Goal: Task Accomplishment & Management: Manage account settings

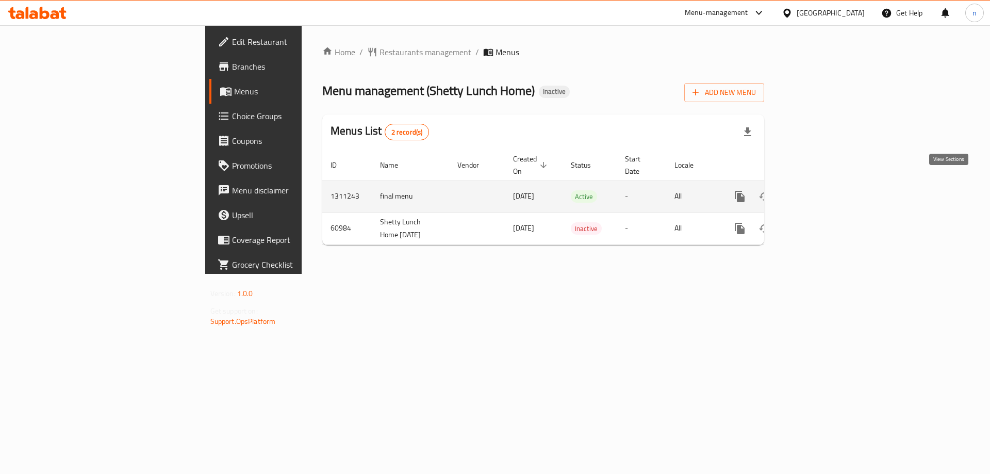
click at [820, 190] on icon "enhanced table" at bounding box center [814, 196] width 12 height 12
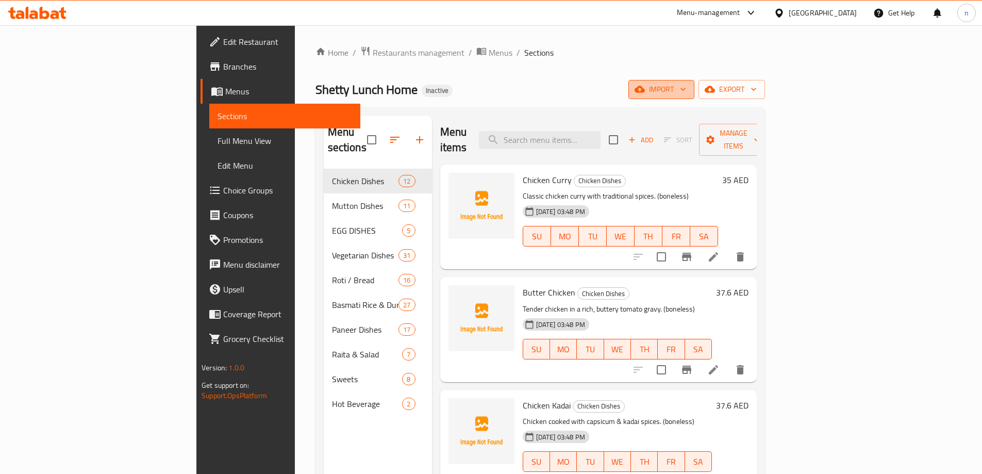
click at [686, 87] on span "import" at bounding box center [661, 89] width 49 height 13
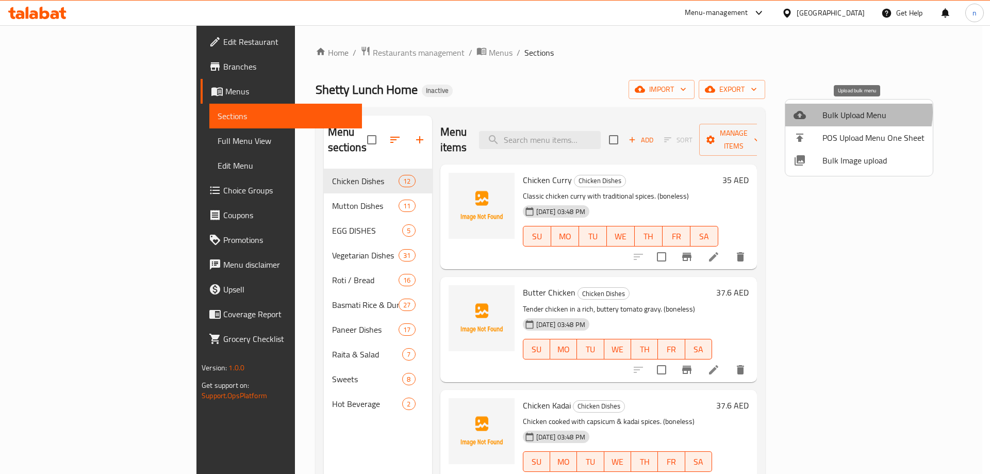
click at [848, 112] on span "Bulk Upload Menu" at bounding box center [873, 115] width 102 height 12
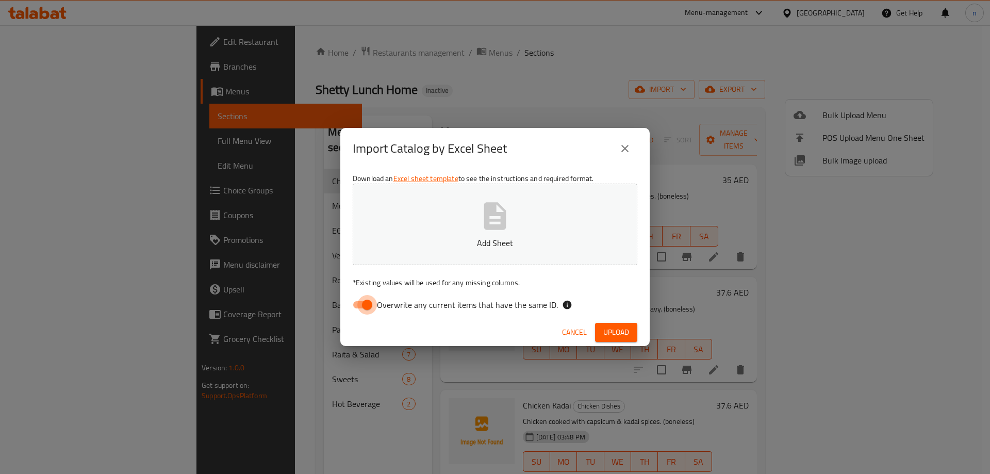
click at [360, 300] on input "Overwrite any current items that have the same ID." at bounding box center [367, 305] width 59 height 20
checkbox input "false"
click at [412, 218] on button "Add Sheet" at bounding box center [495, 223] width 285 height 81
click at [609, 330] on span "Upload" at bounding box center [616, 332] width 26 height 13
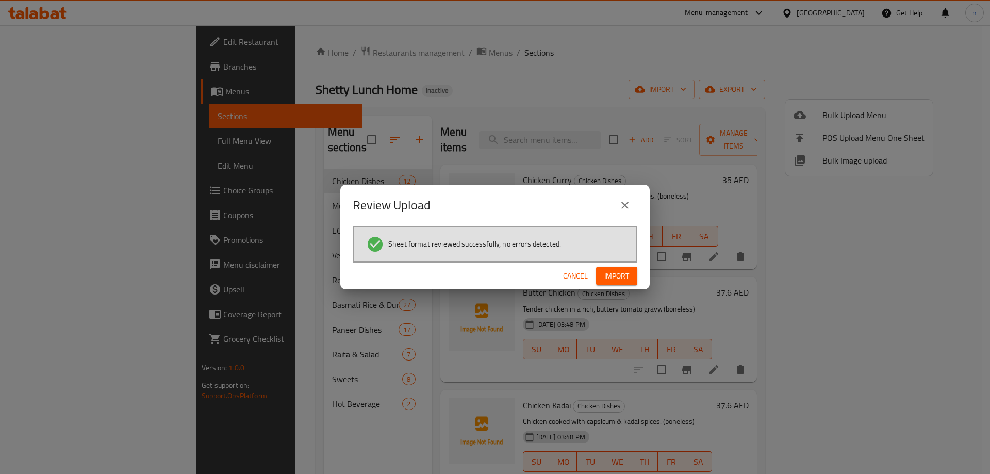
click at [632, 276] on button "Import" at bounding box center [616, 275] width 41 height 19
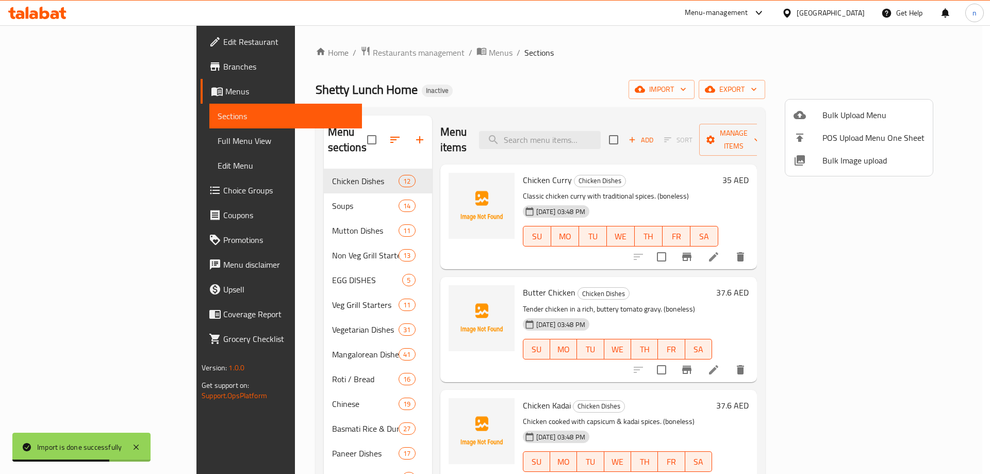
click at [346, 128] on div at bounding box center [495, 237] width 990 height 474
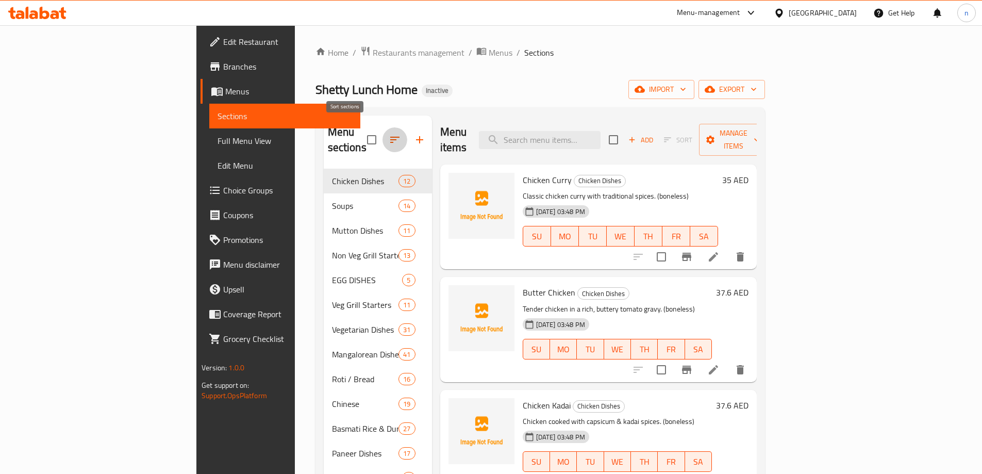
click at [389, 133] on icon "button" at bounding box center [395, 139] width 12 height 12
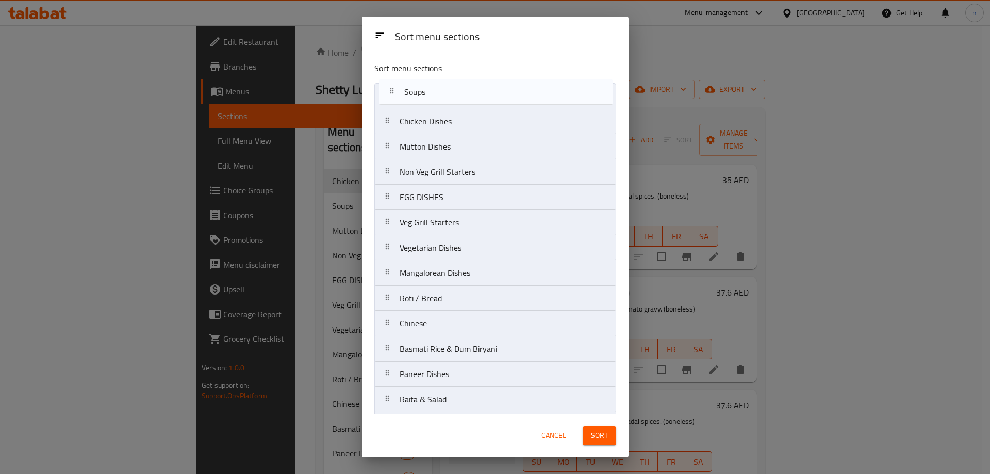
drag, startPoint x: 416, startPoint y: 126, endPoint x: 425, endPoint y: 89, distance: 37.6
click at [425, 89] on nav "Chicken Dishes Soups Mutton Dishes Non Veg Grill Starters EGG DISHES Veg Grill …" at bounding box center [495, 273] width 242 height 380
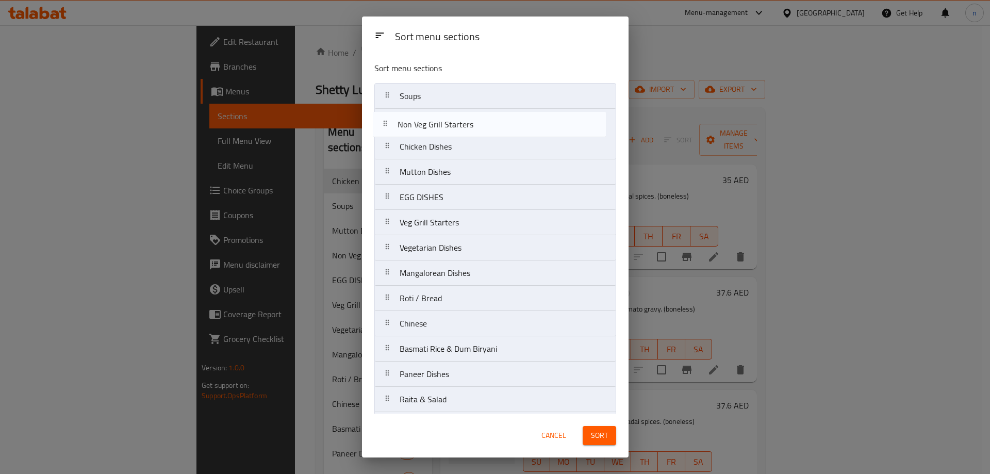
drag, startPoint x: 462, startPoint y: 183, endPoint x: 460, endPoint y: 132, distance: 51.1
click at [460, 132] on nav "Soups Chicken Dishes Mutton Dishes Non Veg Grill Starters EGG DISHES Veg Grill …" at bounding box center [495, 273] width 242 height 380
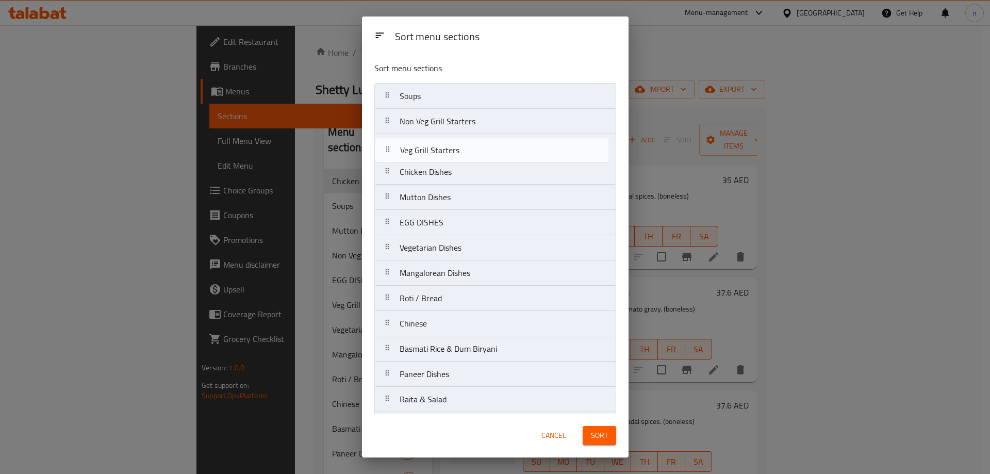
drag, startPoint x: 449, startPoint y: 232, endPoint x: 450, endPoint y: 157, distance: 75.3
click at [450, 157] on nav "Soups Non Veg Grill Starters Chicken Dishes Mutton Dishes EGG DISHES Veg Grill …" at bounding box center [495, 273] width 242 height 380
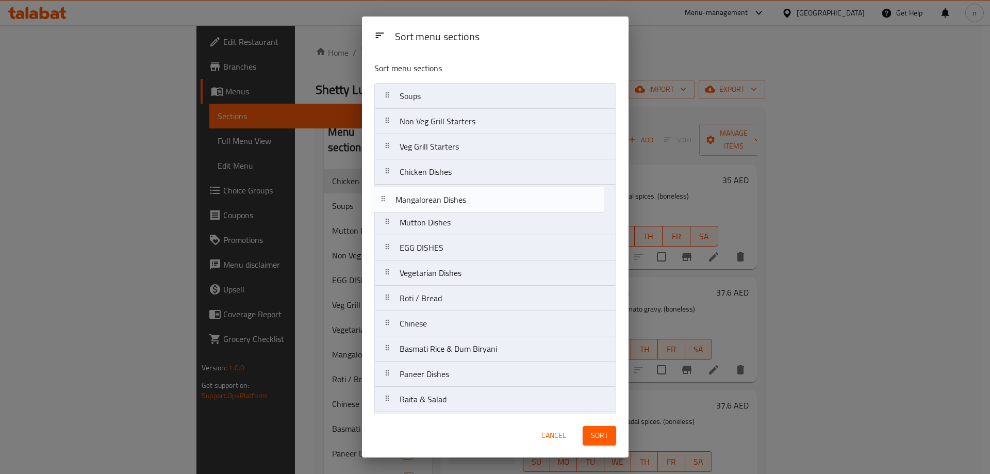
drag, startPoint x: 505, startPoint y: 276, endPoint x: 500, endPoint y: 195, distance: 81.1
click at [500, 195] on nav "Soups Non Veg Grill Starters Veg Grill Starters Chicken Dishes Mutton Dishes EG…" at bounding box center [495, 273] width 242 height 380
drag, startPoint x: 460, startPoint y: 203, endPoint x: 458, endPoint y: 177, distance: 26.4
click at [458, 177] on nav "Soups Non Veg Grill Starters Veg Grill Starters Chicken Dishes Mangalorean Dish…" at bounding box center [495, 273] width 242 height 380
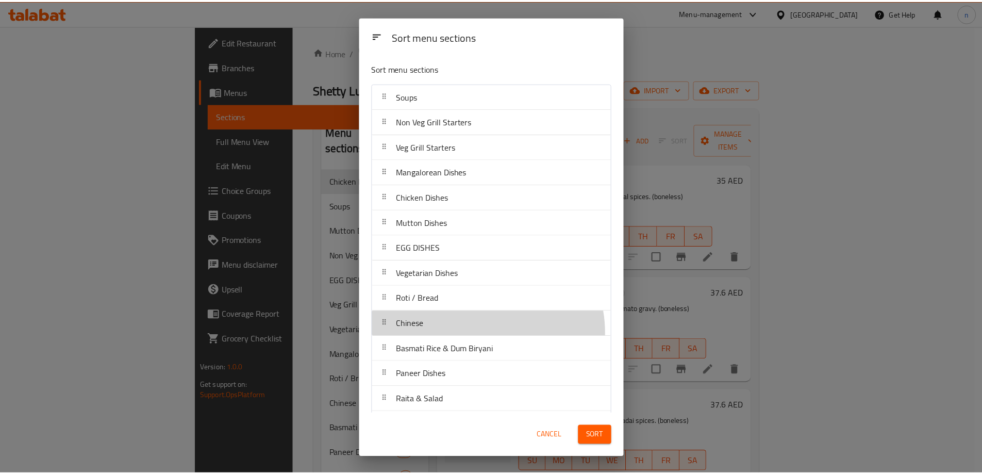
scroll to position [1, 0]
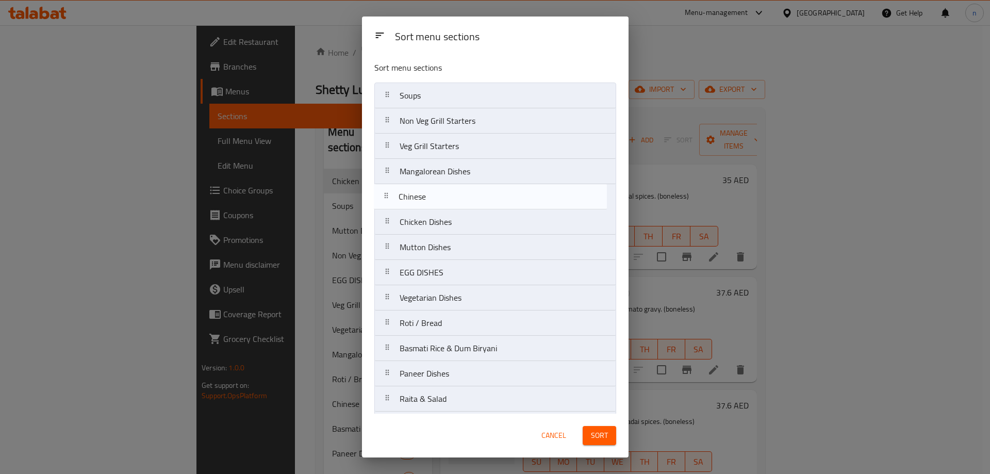
drag, startPoint x: 482, startPoint y: 333, endPoint x: 481, endPoint y: 203, distance: 129.9
click at [481, 203] on nav "Soups Non Veg Grill Starters Veg Grill Starters Mangalorean Dishes Chicken Dish…" at bounding box center [495, 272] width 242 height 380
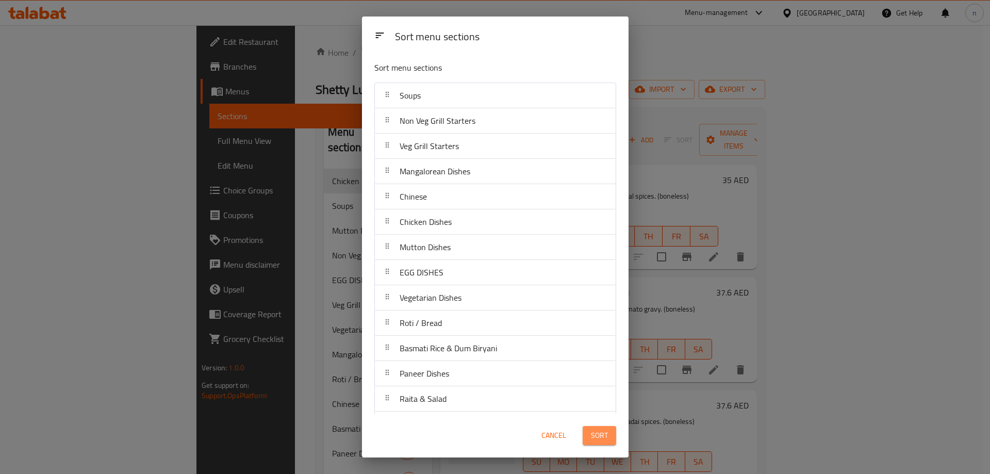
click at [593, 431] on span "Sort" at bounding box center [599, 435] width 17 height 13
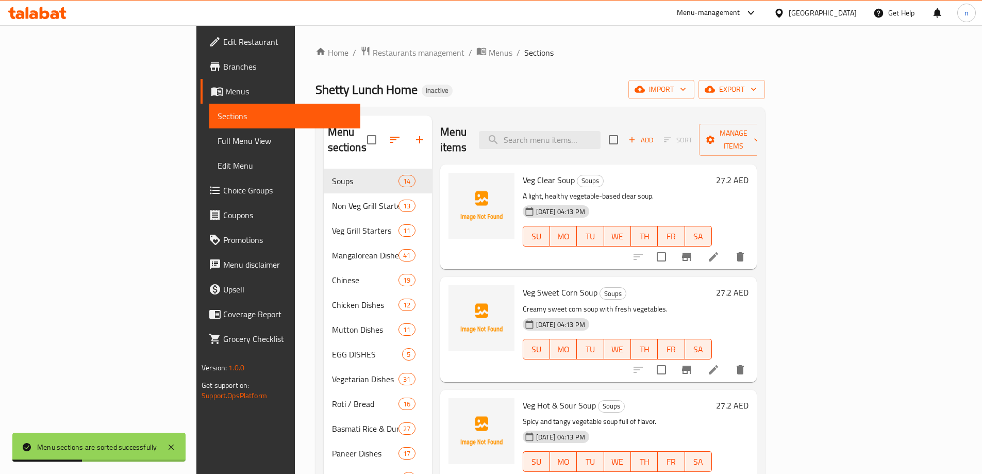
click at [218, 144] on span "Full Menu View" at bounding box center [285, 141] width 135 height 12
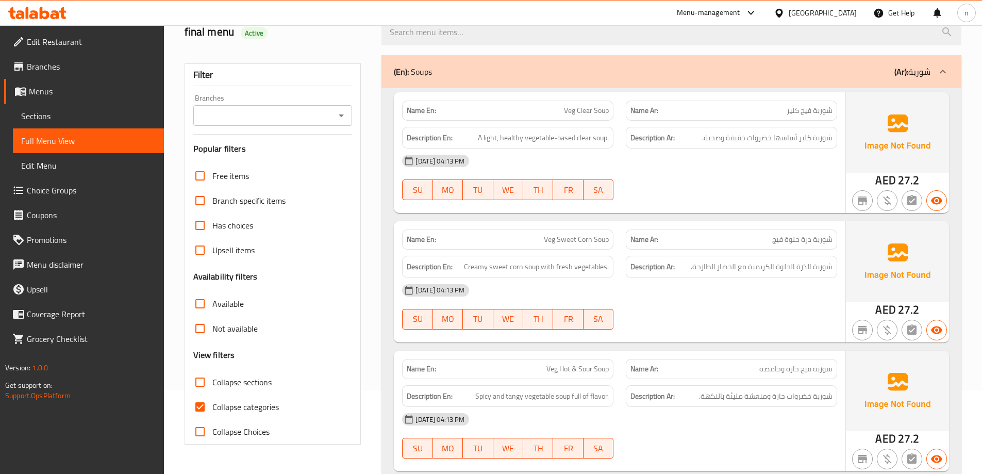
scroll to position [103, 0]
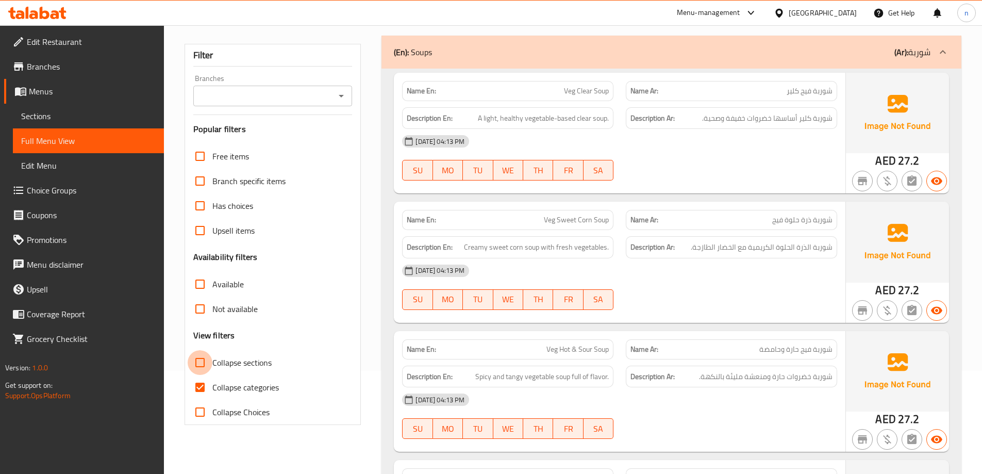
click at [203, 363] on input "Collapse sections" at bounding box center [200, 362] width 25 height 25
checkbox input "true"
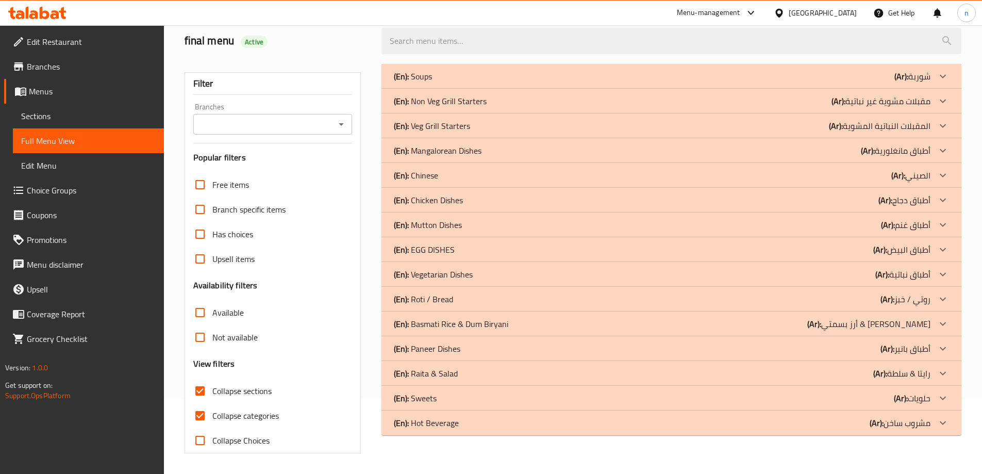
click at [197, 403] on input "Collapse categories" at bounding box center [200, 415] width 25 height 25
checkbox input "false"
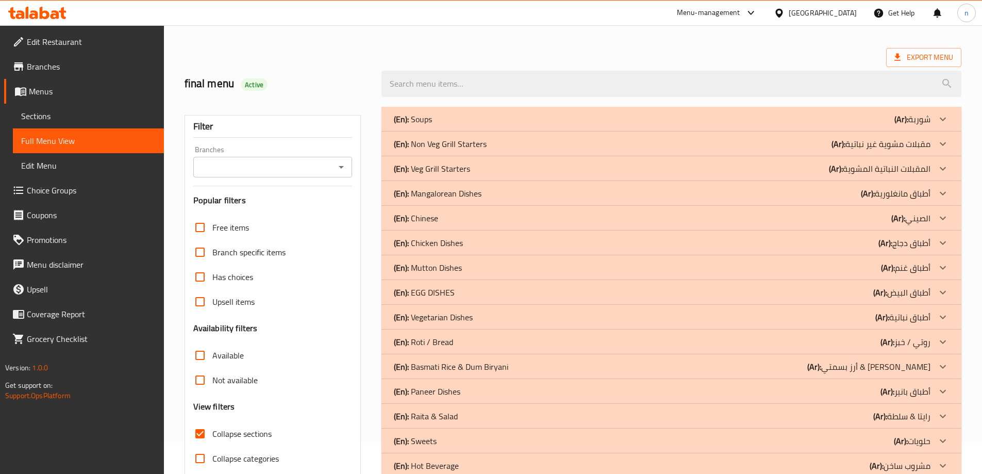
scroll to position [0, 0]
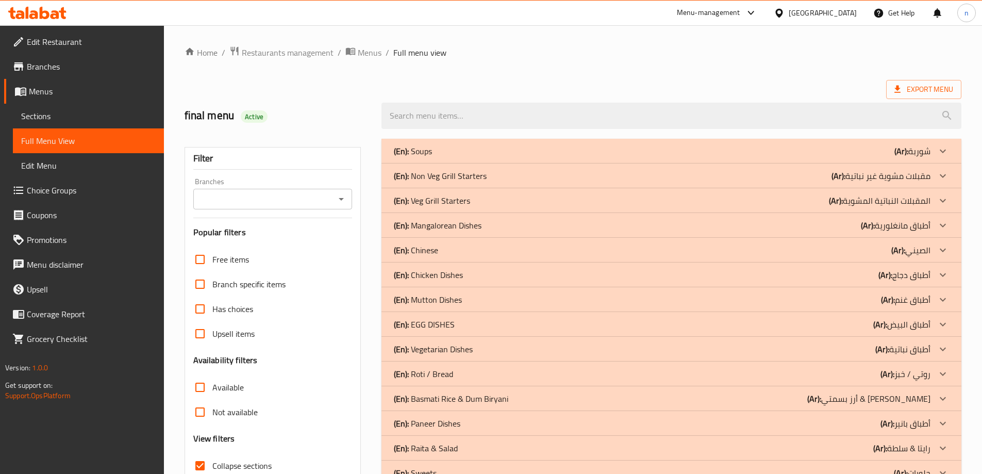
click at [649, 145] on div "(En): Soups (Ar): شوربة" at bounding box center [662, 151] width 537 height 12
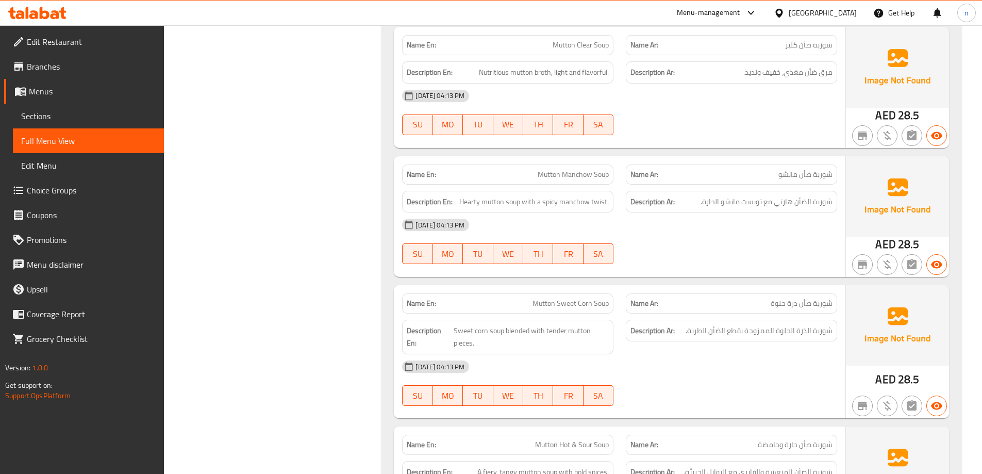
scroll to position [1932, 0]
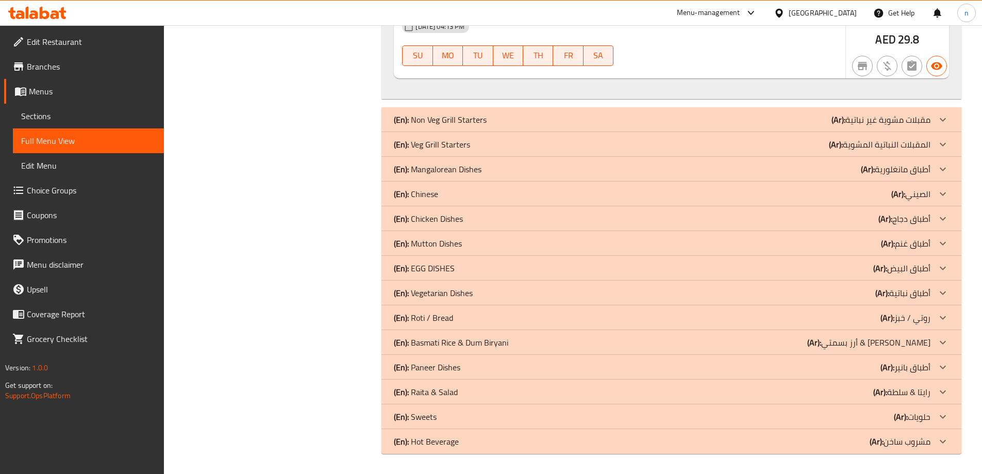
click at [649, 116] on div "(En): Non Veg Grill Starters (Ar): مقبلات مشوية غير نباتية" at bounding box center [662, 119] width 537 height 12
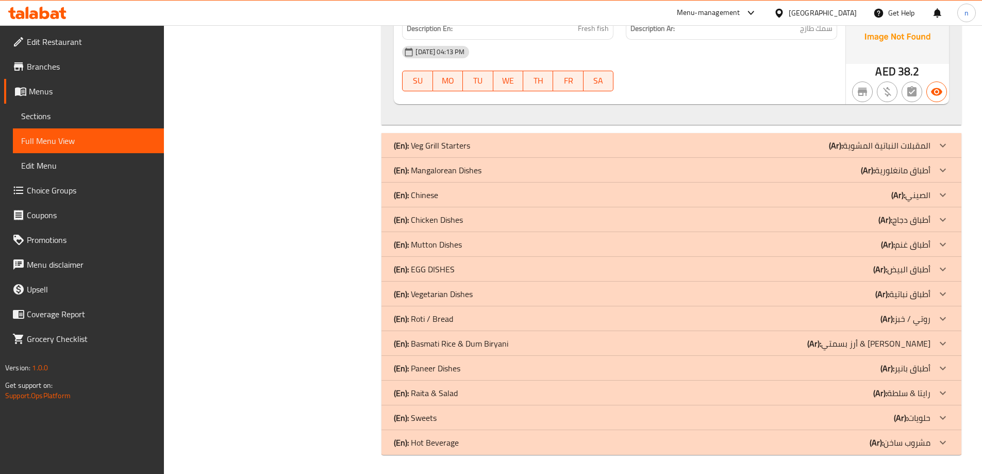
scroll to position [3947, 0]
click at [655, 144] on div "(En): Veg Grill Starters (Ar): المقبلات النباتية المشوية" at bounding box center [662, 144] width 537 height 12
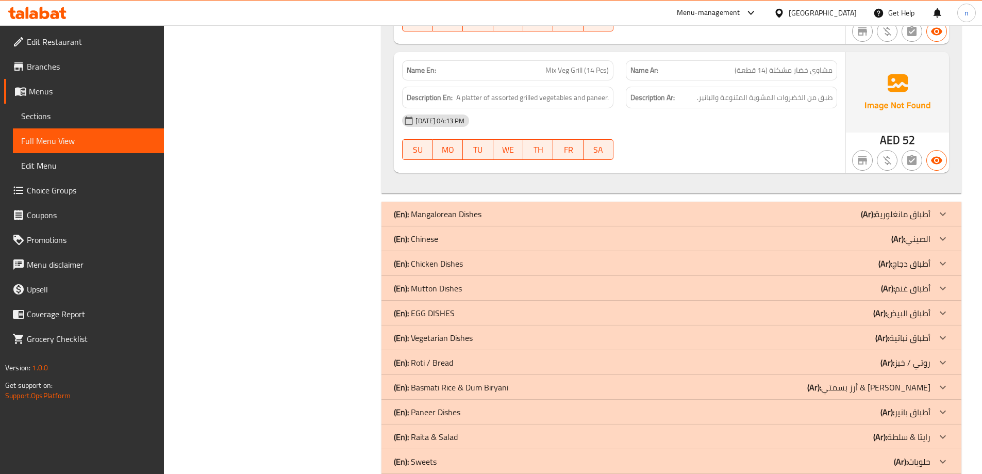
scroll to position [5824, 0]
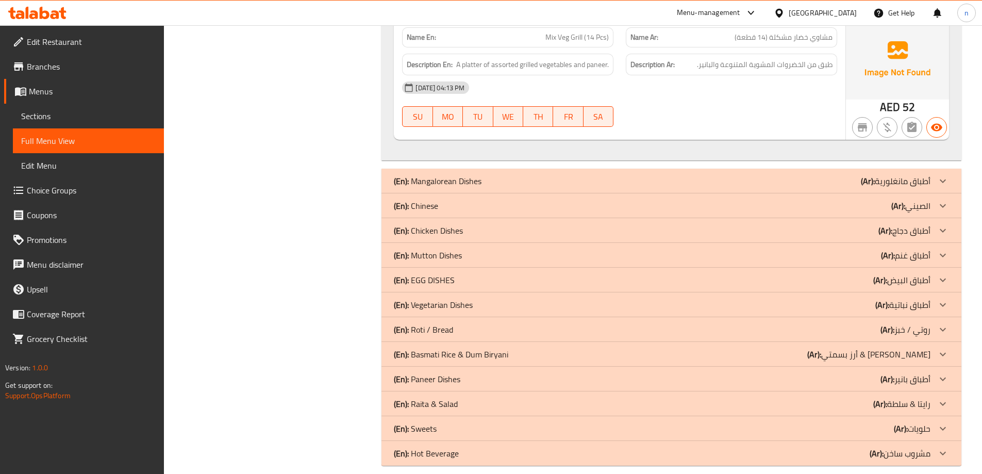
click at [579, 177] on div "(En): Mangalorean Dishes (Ar): أطباق مانغلورية" at bounding box center [671, 181] width 580 height 25
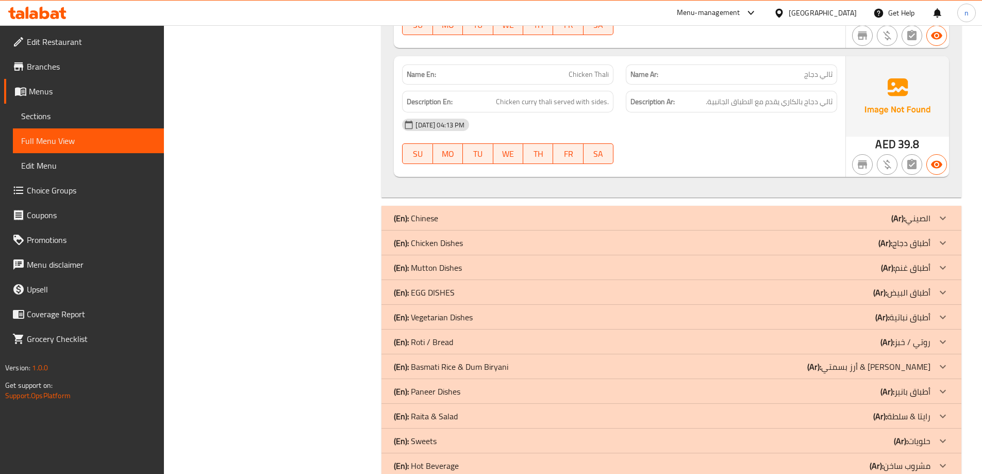
scroll to position [11208, 0]
click at [593, 211] on div "(En): Chinese (Ar): الصيني" at bounding box center [662, 217] width 537 height 12
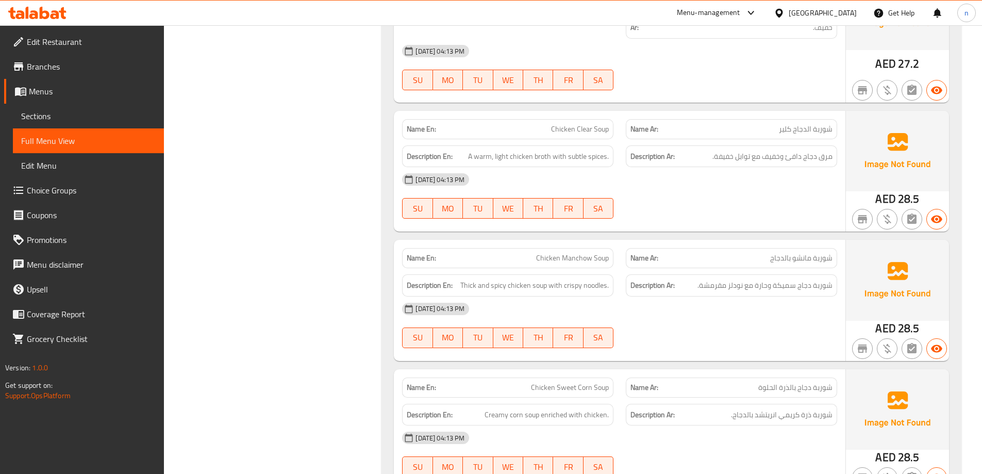
scroll to position [618, 0]
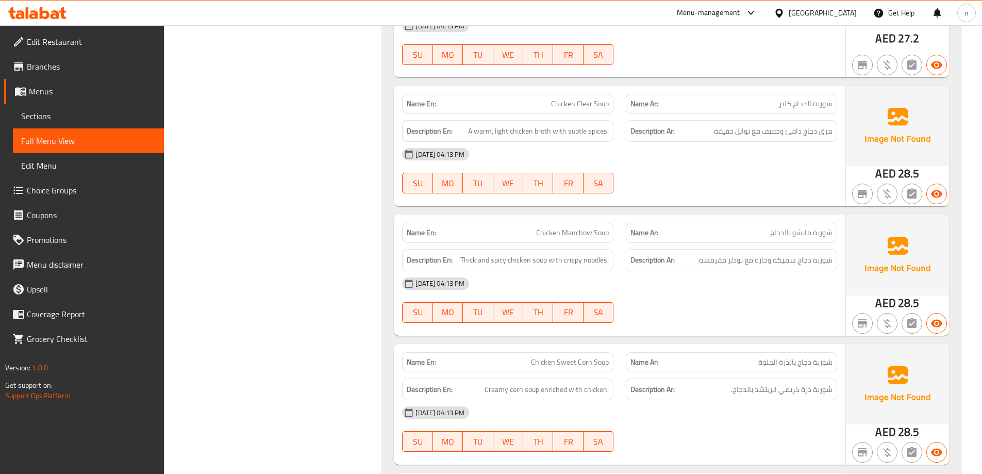
click at [693, 161] on div "[DATE] 04:13 PM" at bounding box center [619, 154] width 447 height 25
click at [578, 131] on span "A warm, light chicken broth with subtle spices." at bounding box center [538, 131] width 141 height 13
copy span "subtle"
click at [692, 171] on div "[DATE] 04:13 PM SU MO TU WE TH FR SA" at bounding box center [619, 171] width 447 height 58
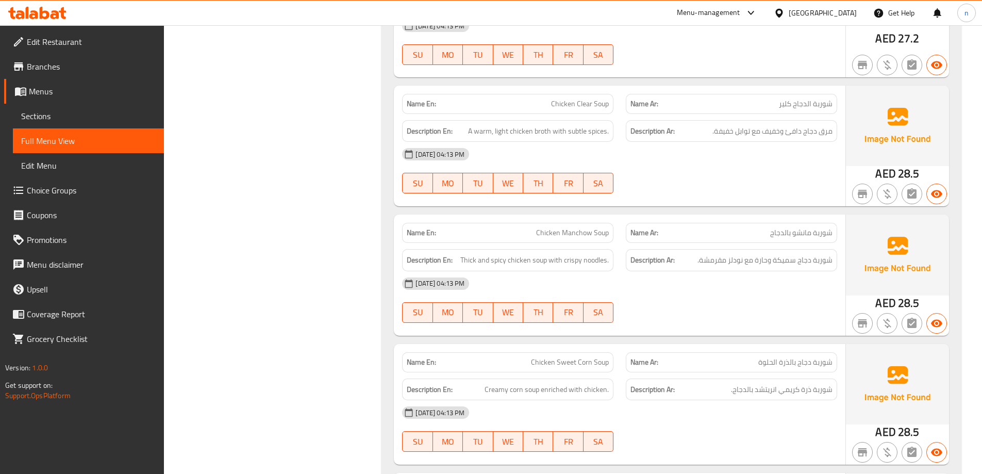
click at [601, 103] on span "Chicken Clear Soup" at bounding box center [580, 103] width 58 height 11
click at [584, 103] on span "Chicken Clear Soup" at bounding box center [580, 103] width 58 height 11
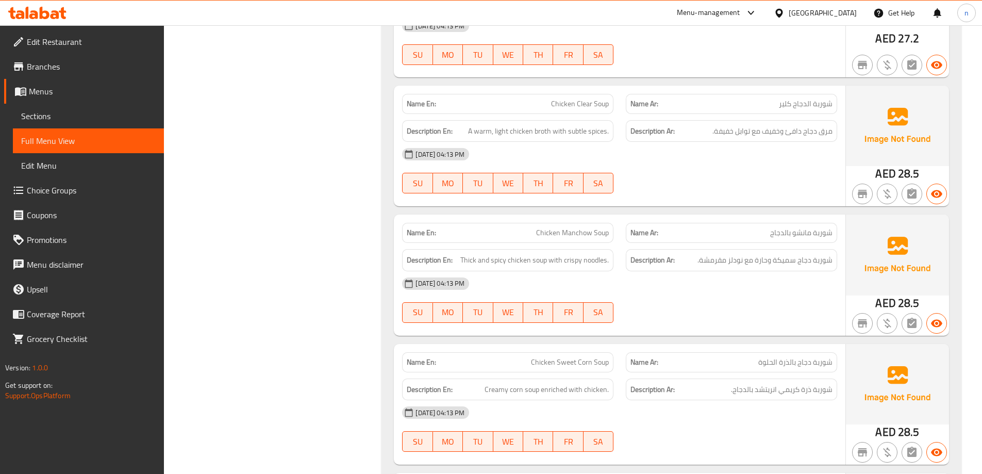
click at [584, 103] on span "Chicken Clear Soup" at bounding box center [580, 103] width 58 height 11
copy span "Chicken Clear Soup"
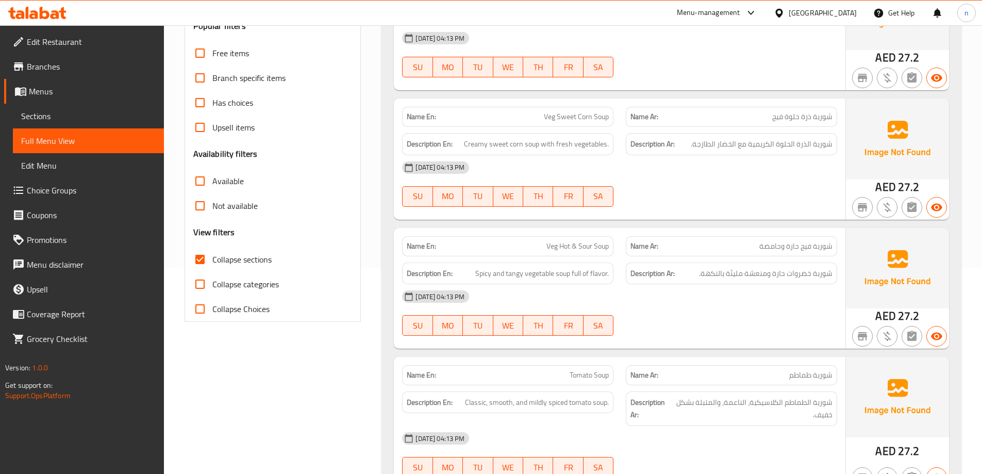
scroll to position [361, 0]
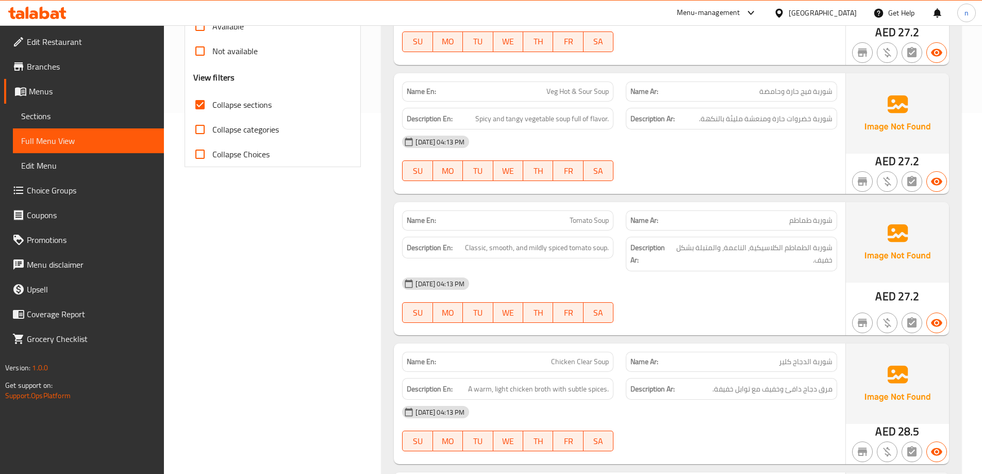
click at [718, 305] on div "[DATE] 04:13 PM SU MO TU WE TH FR SA" at bounding box center [619, 300] width 447 height 58
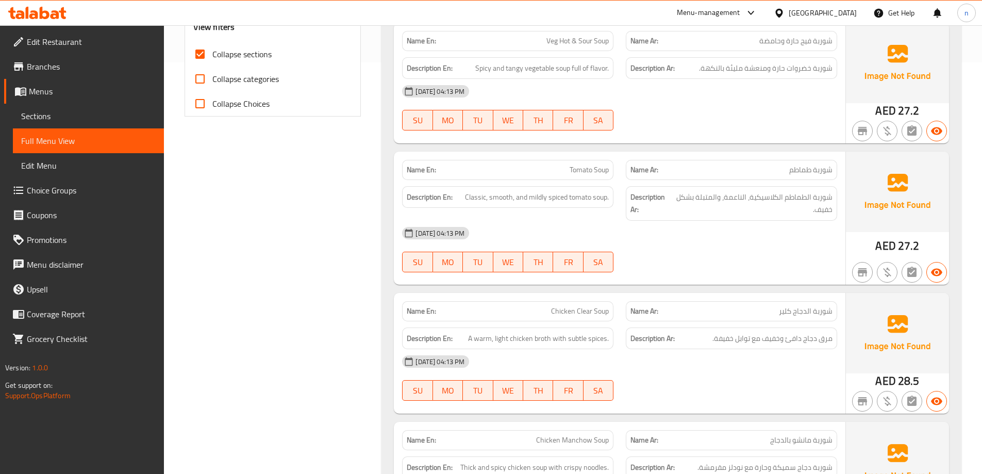
scroll to position [206, 0]
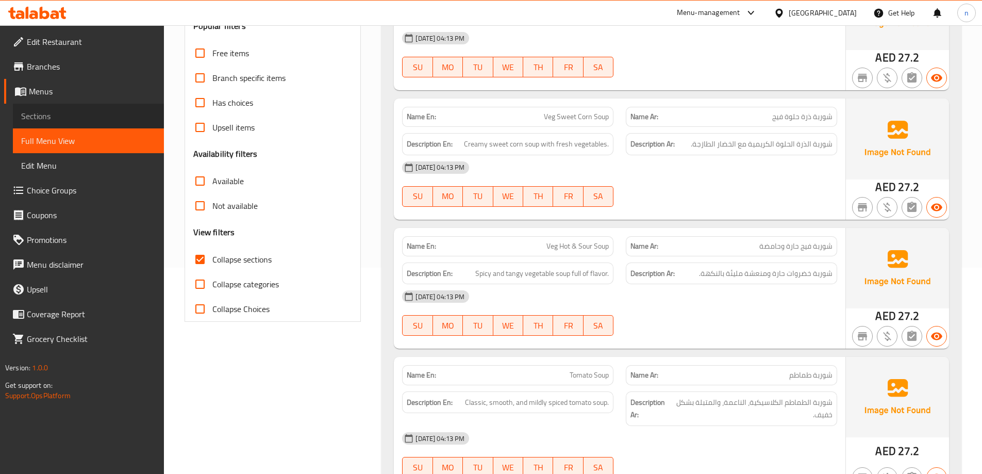
click at [89, 118] on span "Sections" at bounding box center [88, 116] width 135 height 12
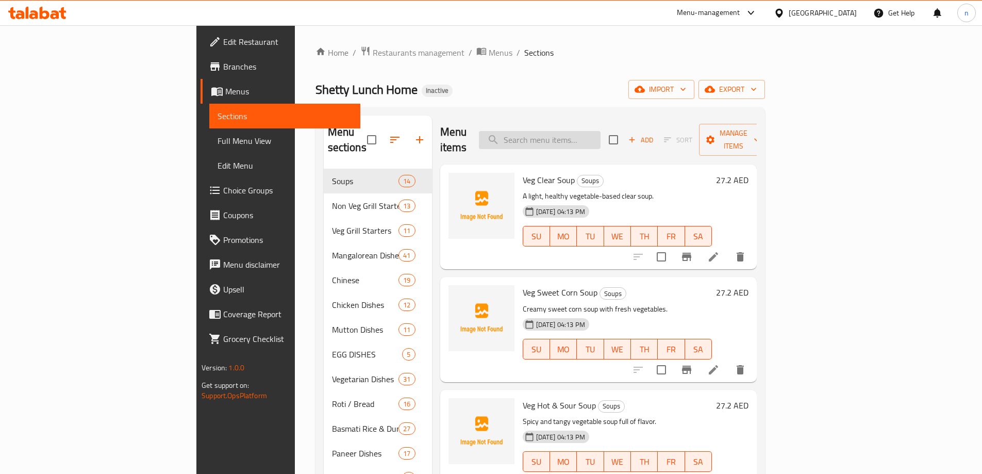
click at [595, 137] on input "search" at bounding box center [540, 140] width 122 height 18
paste input "Chicken Clear Soup"
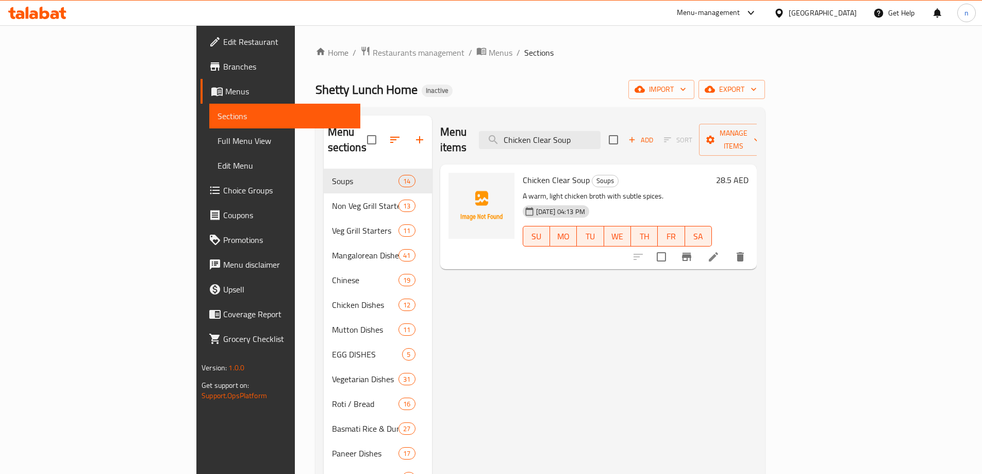
type input "Chicken Clear Soup"
click at [718, 252] on icon at bounding box center [713, 256] width 9 height 9
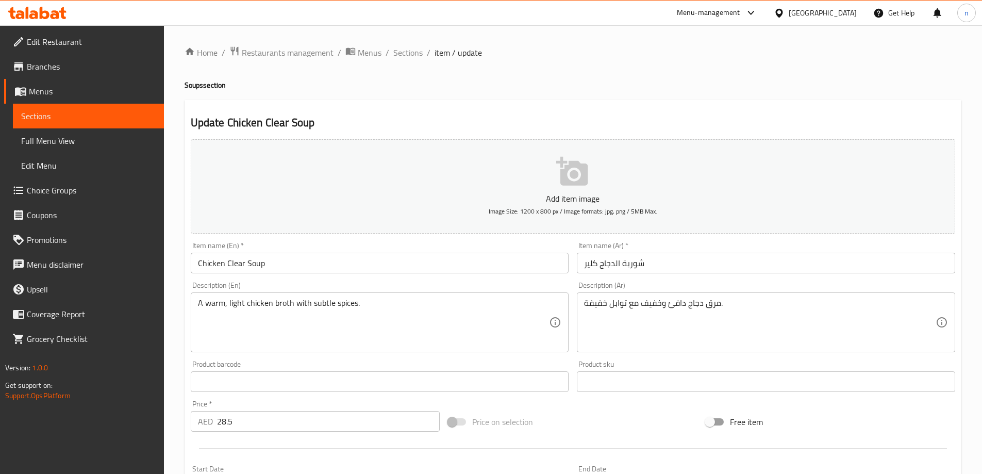
scroll to position [52, 0]
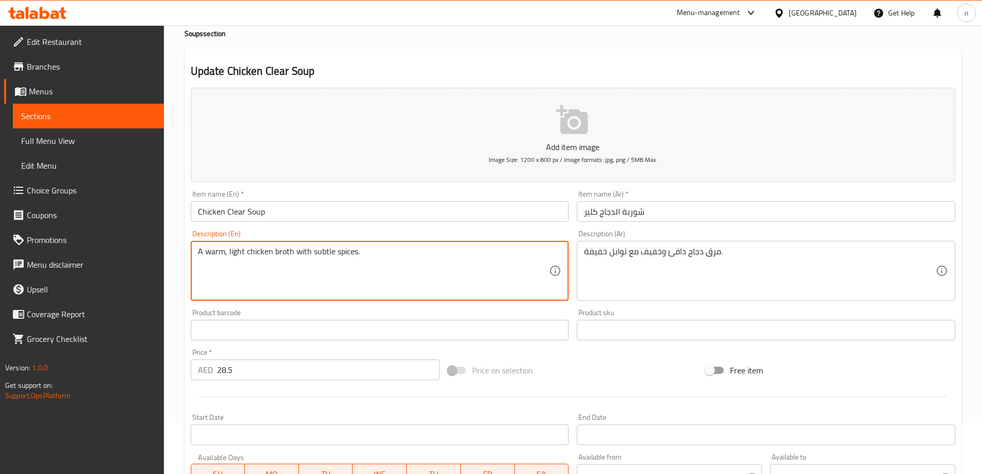
click at [322, 248] on textarea "A warm, light chicken broth with subtle spices." at bounding box center [374, 270] width 352 height 49
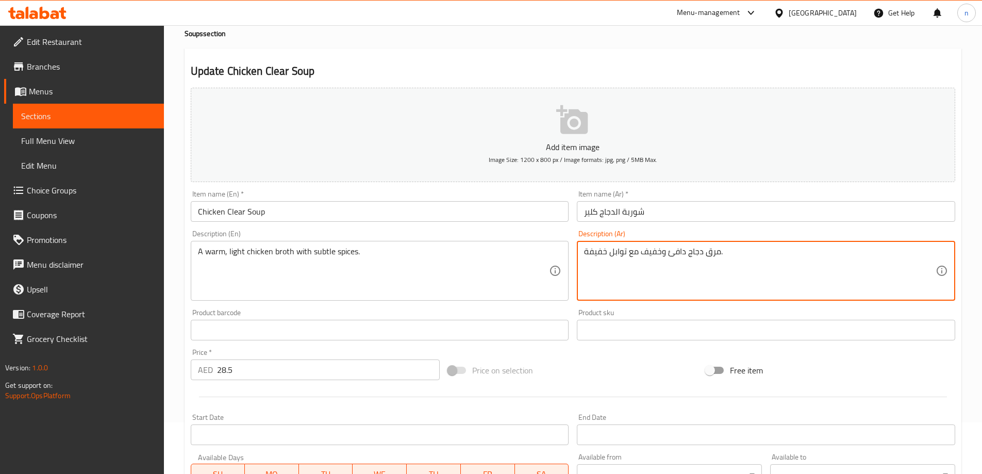
click at [595, 253] on textarea "مرق دجاج دافئ وخفيف مع توابل خفيفة." at bounding box center [760, 270] width 352 height 49
paste textarea "قيق"
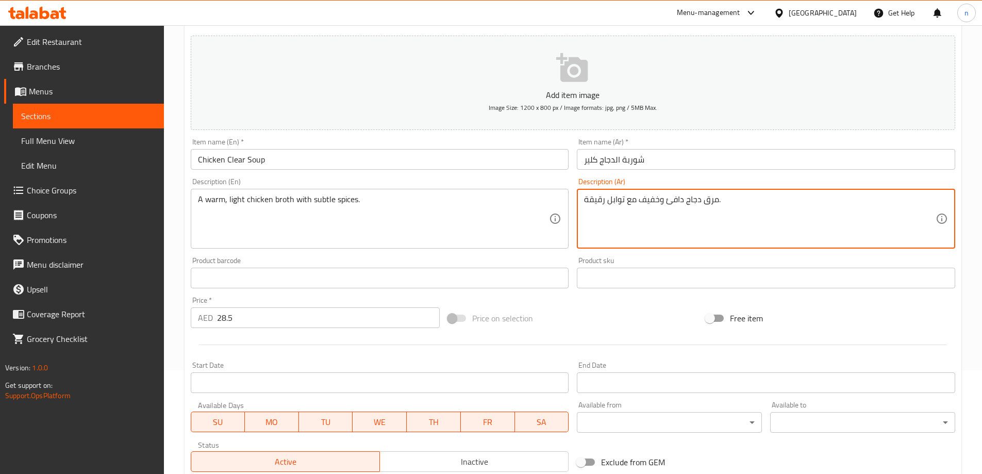
scroll to position [246, 0]
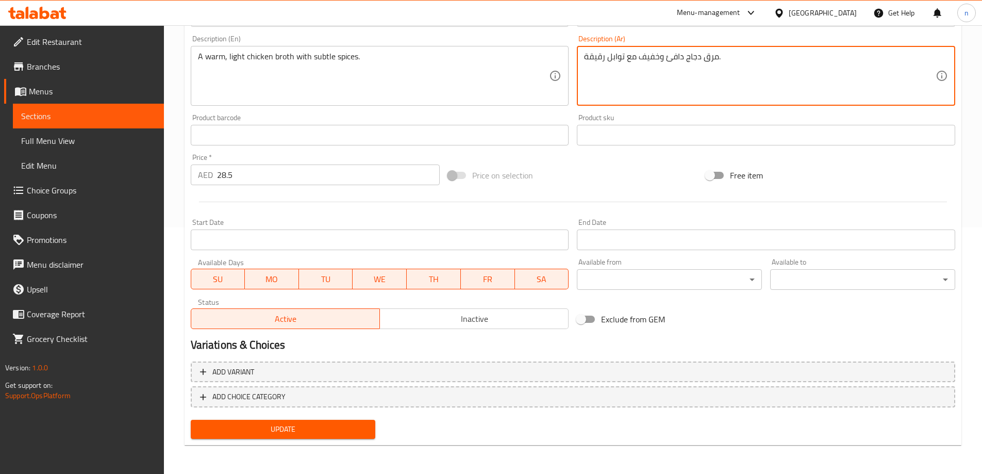
type textarea "مرق دجاج دافئ وخفيف مع توابل رقيقة."
click at [272, 432] on span "Update" at bounding box center [283, 429] width 169 height 13
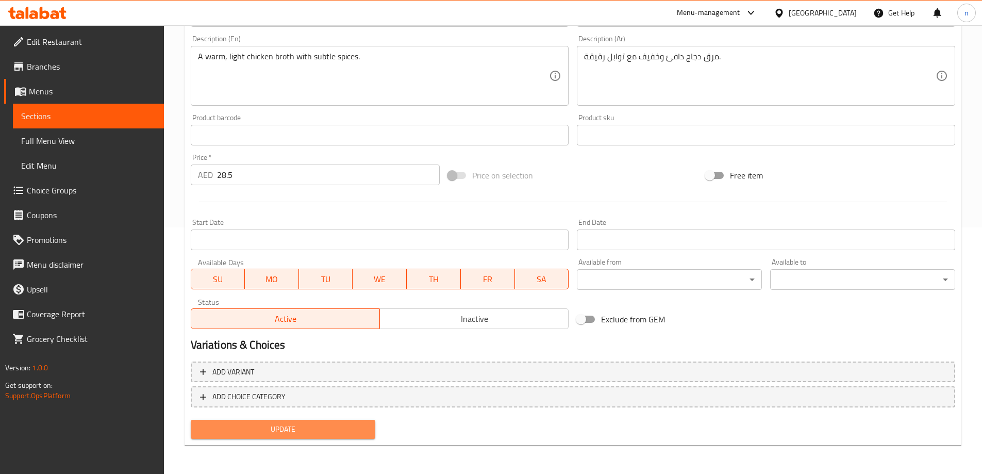
click at [251, 420] on button "Update" at bounding box center [283, 429] width 185 height 19
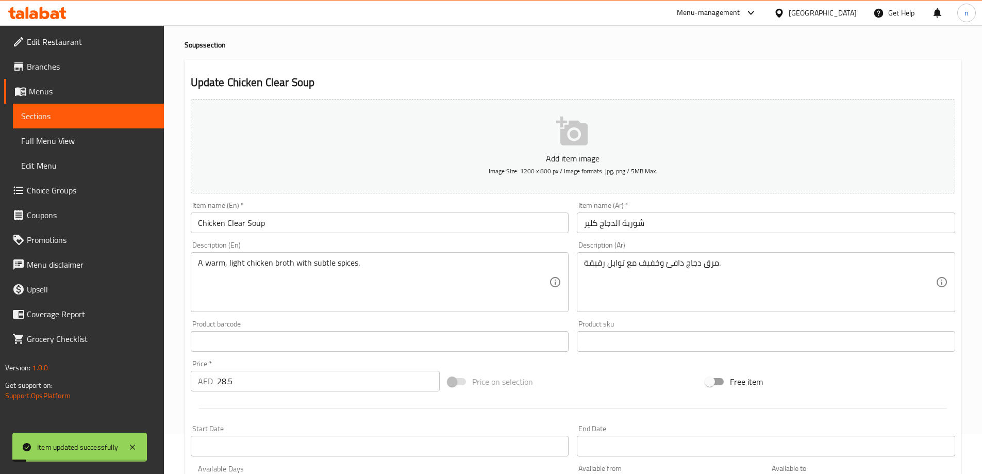
scroll to position [0, 0]
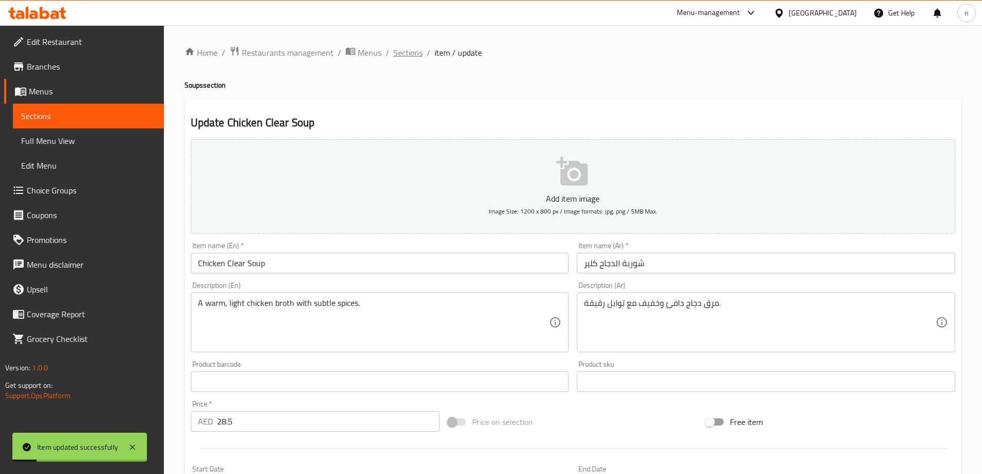
click at [400, 49] on span "Sections" at bounding box center [407, 52] width 29 height 12
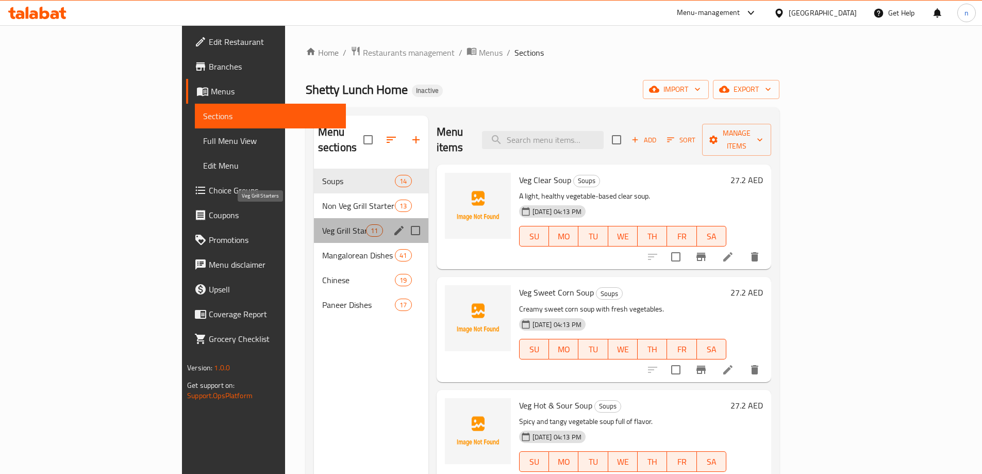
click at [322, 224] on span "Veg Grill Starters" at bounding box center [344, 230] width 44 height 12
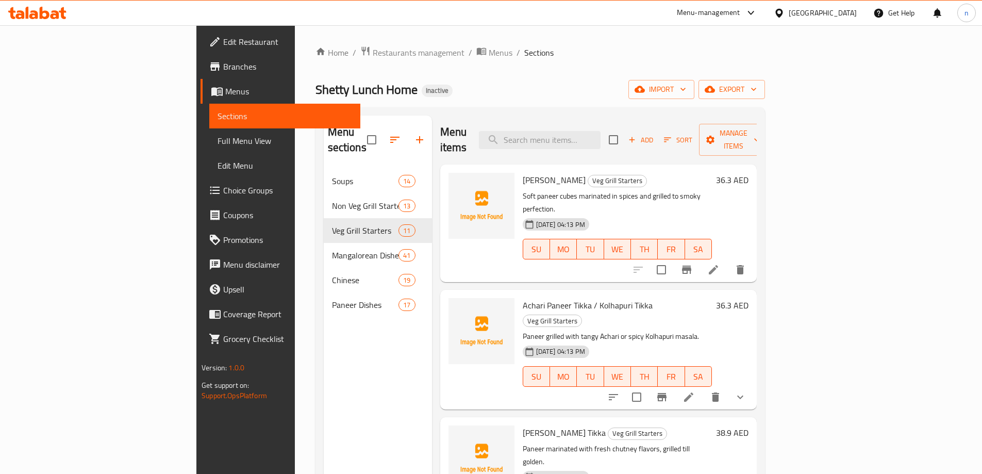
click at [695, 391] on icon at bounding box center [688, 397] width 12 height 12
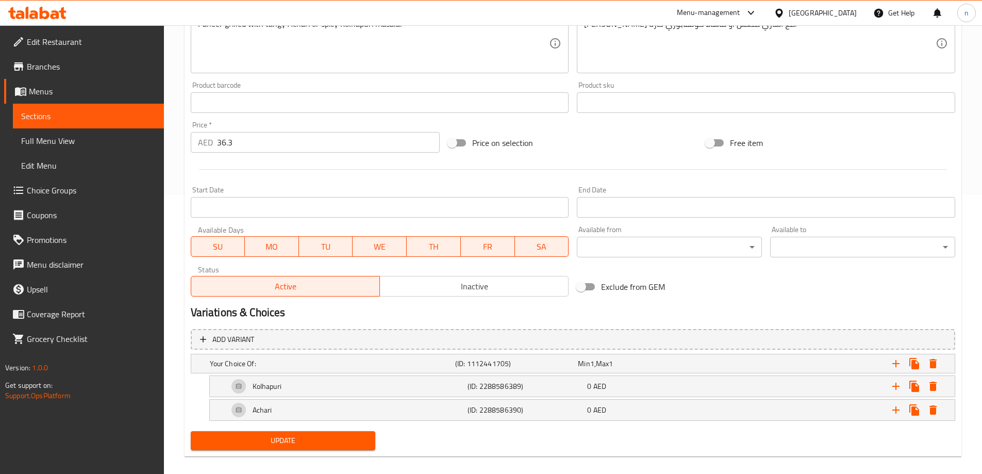
scroll to position [290, 0]
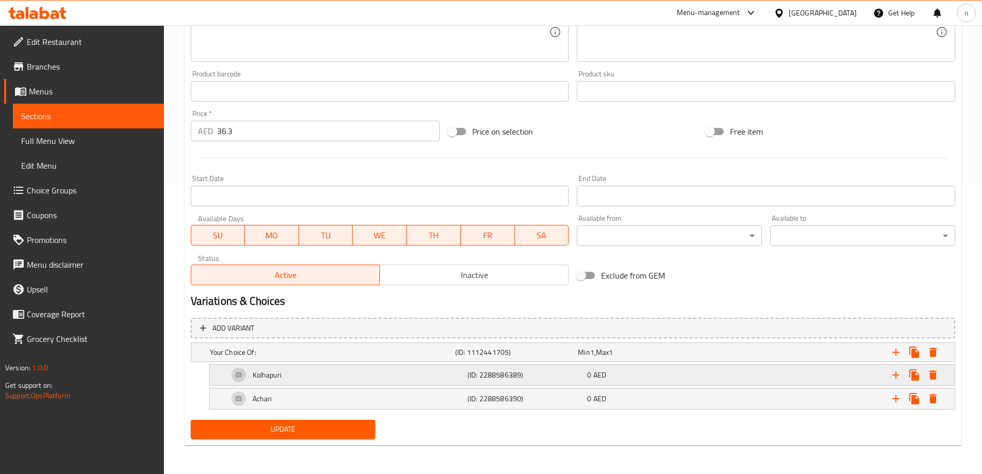
click at [437, 370] on div "Kolhapuri" at bounding box center [345, 374] width 239 height 25
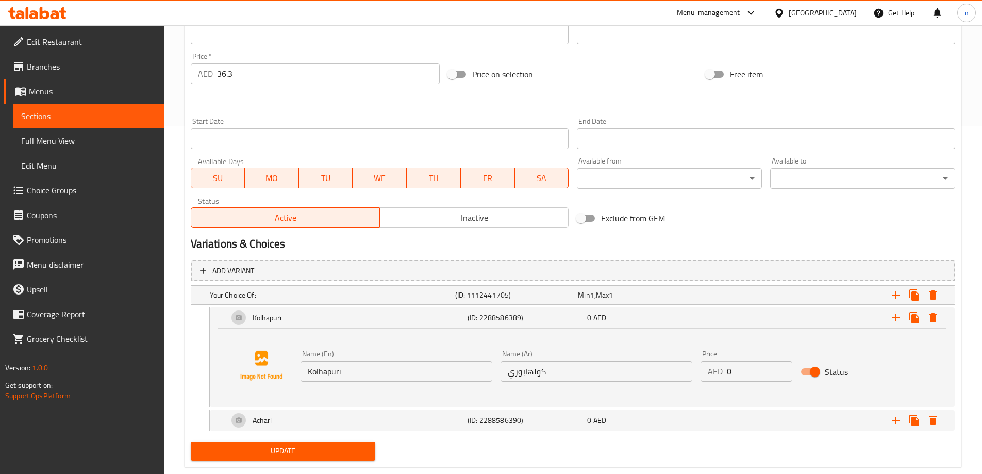
scroll to position [369, 0]
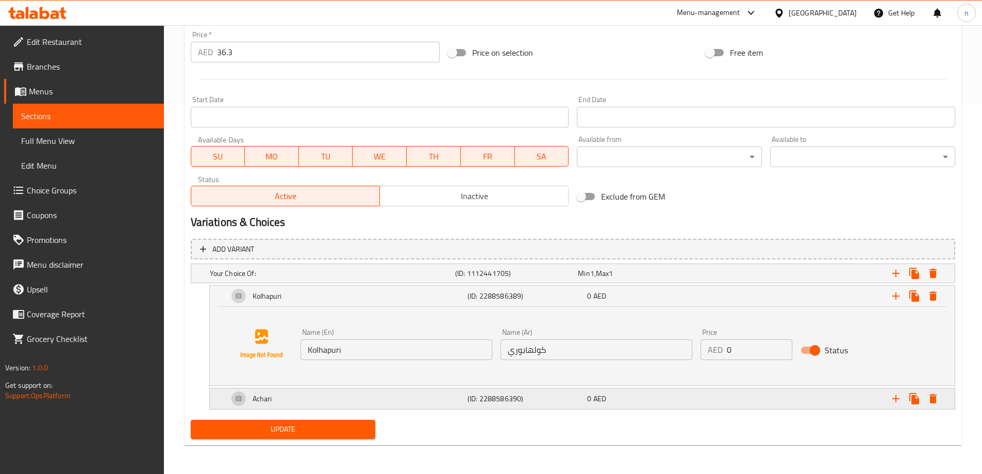
click at [428, 403] on div "Achari" at bounding box center [345, 398] width 239 height 25
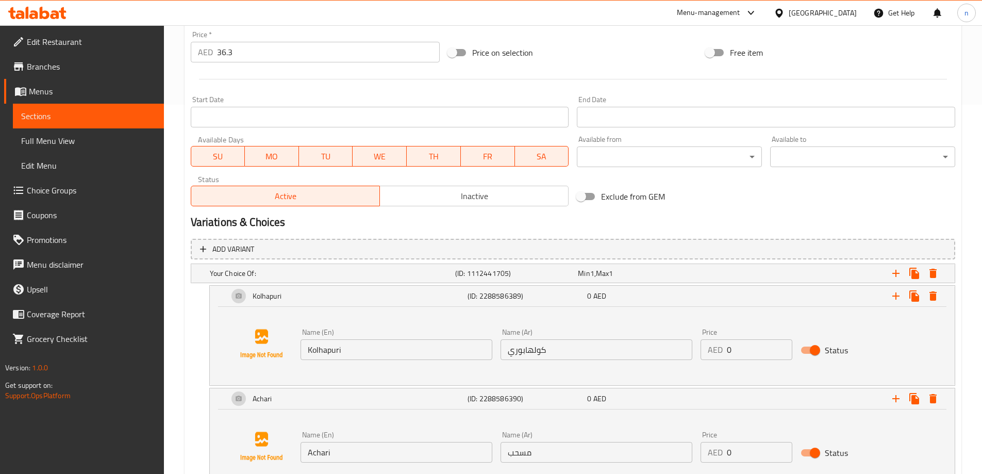
scroll to position [448, 0]
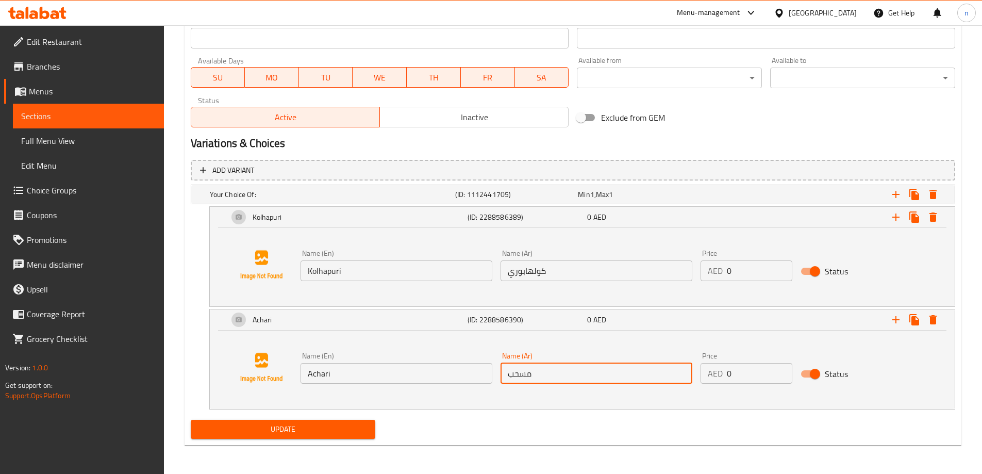
click at [521, 371] on input "مسحب" at bounding box center [596, 373] width 192 height 21
type input "اشاري"
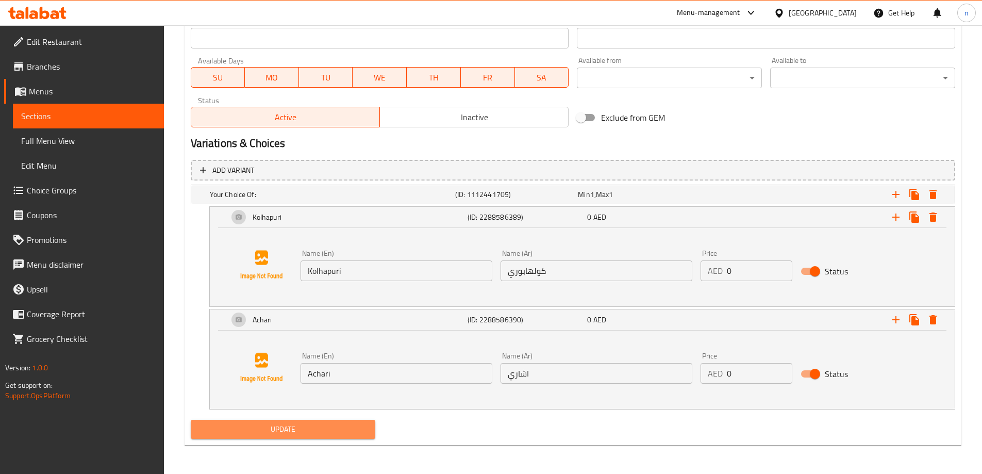
click at [304, 436] on span "Update" at bounding box center [283, 429] width 169 height 13
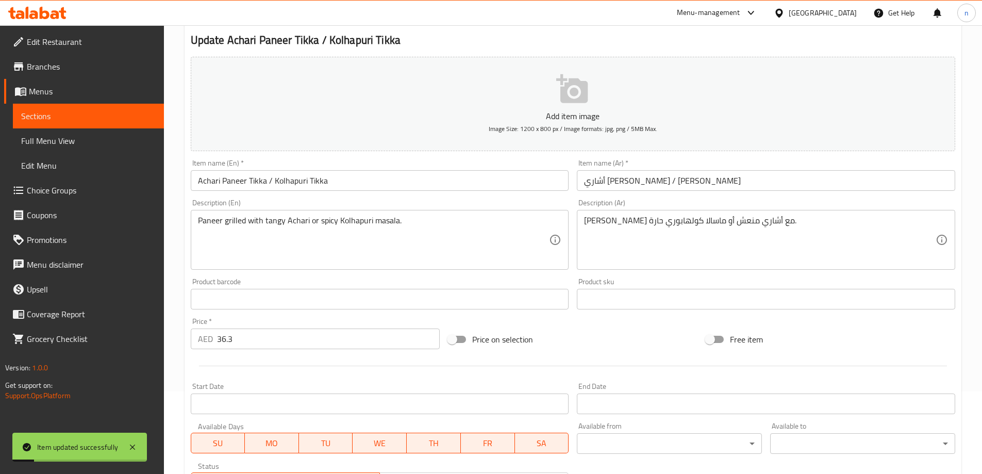
scroll to position [0, 0]
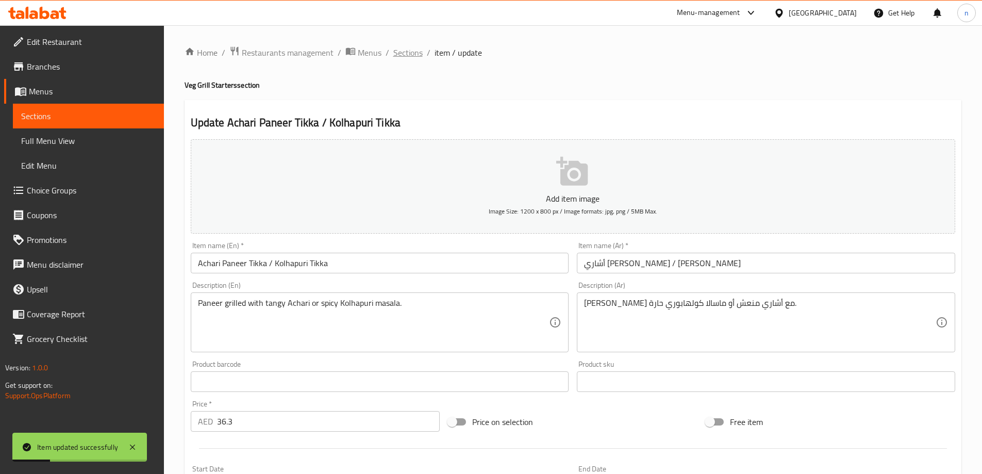
click at [396, 53] on span "Sections" at bounding box center [407, 52] width 29 height 12
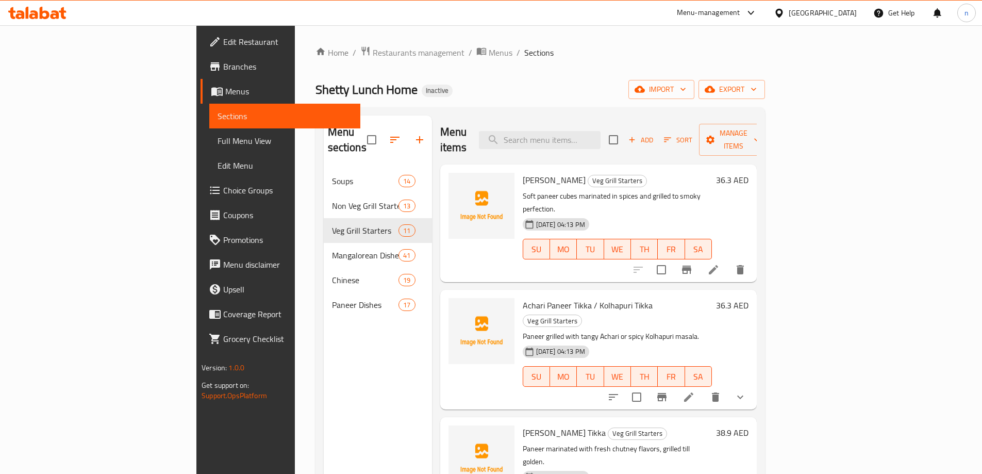
click at [703, 388] on li at bounding box center [688, 397] width 29 height 19
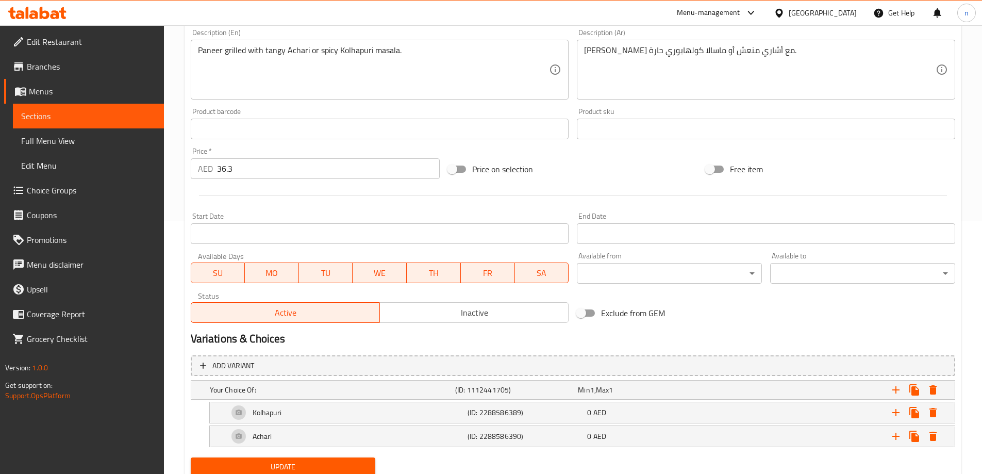
scroll to position [258, 0]
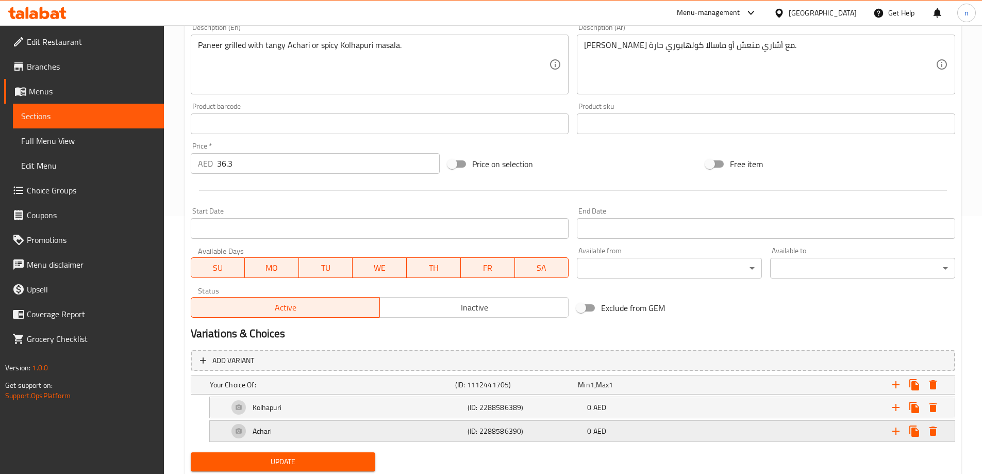
click at [333, 437] on div "Achari" at bounding box center [345, 431] width 239 height 25
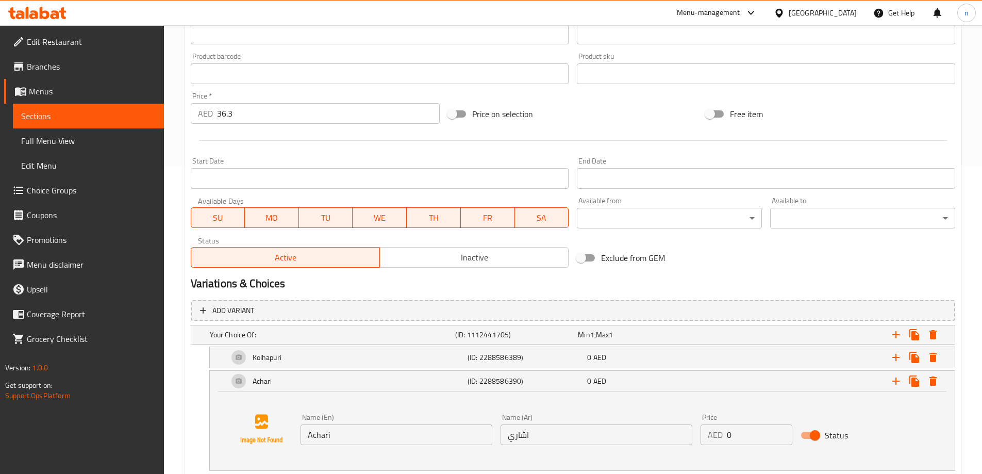
scroll to position [369, 0]
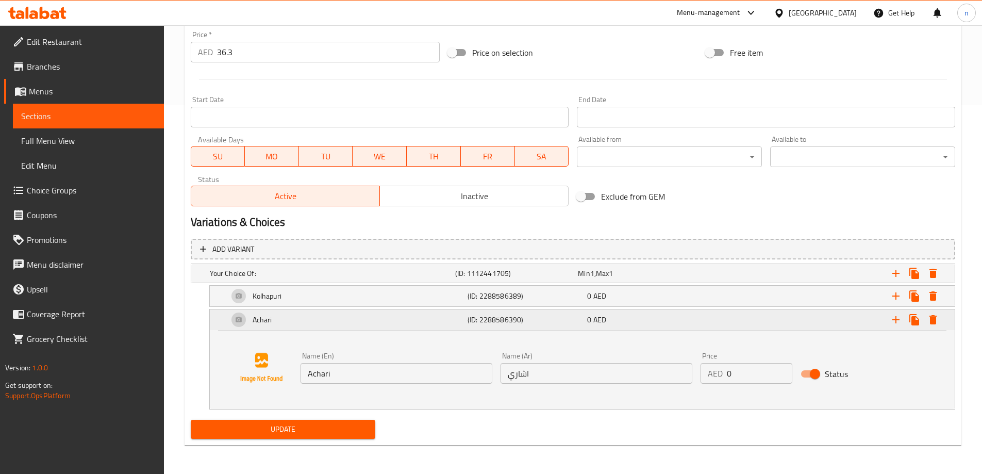
click at [554, 322] on h5 "(ID: 2288586390)" at bounding box center [524, 319] width 115 height 10
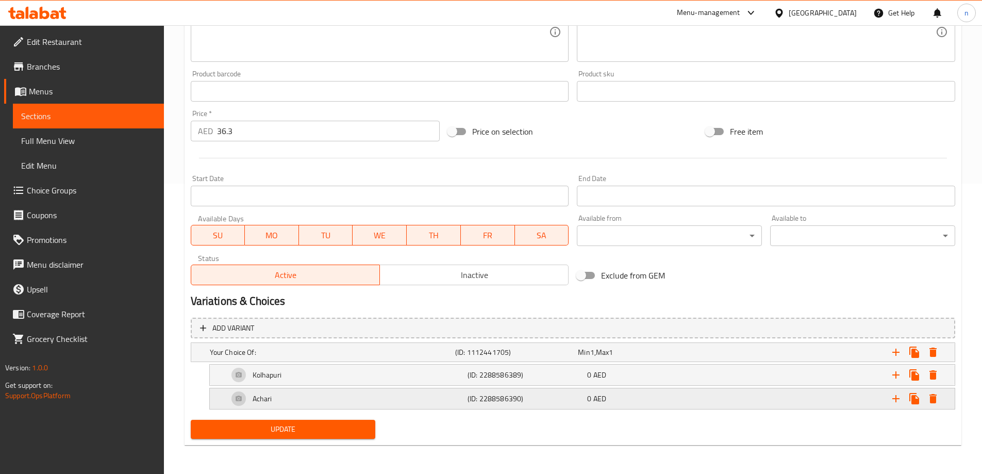
scroll to position [290, 0]
click at [391, 402] on div "Achari" at bounding box center [345, 398] width 239 height 25
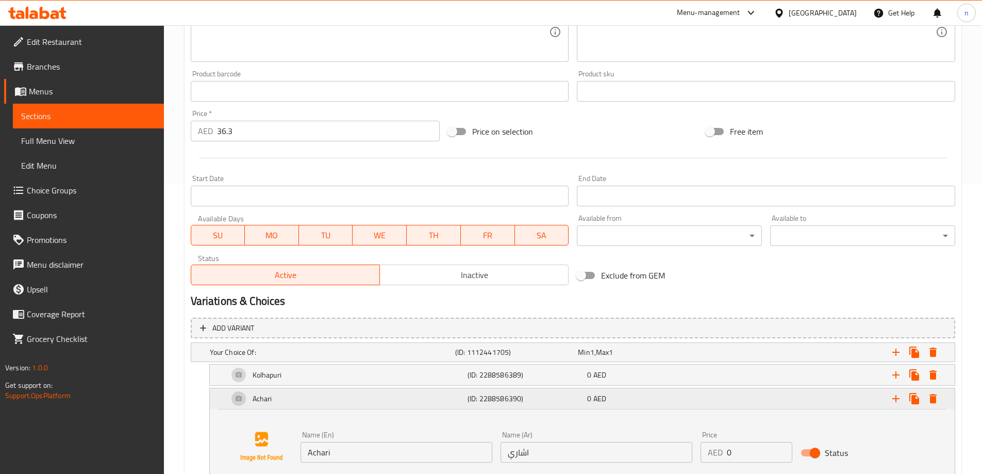
scroll to position [369, 0]
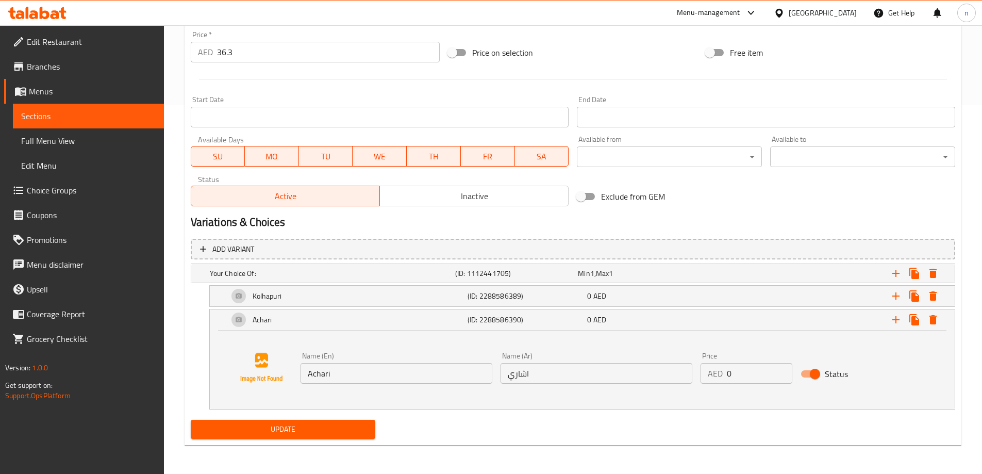
click at [843, 373] on span "Status" at bounding box center [836, 373] width 23 height 12
click at [843, 373] on input "Status" at bounding box center [814, 374] width 59 height 20
click at [843, 373] on span "Status" at bounding box center [836, 373] width 23 height 12
click at [834, 373] on input "Status" at bounding box center [804, 374] width 59 height 20
checkbox input "true"
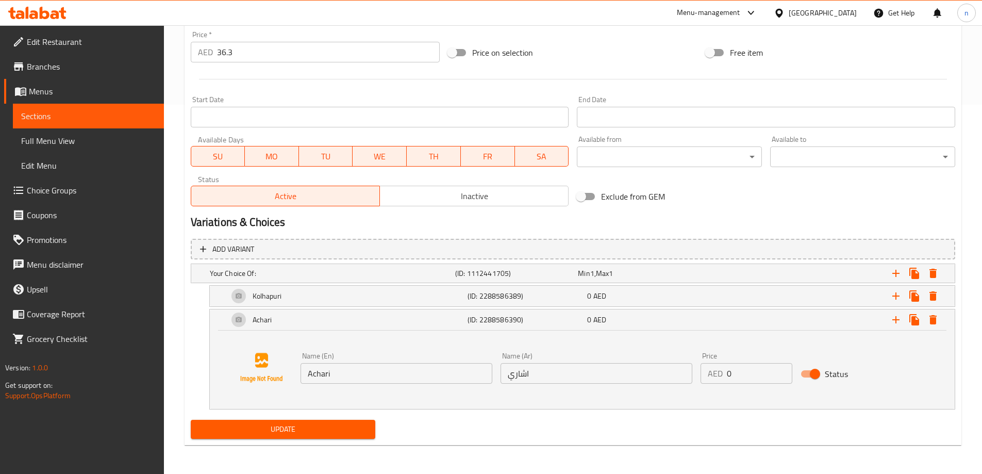
click at [307, 431] on span "Update" at bounding box center [283, 429] width 169 height 13
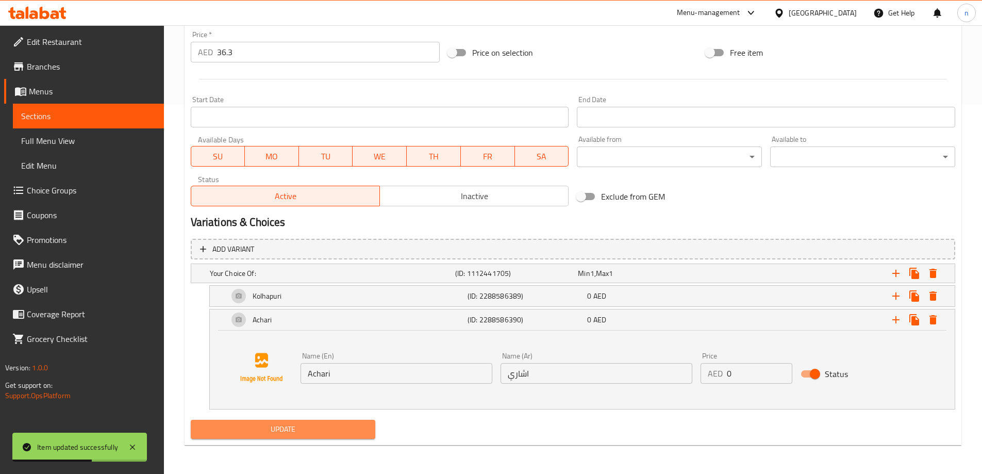
click at [306, 431] on span "Update" at bounding box center [283, 429] width 169 height 13
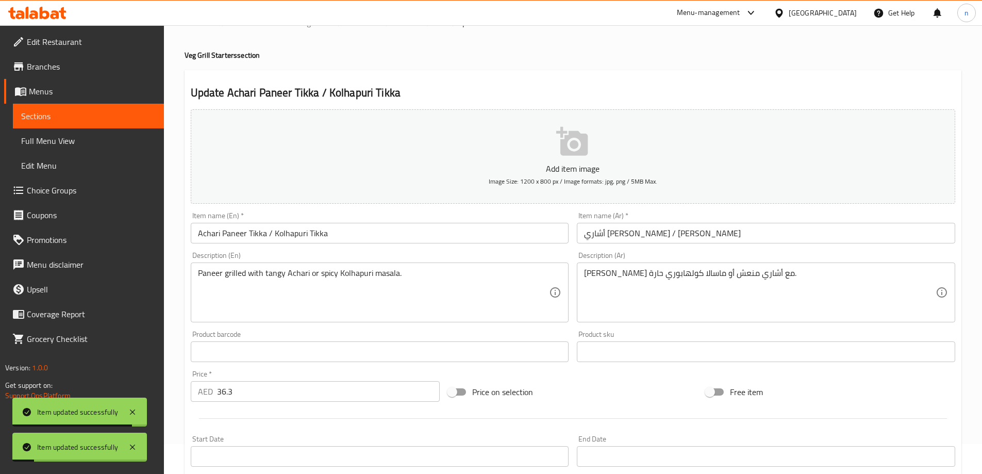
scroll to position [0, 0]
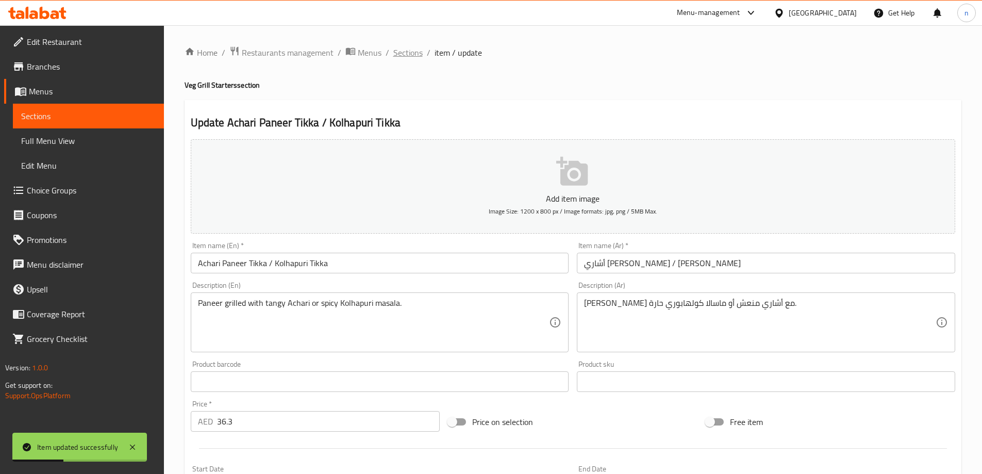
click at [404, 53] on span "Sections" at bounding box center [407, 52] width 29 height 12
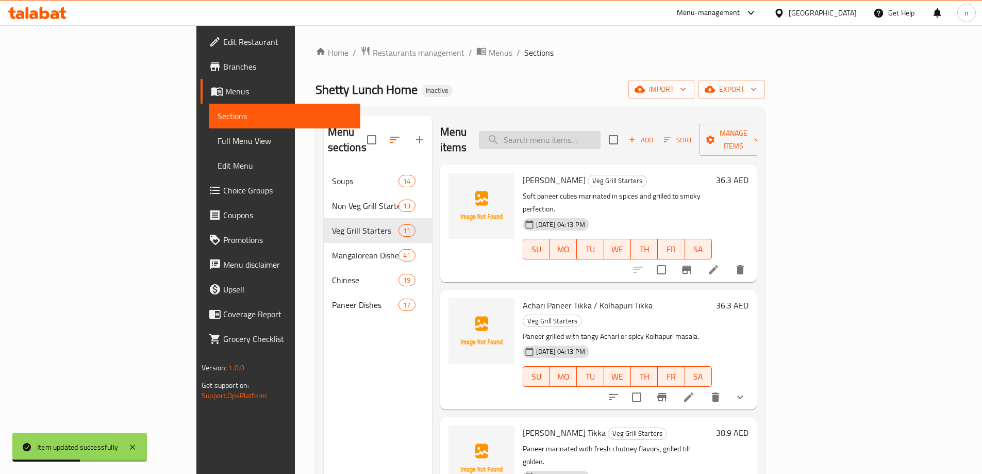
click at [587, 131] on input "search" at bounding box center [540, 140] width 122 height 18
paste input "Chicken Tikka Kolhapuri / Achari Boneless"
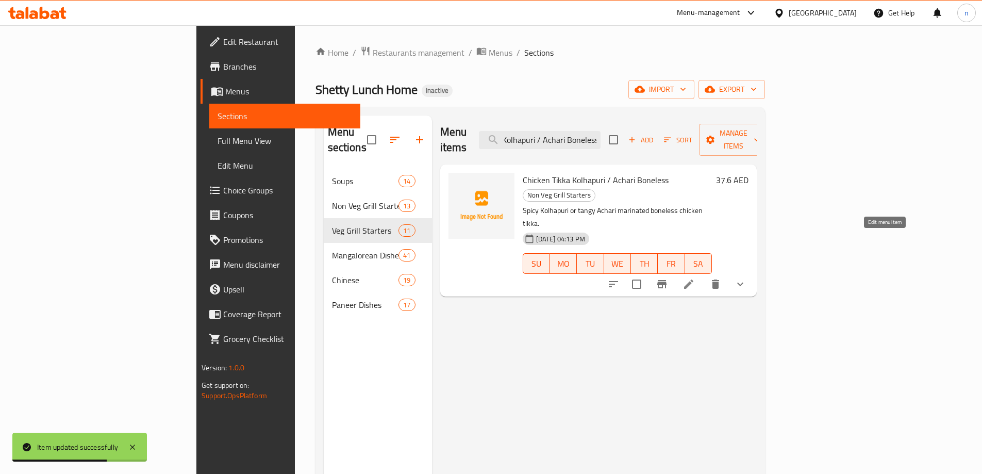
type input "Chicken Tikka Kolhapuri / Achari Boneless"
click at [695, 278] on icon at bounding box center [688, 284] width 12 height 12
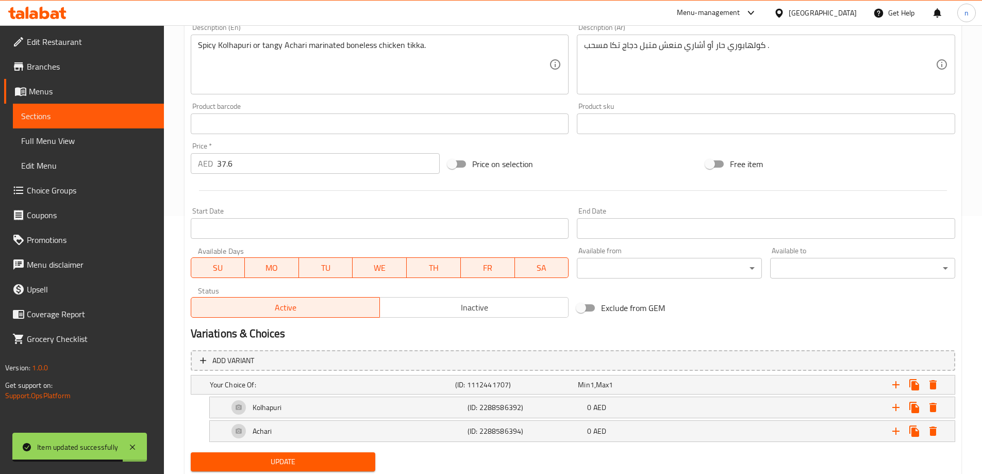
scroll to position [290, 0]
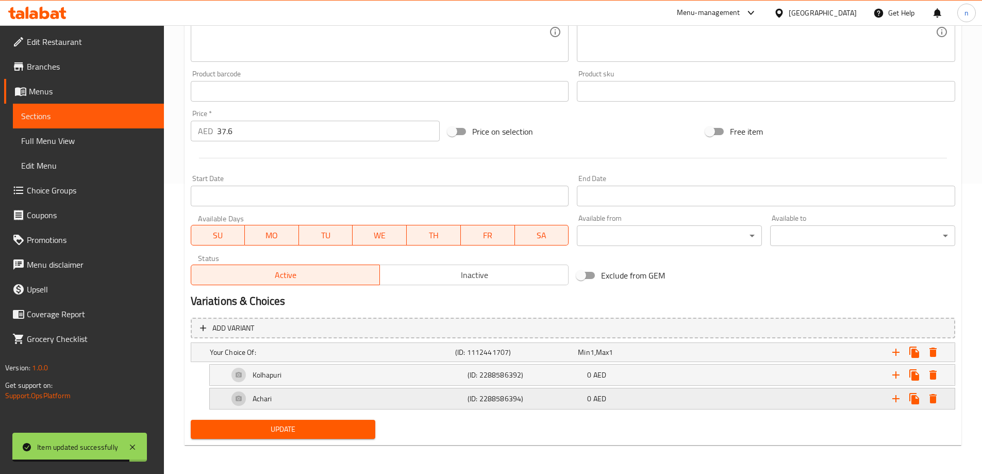
click at [399, 400] on div "Achari" at bounding box center [345, 398] width 239 height 25
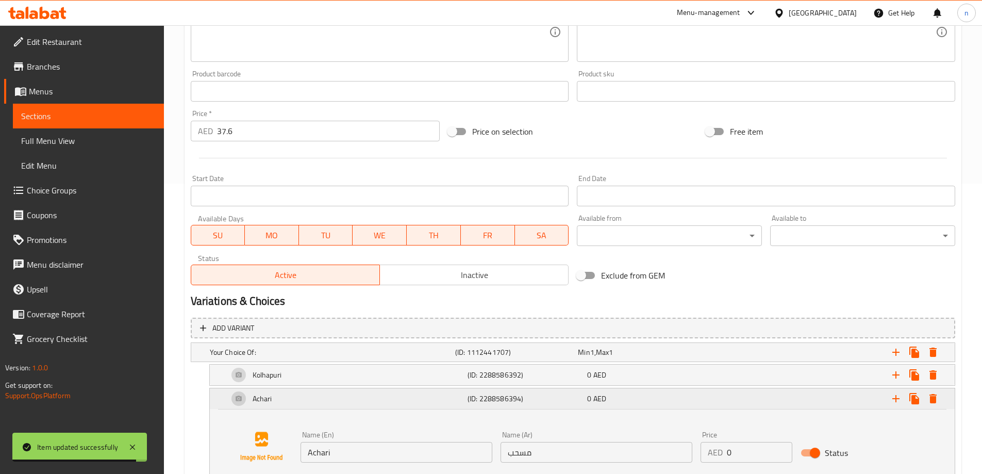
scroll to position [369, 0]
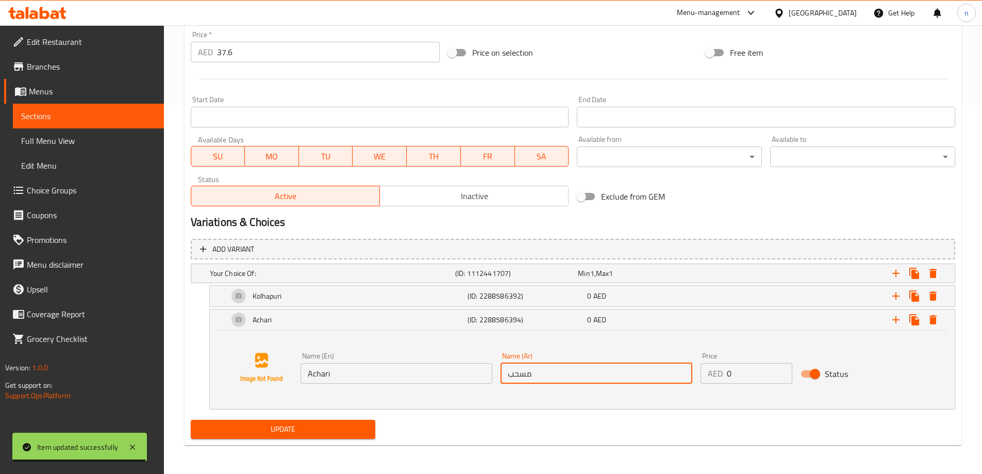
click at [524, 365] on input "مسحب" at bounding box center [596, 373] width 192 height 21
click at [524, 371] on input "مسحب" at bounding box center [596, 373] width 192 height 21
type input "اشاري"
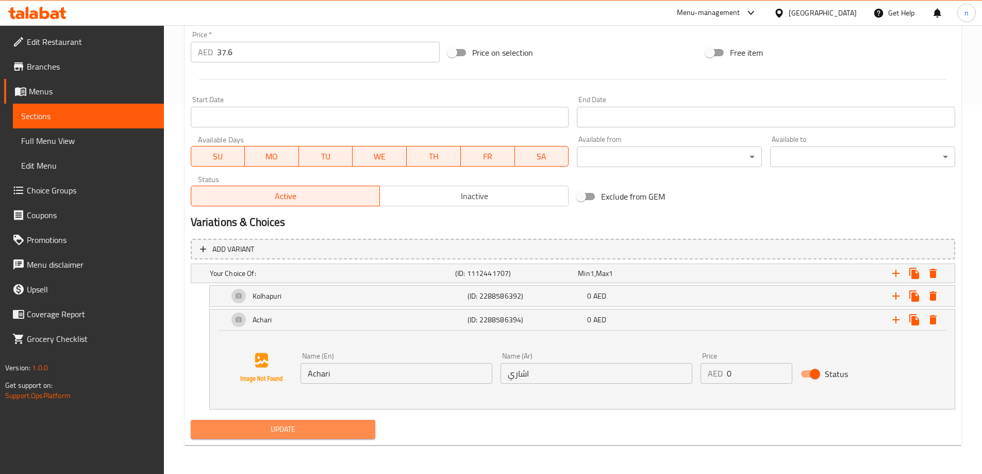
click at [359, 426] on span "Update" at bounding box center [283, 429] width 169 height 13
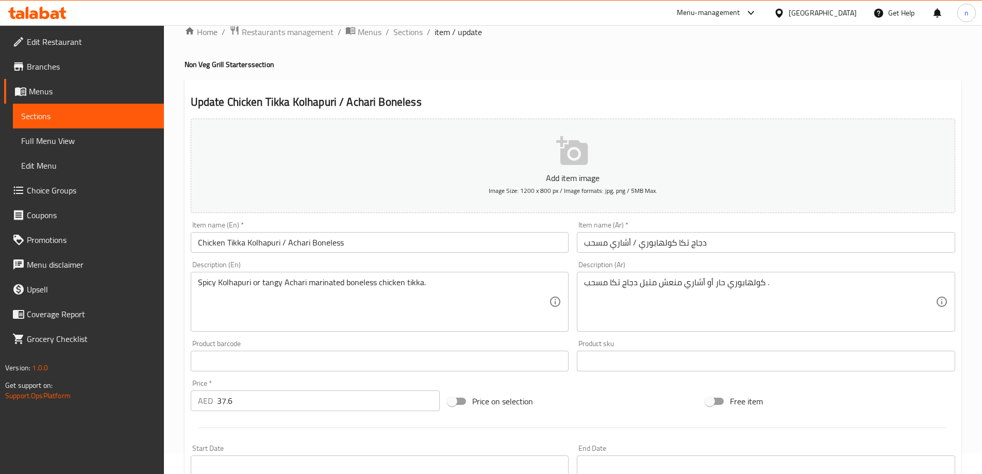
scroll to position [0, 0]
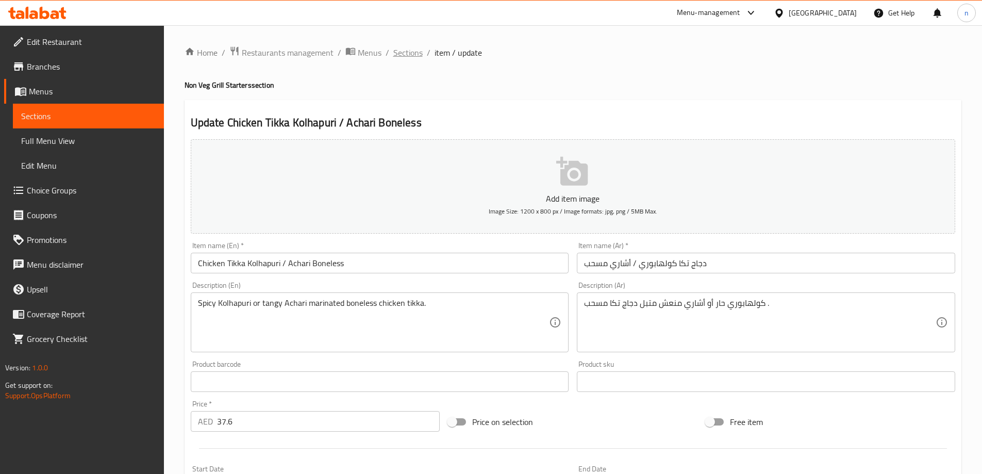
click at [409, 55] on span "Sections" at bounding box center [407, 52] width 29 height 12
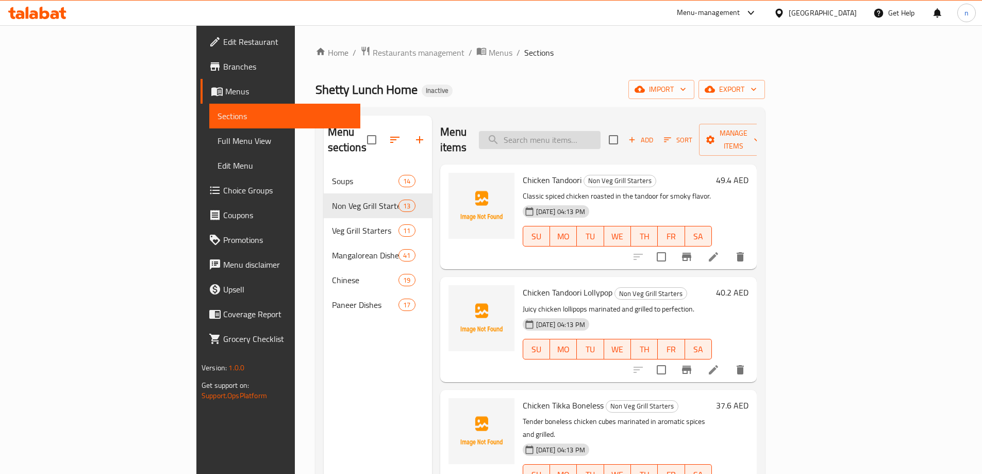
click at [600, 131] on input "search" at bounding box center [540, 140] width 122 height 18
paste input "Chicken Sheek Kabab"
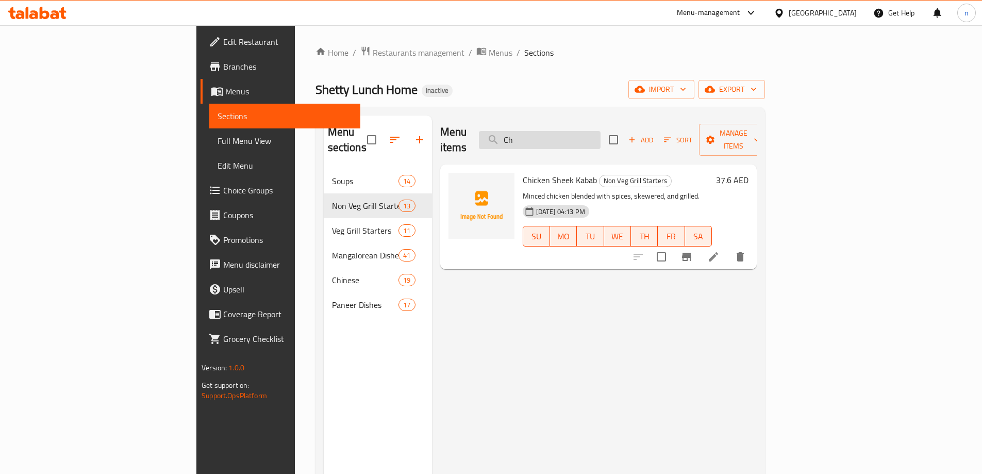
type input "C"
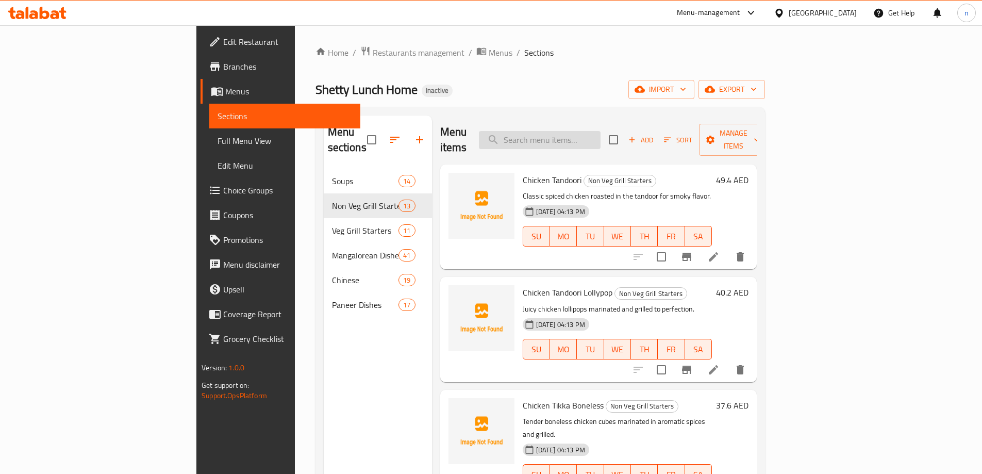
paste input "Chicken Sheek Kabab"
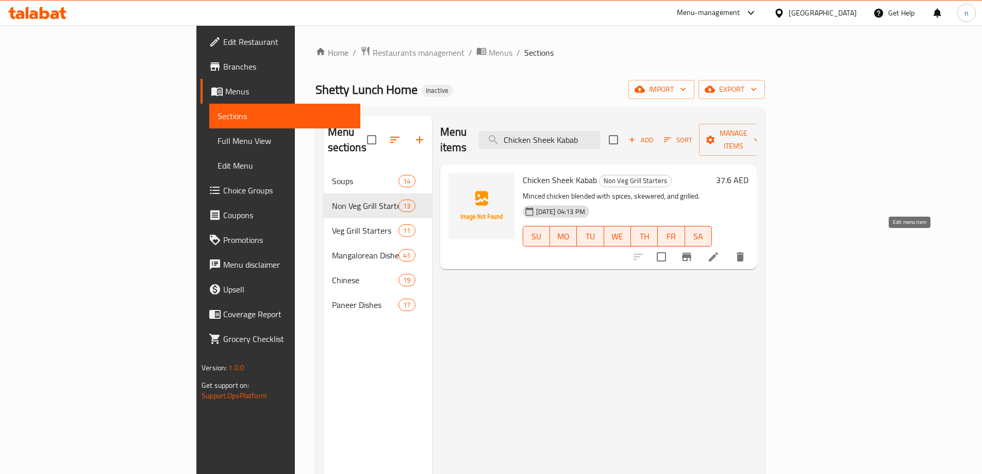
type input "Chicken Sheek Kabab"
click at [720, 250] on icon at bounding box center [713, 256] width 12 height 12
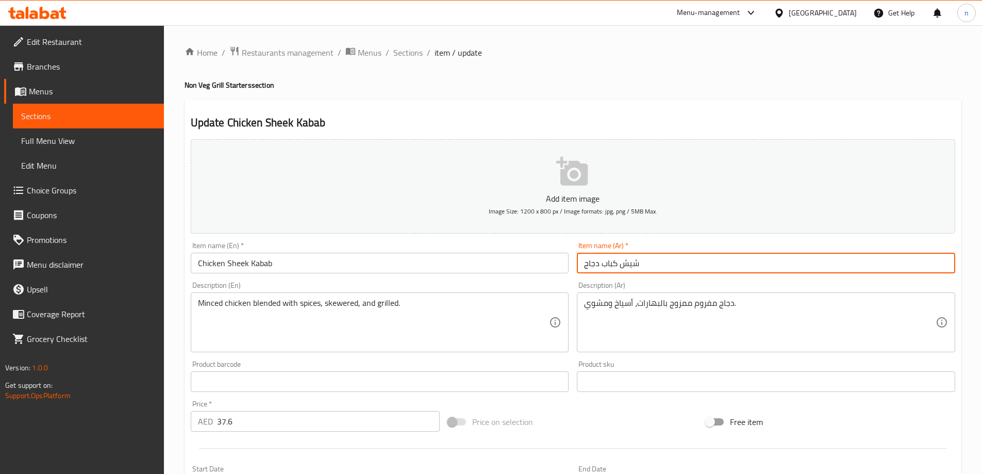
click at [626, 265] on input "شيش كباب دجاج" at bounding box center [766, 263] width 378 height 21
click at [883, 260] on input "شيش كباب دجاج" at bounding box center [766, 263] width 378 height 21
click at [925, 265] on input "شيش كباب دجاج" at bounding box center [766, 263] width 378 height 21
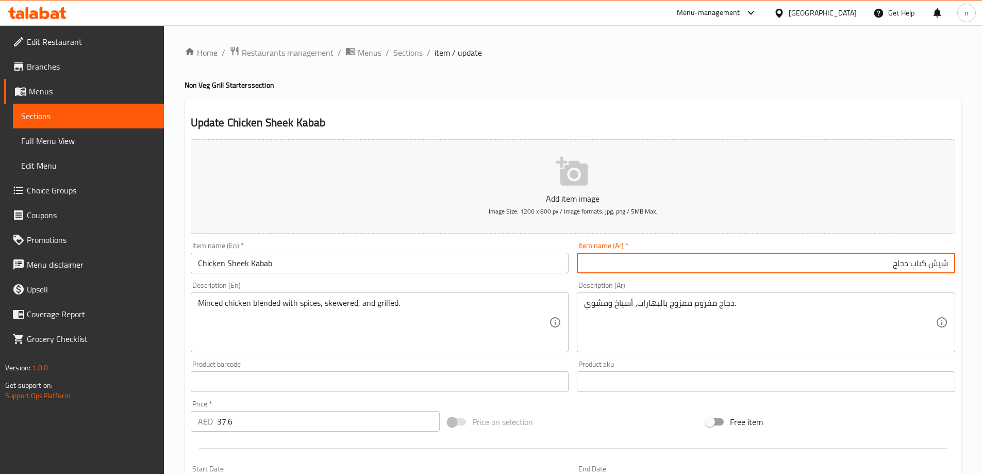
click at [925, 265] on input "شيش كباب دجاج" at bounding box center [766, 263] width 378 height 21
click at [952, 262] on input "شيش دجاج" at bounding box center [766, 263] width 378 height 21
paste input "كباب"
click at [913, 265] on input "كباب شيش دجاج" at bounding box center [766, 263] width 378 height 21
type input "كباب شيك دجاج"
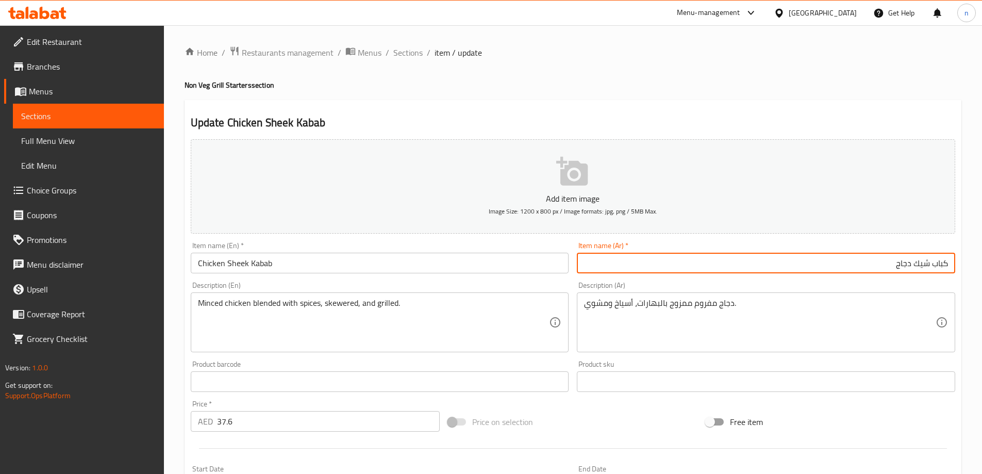
click at [239, 261] on input "Chicken Sheek Kabab" at bounding box center [380, 263] width 378 height 21
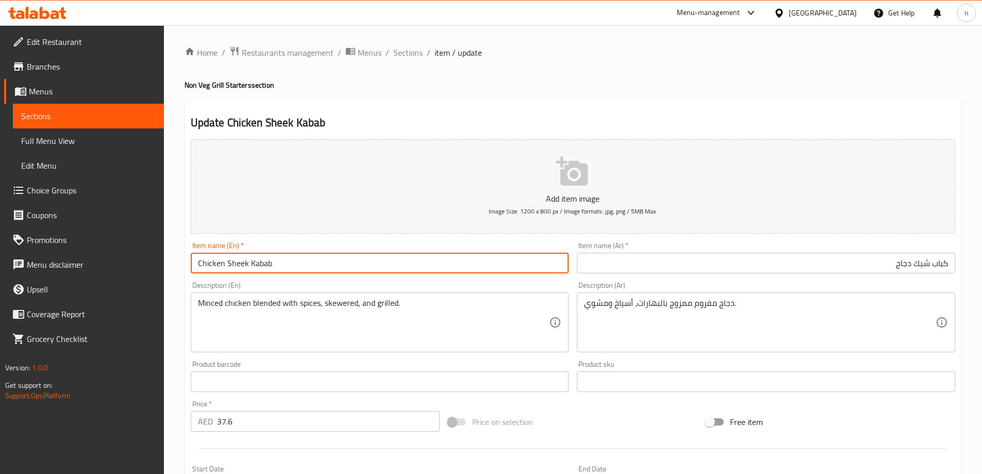
click at [239, 261] on input "Chicken Sheek Kabab" at bounding box center [380, 263] width 378 height 21
click at [371, 266] on input "Chicken Sheek Kabab" at bounding box center [380, 263] width 378 height 21
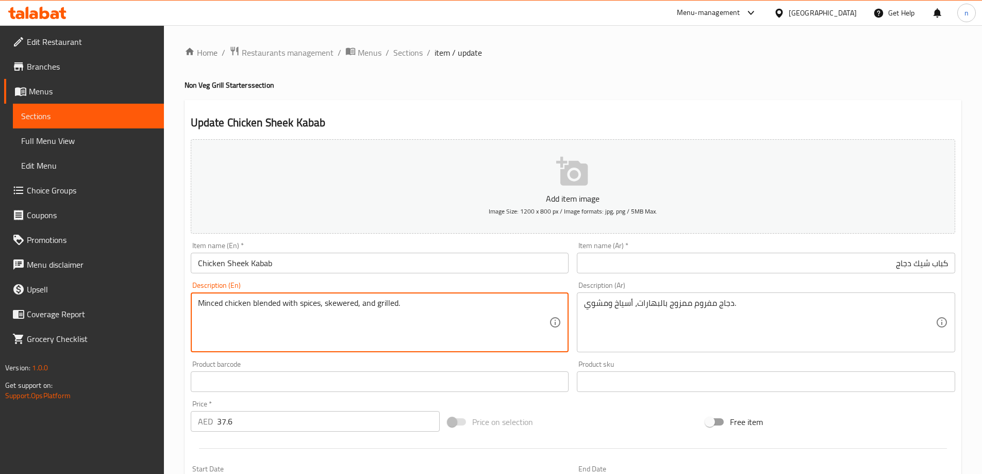
click at [346, 301] on textarea "Minced chicken blended with spices, skewered, and grilled." at bounding box center [374, 322] width 352 height 49
click at [411, 321] on textarea "Minced chicken blended with spices, skewered, and grilled." at bounding box center [374, 322] width 352 height 49
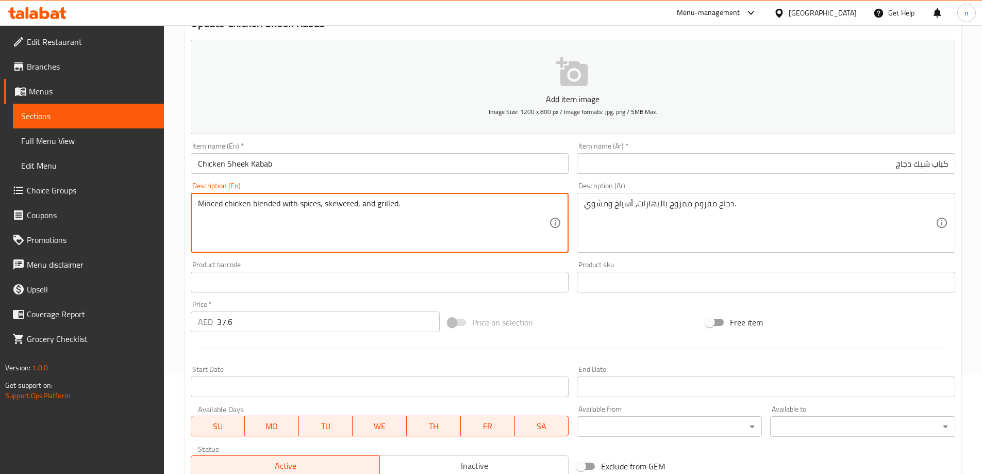
scroll to position [246, 0]
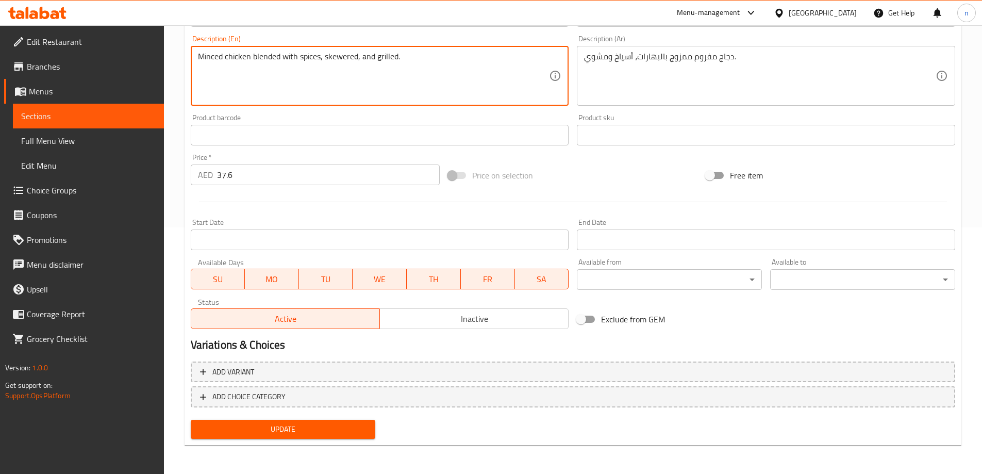
click at [307, 430] on span "Update" at bounding box center [283, 429] width 169 height 13
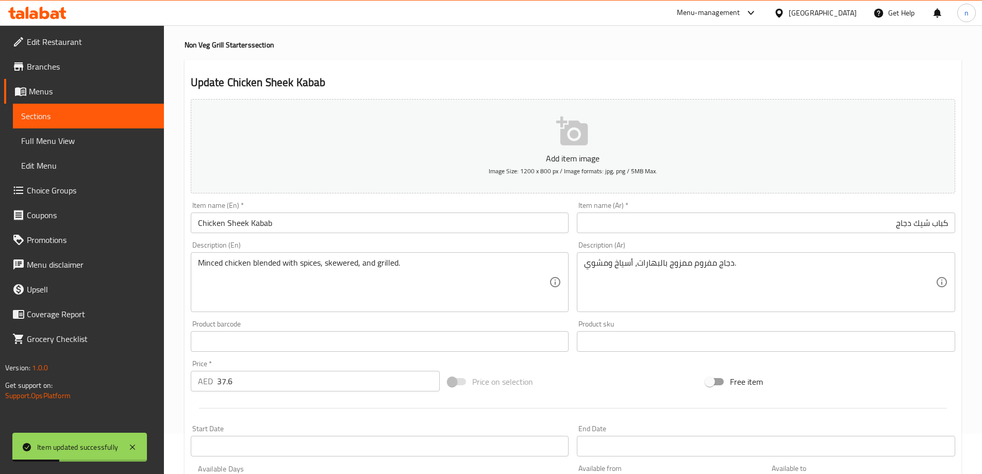
scroll to position [0, 0]
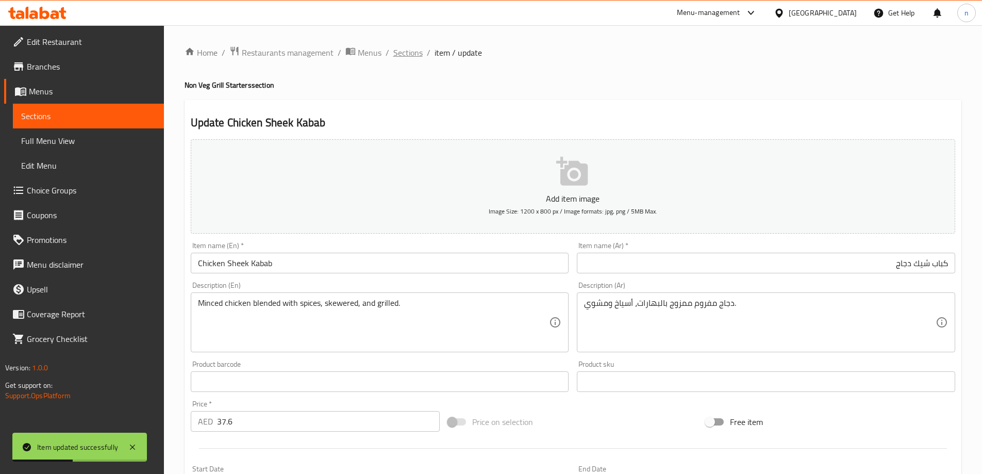
click at [403, 53] on span "Sections" at bounding box center [407, 52] width 29 height 12
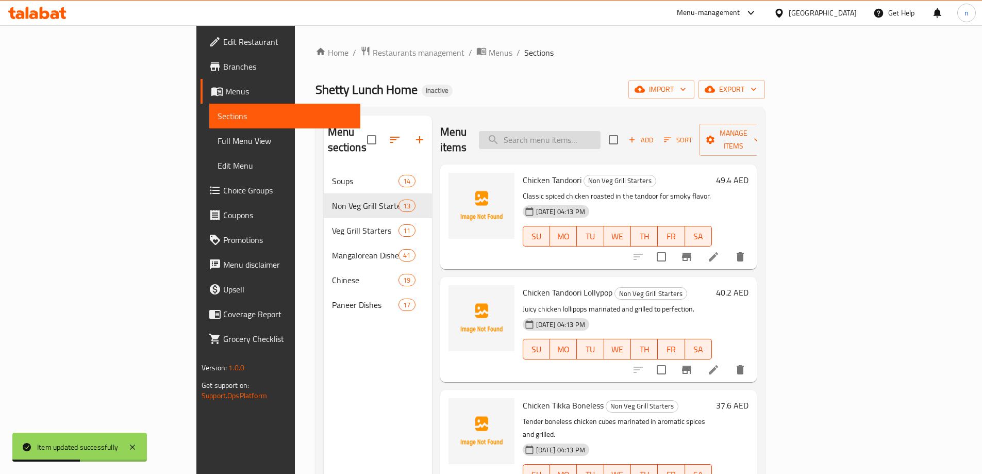
click at [581, 138] on input "search" at bounding box center [540, 140] width 122 height 18
paste input "Mutton [PERSON_NAME]"
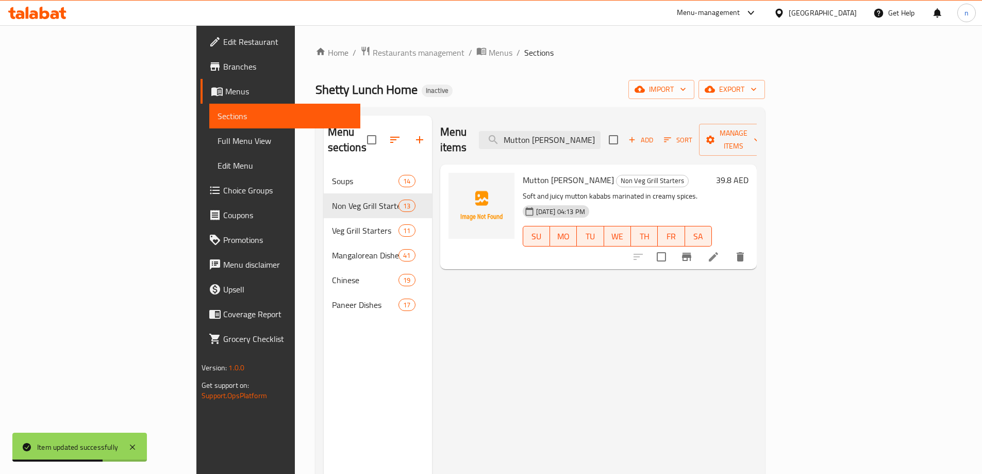
type input "Mutton [PERSON_NAME]"
click at [720, 250] on icon at bounding box center [713, 256] width 12 height 12
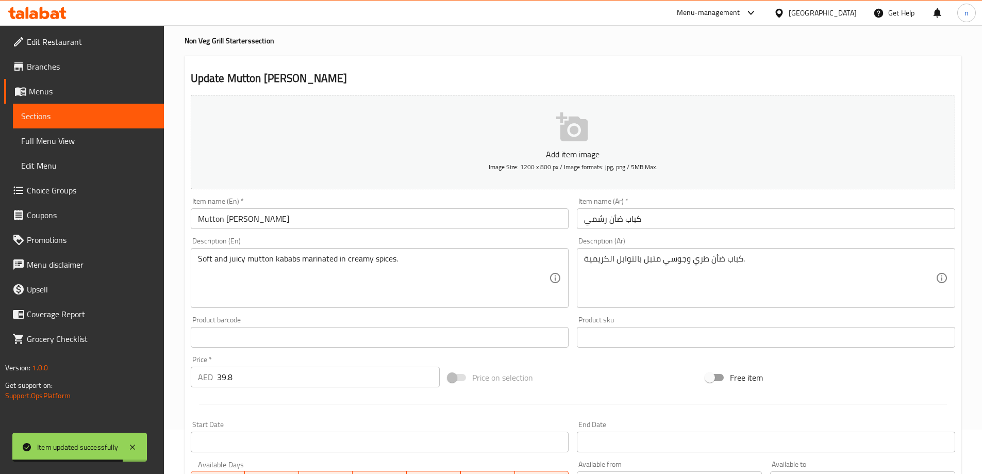
scroll to position [155, 0]
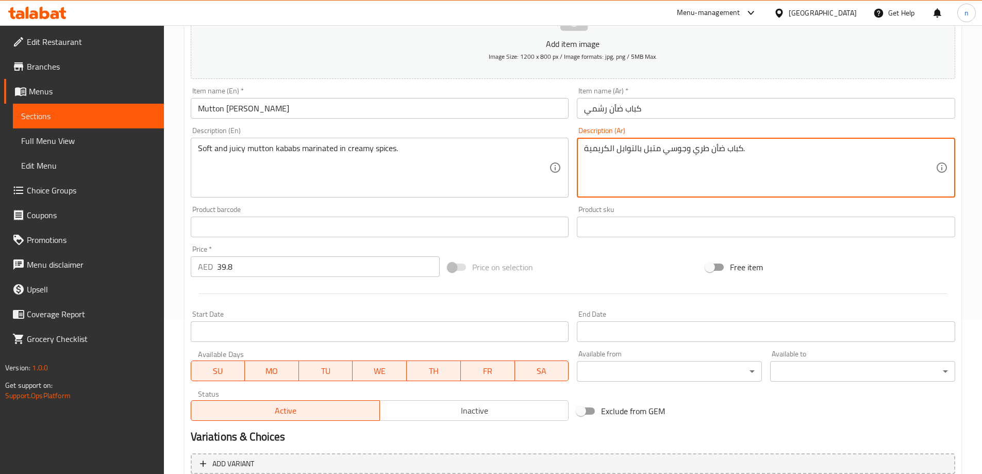
click at [700, 148] on textarea "كباب ضأن طري وجوسي متبل بالتوابل الكريمية." at bounding box center [760, 167] width 352 height 49
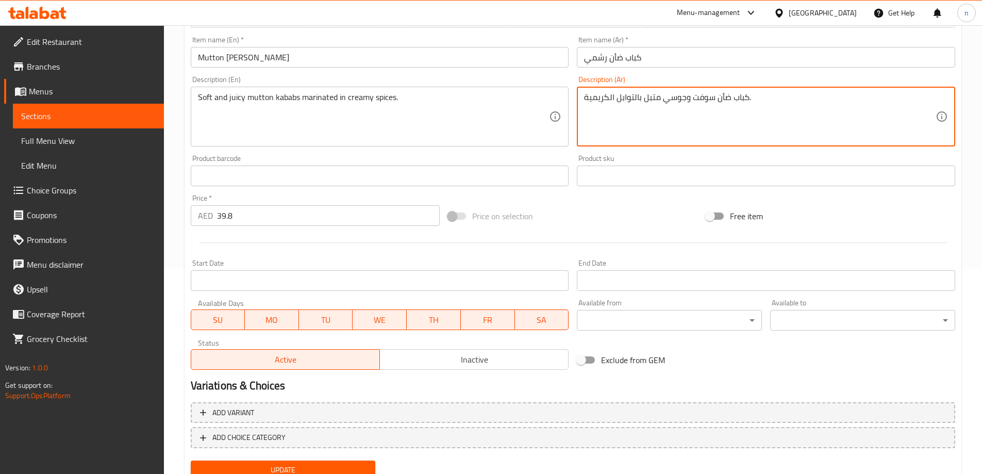
scroll to position [246, 0]
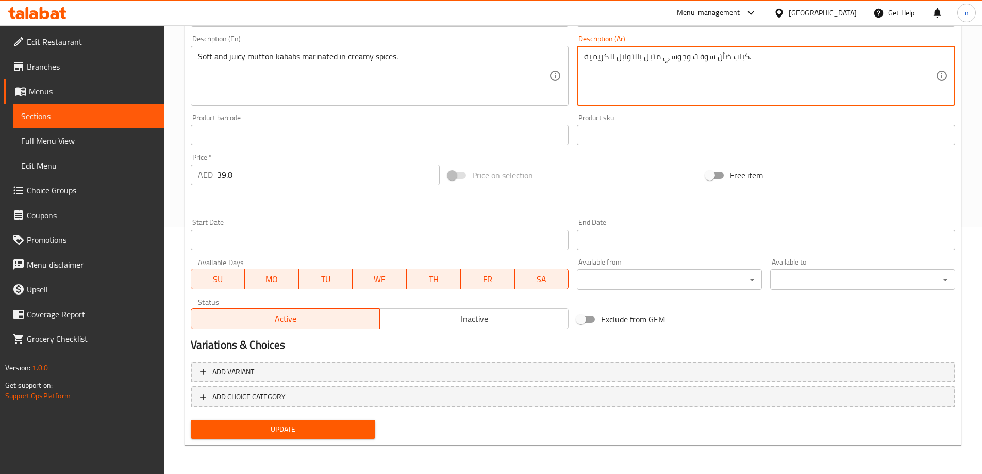
type textarea "كباب ضأن سوفت وجوسي متبل بالتوابل الكريمية."
click at [235, 432] on span "Update" at bounding box center [283, 429] width 169 height 13
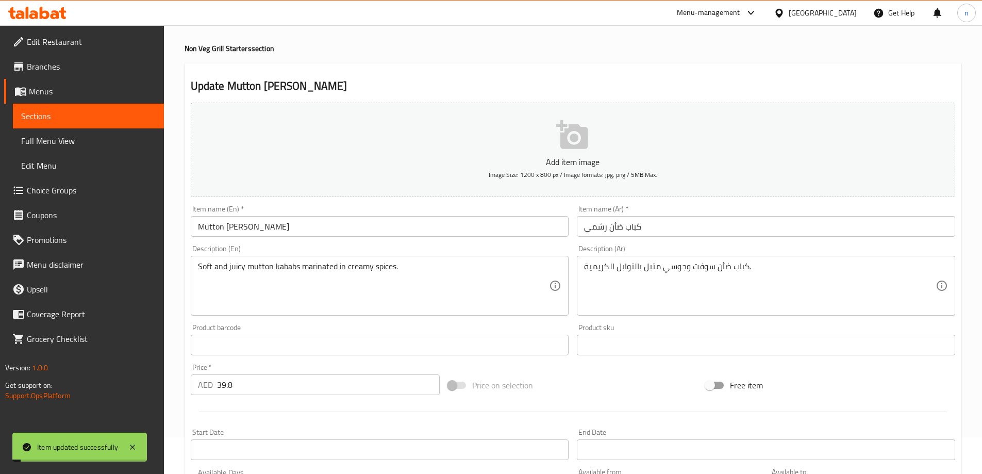
scroll to position [0, 0]
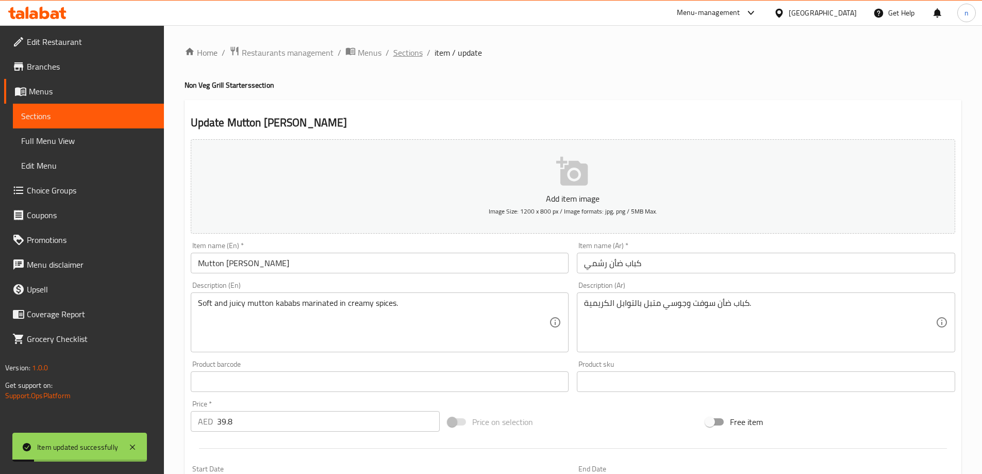
click at [401, 55] on span "Sections" at bounding box center [407, 52] width 29 height 12
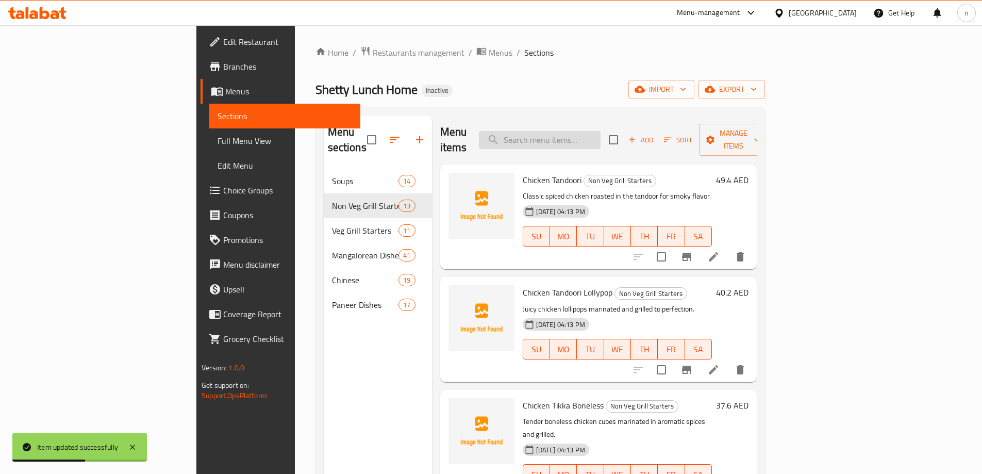
click at [582, 131] on input "search" at bounding box center [540, 140] width 122 height 18
paste input "Mutton Sheek Kabab"
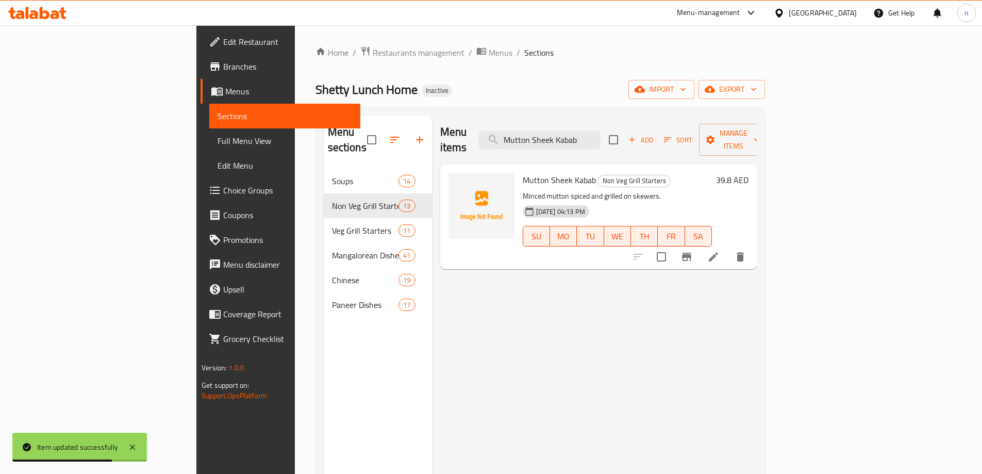
type input "Mutton Sheek Kabab"
click at [720, 250] on icon at bounding box center [713, 256] width 12 height 12
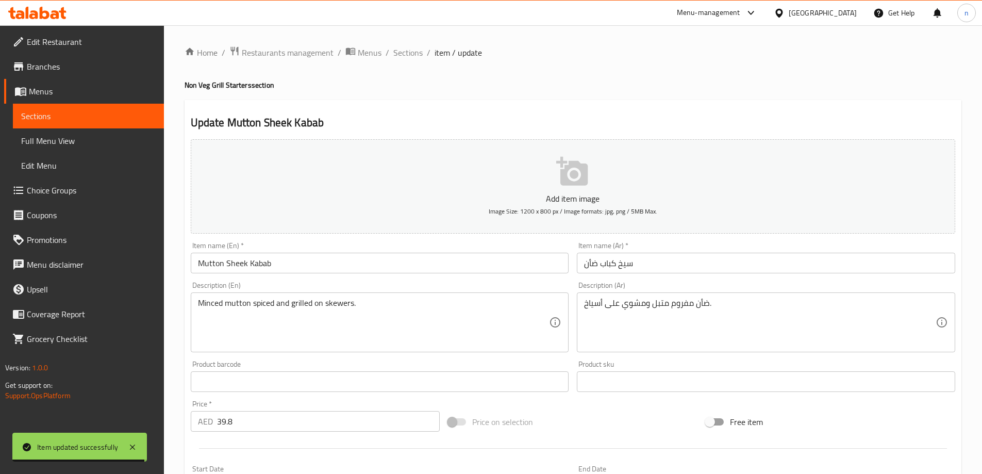
click at [623, 266] on input "سيخ كباب ضأن" at bounding box center [766, 263] width 378 height 21
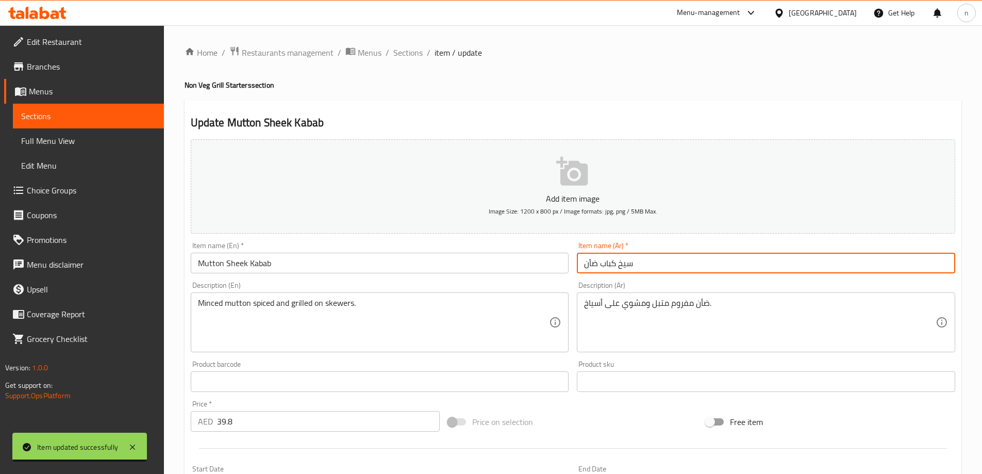
click at [623, 266] on input "سيخ كباب ضأن" at bounding box center [766, 263] width 378 height 21
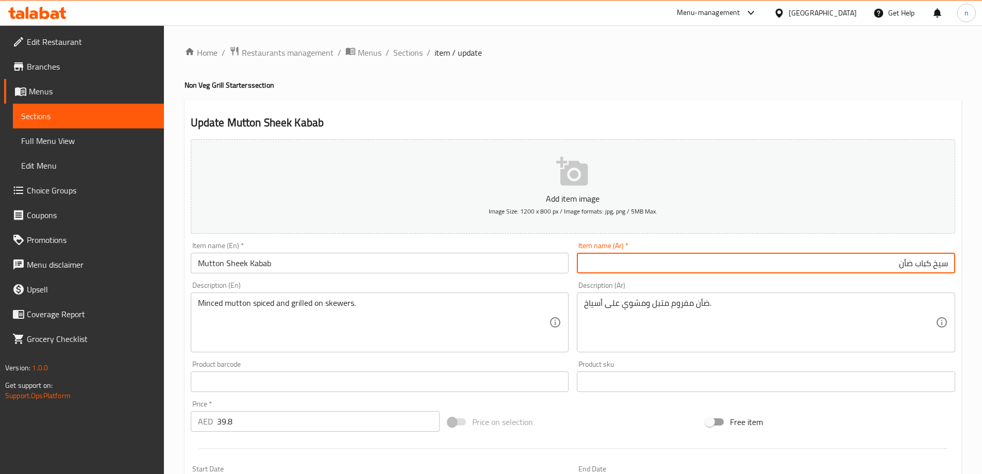
click at [826, 266] on input "سيخ كباب ضأن" at bounding box center [766, 263] width 378 height 21
click at [933, 266] on input "سيخ كباب ضأن" at bounding box center [766, 263] width 378 height 21
click at [925, 267] on input "شيك كباب ضأن" at bounding box center [766, 263] width 378 height 21
click at [948, 260] on input "شيك ضأن" at bounding box center [766, 263] width 378 height 21
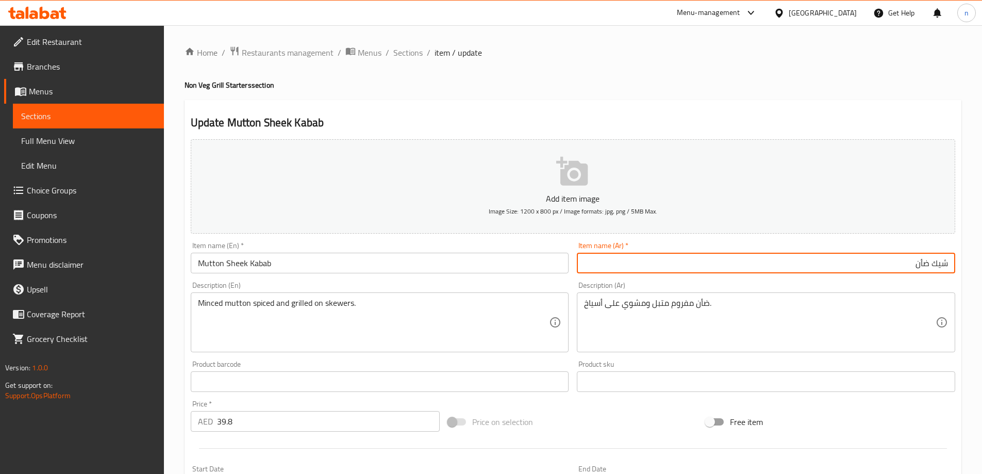
paste input "كباب"
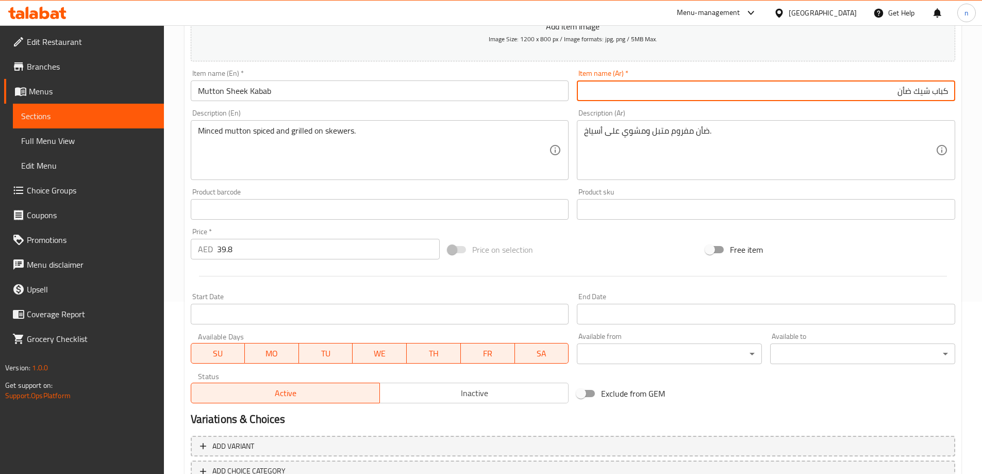
scroll to position [246, 0]
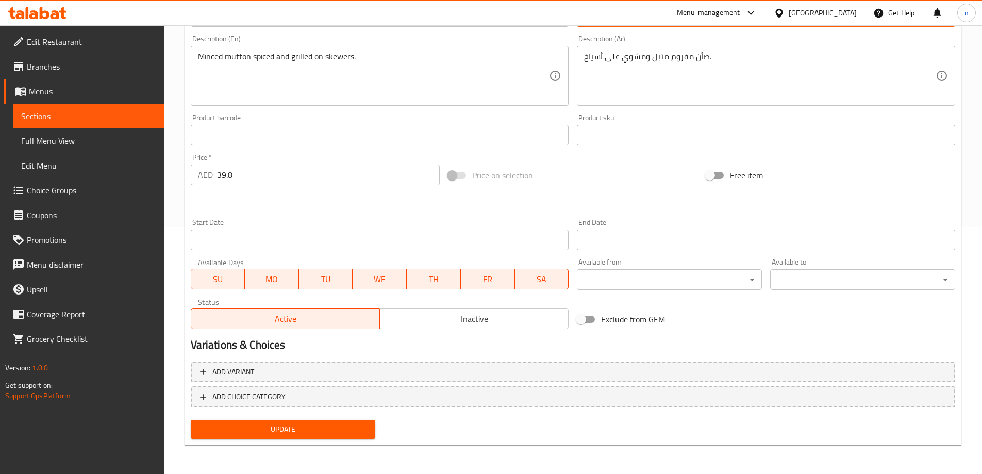
type input "كباب شيك ضأن"
click at [273, 429] on span "Update" at bounding box center [283, 429] width 169 height 13
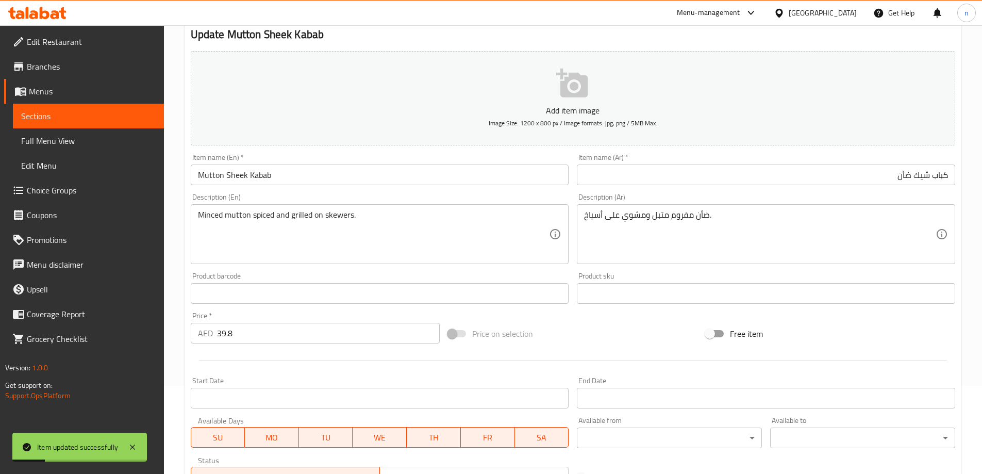
scroll to position [0, 0]
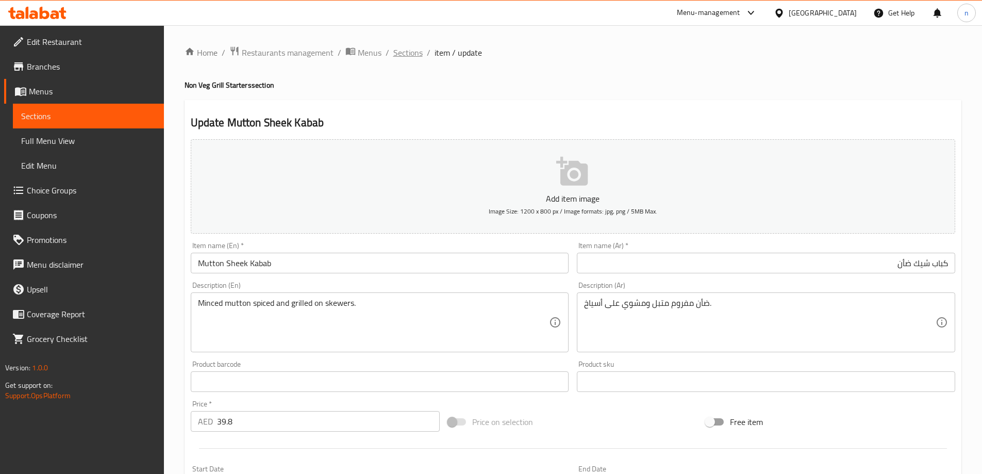
click at [403, 47] on span "Sections" at bounding box center [407, 52] width 29 height 12
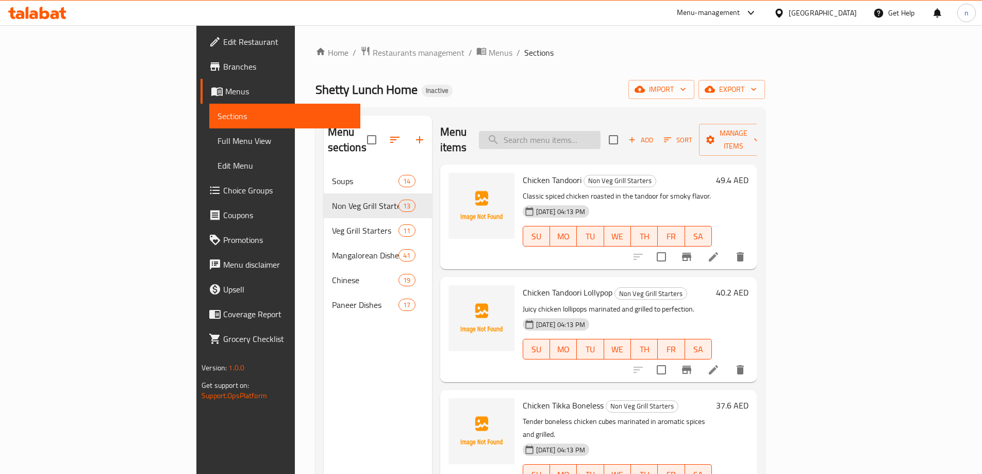
click at [578, 140] on input "search" at bounding box center [540, 140] width 122 height 18
paste input "Paneer Chutney Tikka"
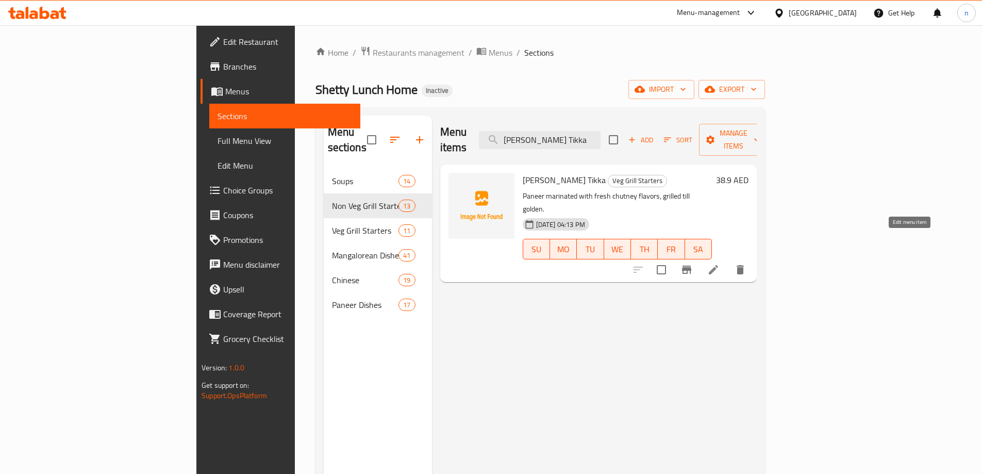
type input "Paneer Chutney Tikka"
click at [718, 265] on icon at bounding box center [713, 269] width 9 height 9
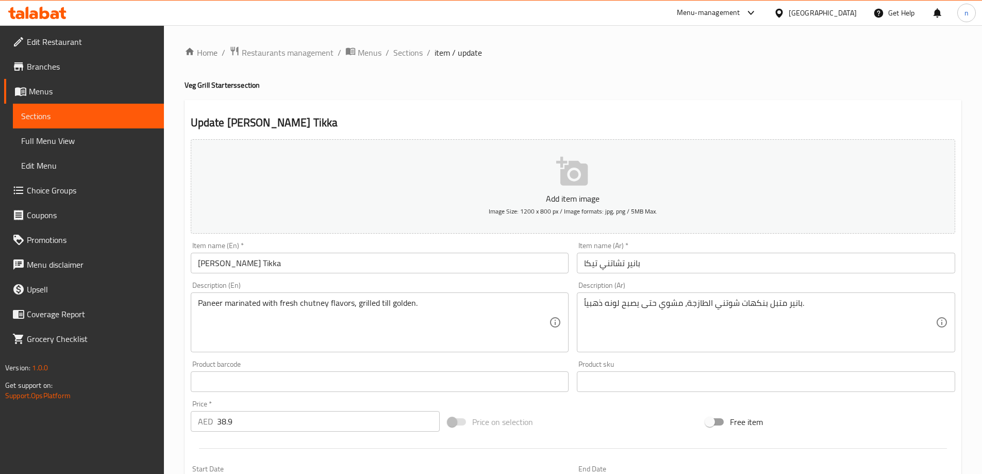
click at [613, 264] on input "بانير تشاتني تيكا" at bounding box center [766, 263] width 378 height 21
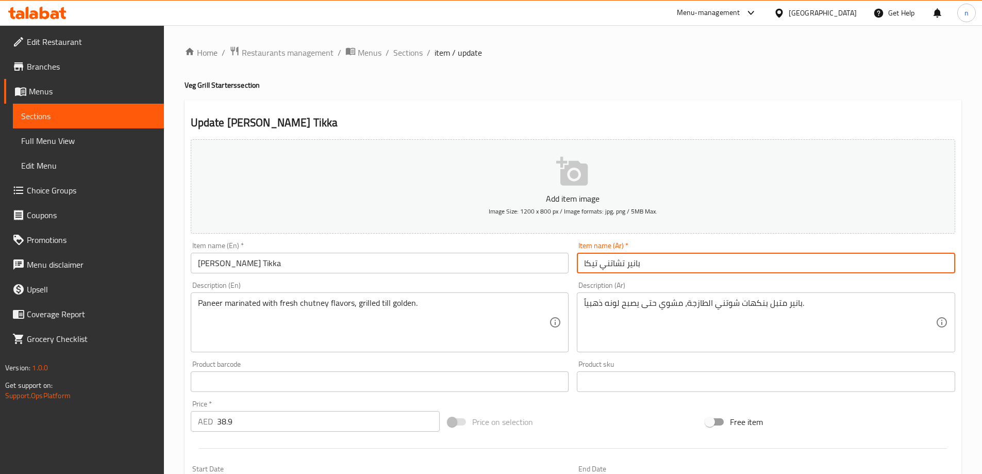
click at [613, 264] on input "بانير تشاتني تيكا" at bounding box center [766, 263] width 378 height 21
paste input "و"
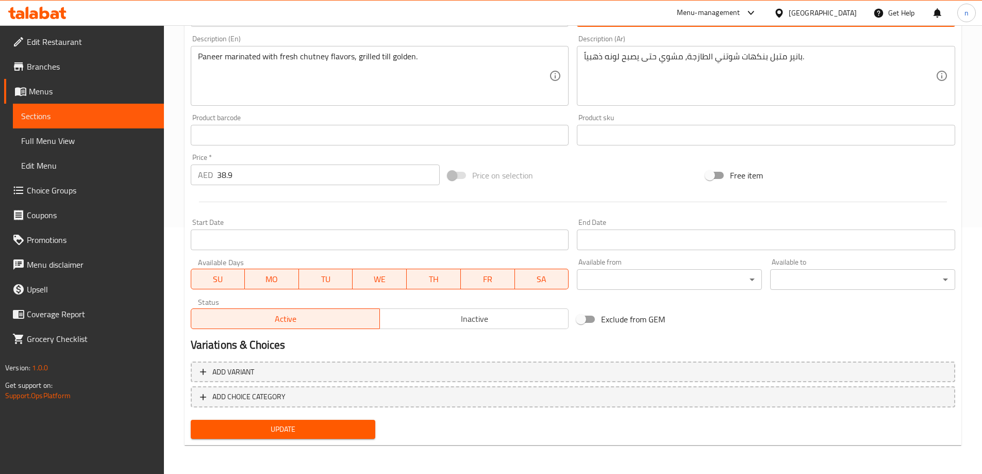
type input "بانير شوتني تيكا"
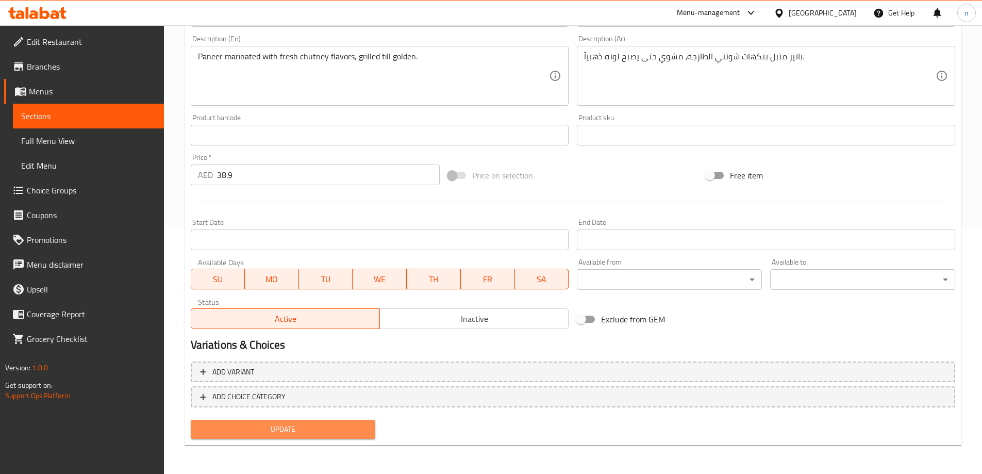
click at [311, 422] on button "Update" at bounding box center [283, 429] width 185 height 19
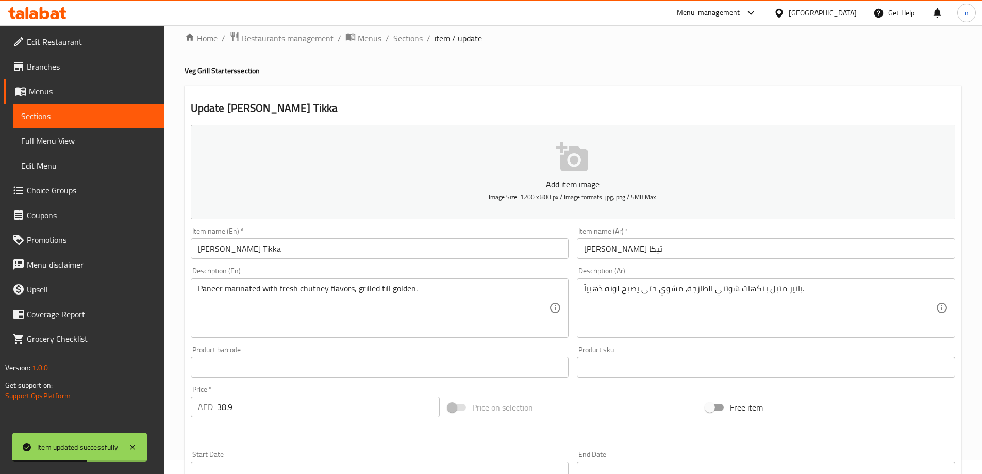
scroll to position [0, 0]
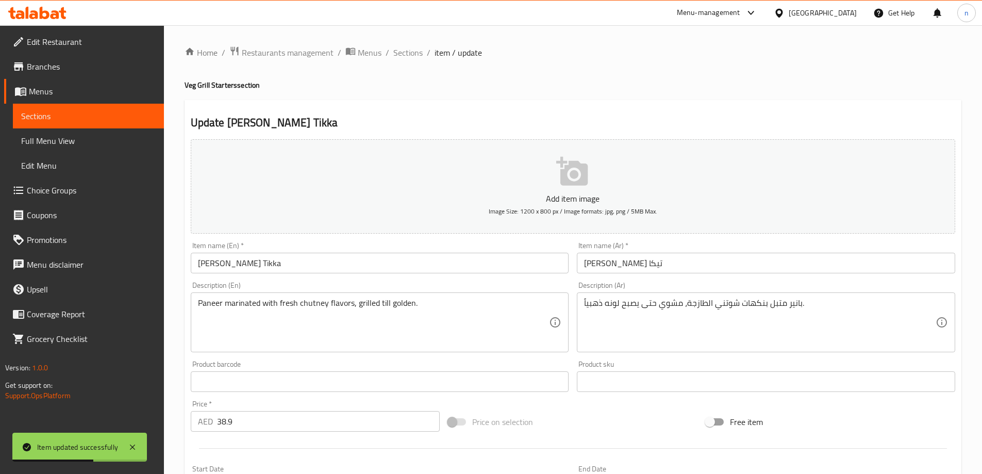
drag, startPoint x: 402, startPoint y: 42, endPoint x: 402, endPoint y: 48, distance: 6.2
click at [402, 42] on div "Home / Restaurants management / Menus / Sections / item / update Veg Grill Star…" at bounding box center [573, 372] width 818 height 695
click at [402, 49] on span "Sections" at bounding box center [407, 52] width 29 height 12
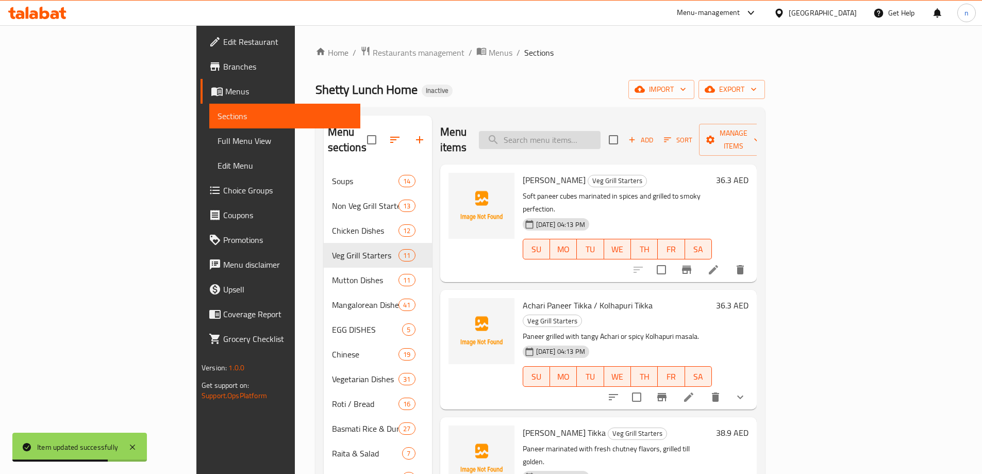
click at [575, 134] on input "search" at bounding box center [540, 140] width 122 height 18
paste input "Garlic Paneer Tikka"
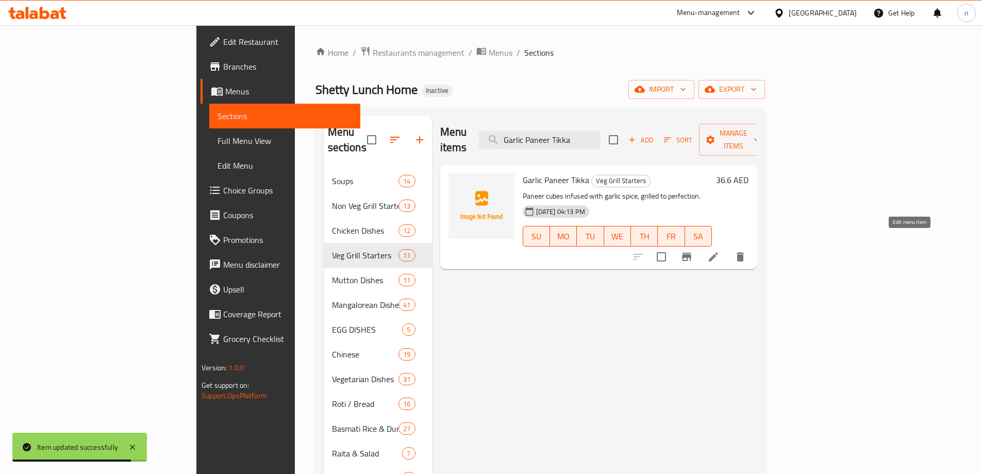
type input "Garlic Paneer Tikka"
click at [718, 252] on icon at bounding box center [713, 256] width 9 height 9
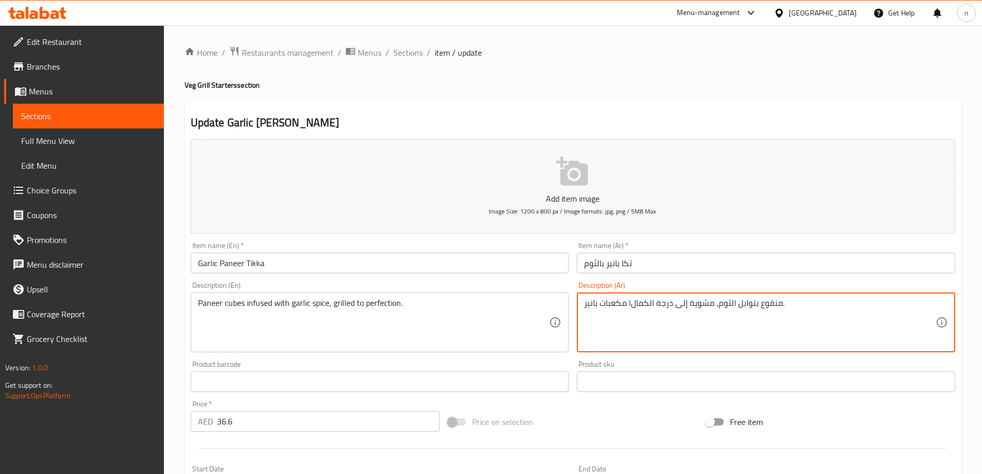
click at [691, 300] on textarea "مكعبات بانير lمنقوع بتوابل الثوم، مشوية إلى درجة الكمال." at bounding box center [760, 322] width 352 height 49
click at [678, 304] on textarea "مكعبات بانير lمنقوع بتوابل الثوم، مشوية إلى درجة الكمال." at bounding box center [760, 322] width 352 height 49
click at [889, 304] on textarea "مكعبات بانير lمنقوع بتوابل الثوم، مشوية إلى درجة الكمال." at bounding box center [760, 322] width 352 height 49
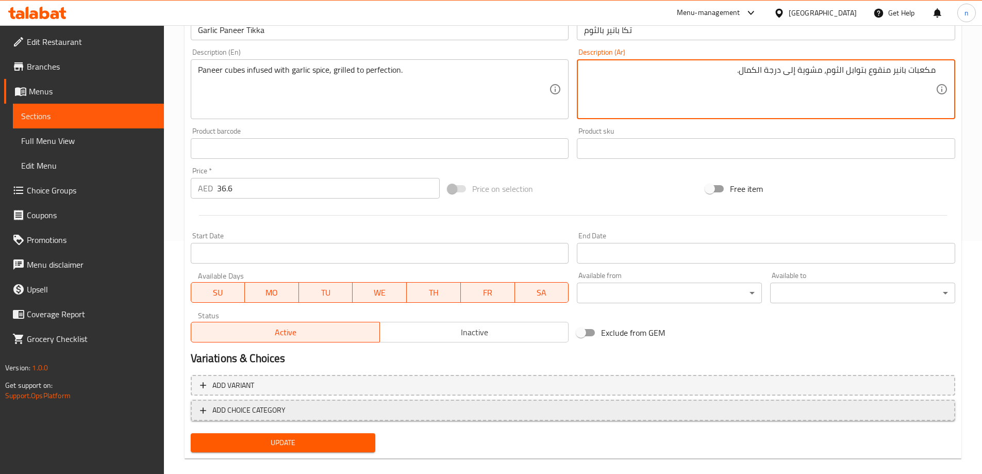
scroll to position [246, 0]
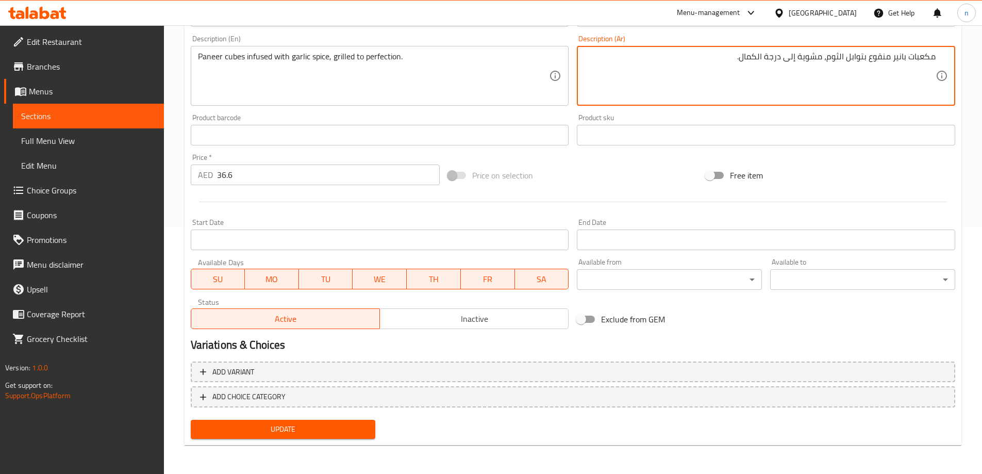
type textarea "مكعبات بانير منقوع بتوابل الثوم، مشوية إلى درجة الكمال."
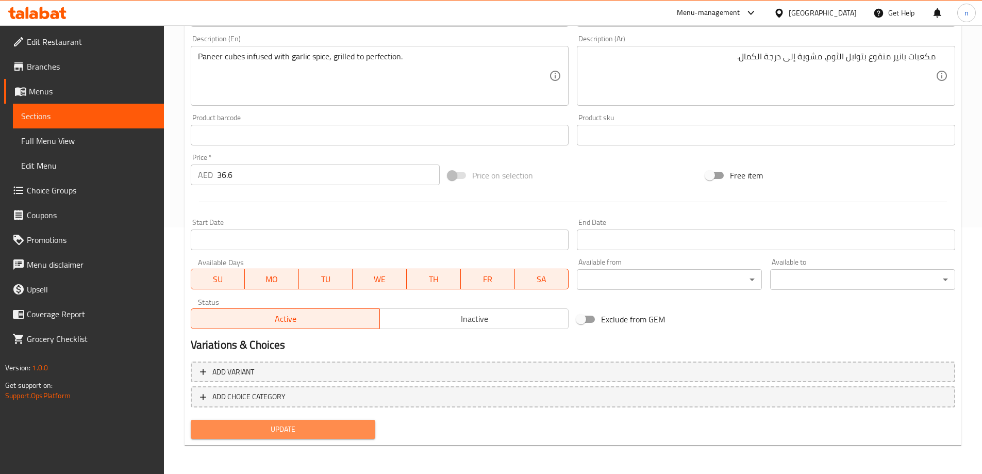
click at [318, 429] on span "Update" at bounding box center [283, 429] width 169 height 13
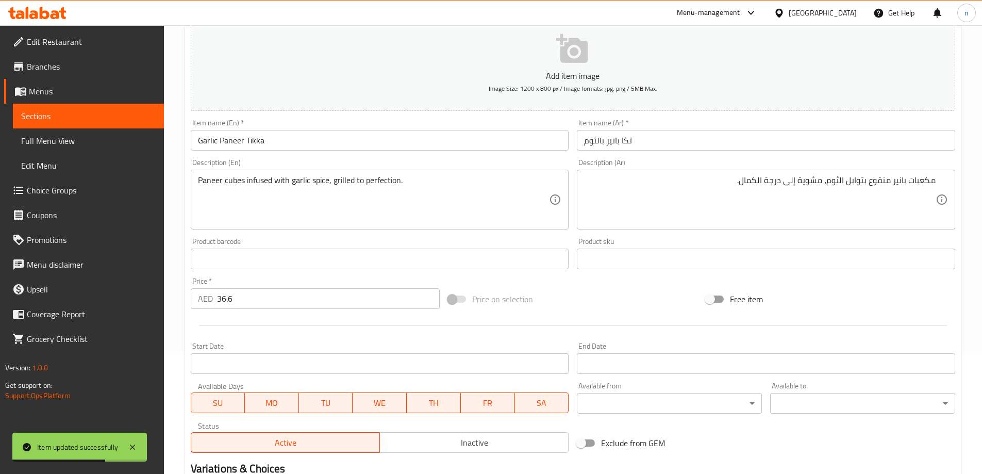
scroll to position [0, 0]
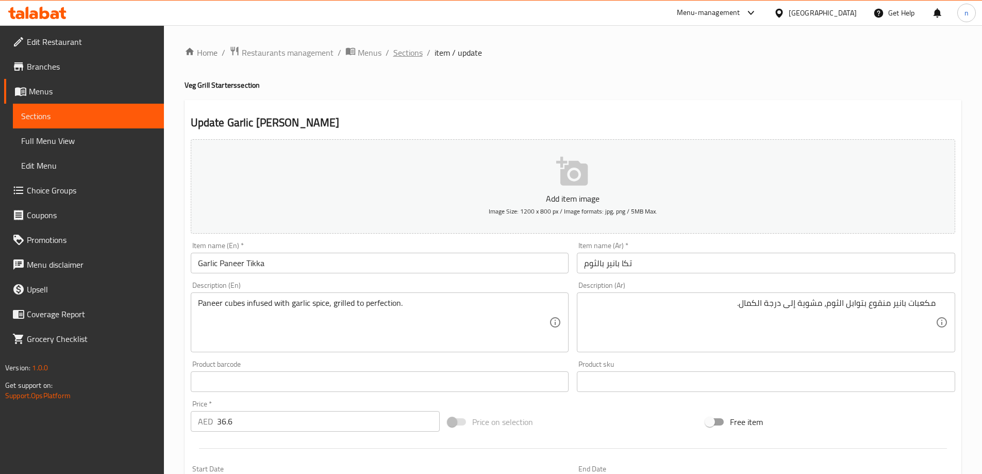
click at [407, 47] on span "Sections" at bounding box center [407, 52] width 29 height 12
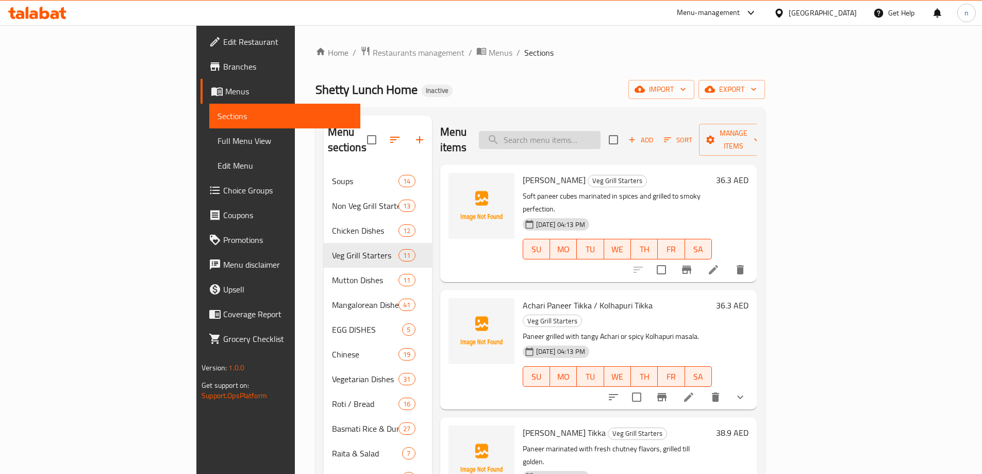
click at [600, 135] on input "search" at bounding box center [540, 140] width 122 height 18
paste input "Lasuni Dhanya Paneer Tikka"
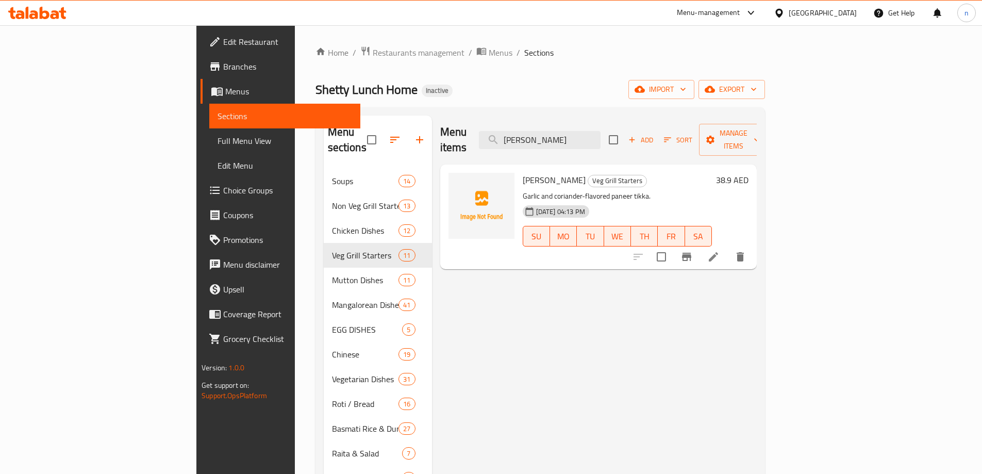
type input "Lasuni Dhanya Paneer Tikka"
click at [720, 250] on icon at bounding box center [713, 256] width 12 height 12
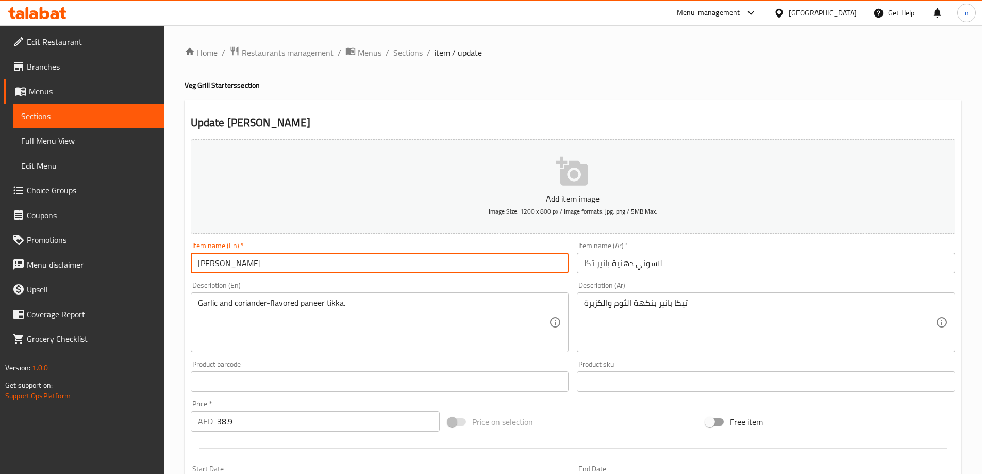
click at [235, 266] on input "Lasuni Dhanya Paneer Tikka" at bounding box center [380, 263] width 378 height 21
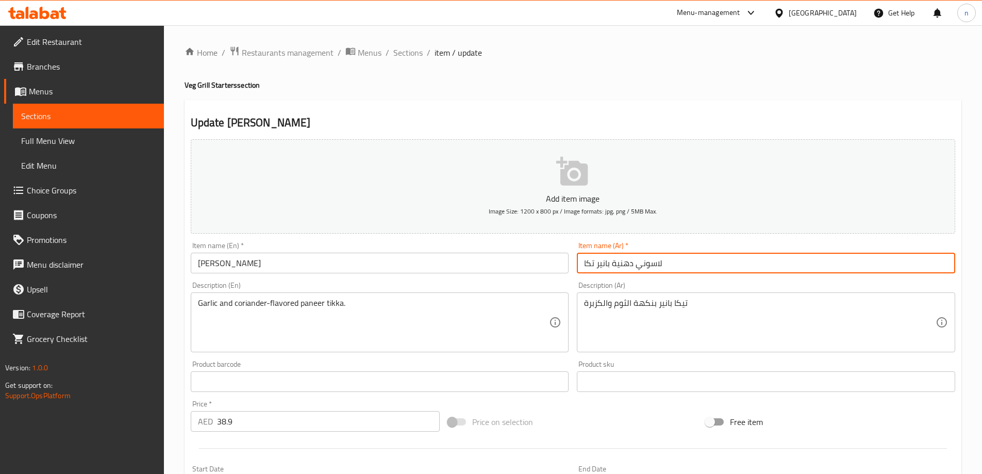
click at [620, 264] on input "لاسوني دهنية بانير تكا" at bounding box center [766, 263] width 378 height 21
paste input "انيا"
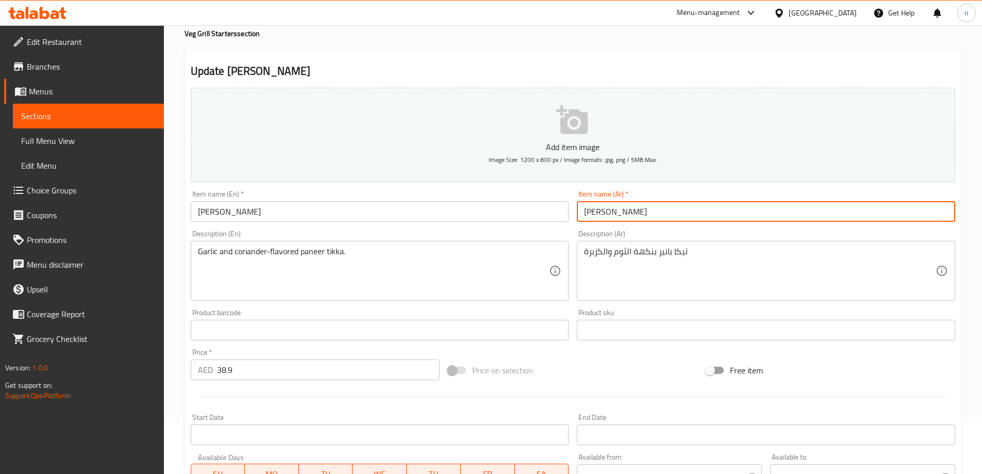
scroll to position [246, 0]
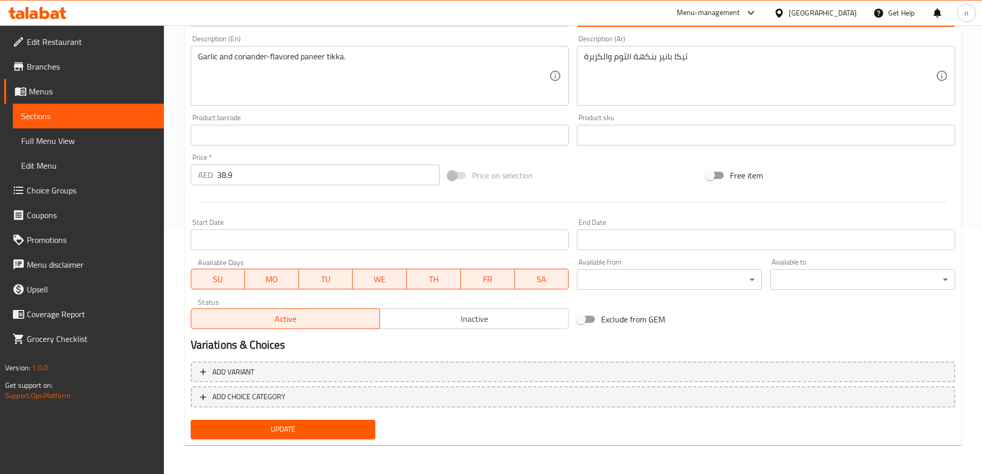
type input "لاسوني دانيا بانير تكا"
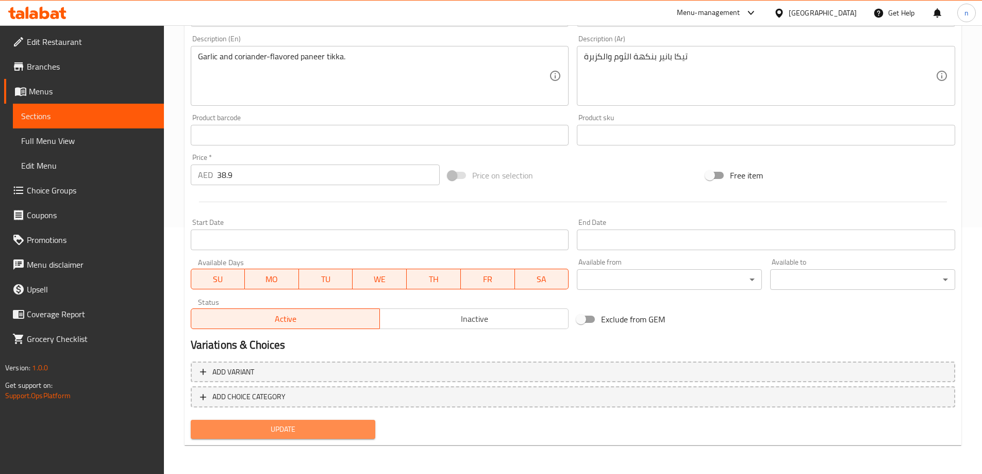
click at [242, 425] on span "Update" at bounding box center [283, 429] width 169 height 13
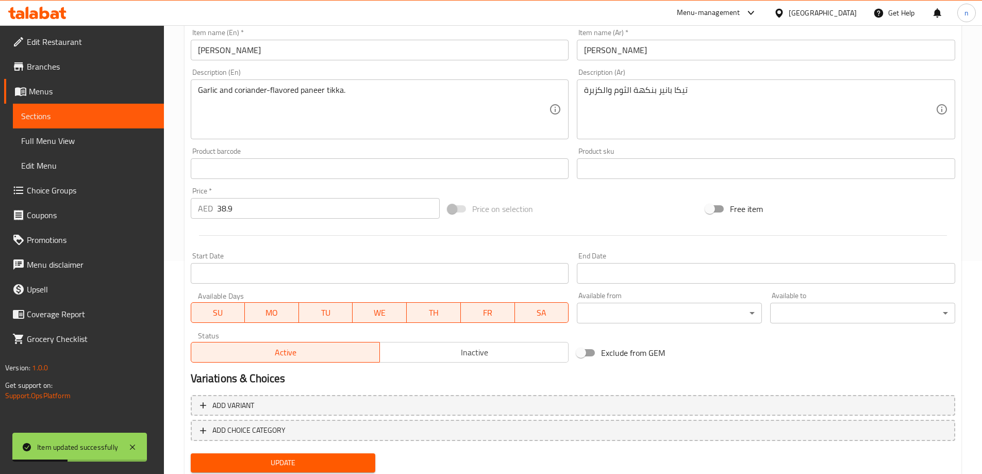
scroll to position [0, 0]
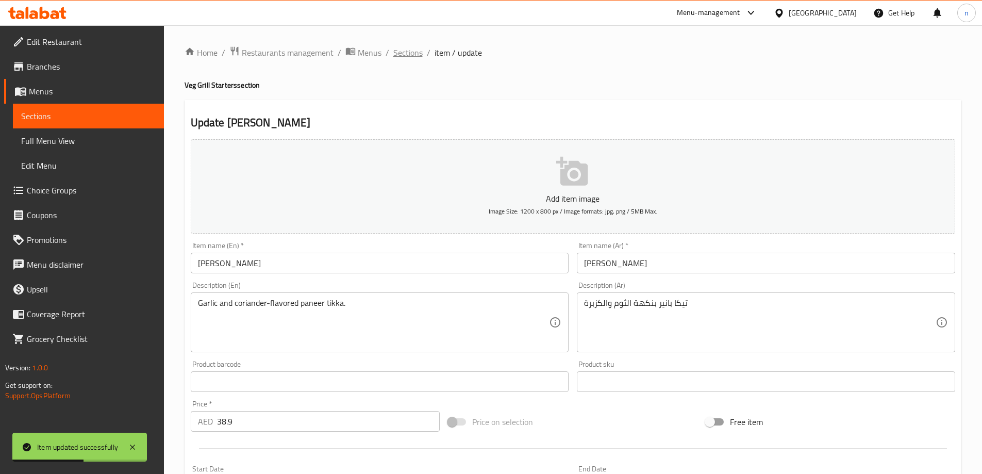
click at [403, 52] on span "Sections" at bounding box center [407, 52] width 29 height 12
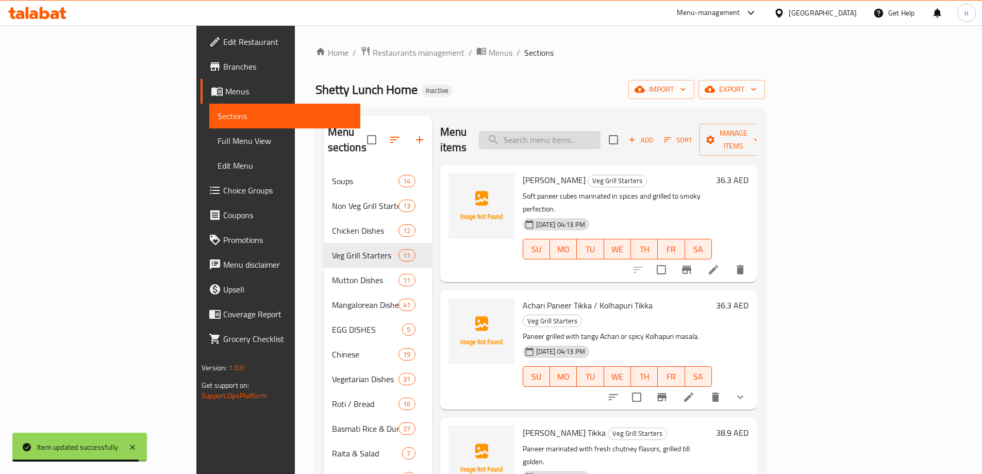
click at [594, 137] on input "search" at bounding box center [540, 140] width 122 height 18
paste input "Veg Sheek Kabab"
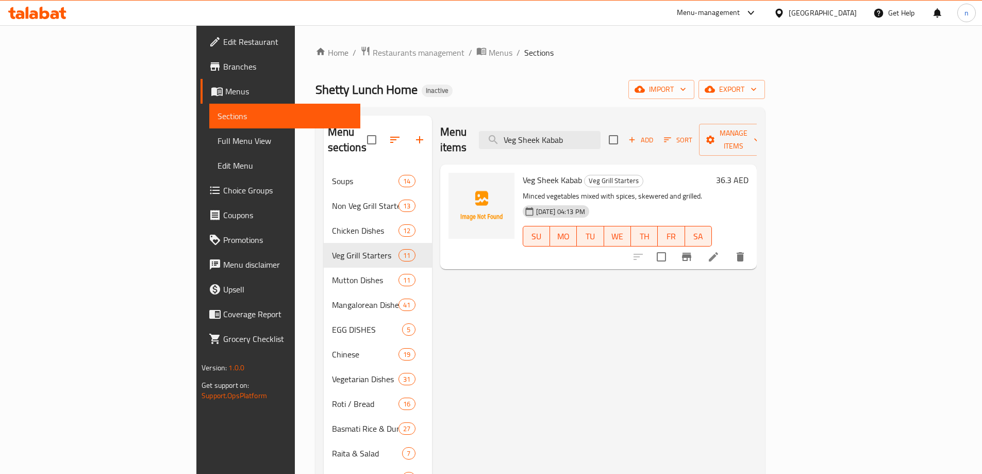
type input "Veg Sheek Kabab"
click at [720, 250] on icon at bounding box center [713, 256] width 12 height 12
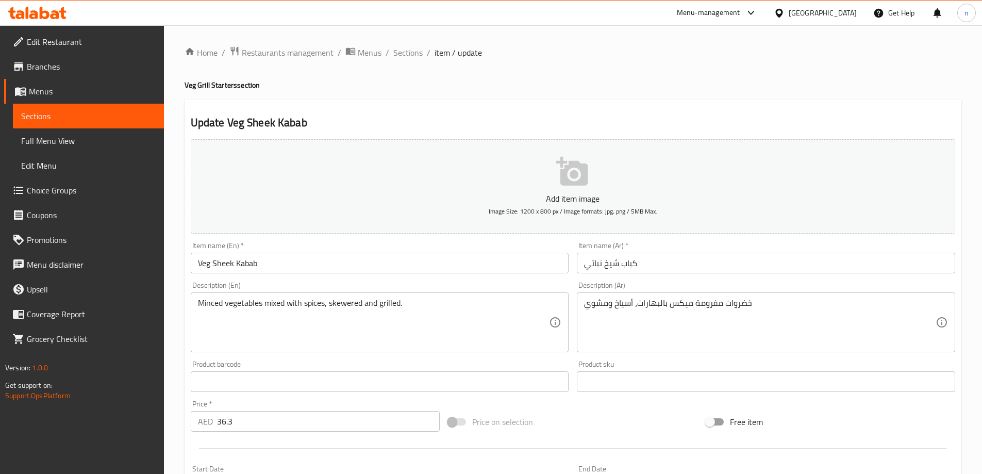
click at [612, 263] on input "كباب شيخ نباتي" at bounding box center [766, 263] width 378 height 21
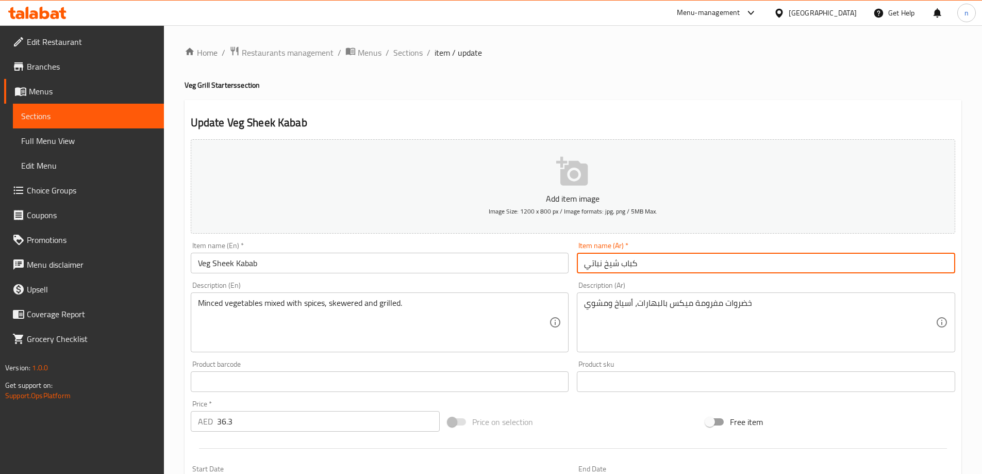
click at [612, 263] on input "كباب شيخ نباتي" at bounding box center [766, 263] width 378 height 21
click at [591, 266] on input "كباب شيك نباتي" at bounding box center [766, 263] width 378 height 21
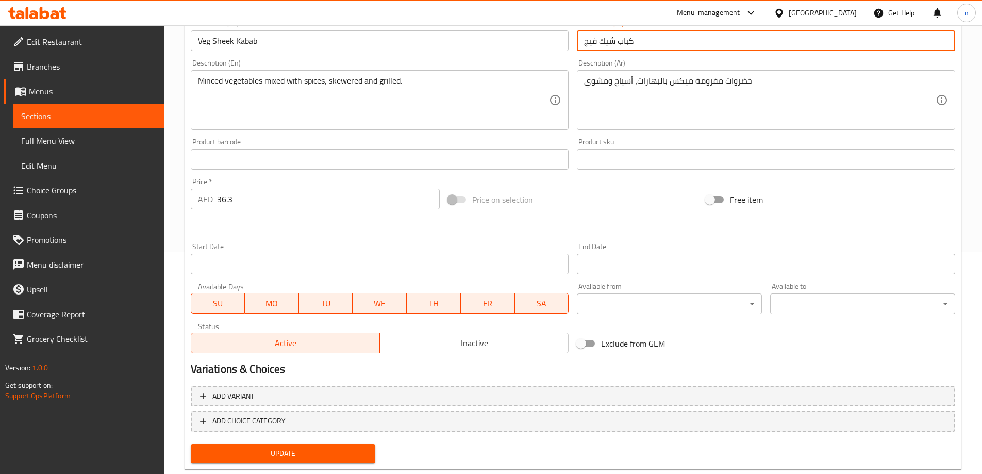
scroll to position [246, 0]
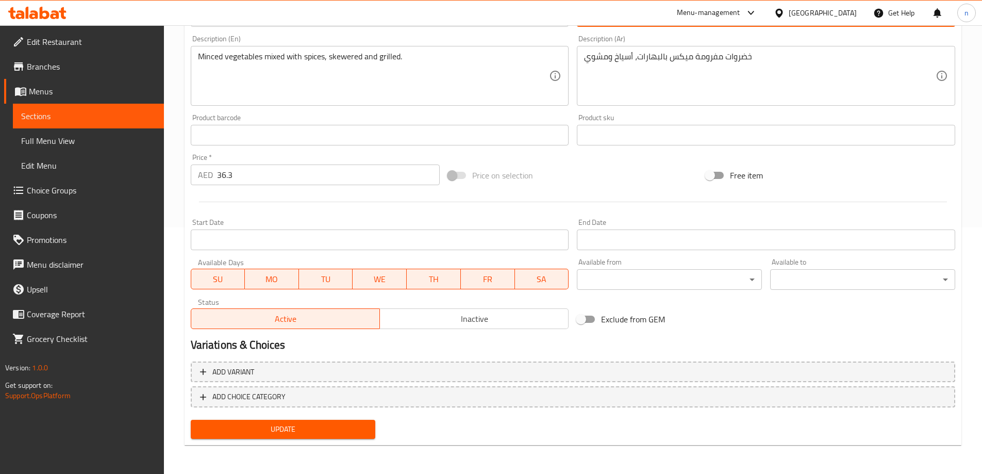
type input "كباب شيك فيج"
click at [331, 433] on span "Update" at bounding box center [283, 429] width 169 height 13
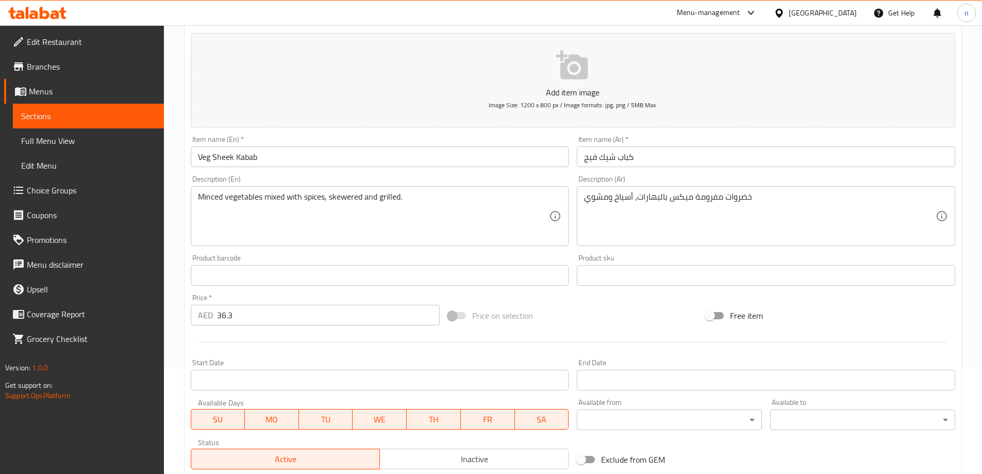
scroll to position [0, 0]
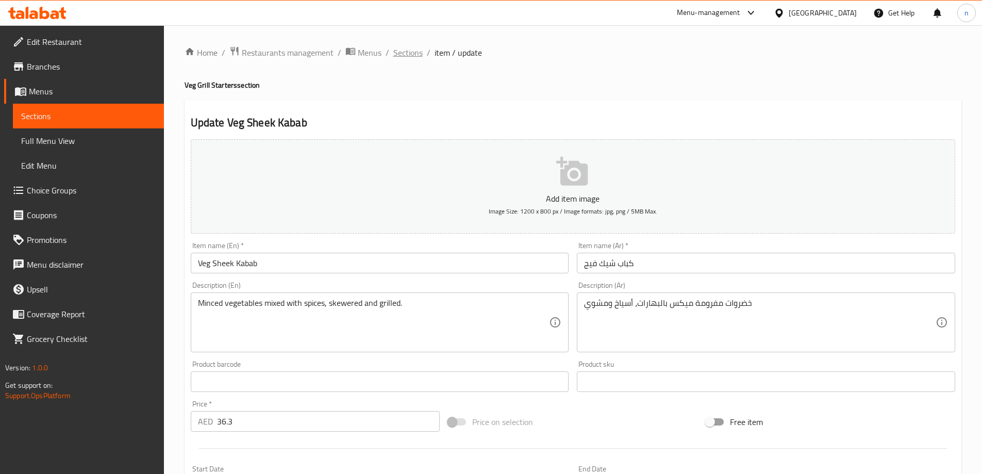
click at [410, 53] on span "Sections" at bounding box center [407, 52] width 29 height 12
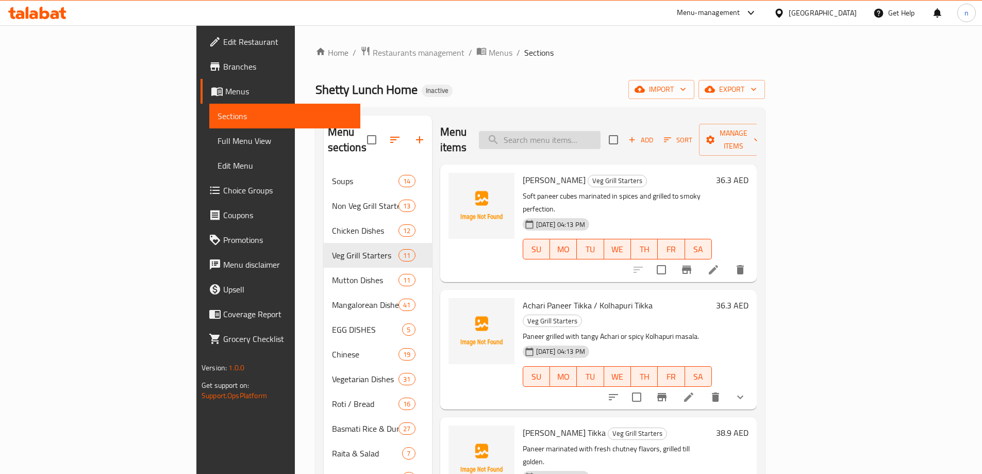
click at [594, 136] on input "search" at bounding box center [540, 140] width 122 height 18
paste input "Lasuni Dhanya Mushroom Tikka"
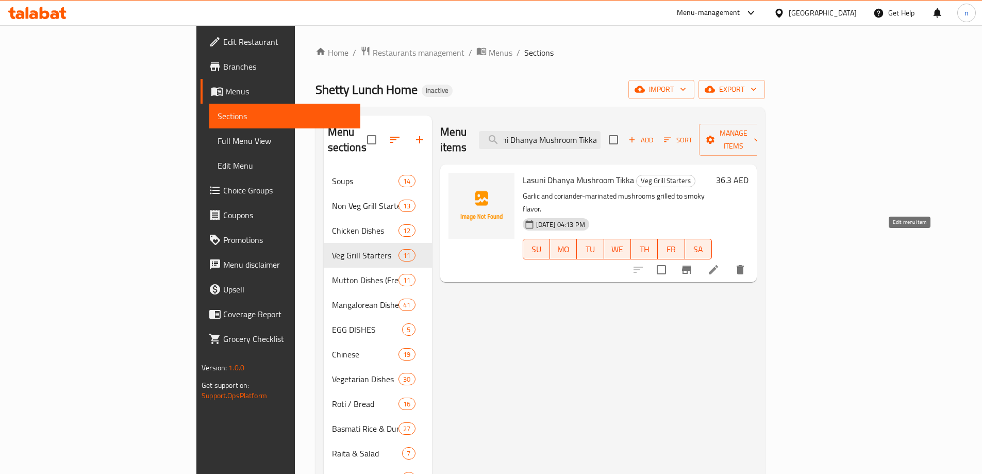
type input "Lasuni Dhanya Mushroom Tikka"
click at [720, 263] on icon at bounding box center [713, 269] width 12 height 12
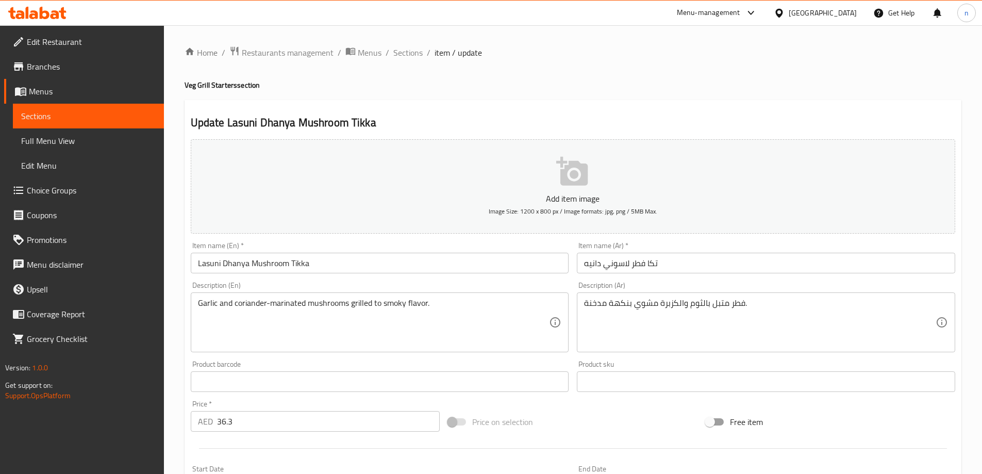
scroll to position [52, 0]
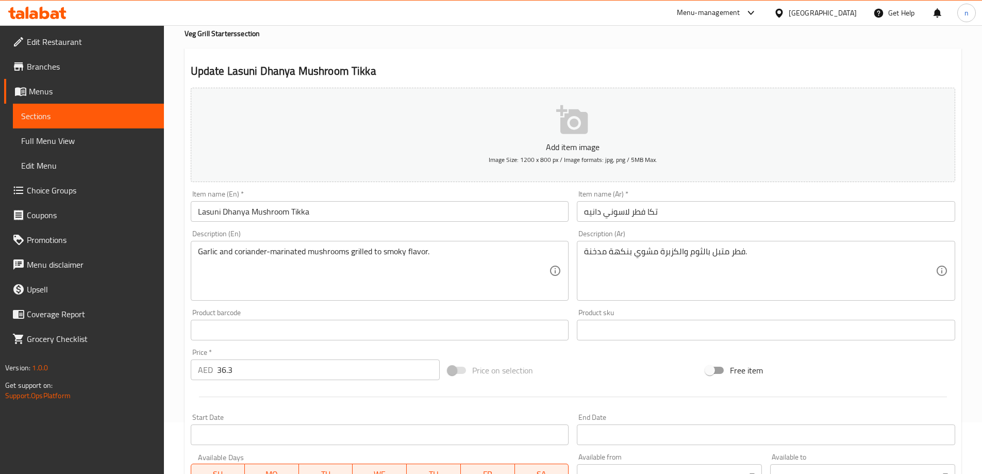
click at [588, 212] on input "تكا فطر لاسوني دانيه" at bounding box center [766, 211] width 378 height 21
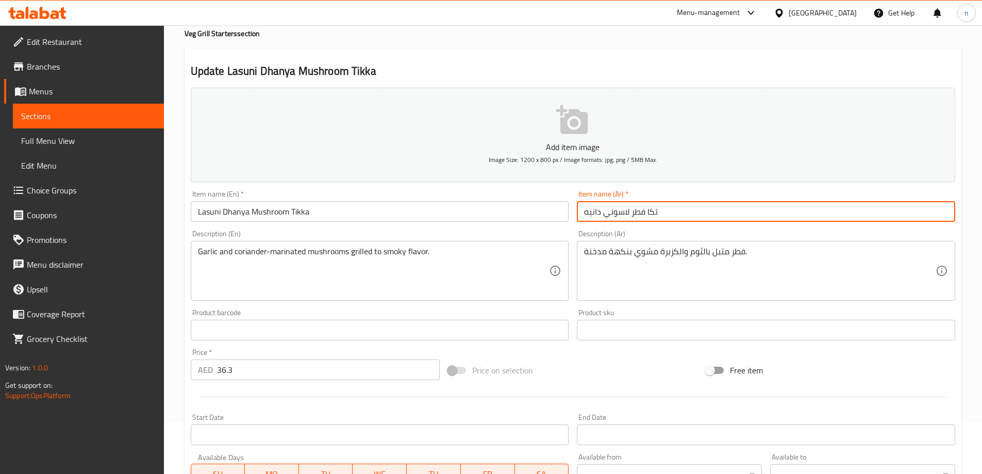
click at [581, 210] on input "تكا فطر لاسوني دانيه" at bounding box center [766, 211] width 378 height 21
click at [667, 210] on input "تكا فطر لاسوني دانيه" at bounding box center [766, 211] width 378 height 21
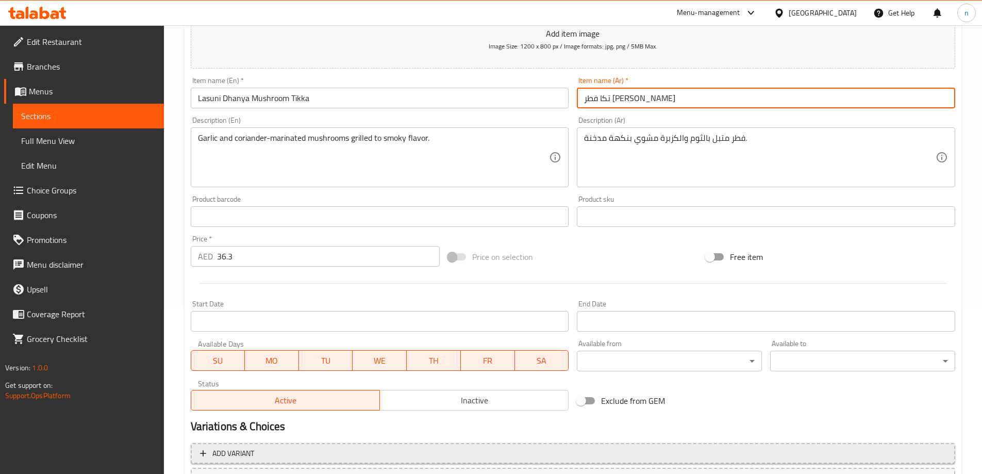
scroll to position [246, 0]
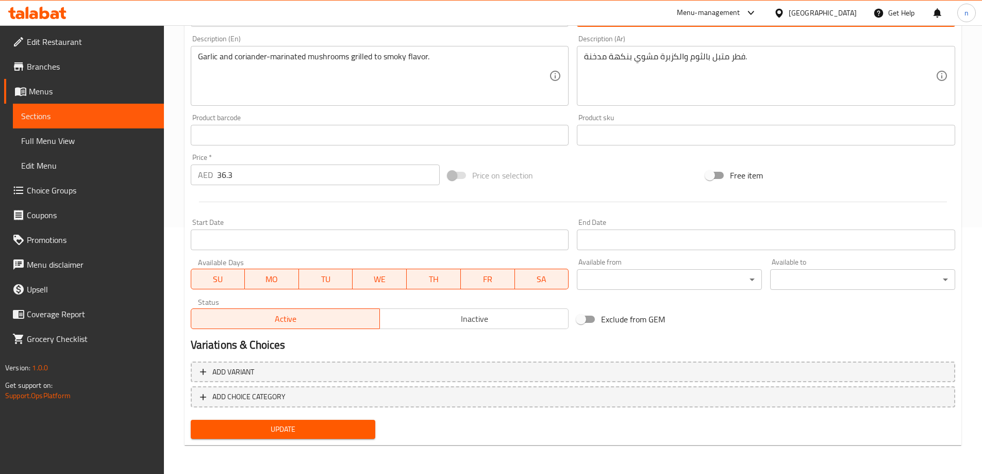
type input "تكا فطر لاسوني دانيا"
click at [308, 436] on span "Update" at bounding box center [283, 429] width 169 height 13
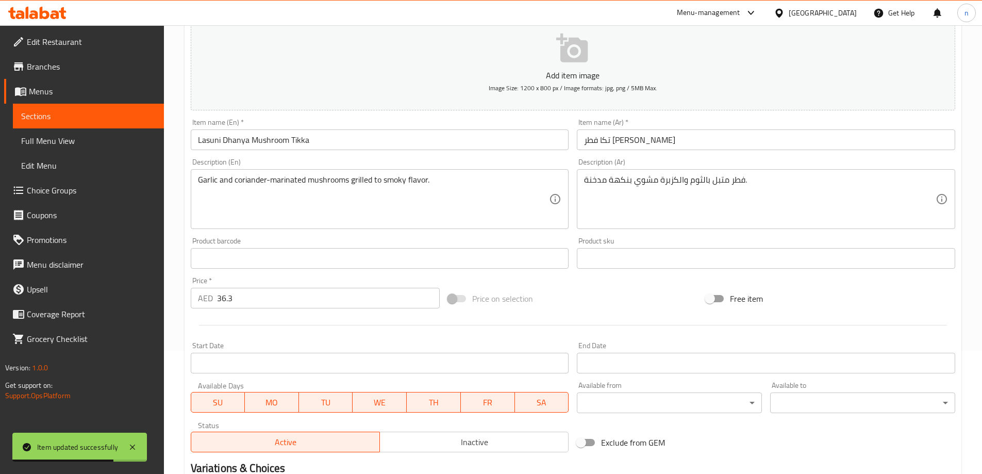
scroll to position [0, 0]
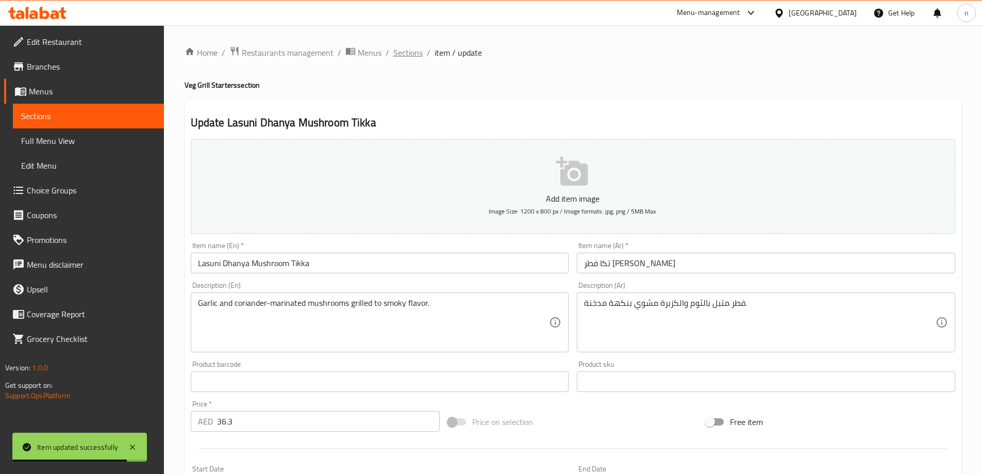
click at [404, 49] on span "Sections" at bounding box center [407, 52] width 29 height 12
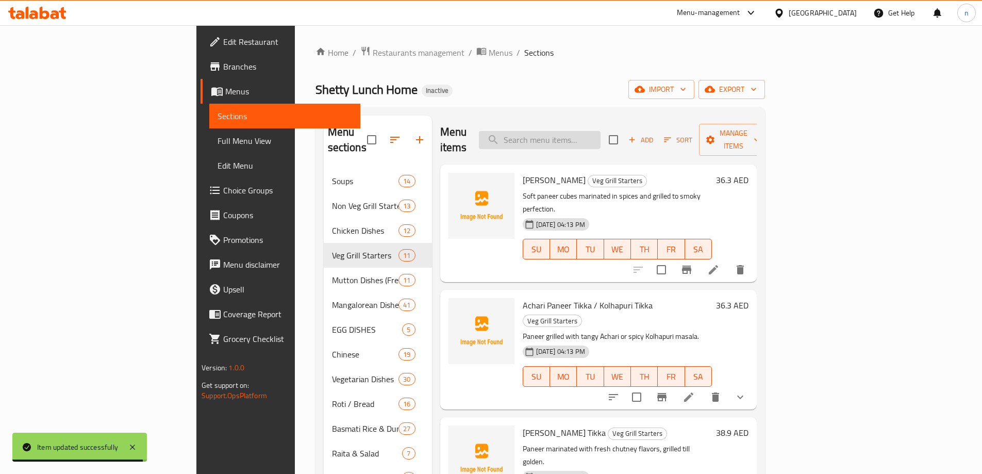
click at [600, 135] on input "search" at bounding box center [540, 140] width 122 height 18
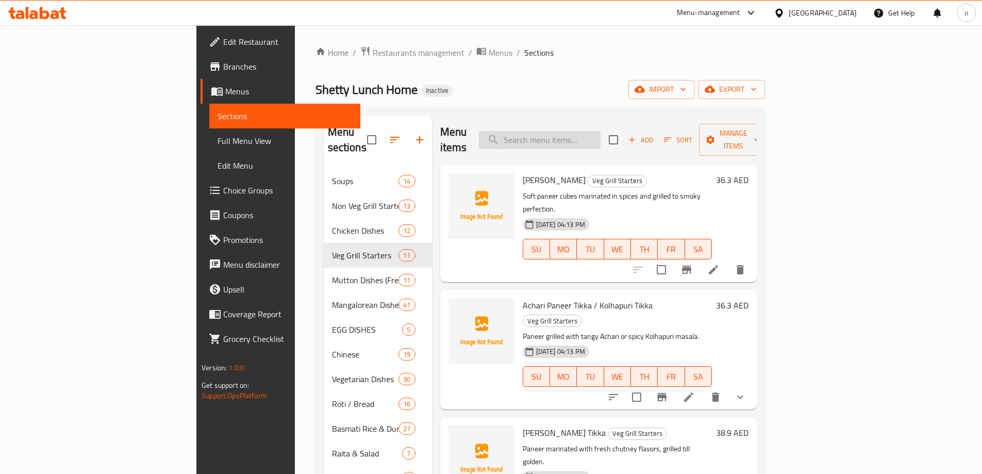
paste input "Mix Veg Grill (14 Pcs)"
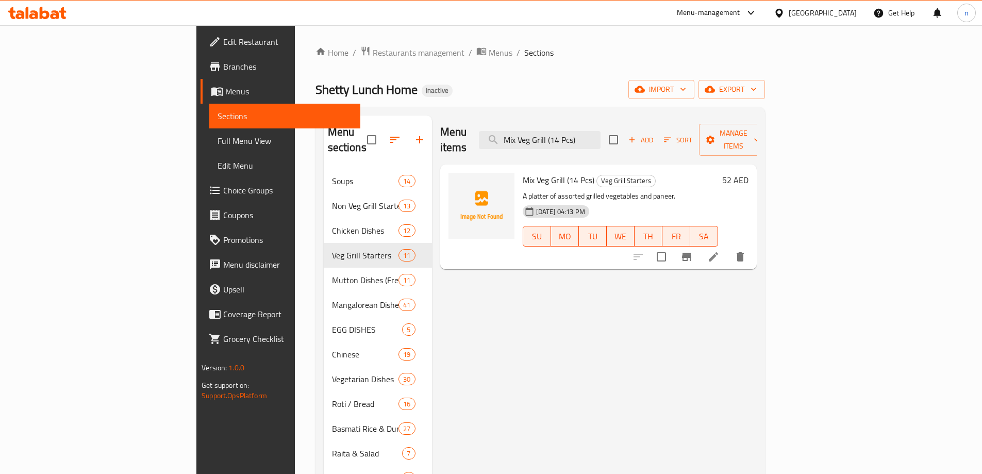
type input "Mix Veg Grill (14 Pcs)"
click at [720, 250] on icon at bounding box center [713, 256] width 12 height 12
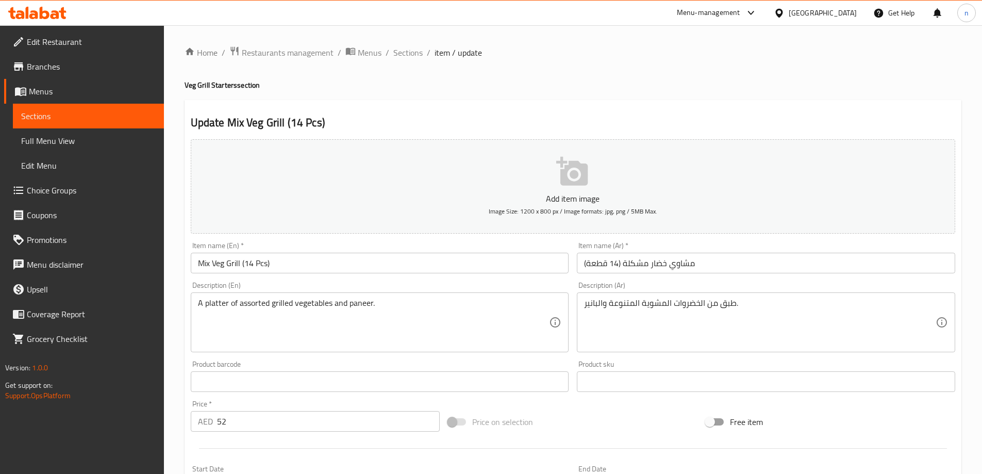
click at [657, 265] on input "مشاوي خضار مشكلة (14 قطعة)" at bounding box center [766, 263] width 378 height 21
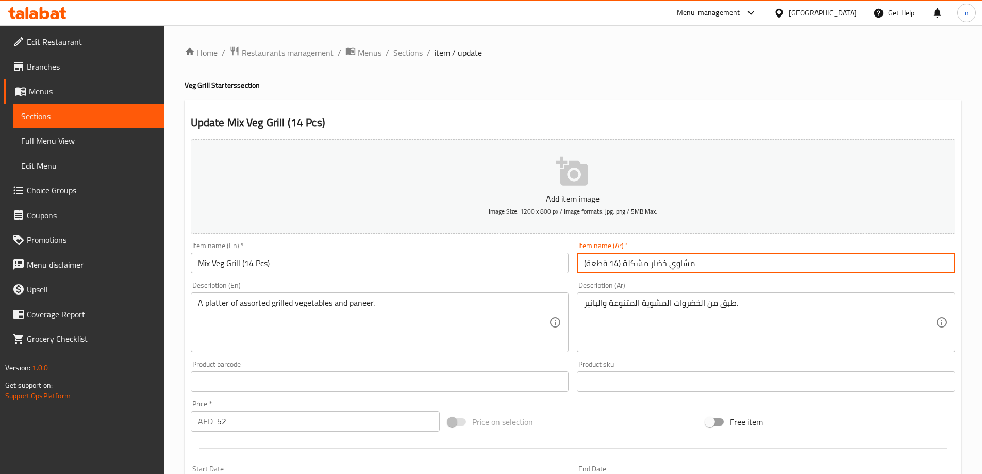
click at [657, 265] on input "مشاوي خضار مشكلة (14 قطعة)" at bounding box center [766, 263] width 378 height 21
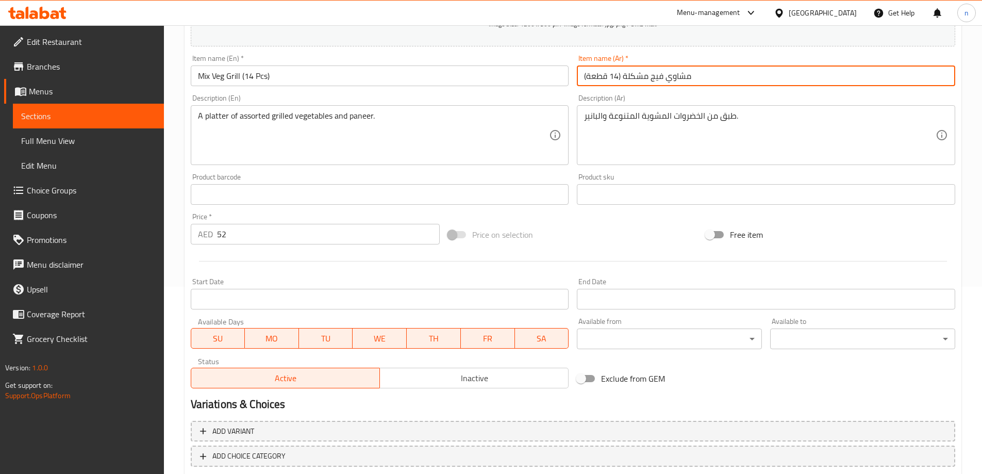
scroll to position [246, 0]
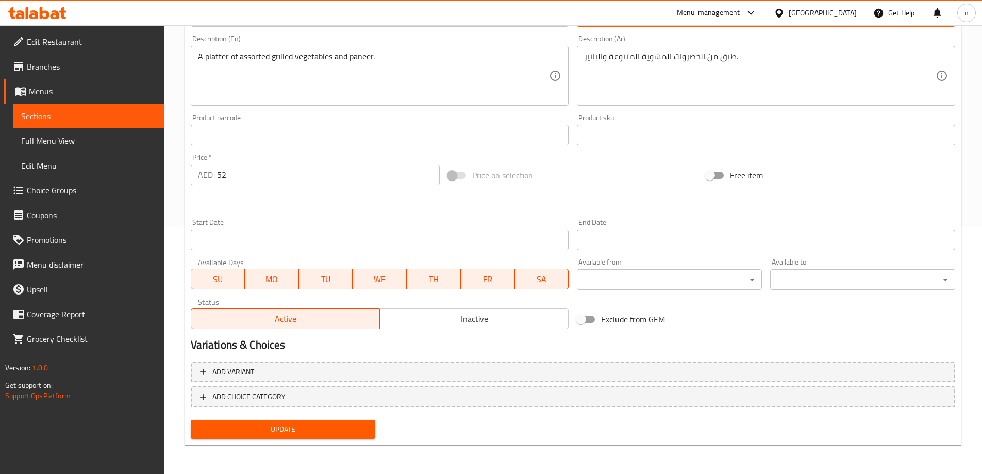
type input "مشاوي فيج مشكلة (14 قطعة)"
click at [307, 429] on span "Update" at bounding box center [283, 429] width 169 height 13
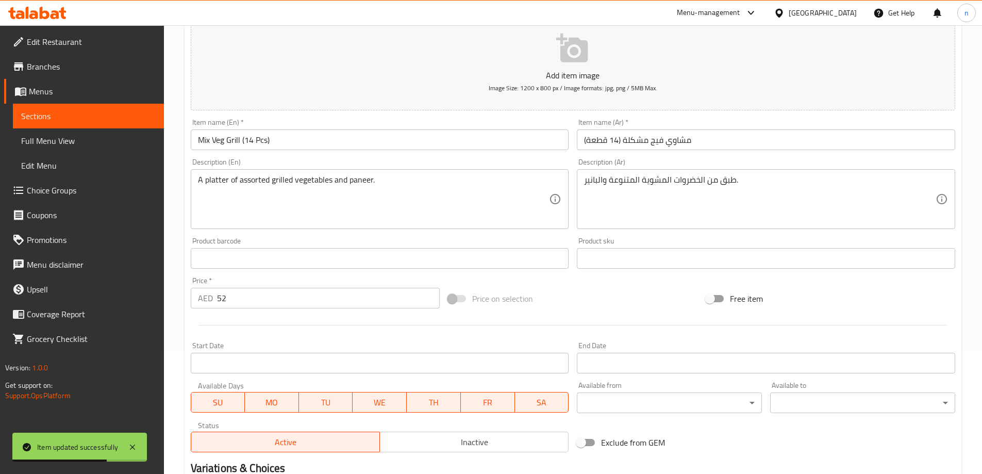
scroll to position [0, 0]
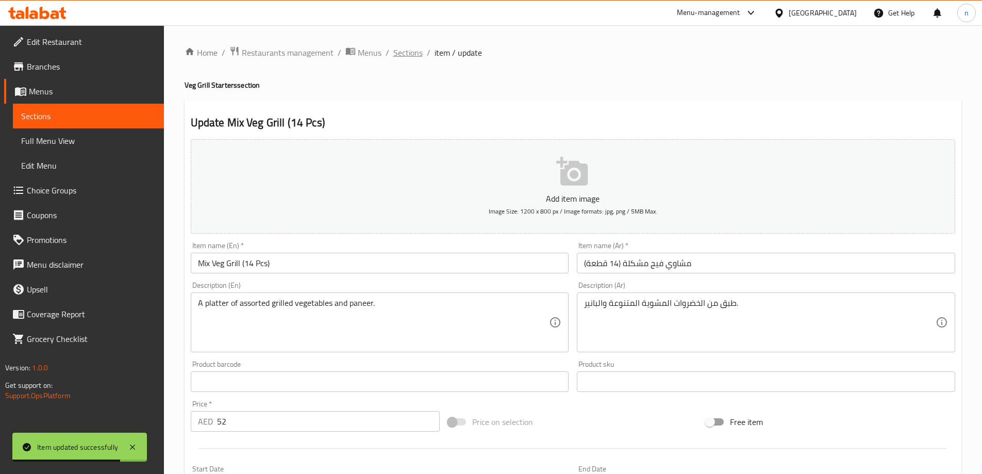
click at [409, 52] on span "Sections" at bounding box center [407, 52] width 29 height 12
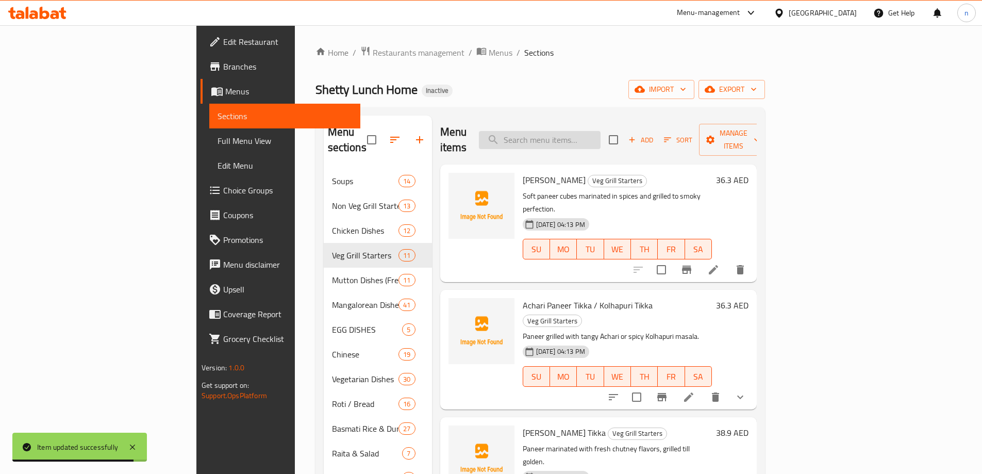
click at [597, 131] on input "search" at bounding box center [540, 140] width 122 height 18
paste input "Chicken Ghee Roast"
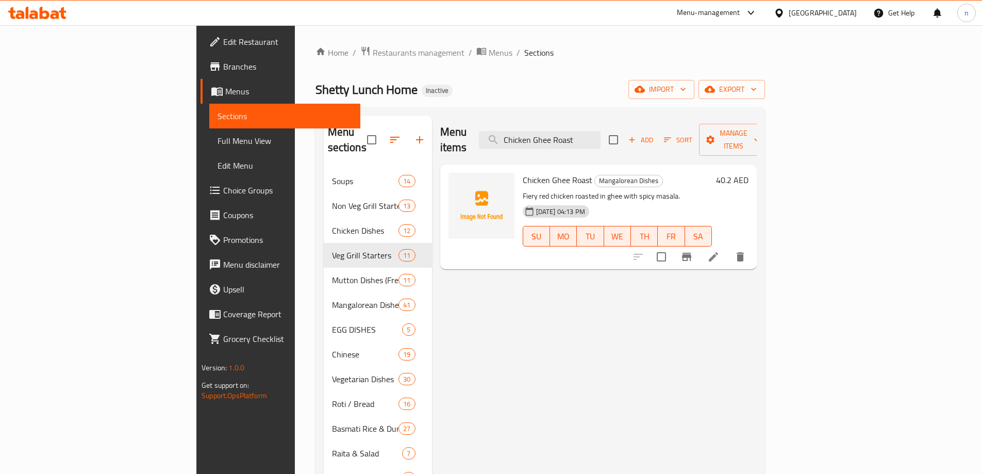
type input "Chicken Ghee Roast"
click at [720, 250] on icon at bounding box center [713, 256] width 12 height 12
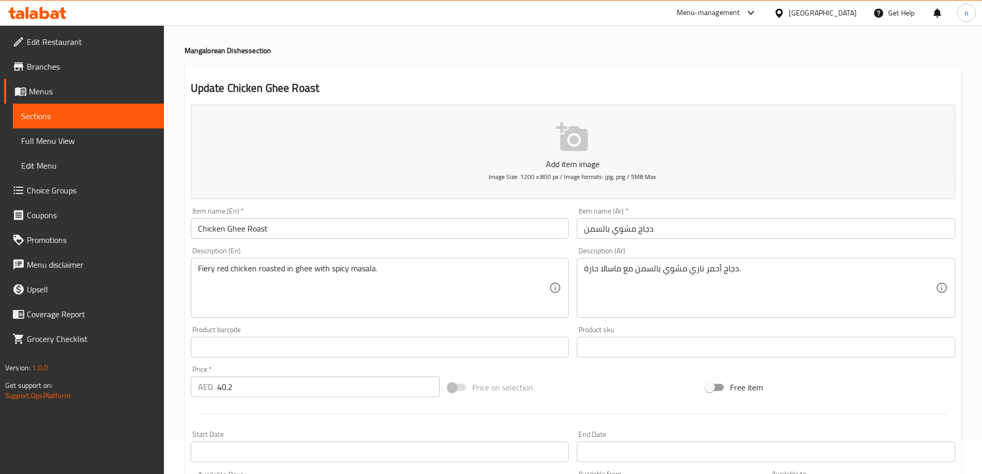
scroll to position [52, 0]
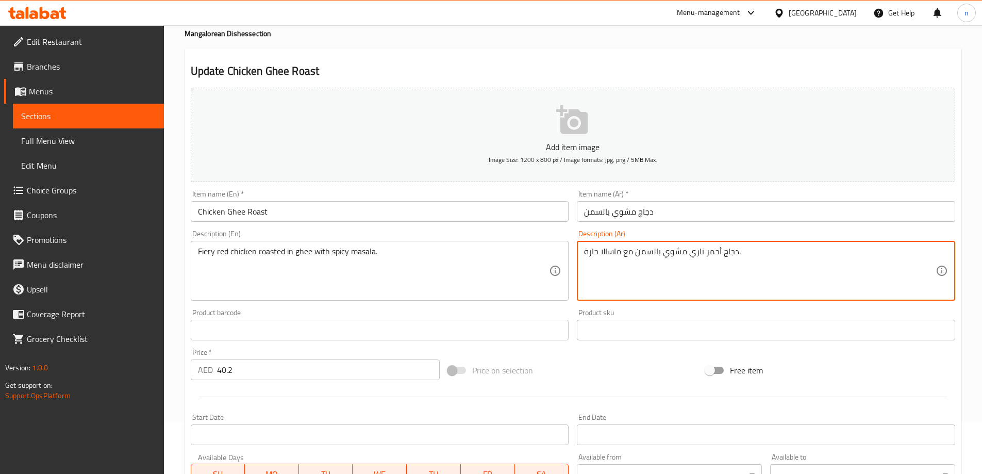
click at [700, 252] on textarea "دجاج أحمر ناري مشوي بالسمن مع ماسالا حارة." at bounding box center [760, 270] width 352 height 49
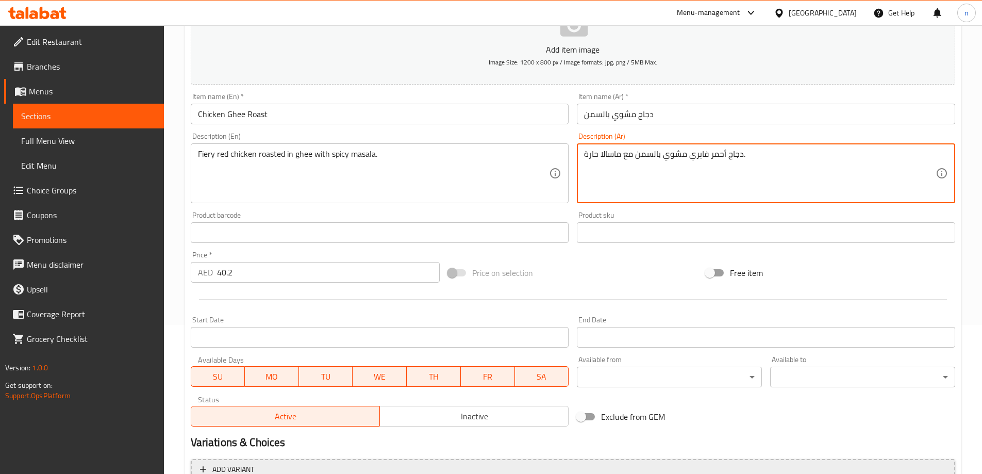
scroll to position [246, 0]
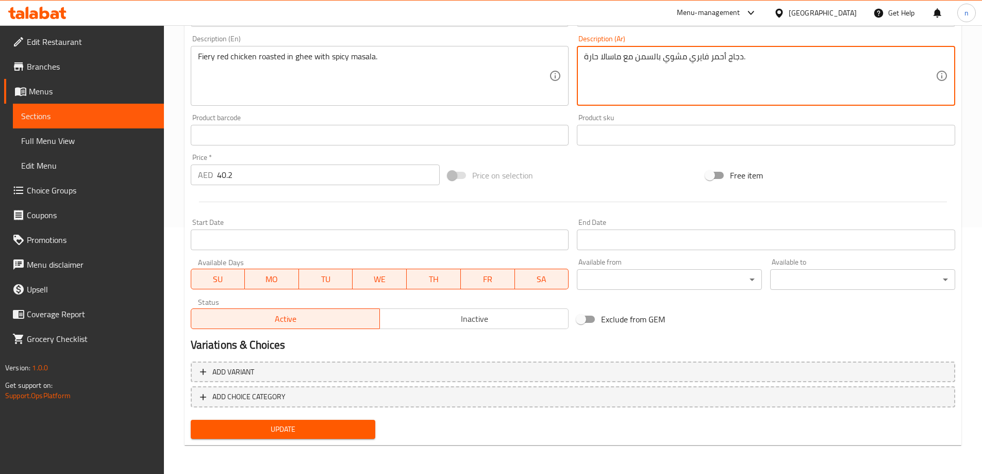
type textarea "دجاج أحمر فايري مشوي بالسمن مع ماسالا حارة."
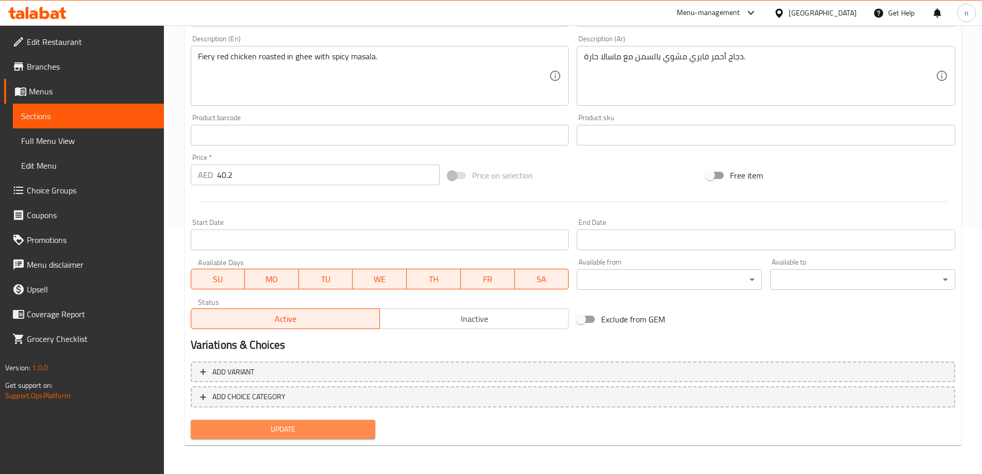
click at [242, 427] on span "Update" at bounding box center [283, 429] width 169 height 13
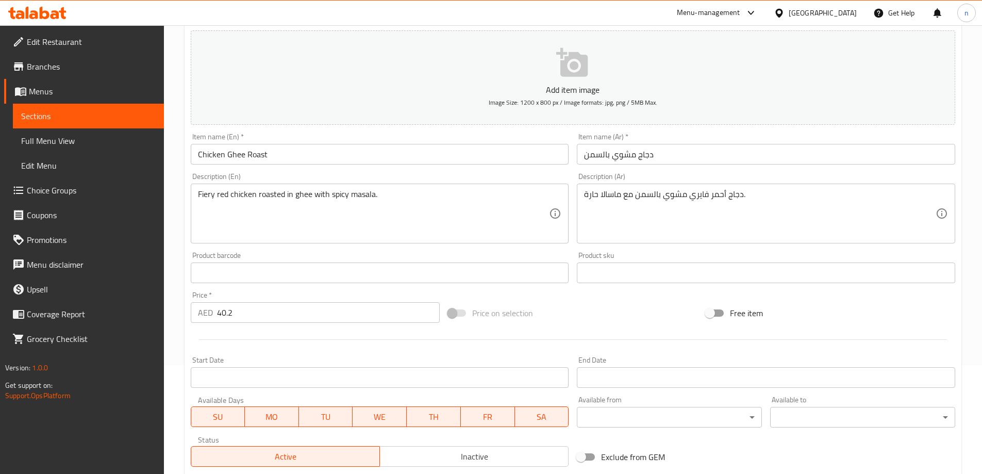
scroll to position [0, 0]
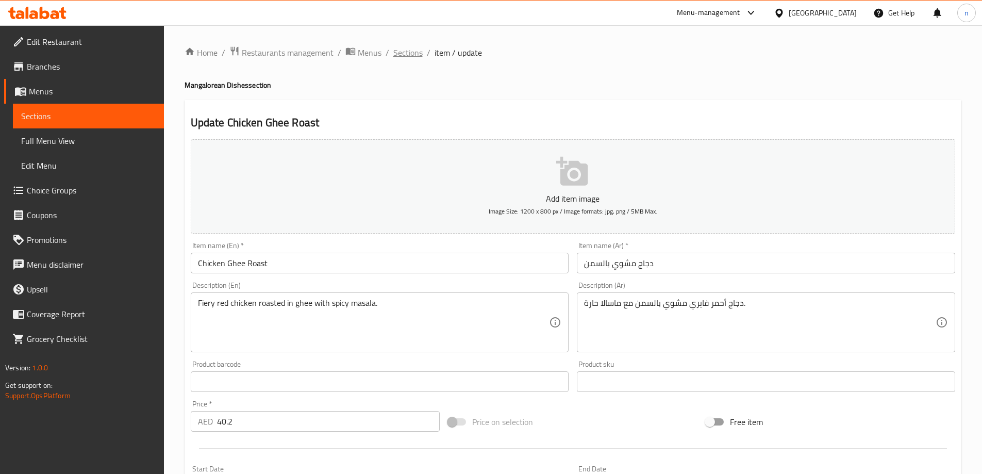
click at [411, 54] on span "Sections" at bounding box center [407, 52] width 29 height 12
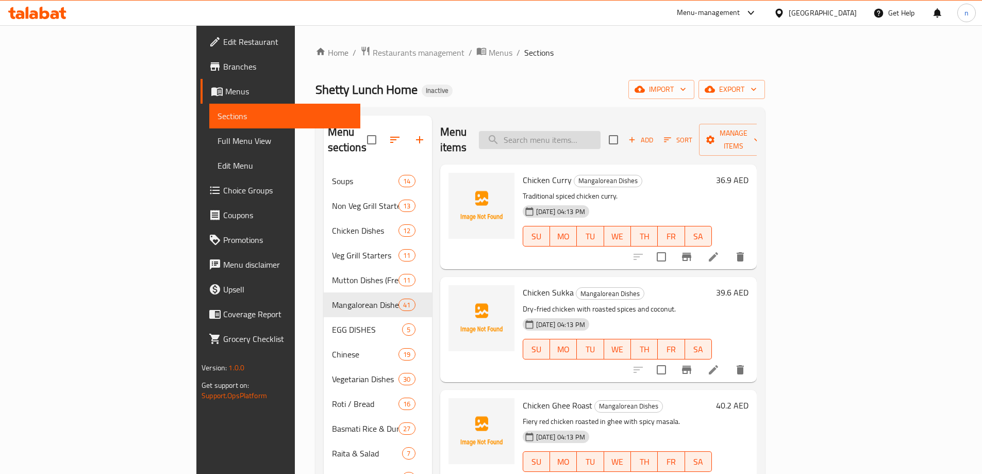
click at [600, 131] on input "search" at bounding box center [540, 140] width 122 height 18
paste input "Mutton Kundapura"
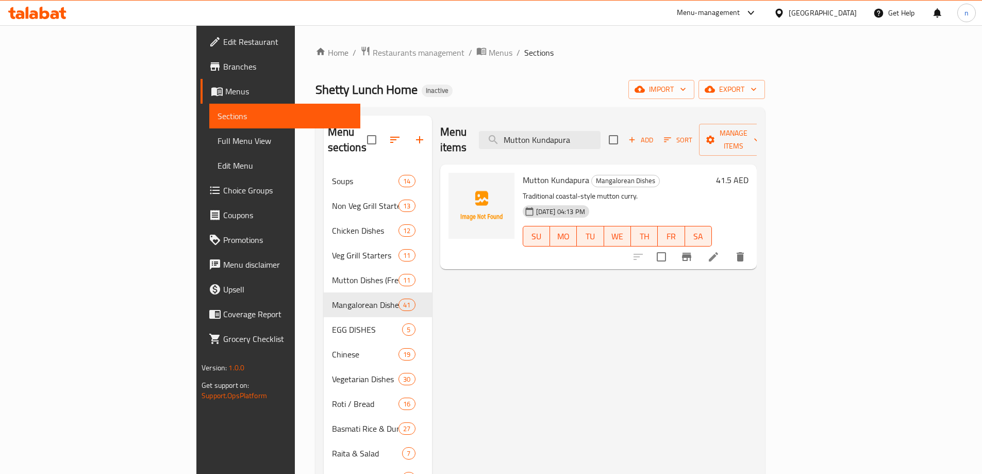
type input "Mutton Kundapura"
click at [728, 247] on li at bounding box center [713, 256] width 29 height 19
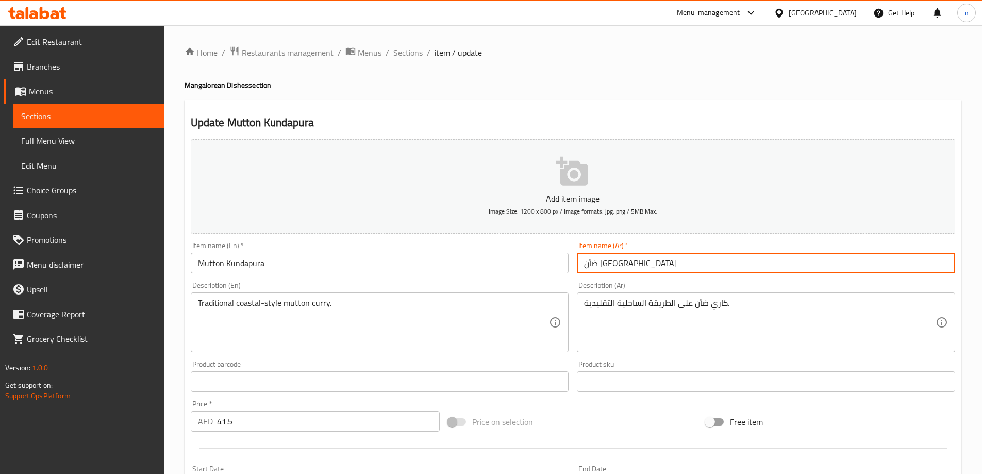
click at [595, 266] on input "ضأن كونداپورا" at bounding box center [766, 263] width 378 height 21
paste input "ب"
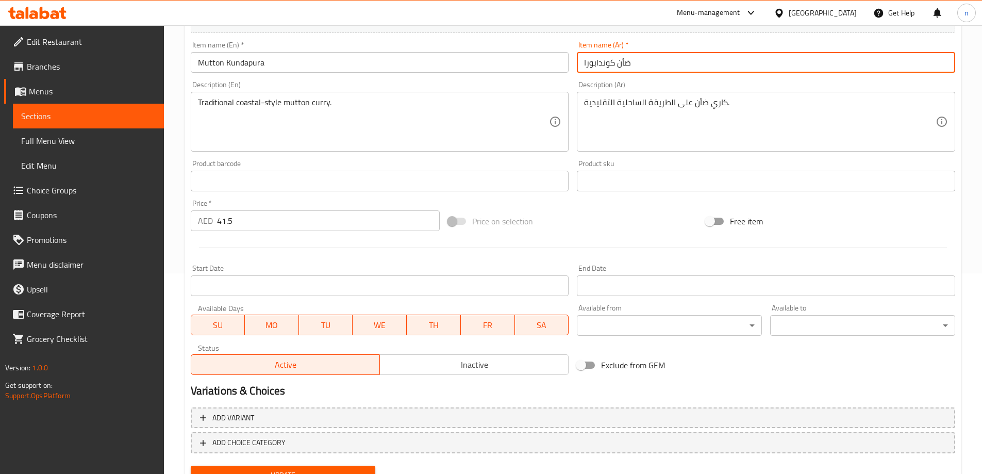
scroll to position [246, 0]
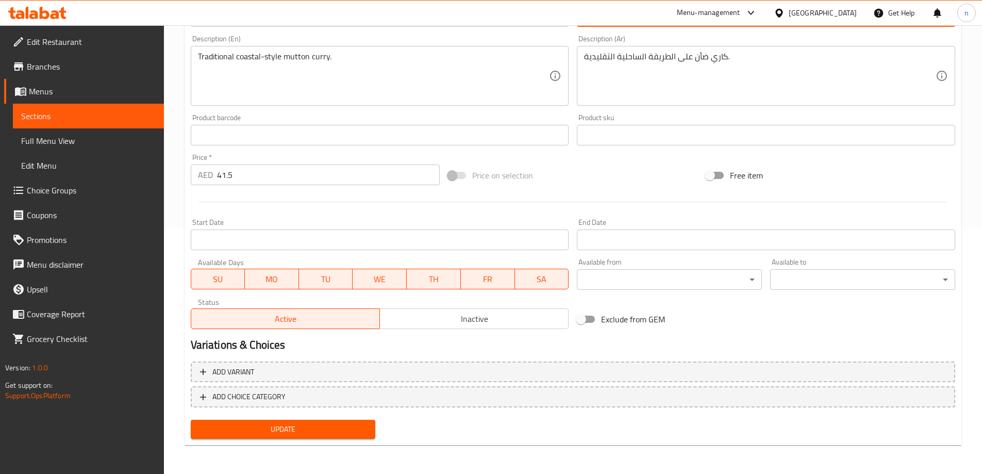
type input "ضأن كوندابورا"
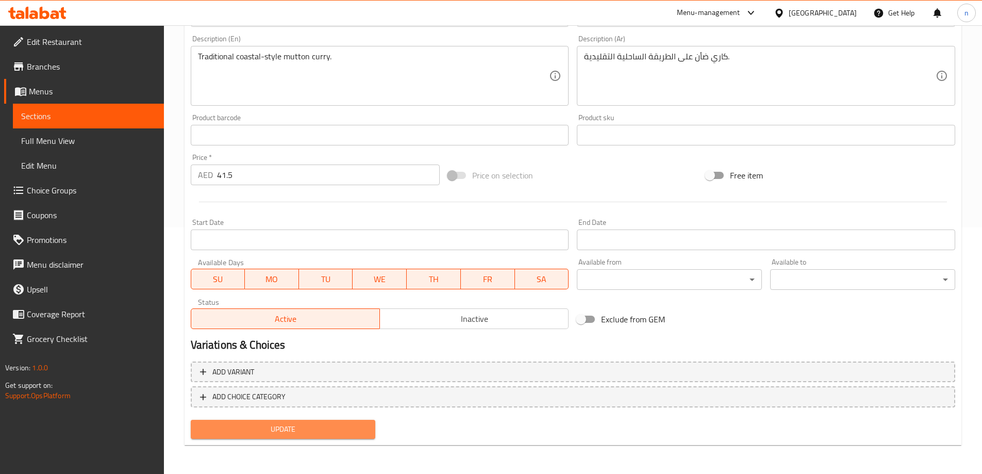
click at [313, 422] on button "Update" at bounding box center [283, 429] width 185 height 19
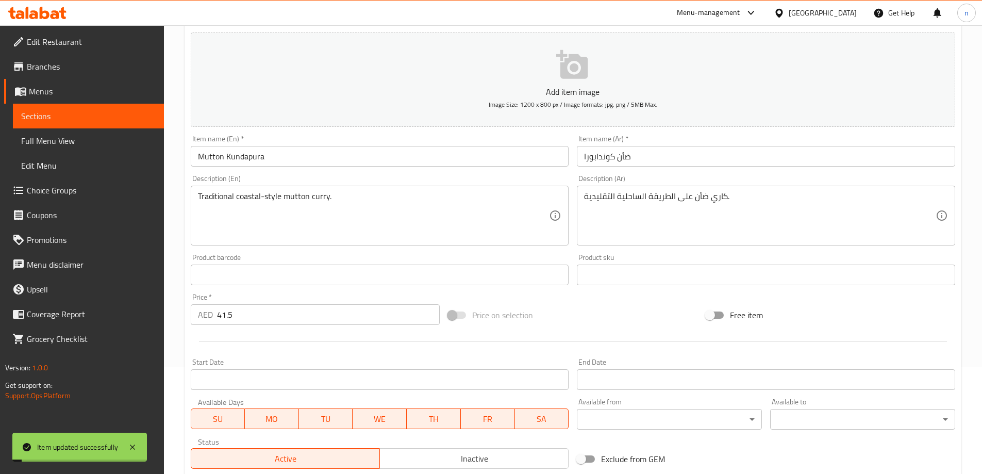
scroll to position [0, 0]
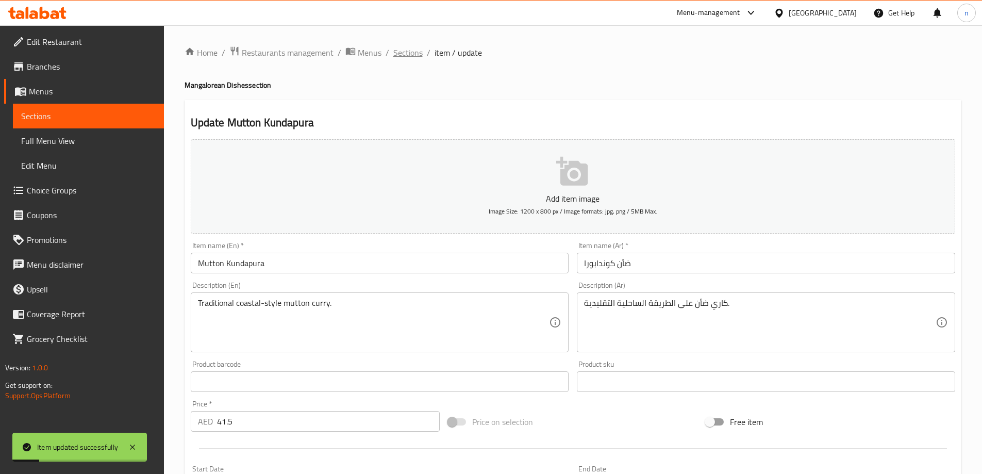
click at [411, 54] on span "Sections" at bounding box center [407, 52] width 29 height 12
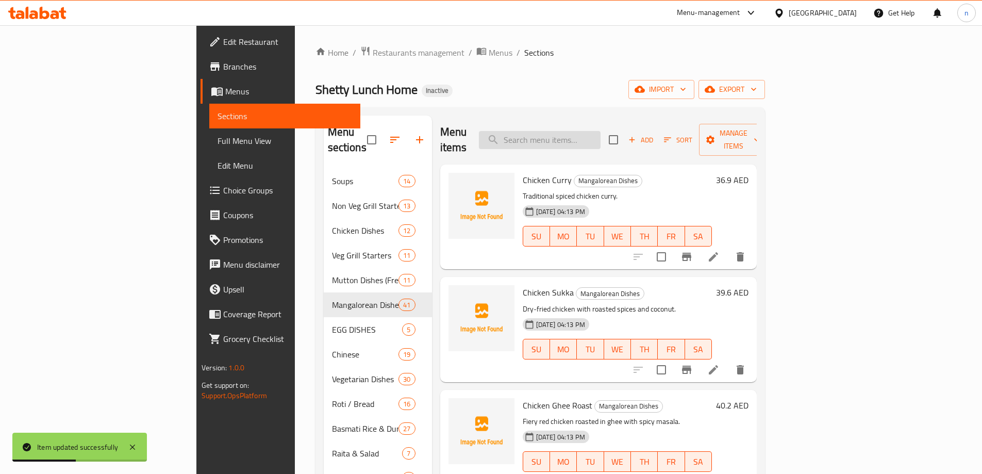
click at [600, 132] on input "search" at bounding box center [540, 140] width 122 height 18
paste input "Crab Sukka"
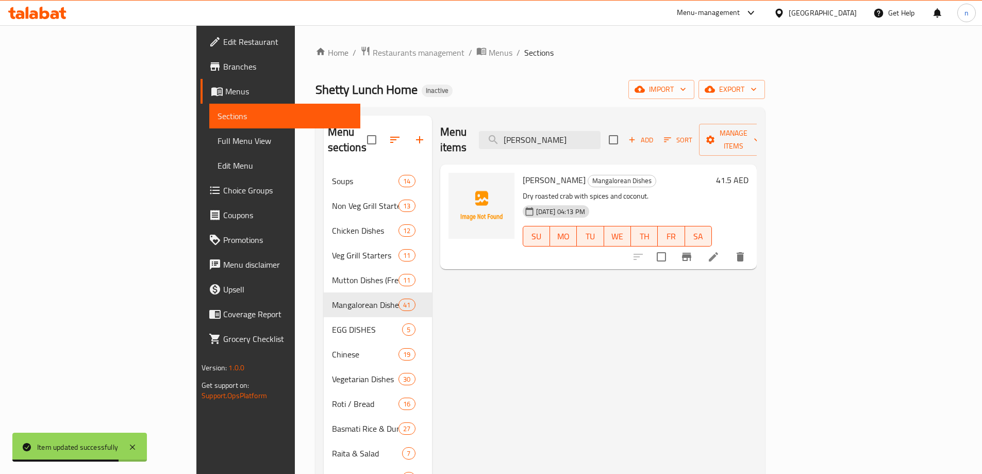
type input "Crab Sukka"
click at [720, 250] on icon at bounding box center [713, 256] width 12 height 12
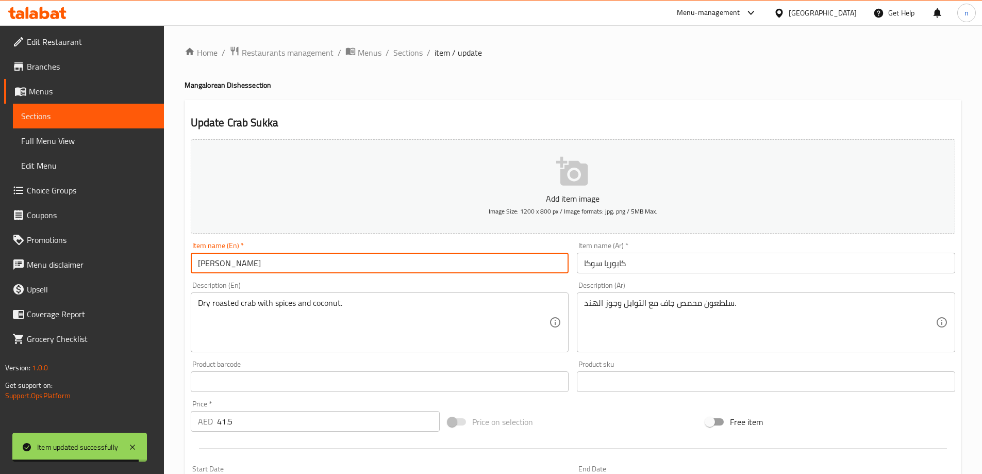
click at [203, 264] on input "Crab Sukka" at bounding box center [380, 263] width 378 height 21
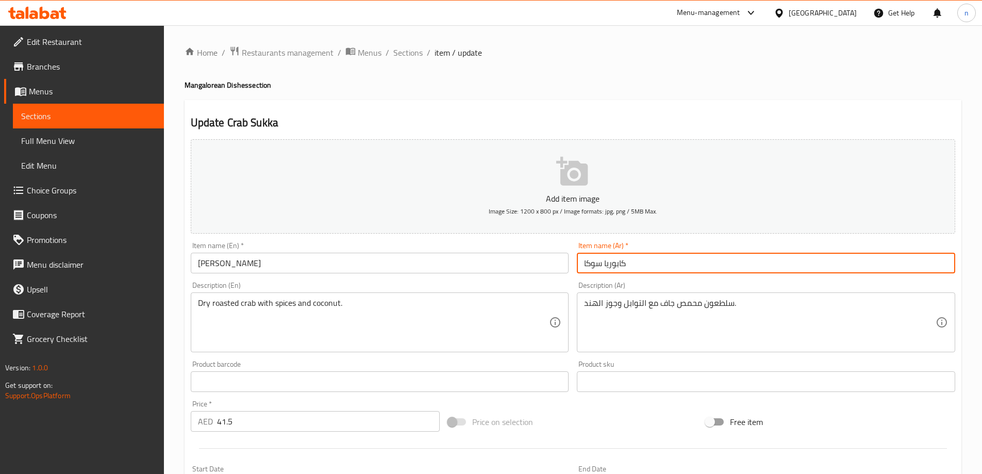
click at [620, 260] on input "كابوريا سوكا" at bounding box center [766, 263] width 378 height 21
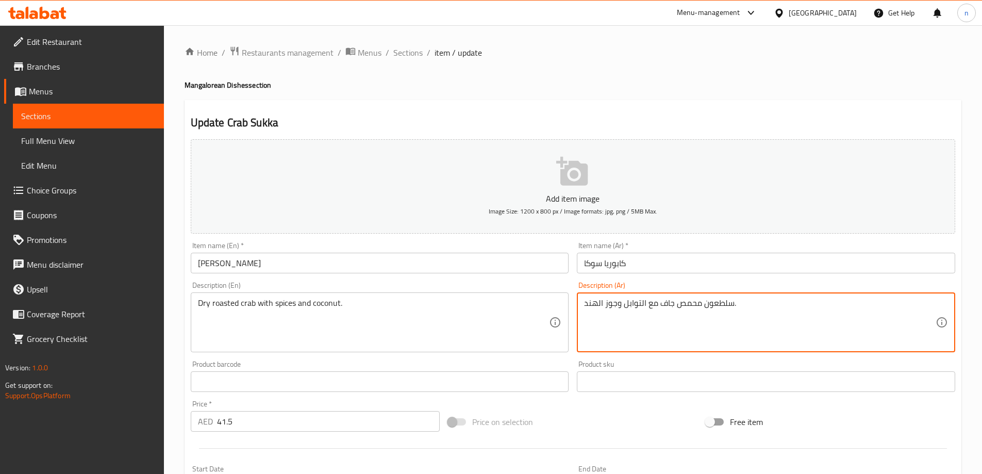
click at [713, 304] on textarea "سلطعون محمص جاف مع التوابل وجوز الهند." at bounding box center [760, 322] width 352 height 49
paste textarea "كابوريا"
click at [690, 305] on textarea "كابوريا محمص جاف مع التوابل وجوز الهند." at bounding box center [760, 322] width 352 height 49
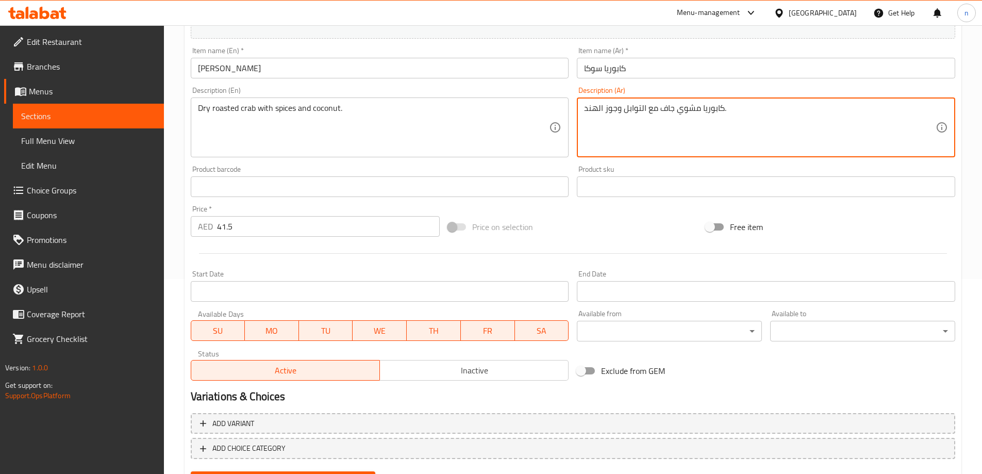
scroll to position [246, 0]
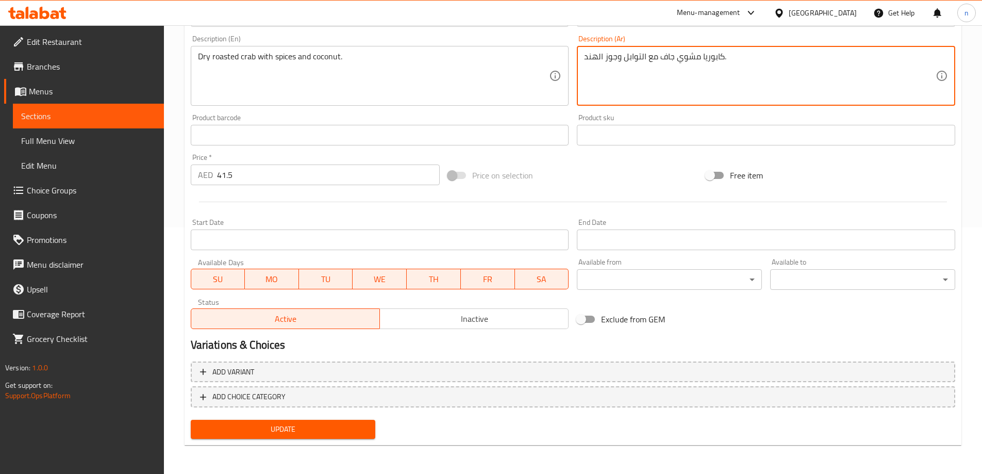
type textarea "كابوريا مشوي جاف مع التوابل وجوز الهند."
click at [329, 428] on span "Update" at bounding box center [283, 429] width 169 height 13
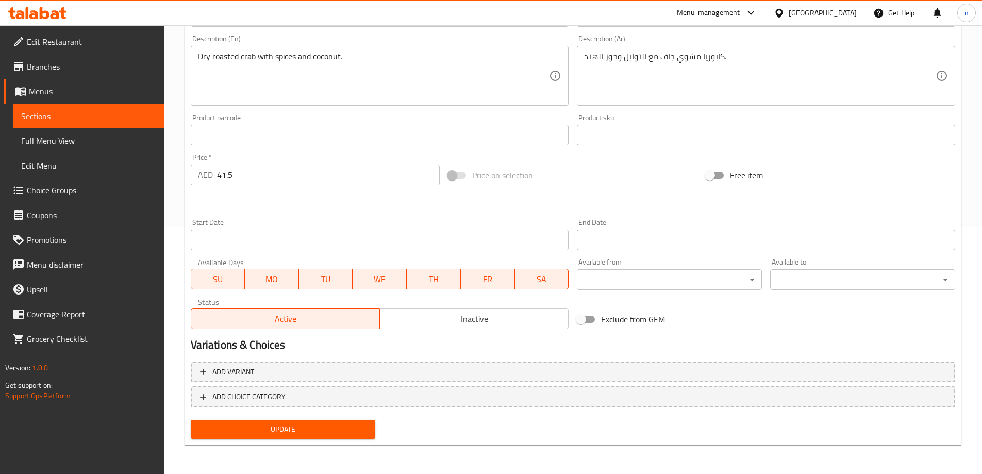
click at [303, 433] on span "Update" at bounding box center [283, 429] width 169 height 13
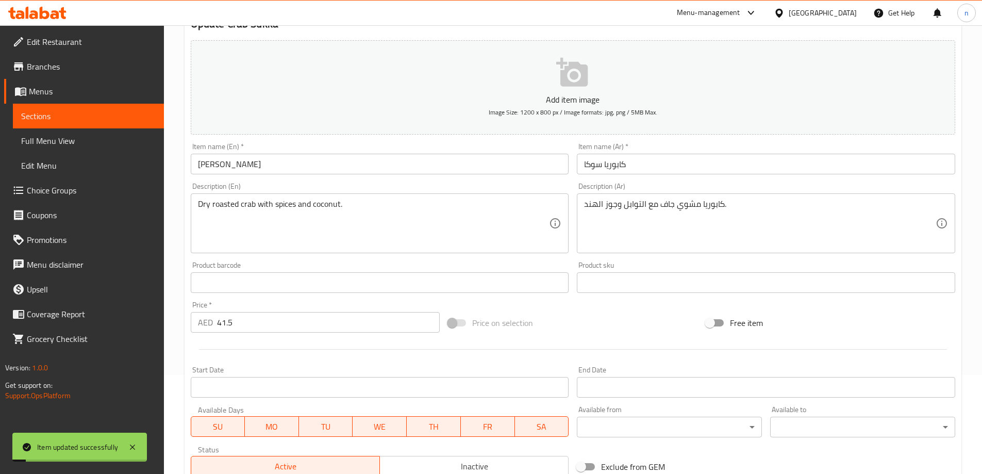
scroll to position [0, 0]
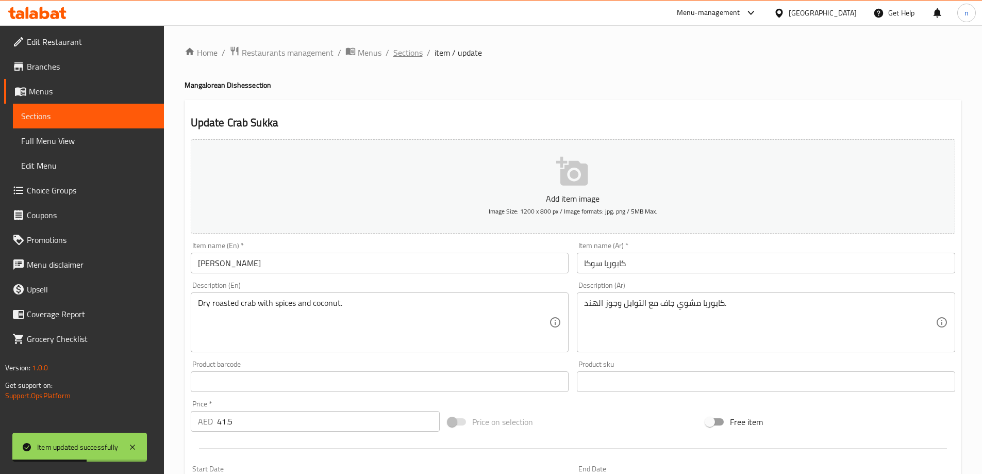
click at [407, 52] on span "Sections" at bounding box center [407, 52] width 29 height 12
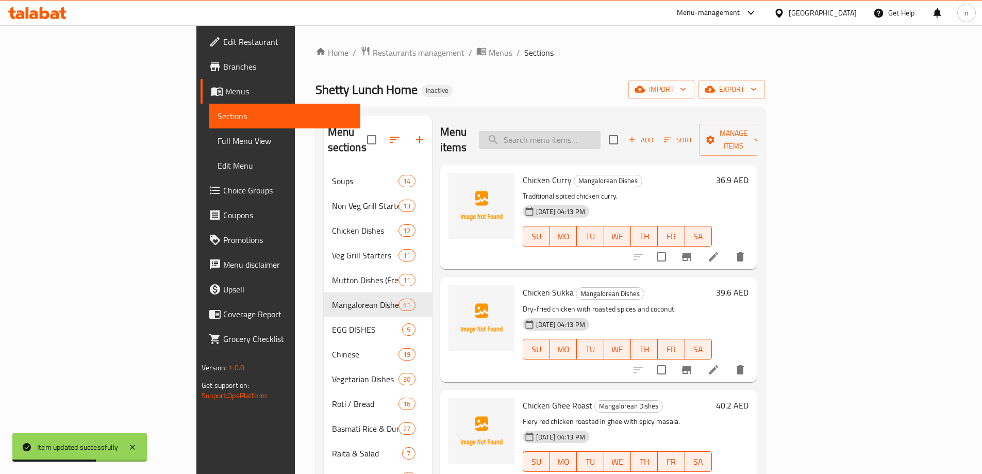
click at [597, 131] on input "search" at bounding box center [540, 140] width 122 height 18
paste input "Crab Masala"
type input "Crab Masala"
click at [600, 131] on input "Crab Masala" at bounding box center [540, 140] width 122 height 18
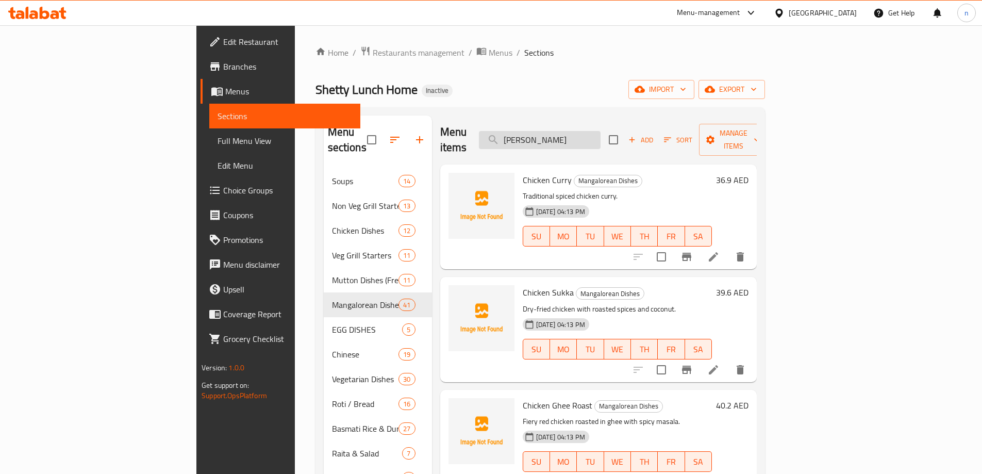
click at [600, 131] on input "Crab Masala" at bounding box center [540, 140] width 122 height 18
click at [600, 137] on input "Crab Masala" at bounding box center [540, 140] width 122 height 18
paste input "Crab Masala"
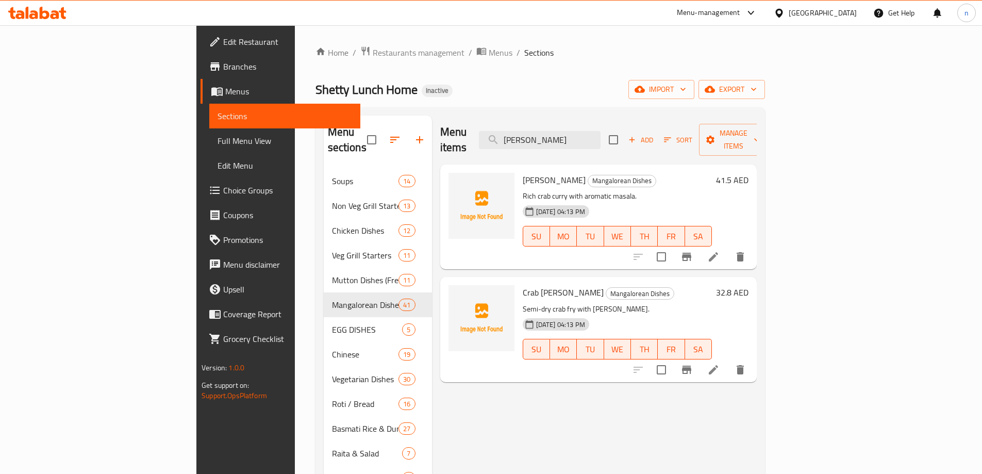
type input "Crab Masala"
click at [718, 252] on icon at bounding box center [713, 256] width 9 height 9
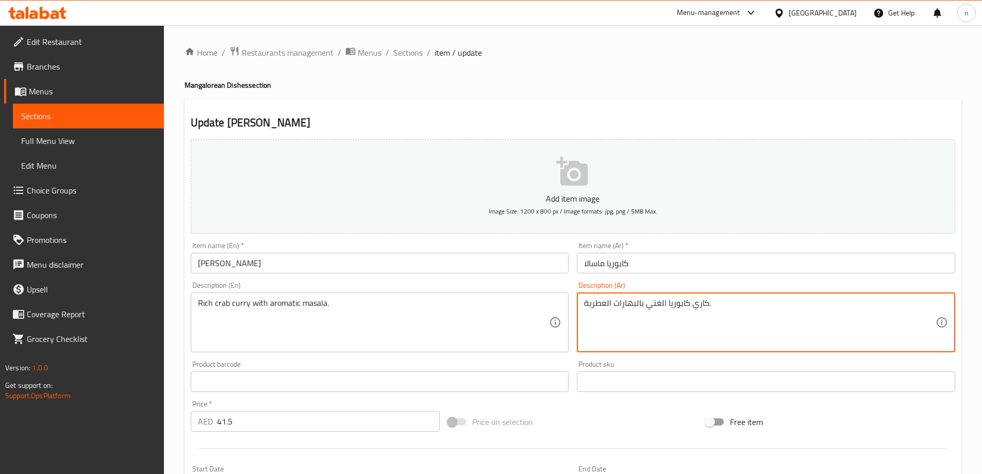
click at [627, 307] on textarea "كاري كابوريا الغني بالبهارات العطرية." at bounding box center [760, 322] width 352 height 49
click at [629, 303] on textarea "كاري كابوريا الغني بمسالا العطرية." at bounding box center [760, 322] width 352 height 49
type textarea "كاري كابوريا الغني بماسالا العطرية."
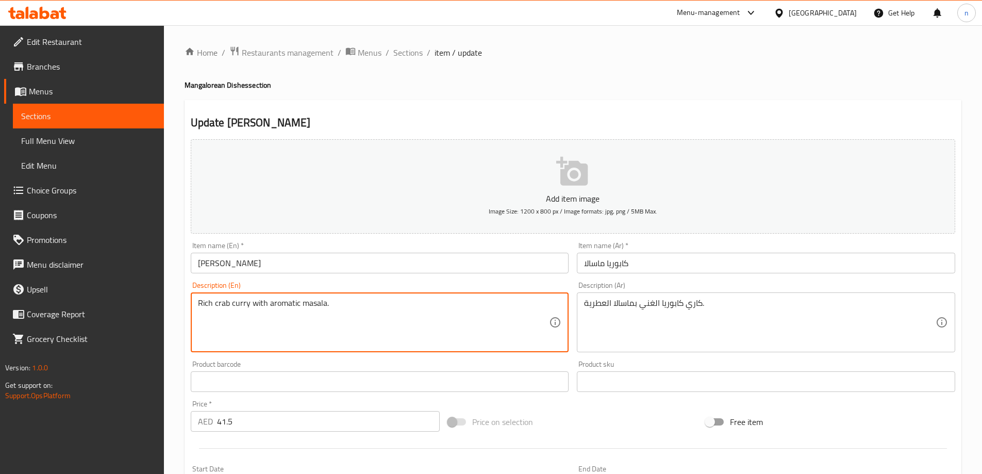
click at [316, 301] on textarea "Rich crab curry with aromatic masala." at bounding box center [374, 322] width 352 height 49
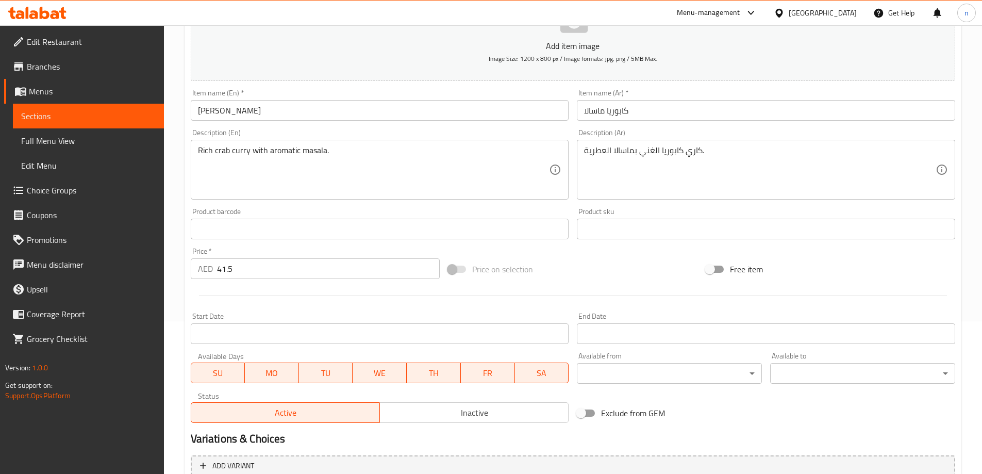
scroll to position [246, 0]
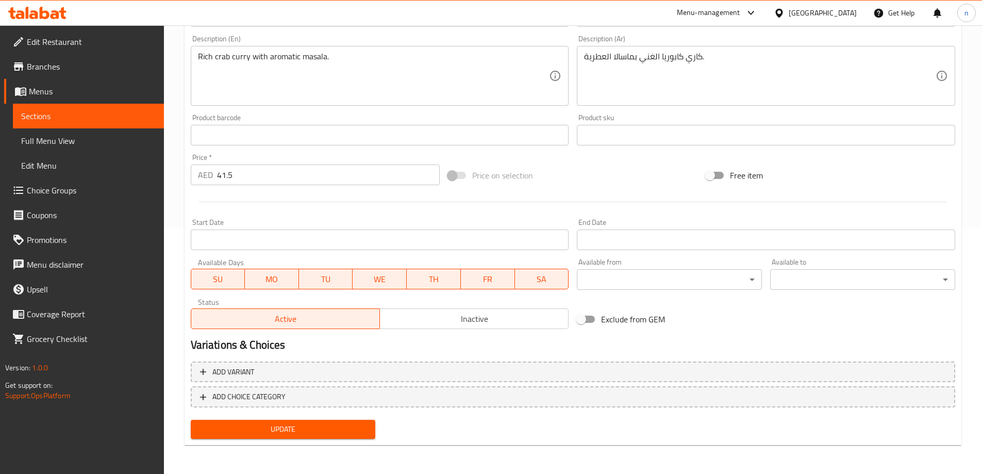
drag, startPoint x: 282, startPoint y: 431, endPoint x: 701, endPoint y: 94, distance: 537.9
click at [282, 431] on span "Update" at bounding box center [283, 429] width 169 height 13
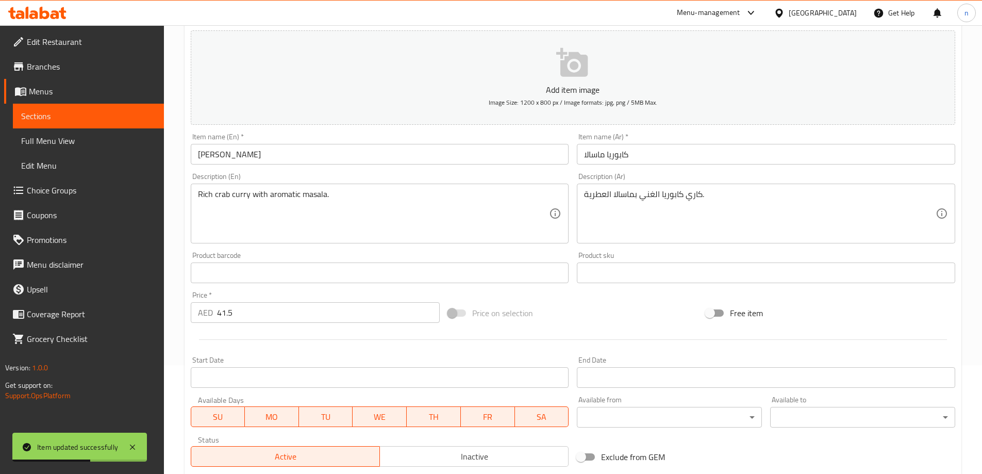
scroll to position [0, 0]
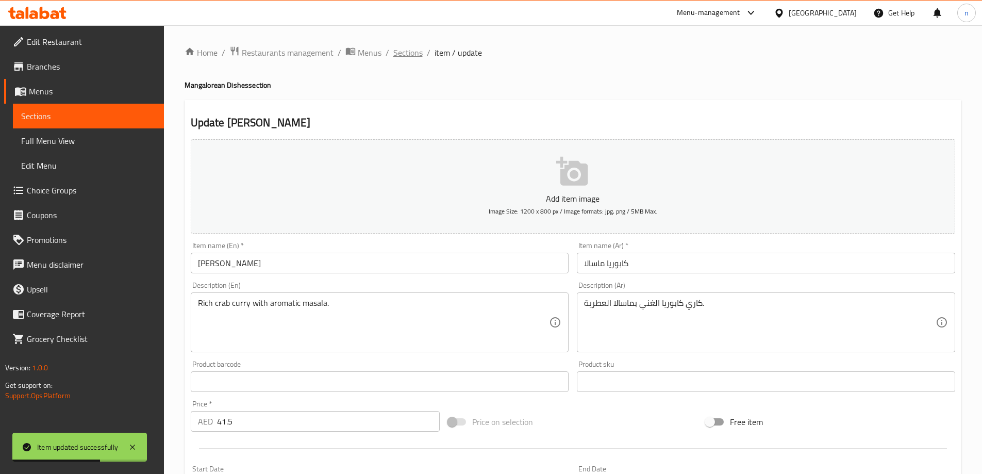
click at [409, 49] on span "Sections" at bounding box center [407, 52] width 29 height 12
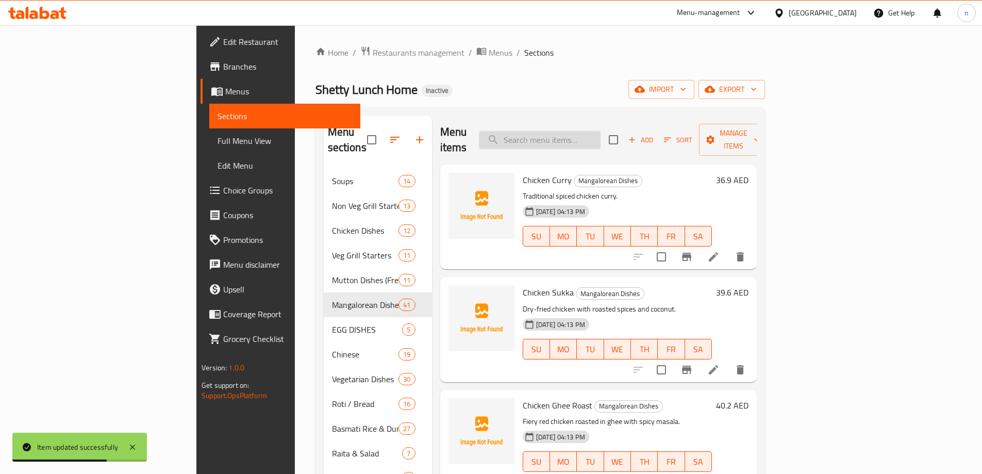
click at [600, 133] on input "search" at bounding box center [540, 140] width 122 height 18
paste input "Crab Masala Fry"
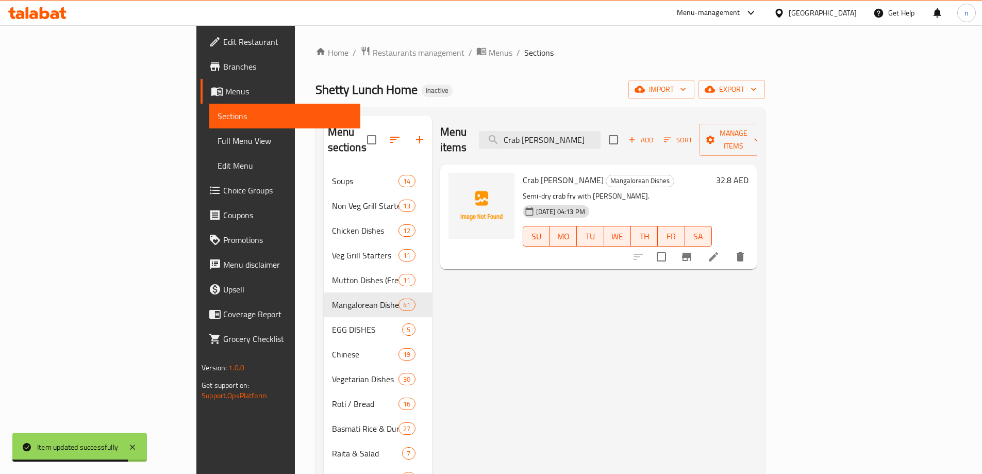
type input "Crab Masala Fry"
click at [728, 247] on li at bounding box center [713, 256] width 29 height 19
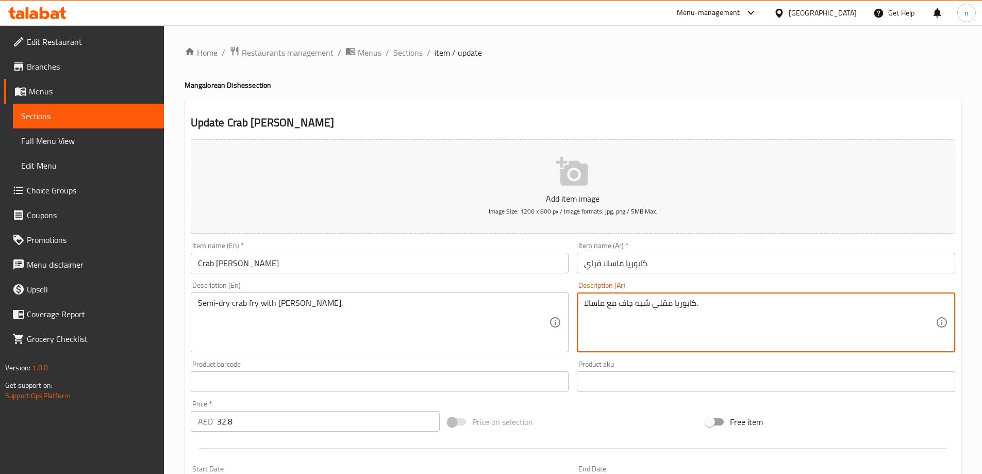
click at [667, 299] on textarea "كابوريا مقلي شبه جاف مع ماسالا." at bounding box center [760, 322] width 352 height 49
click at [618, 305] on textarea "كابوريا شبه جاف مع ماسالا." at bounding box center [760, 322] width 352 height 49
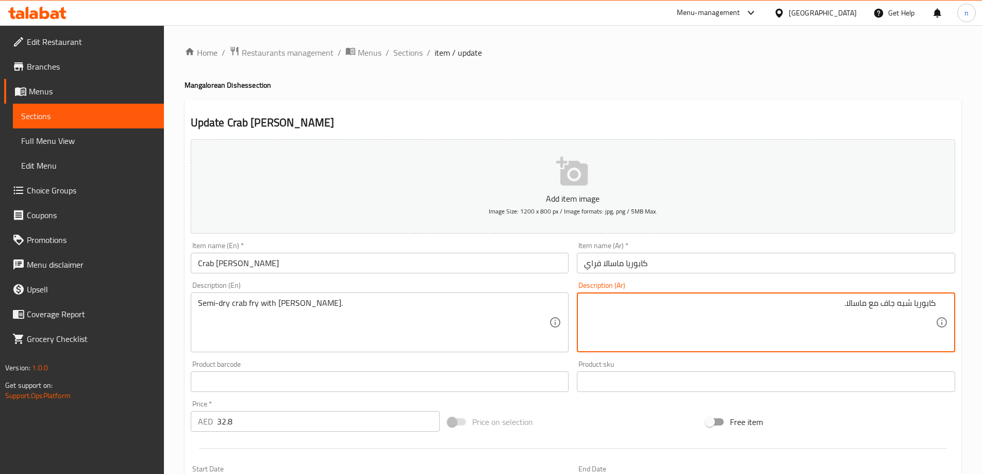
click at [735, 322] on textarea "كابوريا شبه جاف مع ماسالا." at bounding box center [760, 322] width 352 height 49
click at [881, 304] on textarea "كابوريا شبه جاف مع ماسالا." at bounding box center [760, 322] width 352 height 49
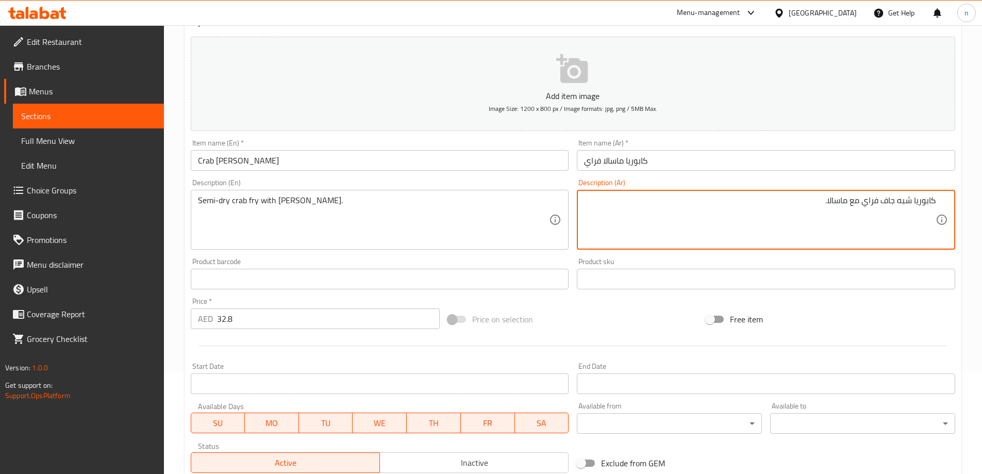
scroll to position [246, 0]
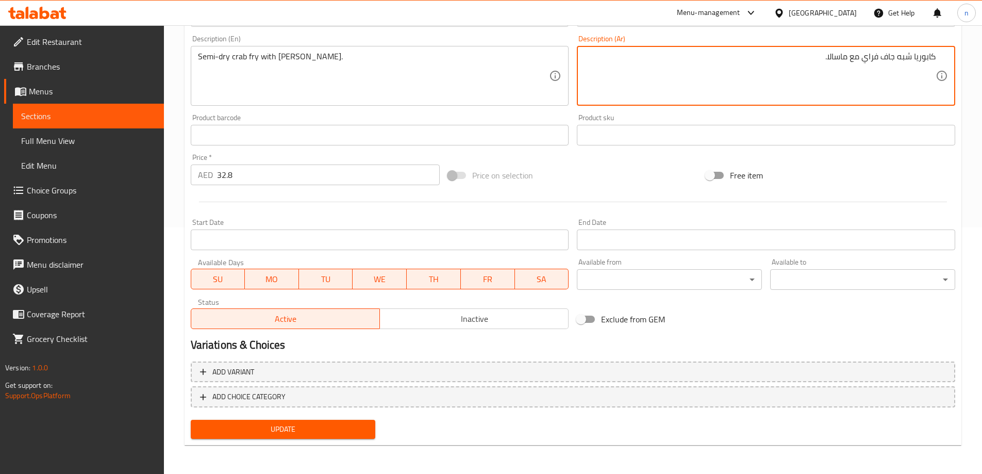
type textarea "كابوريا شبه جاف فراي مع ماسالا."
click at [289, 423] on span "Update" at bounding box center [283, 429] width 169 height 13
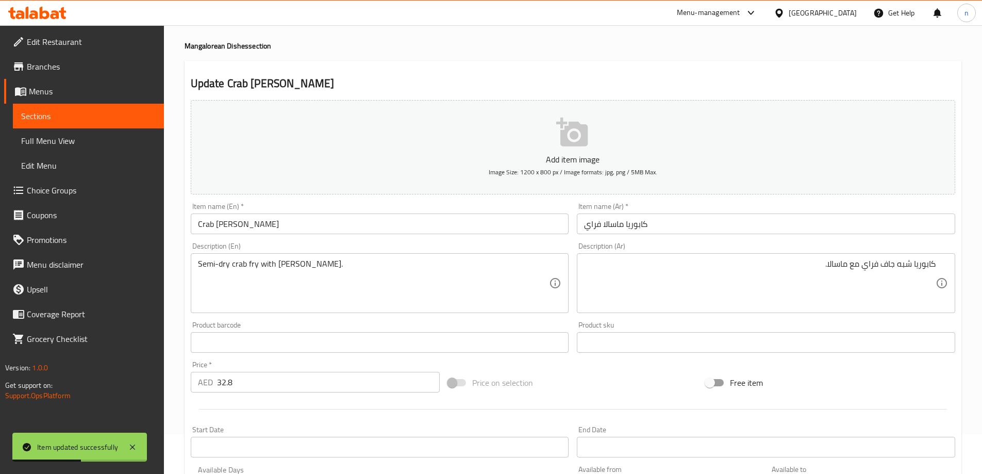
scroll to position [0, 0]
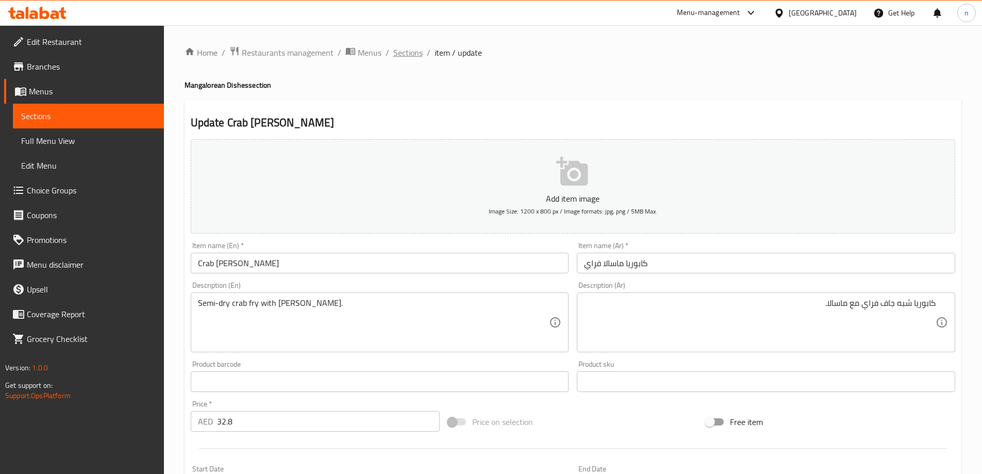
click at [403, 50] on span "Sections" at bounding box center [407, 52] width 29 height 12
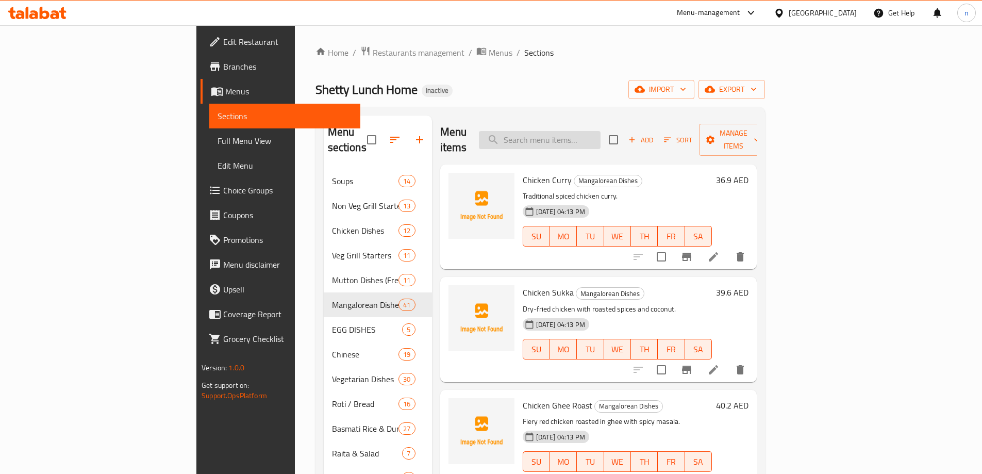
click at [593, 131] on input "search" at bounding box center [540, 140] width 122 height 18
paste input "Marwai Gasi"
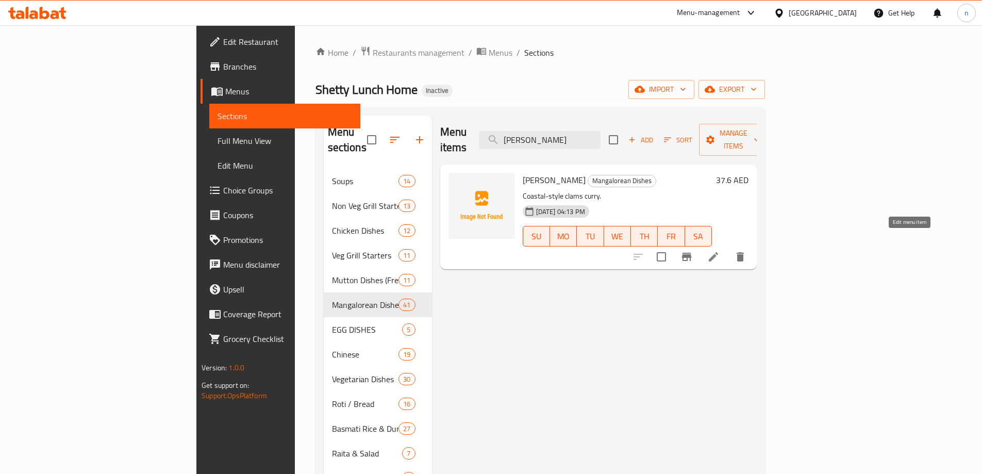
type input "Marwai Gasi"
click at [720, 250] on icon at bounding box center [713, 256] width 12 height 12
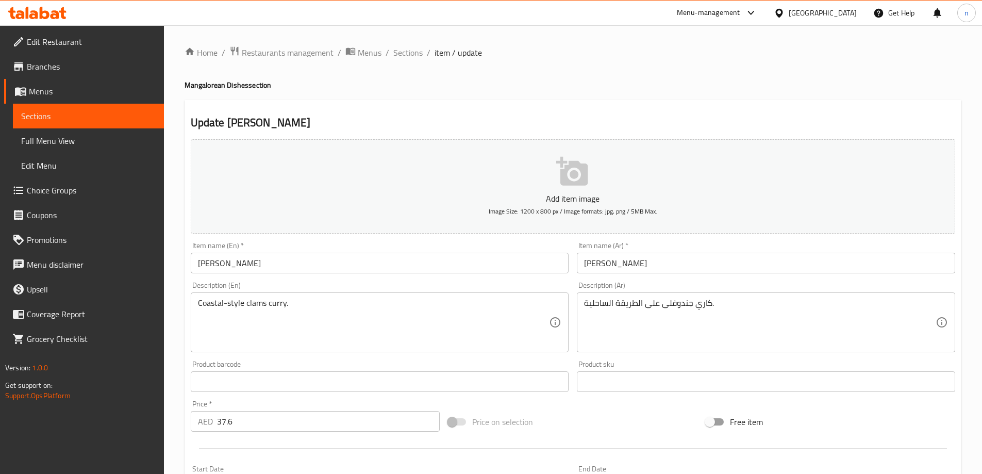
click at [613, 268] on input "غازي مرواي" at bounding box center [766, 263] width 378 height 21
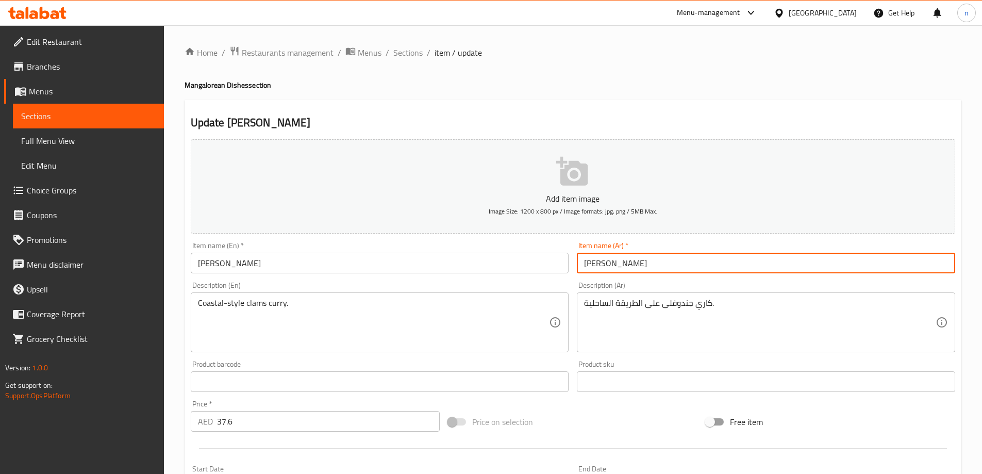
click at [613, 268] on input "غازي مرواي" at bounding box center [766, 263] width 378 height 21
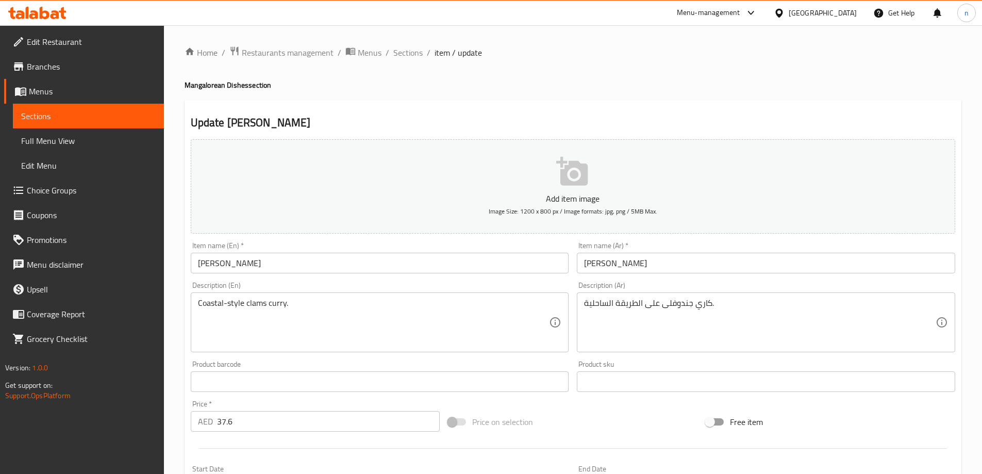
drag, startPoint x: 613, startPoint y: 268, endPoint x: 800, endPoint y: 243, distance: 189.3
click at [800, 243] on div "Item name (Ar)   * غازي مرواي Item name (Ar) *" at bounding box center [766, 257] width 378 height 31
click at [615, 264] on input "غازي مرواي" at bounding box center [766, 263] width 378 height 21
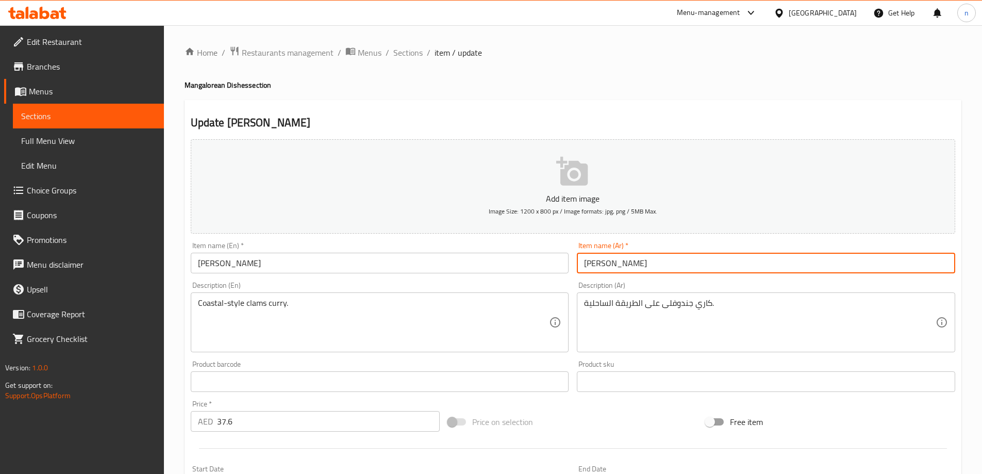
click at [615, 264] on input "غازي مرواي" at bounding box center [766, 263] width 378 height 21
click at [730, 267] on input "غازي مرواي" at bounding box center [766, 263] width 378 height 21
click at [924, 264] on input "غازي مرواي" at bounding box center [766, 263] width 378 height 21
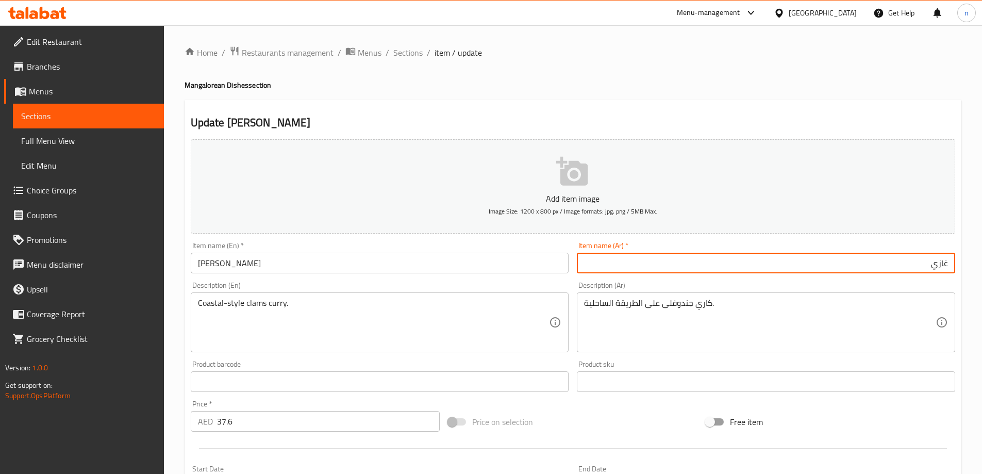
click at [947, 264] on input "غازي" at bounding box center [766, 263] width 378 height 21
paste input "مرواي"
click at [913, 265] on input "مرواي غازي" at bounding box center [766, 263] width 378 height 21
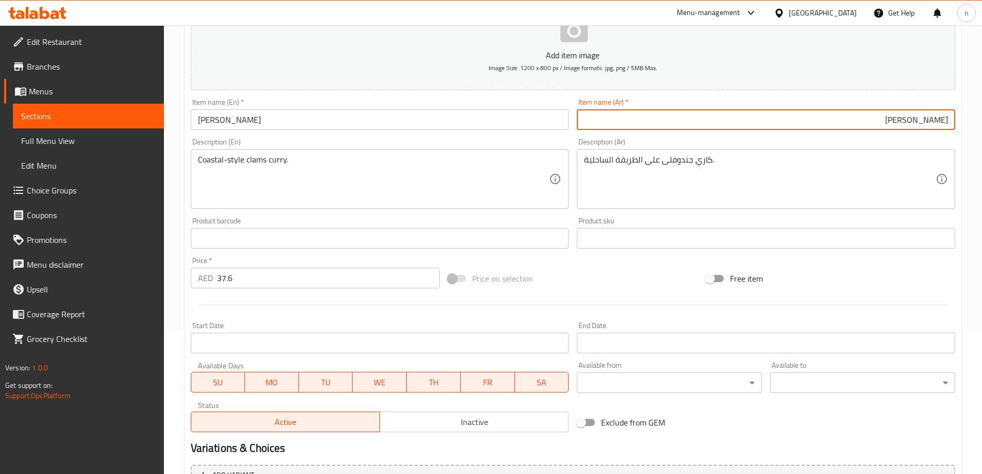
scroll to position [246, 0]
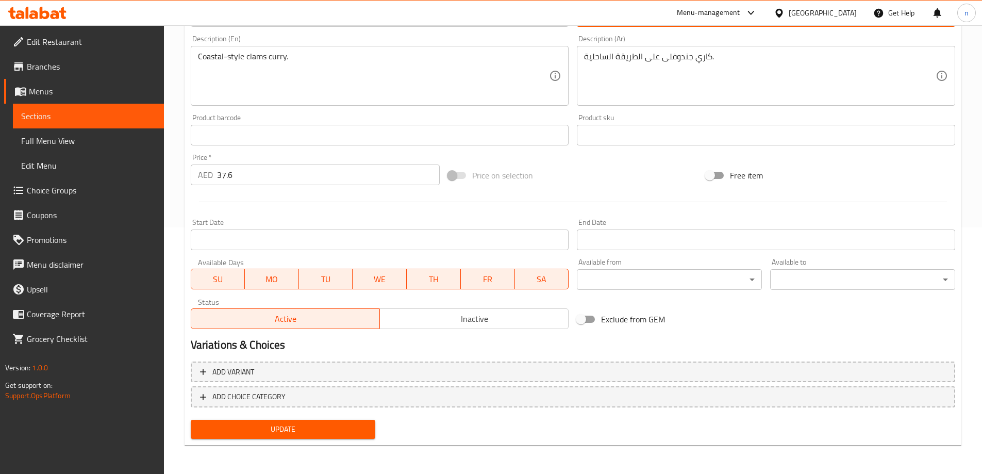
type input "مرواي جاسي"
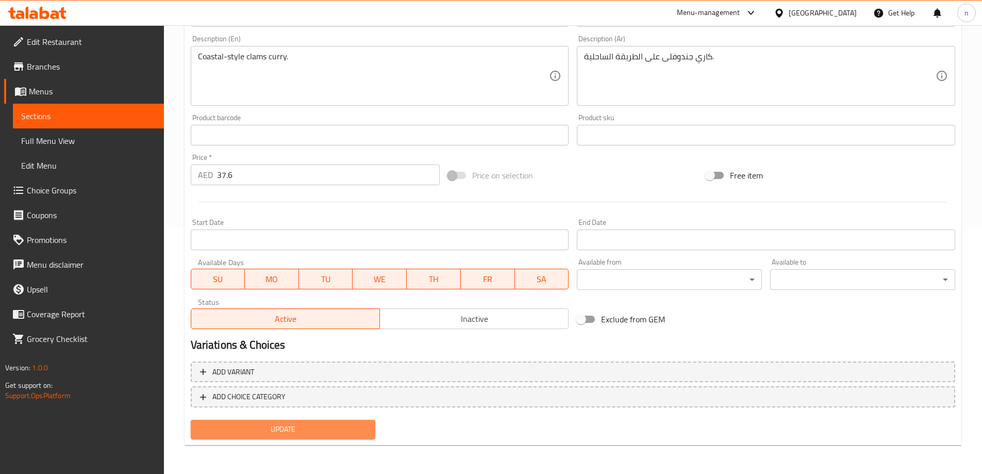
click at [287, 433] on span "Update" at bounding box center [283, 429] width 169 height 13
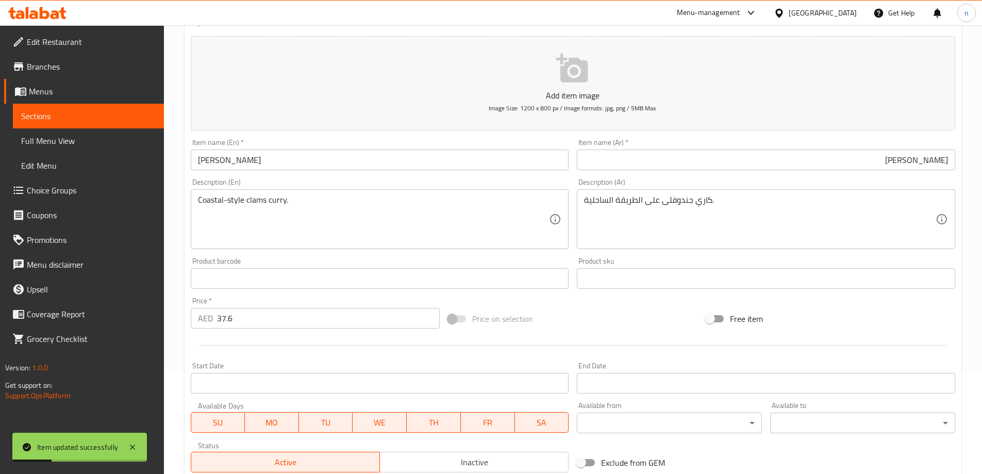
scroll to position [0, 0]
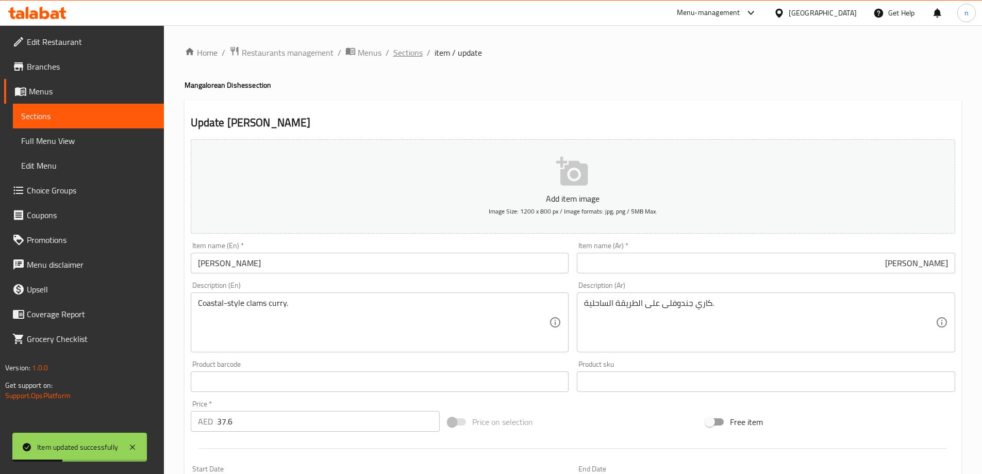
click at [414, 51] on span "Sections" at bounding box center [407, 52] width 29 height 12
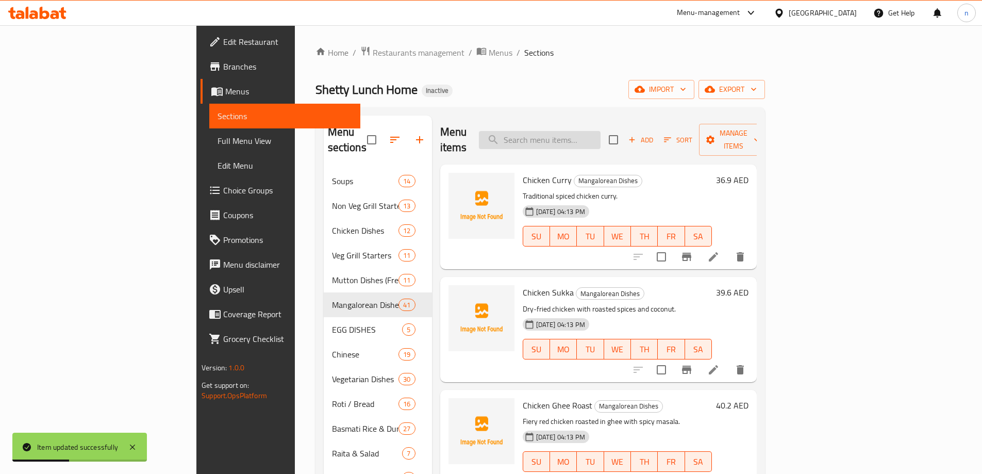
click at [571, 135] on input "search" at bounding box center [540, 140] width 122 height 18
paste input "Squid Masala Fry"
type input "Squid Masala Fry"
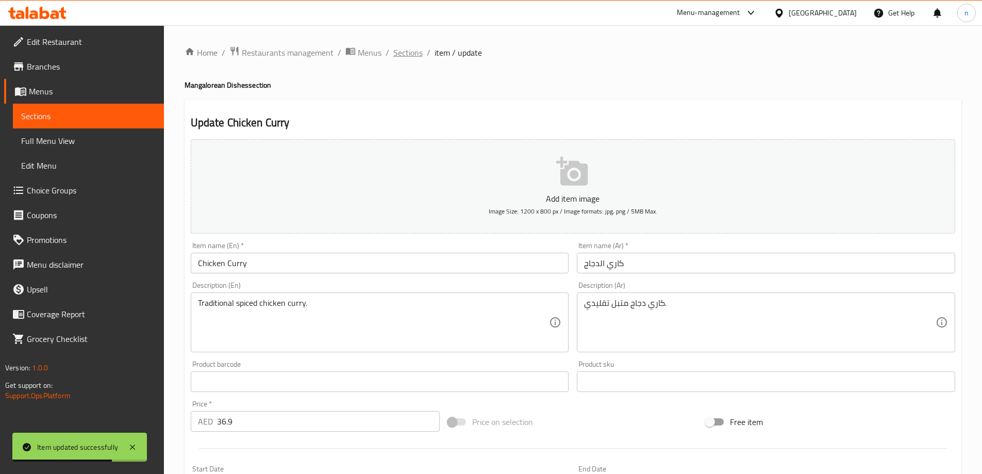
click at [405, 55] on span "Sections" at bounding box center [407, 52] width 29 height 12
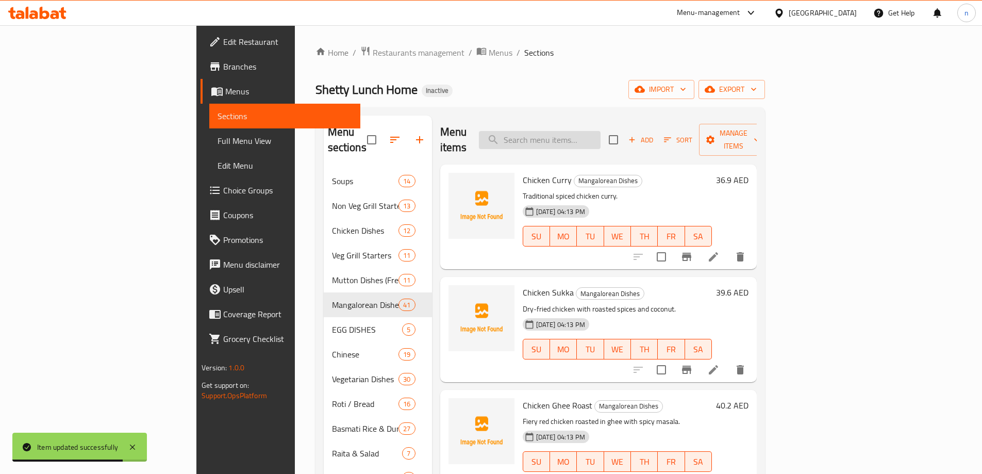
click at [594, 131] on input "search" at bounding box center [540, 140] width 122 height 18
paste input "Squid Masala Fry"
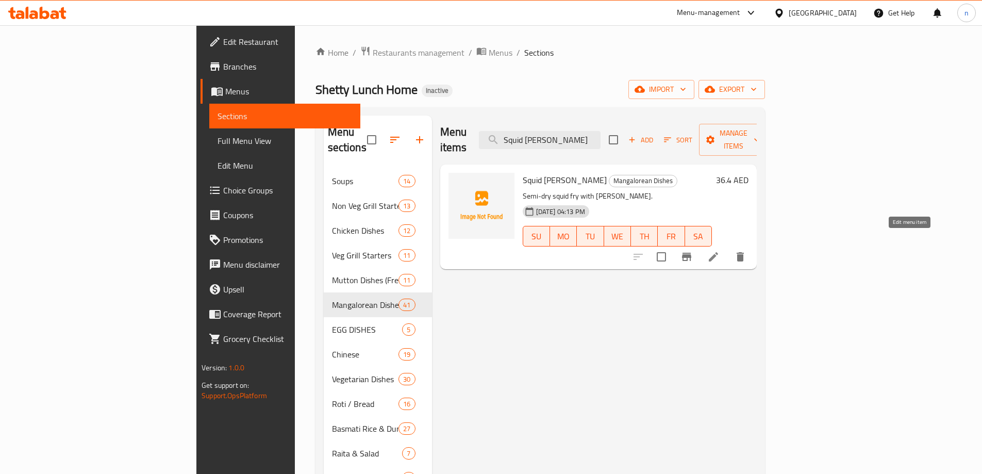
type input "Squid Masala Fry"
click at [720, 250] on icon at bounding box center [713, 256] width 12 height 12
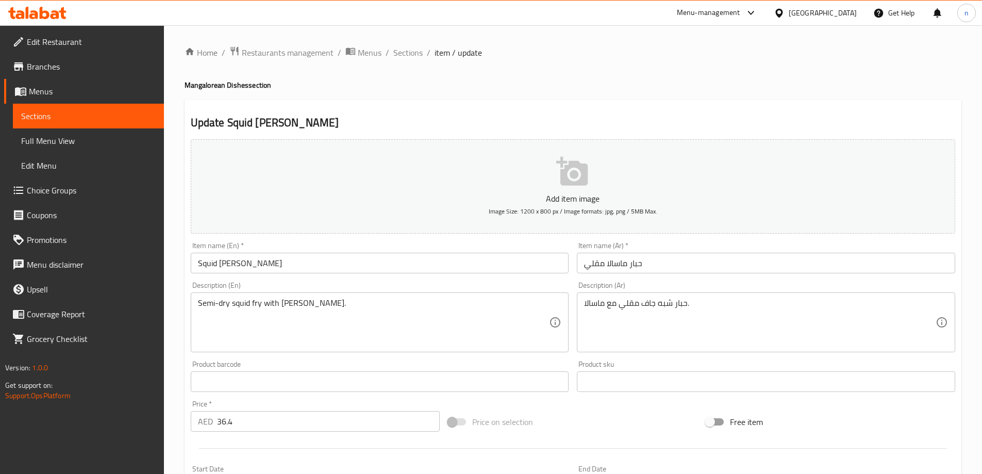
click at [596, 258] on input "حبار ماسالا مقلي" at bounding box center [766, 263] width 378 height 21
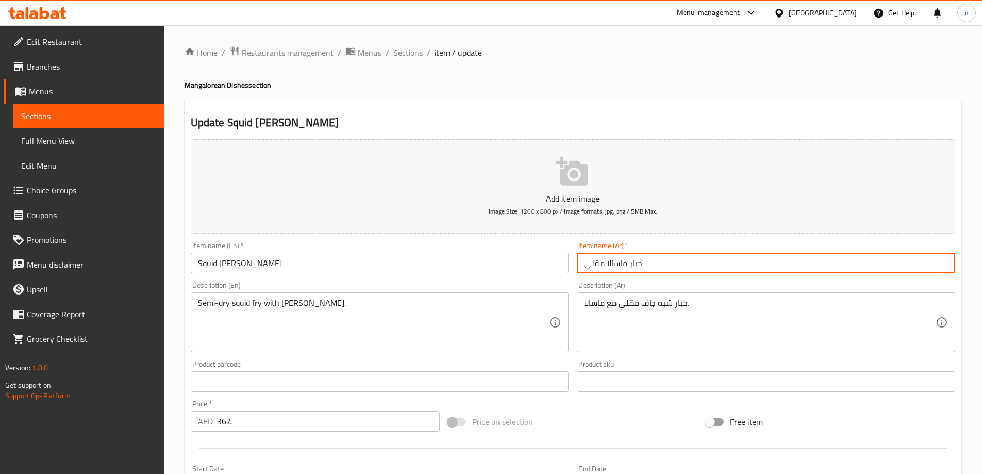
click at [590, 265] on input "حبار ماسالا مقلي" at bounding box center [766, 263] width 378 height 21
click at [806, 256] on input "حبار ماسالا مقلي" at bounding box center [766, 263] width 378 height 21
click at [899, 266] on input "حبار ماسالا مقلي" at bounding box center [766, 263] width 378 height 21
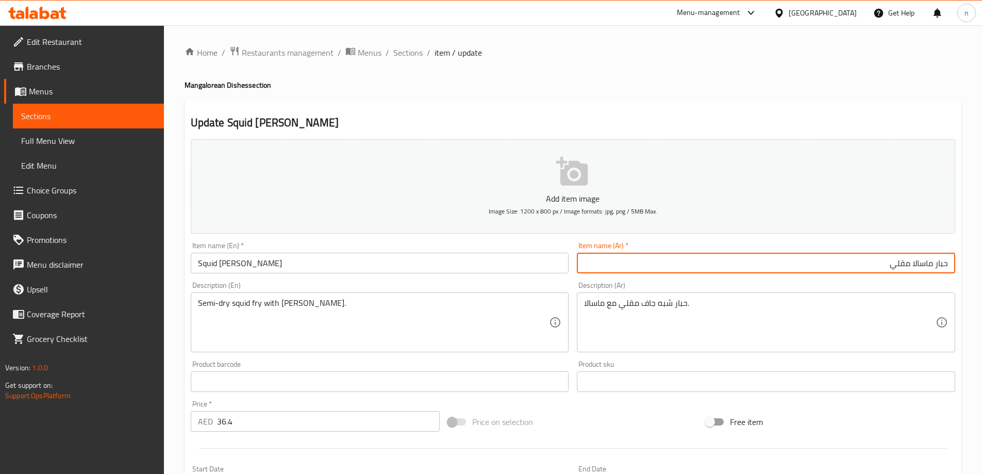
click at [899, 266] on input "حبار ماسالا مقلي" at bounding box center [766, 263] width 378 height 21
type input "حبار ماسالا فراي"
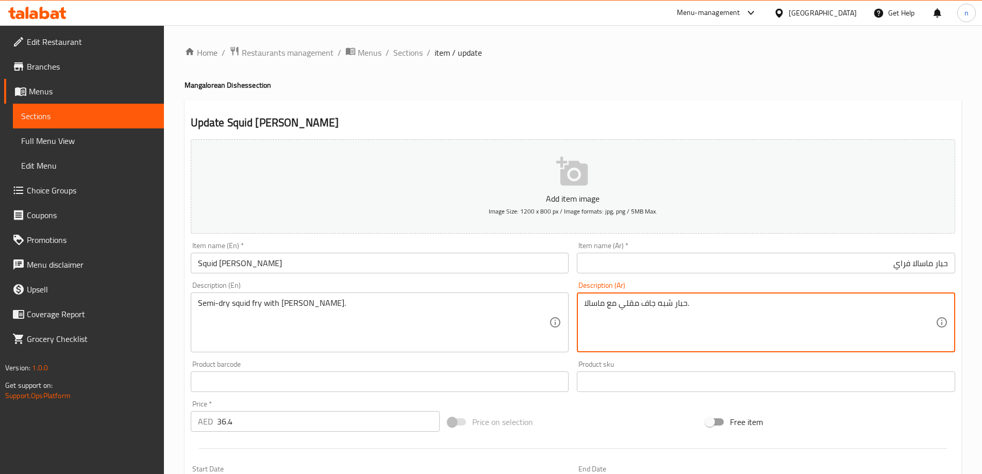
click at [623, 308] on textarea "حبار شبه جاف مقلي مع ماسالا." at bounding box center [760, 322] width 352 height 49
click at [631, 308] on textarea "حبار شبه جاف مقلي مع ماسالا." at bounding box center [760, 322] width 352 height 49
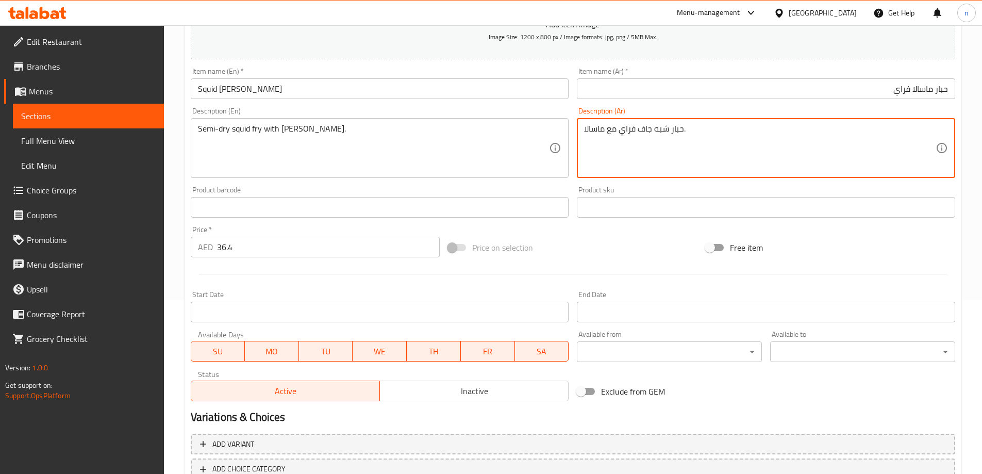
scroll to position [246, 0]
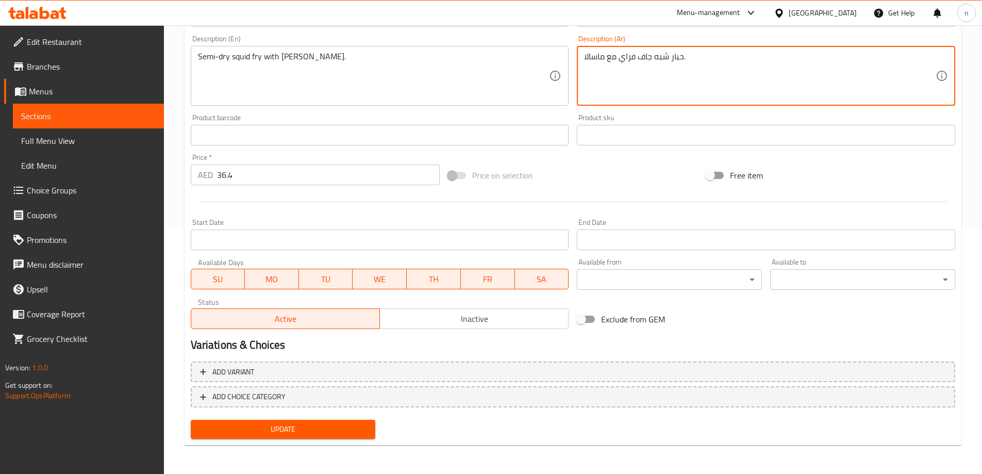
type textarea "حبار شبه جاف فراي مع ماسالا."
click at [323, 428] on span "Update" at bounding box center [283, 429] width 169 height 13
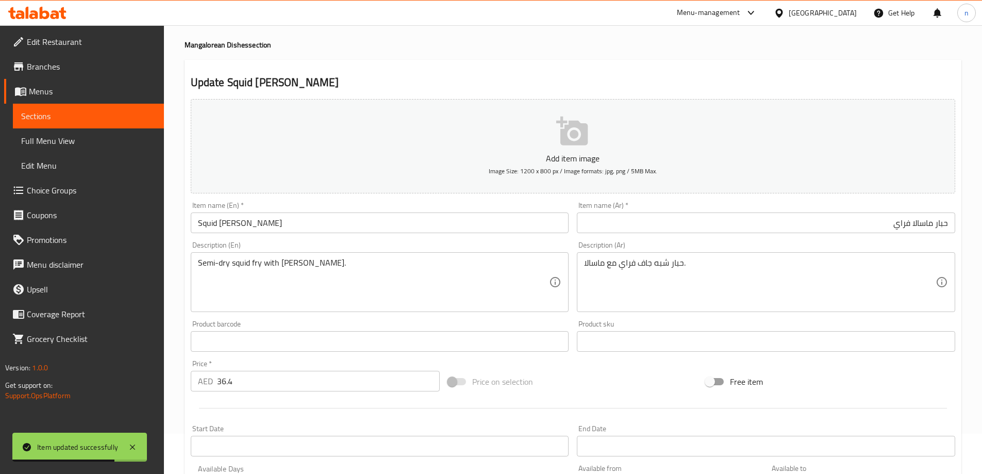
scroll to position [0, 0]
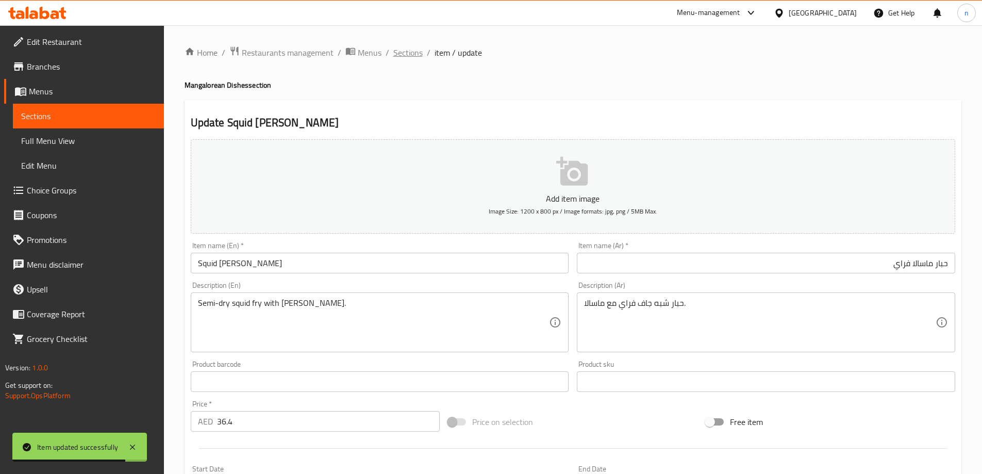
click at [415, 47] on span "Sections" at bounding box center [407, 52] width 29 height 12
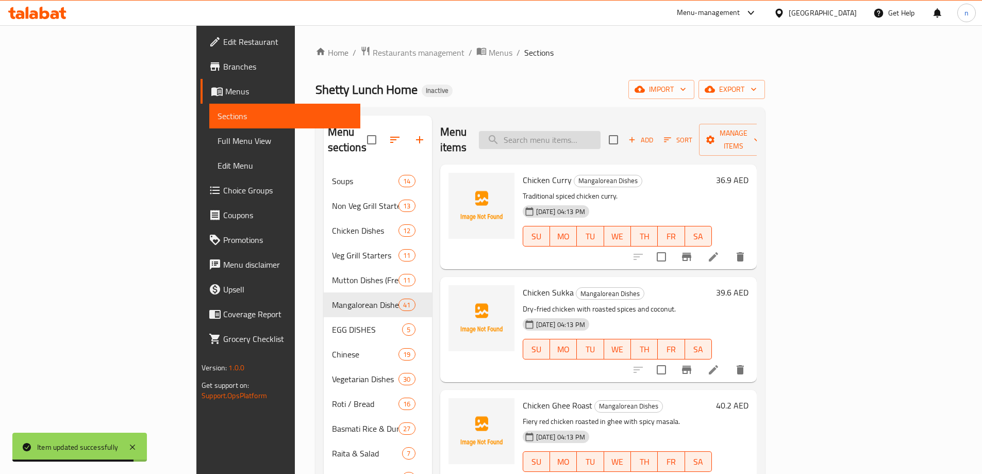
click at [600, 131] on input "search" at bounding box center [540, 140] width 122 height 18
click at [600, 135] on input "search" at bounding box center [540, 140] width 122 height 18
paste input "Chicken Urval"
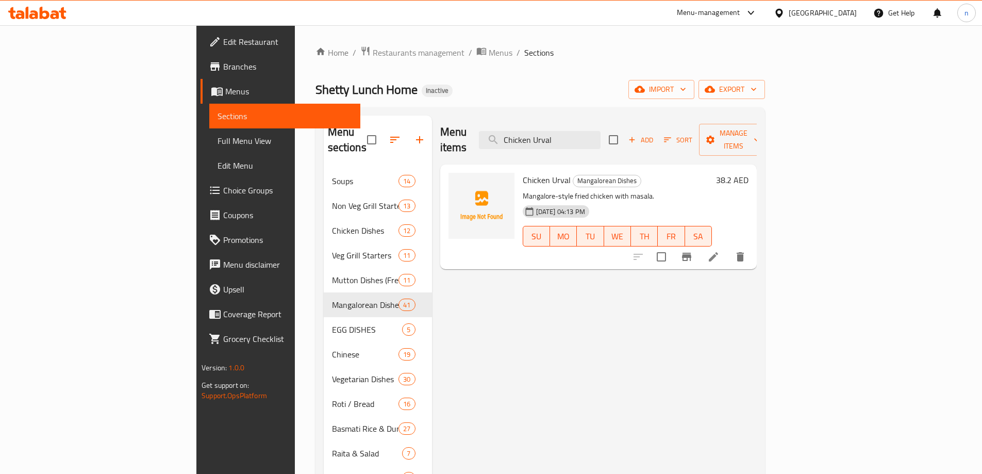
type input "Chicken Urval"
click at [718, 252] on icon at bounding box center [713, 256] width 9 height 9
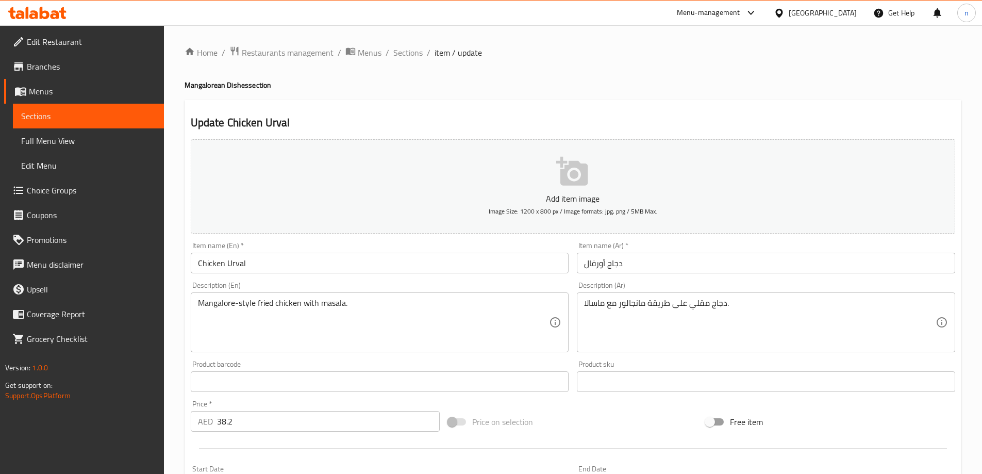
scroll to position [52, 0]
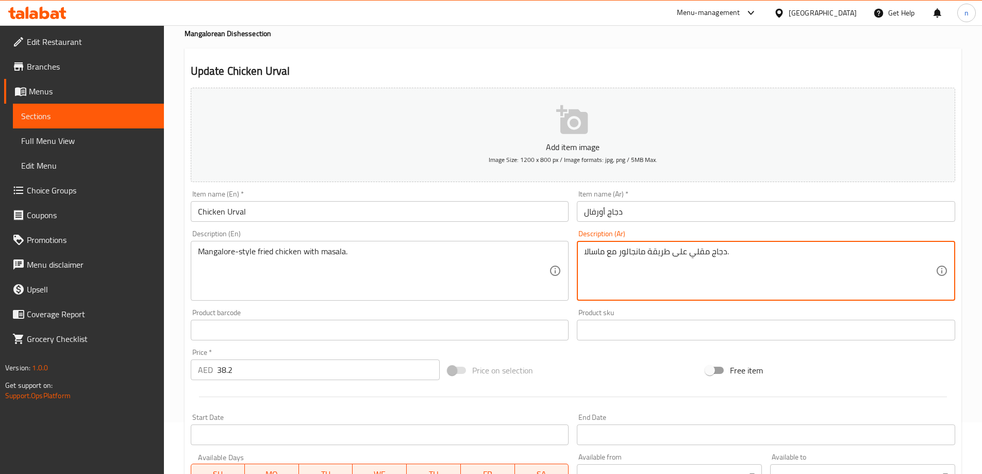
click at [637, 254] on textarea "دجاج مقلي على طريقة مانجالور مع ماسالا." at bounding box center [760, 270] width 352 height 49
paste textarea "لور"
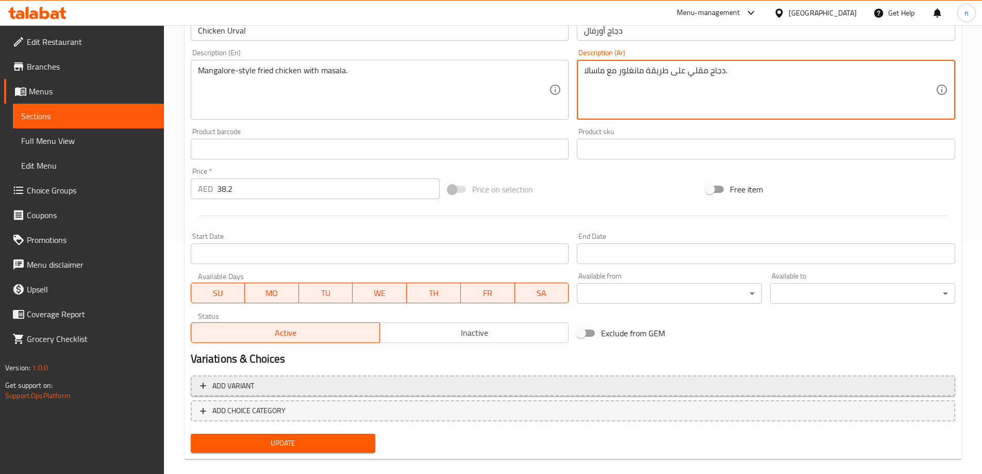
scroll to position [246, 0]
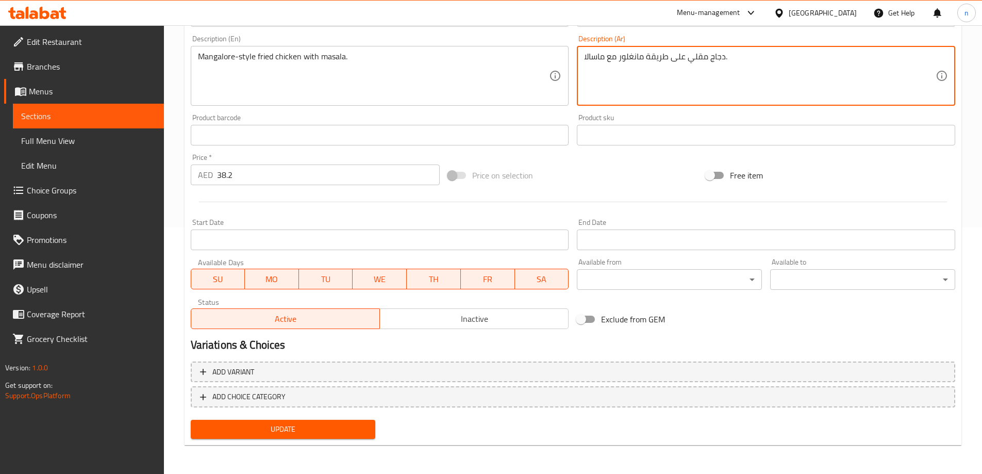
type textarea "دجاج مقلي على طريقة مانغلور مع ماسالا."
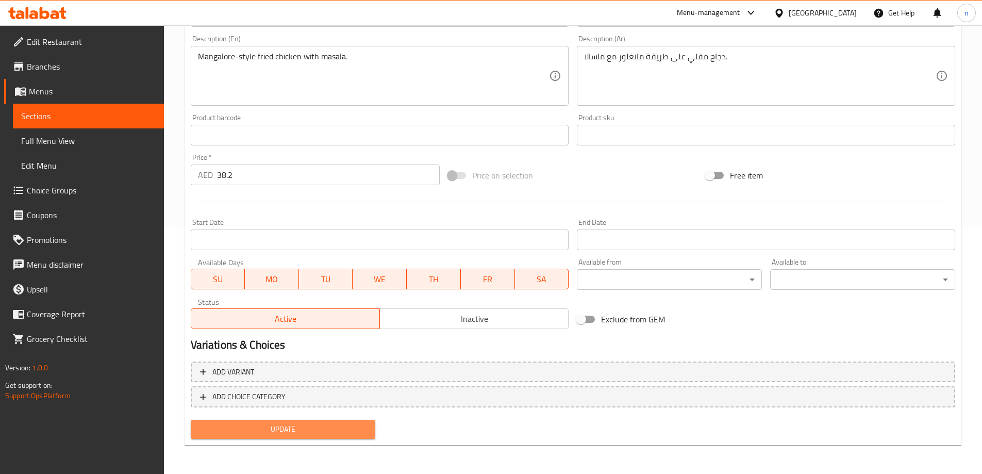
click at [280, 430] on span "Update" at bounding box center [283, 429] width 169 height 13
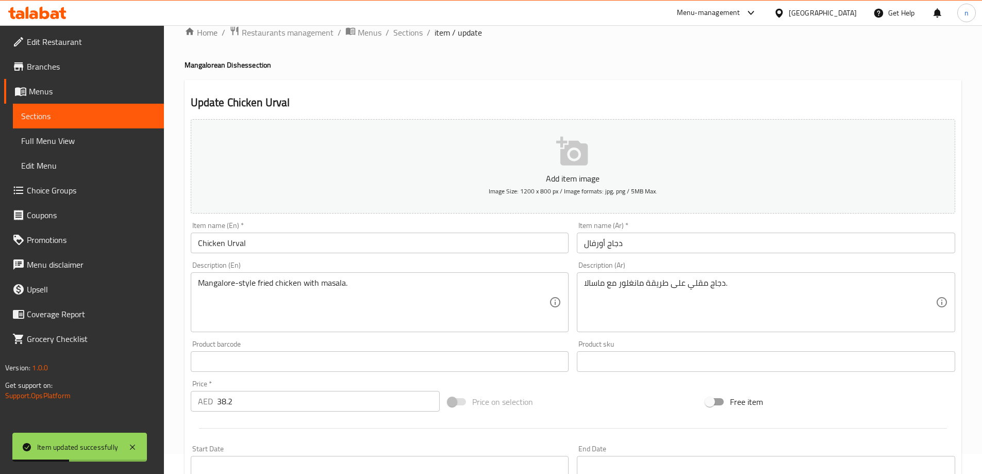
scroll to position [0, 0]
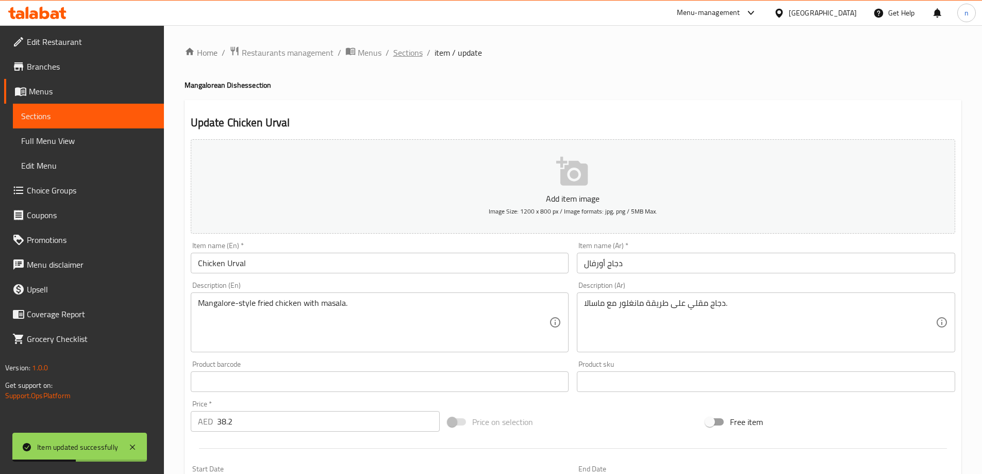
click at [411, 53] on span "Sections" at bounding box center [407, 52] width 29 height 12
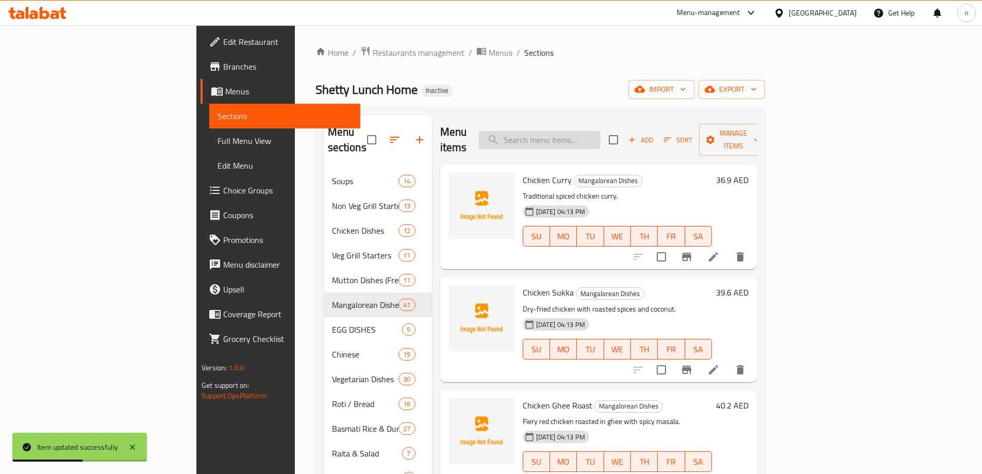
click at [600, 132] on input "search" at bounding box center [540, 140] width 122 height 18
paste input "Prawns Masala Fry"
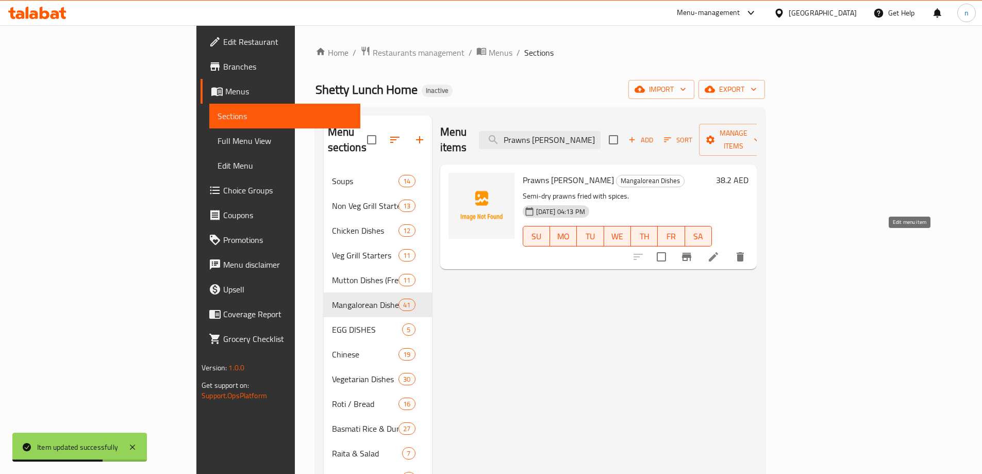
type input "Prawns Masala Fry"
click at [720, 250] on icon at bounding box center [713, 256] width 12 height 12
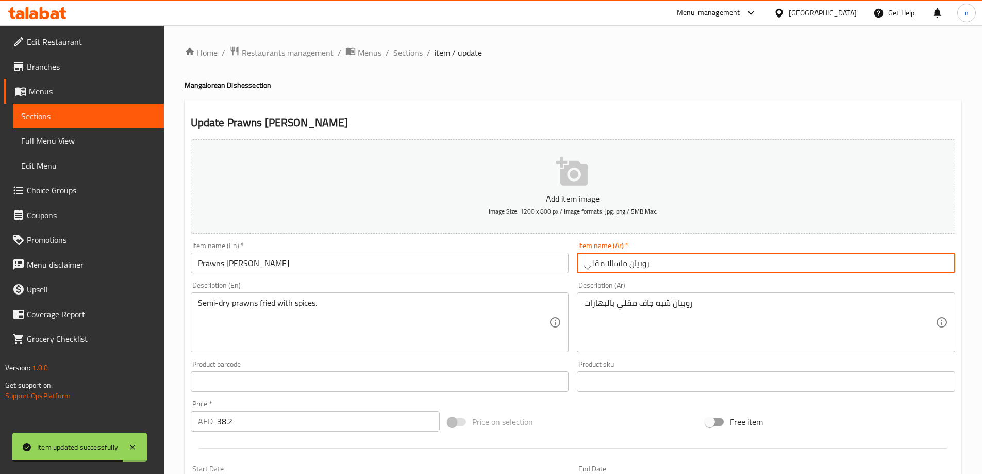
click at [602, 264] on input "روبيان ماسالا مقلي" at bounding box center [766, 263] width 378 height 21
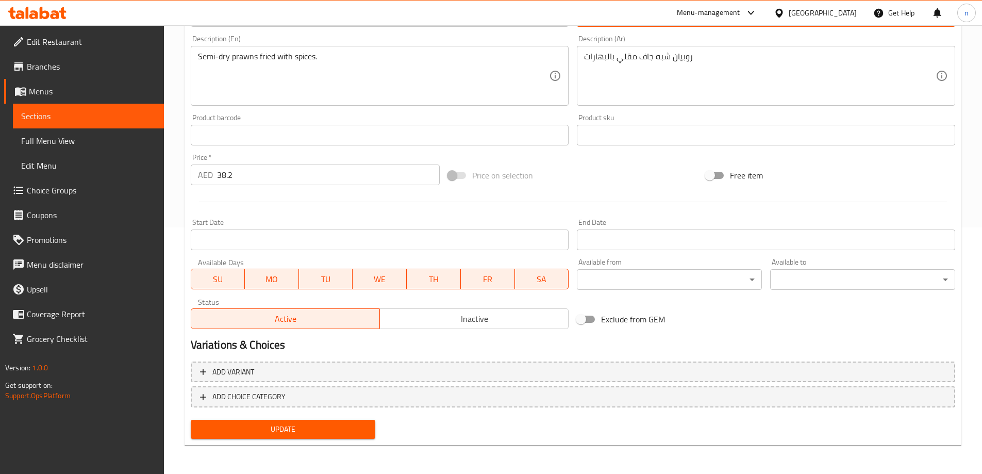
type input "روبيان ماسالا فراي"
click at [273, 433] on span "Update" at bounding box center [283, 429] width 169 height 13
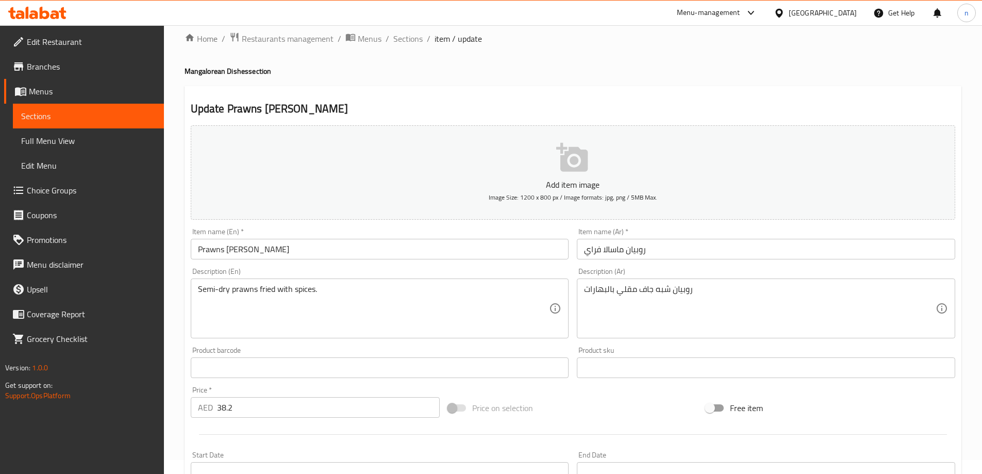
scroll to position [0, 0]
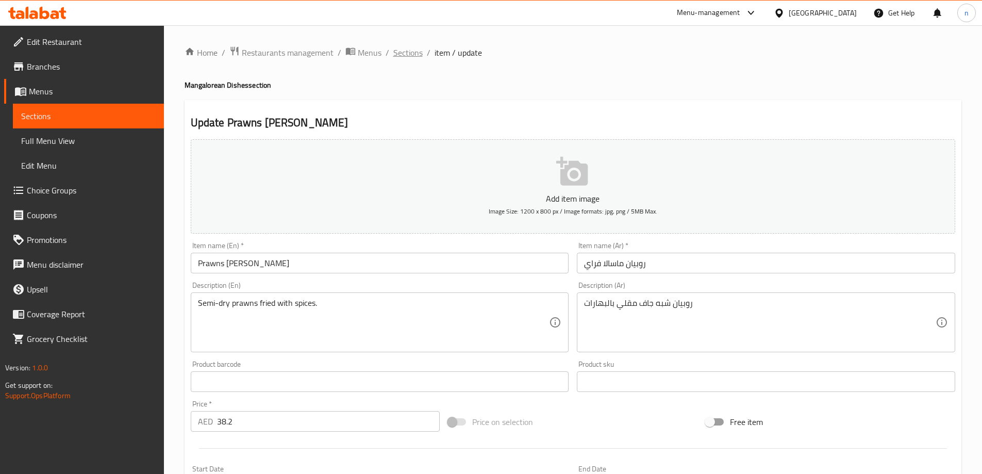
click at [407, 52] on span "Sections" at bounding box center [407, 52] width 29 height 12
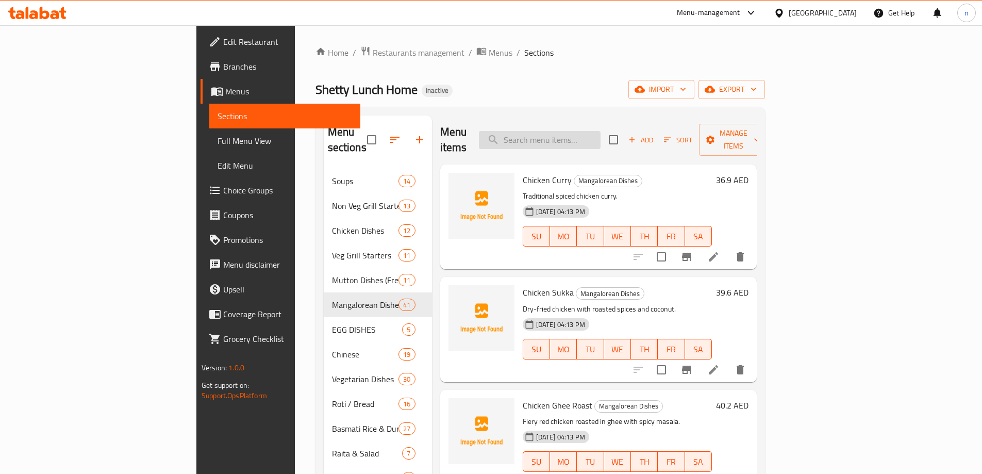
drag, startPoint x: 407, startPoint y: 52, endPoint x: 572, endPoint y: 130, distance: 182.6
click at [572, 131] on input "search" at bounding box center [540, 140] width 122 height 18
paste input "Kori Rotti"
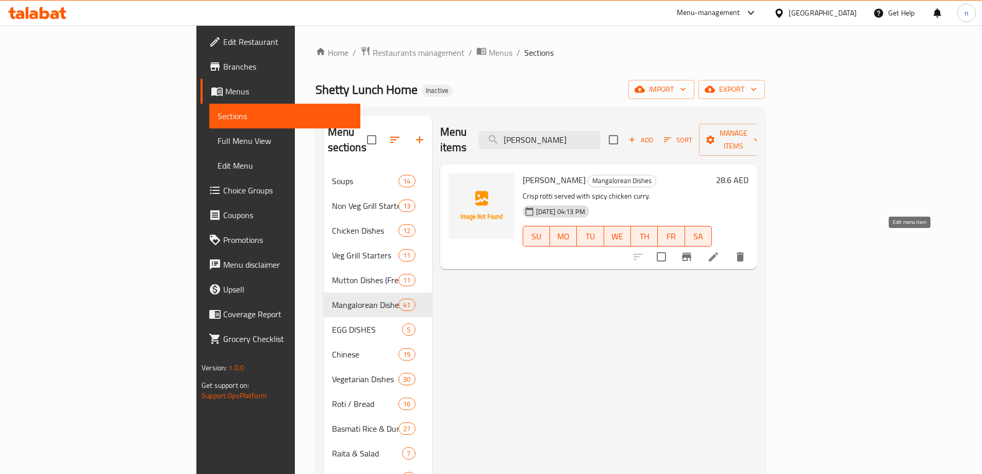
type input "Kori Rotti"
click at [720, 250] on icon at bounding box center [713, 256] width 12 height 12
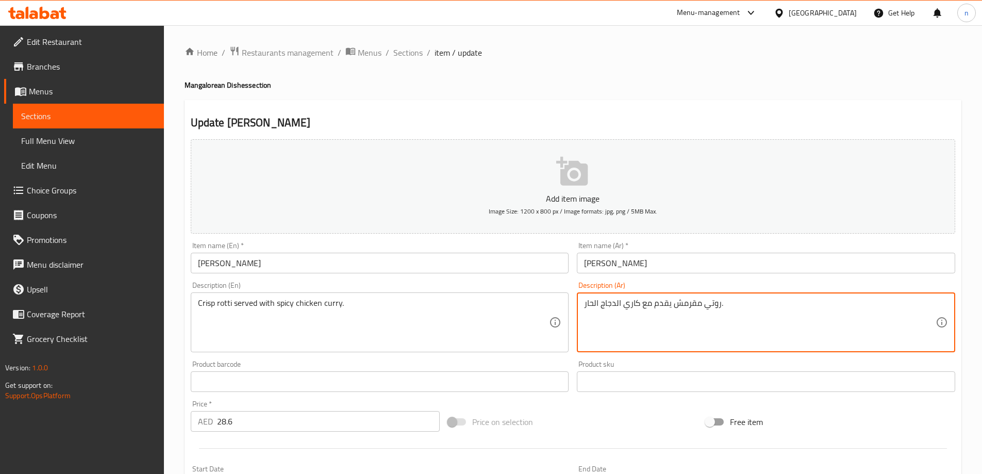
click at [623, 308] on textarea "روتي مقرمش يقدم مع كاري الدجاج الحار." at bounding box center [760, 322] width 352 height 49
click at [730, 324] on textarea "روتي مقرمش يقدم مع كاري الدجاج الحار." at bounding box center [760, 322] width 352 height 49
click at [207, 306] on textarea "Crisp rotti served with spicy chicken curry." at bounding box center [374, 322] width 352 height 49
click at [899, 306] on textarea "روتي مقرمش يقدم مع كاري الدجاج الحار." at bounding box center [760, 322] width 352 height 49
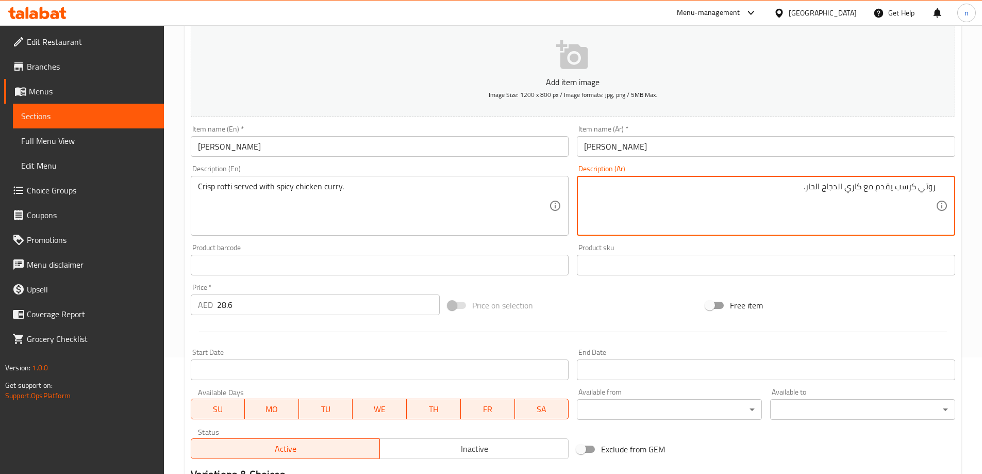
scroll to position [246, 0]
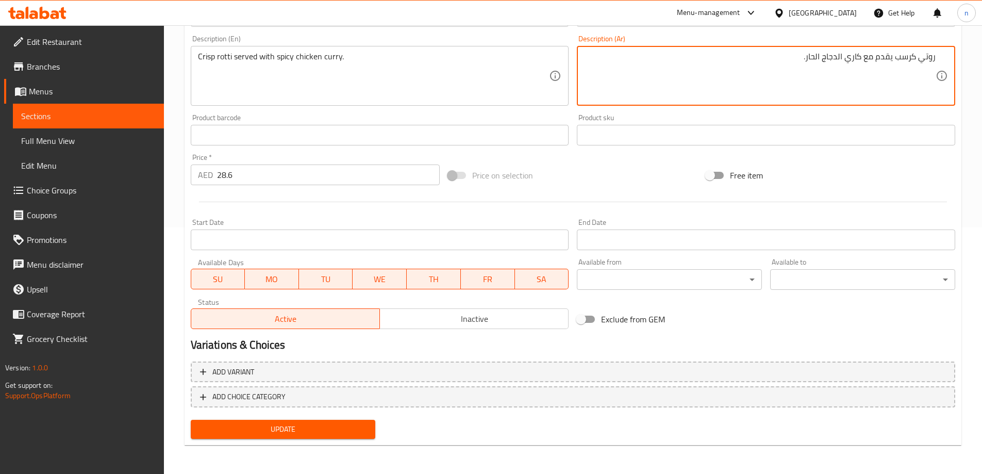
type textarea "روتي كرسب يقدم مع كاري الدجاج الحار."
click at [239, 429] on span "Update" at bounding box center [283, 429] width 169 height 13
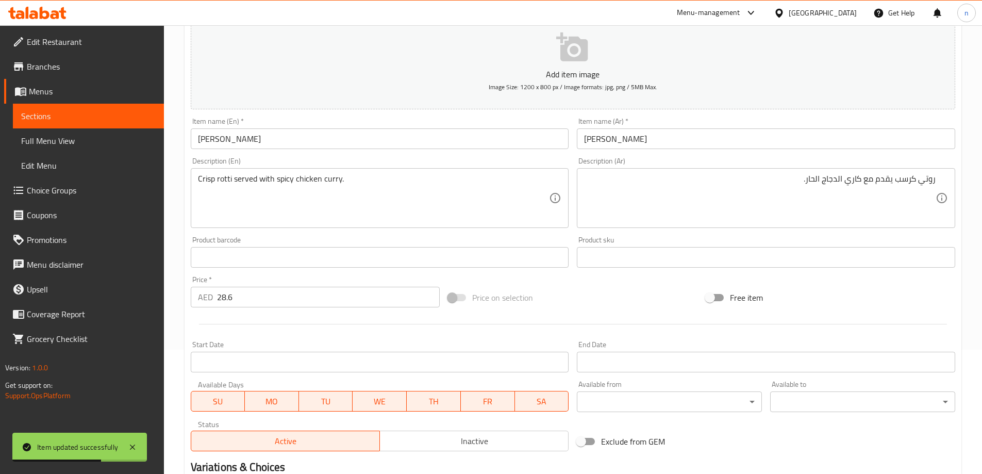
scroll to position [0, 0]
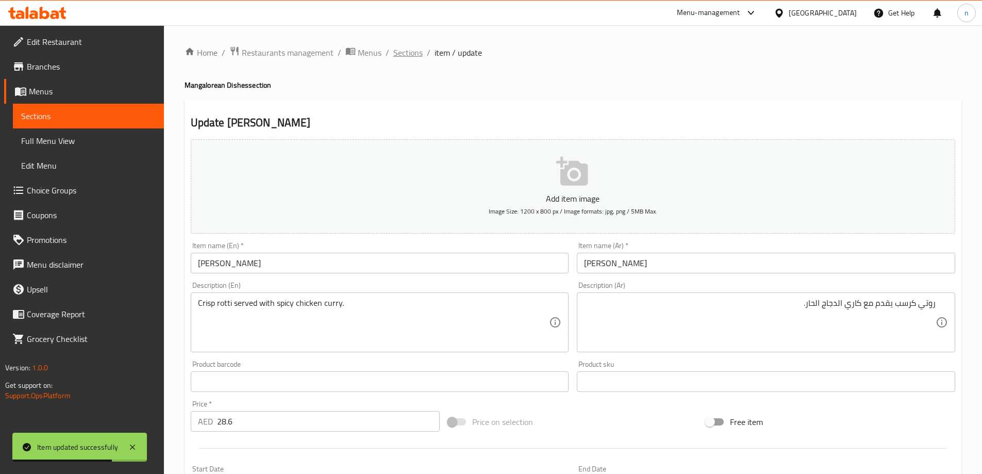
click at [405, 56] on span "Sections" at bounding box center [407, 52] width 29 height 12
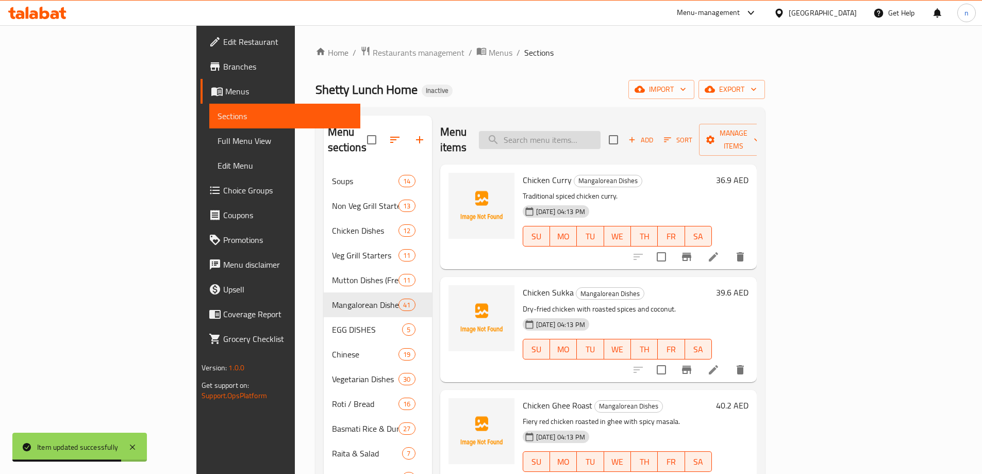
click at [600, 133] on input "search" at bounding box center [540, 140] width 122 height 18
paste input "Veg Thali"
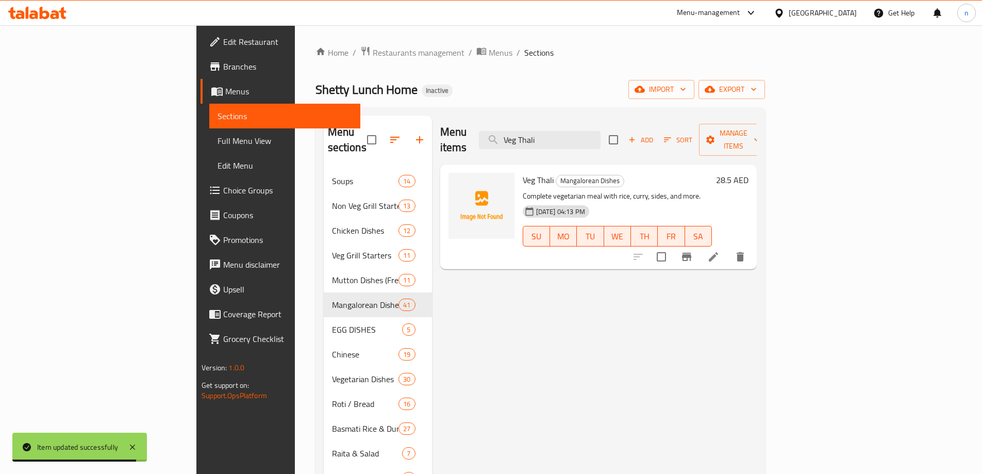
type input "Veg Thali"
click at [753, 252] on div at bounding box center [689, 256] width 127 height 25
click at [728, 248] on li at bounding box center [713, 256] width 29 height 19
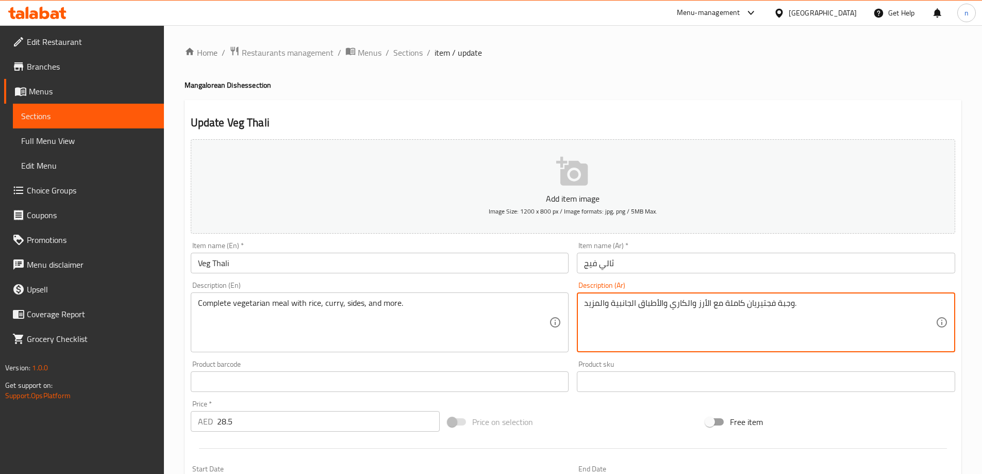
click at [755, 306] on textarea "وجبة فجتيريان كاملة مع الأرز والكاري والأطباق الجانبية والمزيد." at bounding box center [760, 322] width 352 height 49
paste textarea "باتي"
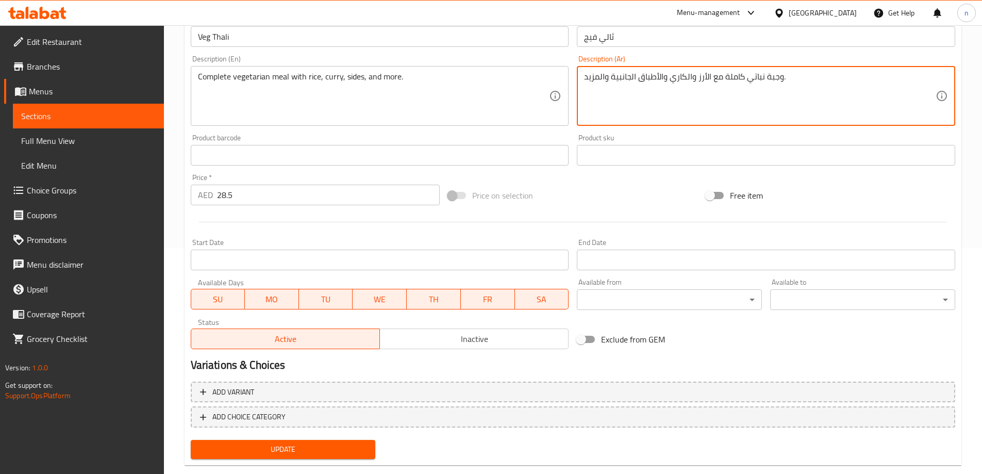
scroll to position [246, 0]
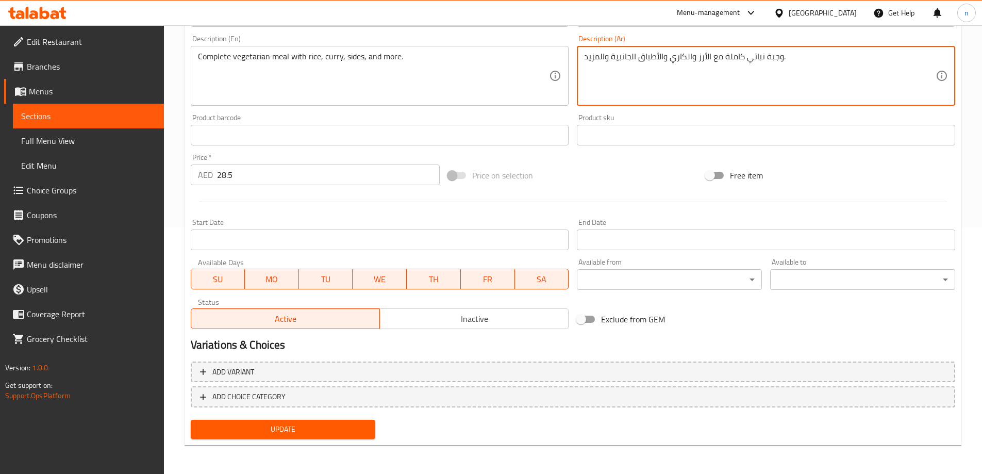
type textarea "وجبة نباتي كاملة مع الأرز والكاري والأطباق الجانبية والمزيد."
click at [322, 430] on span "Update" at bounding box center [283, 429] width 169 height 13
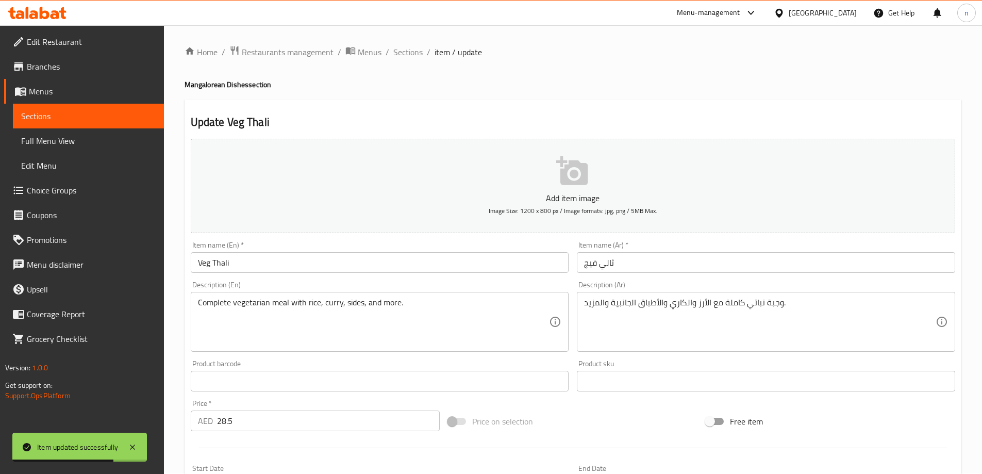
scroll to position [0, 0]
click at [406, 54] on span "Sections" at bounding box center [407, 52] width 29 height 12
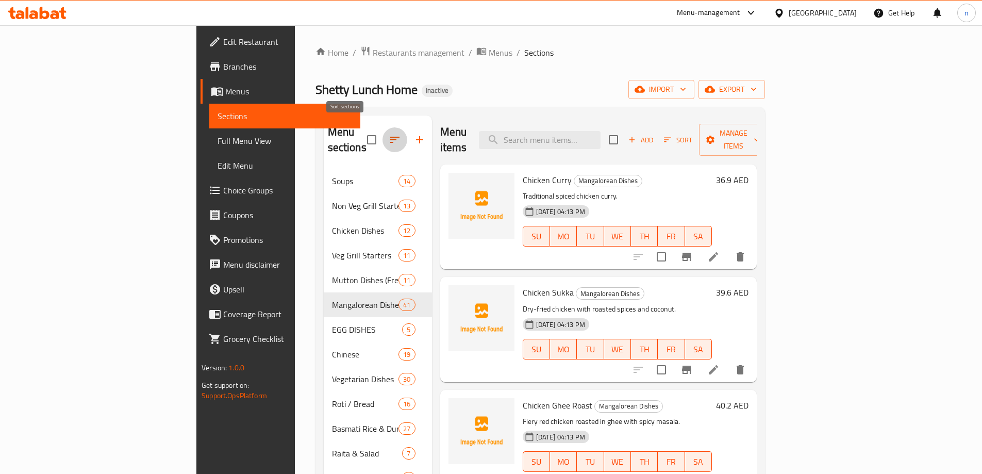
click at [389, 136] on icon "button" at bounding box center [395, 139] width 12 height 12
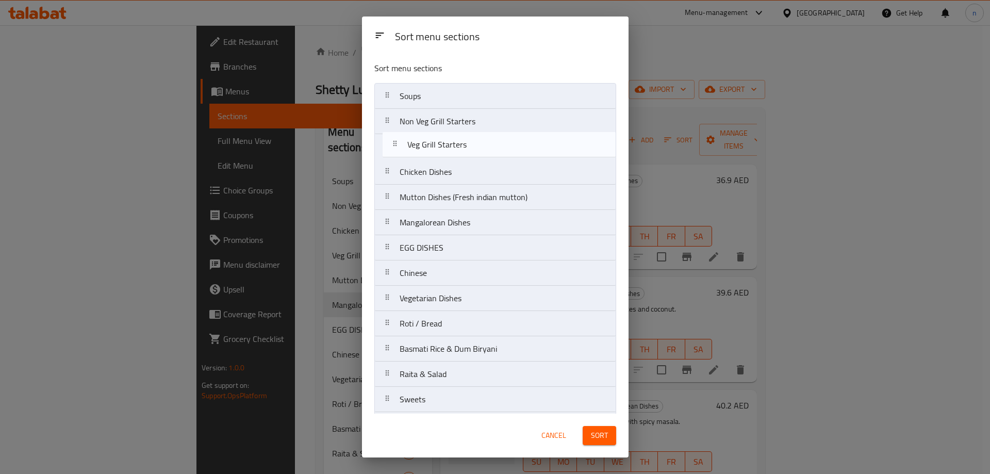
drag, startPoint x: 461, startPoint y: 179, endPoint x: 472, endPoint y: 143, distance: 37.7
click at [472, 143] on nav "Soups Non Veg Grill Starters Chicken Dishes Veg Grill Starters Mutton Dishes (F…" at bounding box center [495, 273] width 242 height 380
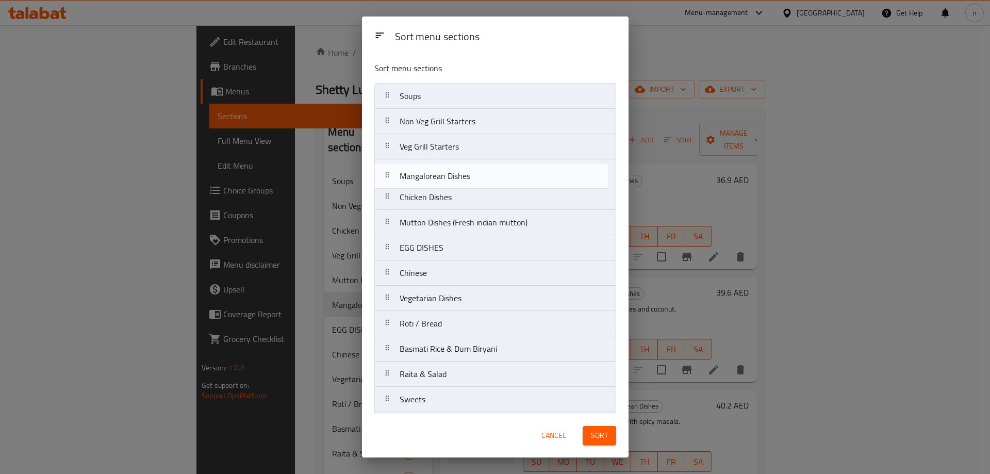
drag, startPoint x: 495, startPoint y: 224, endPoint x: 494, endPoint y: 171, distance: 53.1
click at [494, 171] on nav "Soups Non Veg Grill Starters Veg Grill Starters Chicken Dishes Mutton Dishes (F…" at bounding box center [495, 273] width 242 height 380
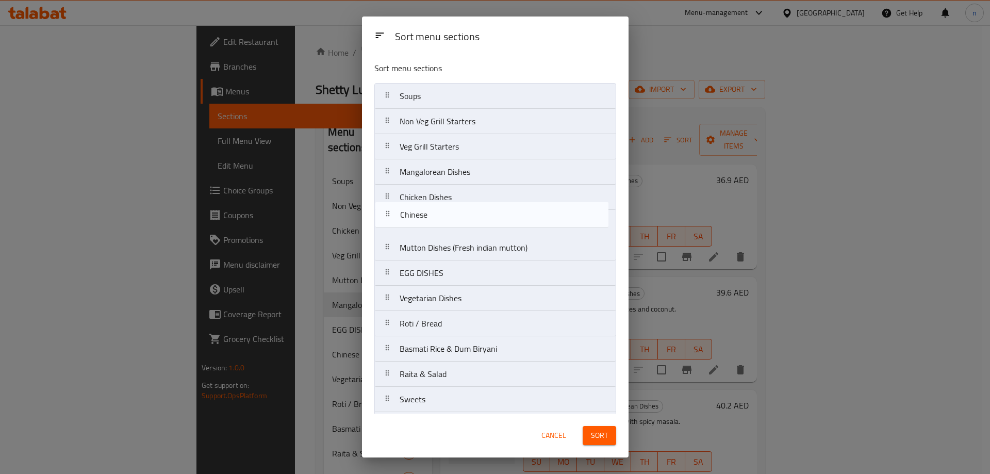
drag, startPoint x: 485, startPoint y: 281, endPoint x: 485, endPoint y: 222, distance: 59.8
click at [485, 222] on nav "Soups Non Veg Grill Starters Veg Grill Starters Mangalorean Dishes Chicken Dish…" at bounding box center [495, 273] width 242 height 380
drag, startPoint x: 504, startPoint y: 233, endPoint x: 513, endPoint y: 197, distance: 36.8
click at [513, 197] on nav "Soups Non Veg Grill Starters Veg Grill Starters Mangalorean Dishes Chicken Dish…" at bounding box center [495, 273] width 242 height 380
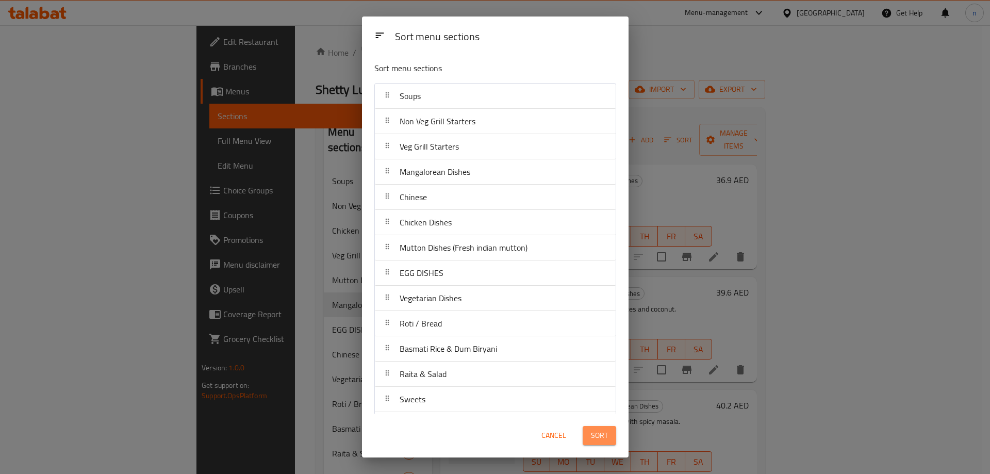
click at [602, 430] on span "Sort" at bounding box center [599, 435] width 17 height 13
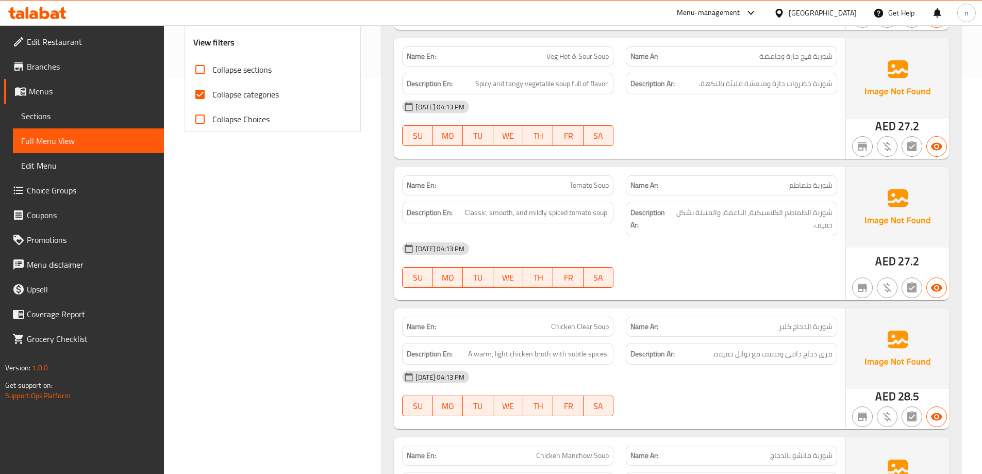
scroll to position [515, 0]
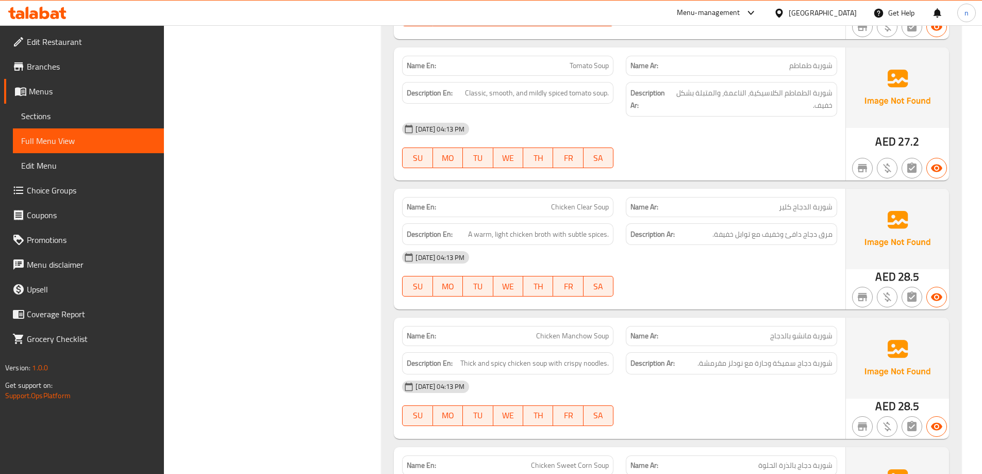
click at [579, 199] on div "Name En: Chicken Clear Soup" at bounding box center [507, 207] width 211 height 20
click at [579, 206] on span "Chicken Clear Soup" at bounding box center [580, 207] width 58 height 11
copy span "Chicken Clear Soup"
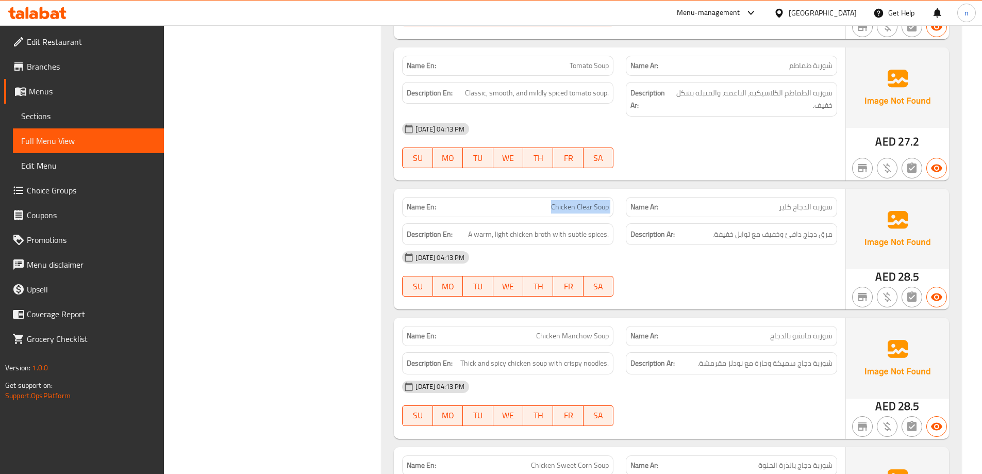
click at [592, 209] on span "Chicken Clear Soup" at bounding box center [580, 207] width 58 height 11
click at [706, 258] on div "[DATE] 04:13 PM" at bounding box center [619, 257] width 447 height 25
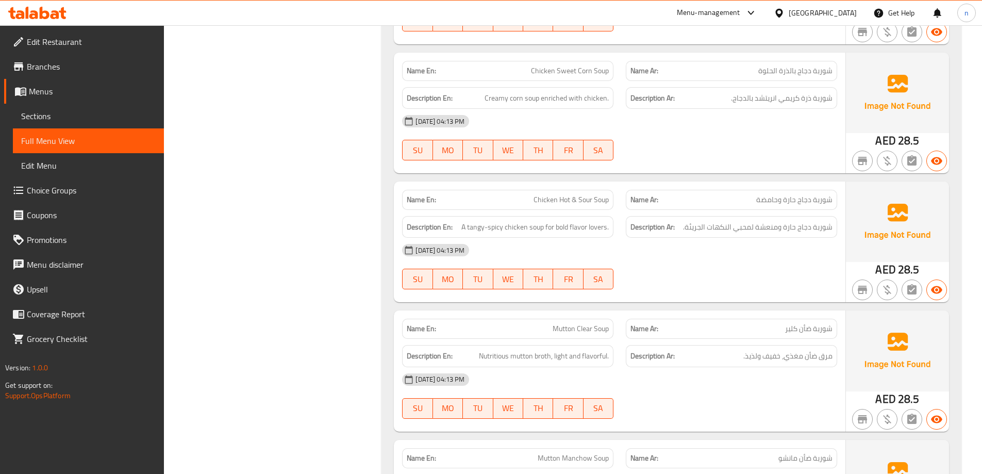
scroll to position [928, 0]
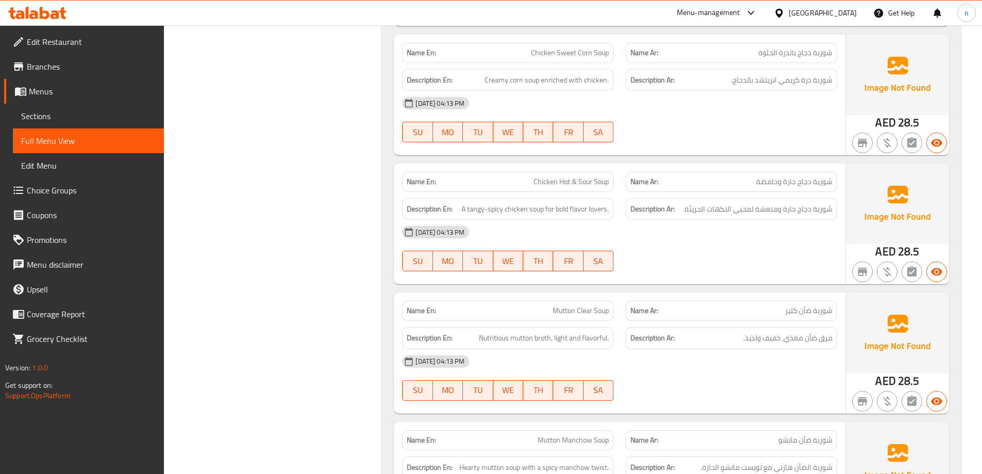
click at [665, 248] on div "[DATE] 04:13 PM SU MO TU WE TH FR SA" at bounding box center [619, 249] width 447 height 58
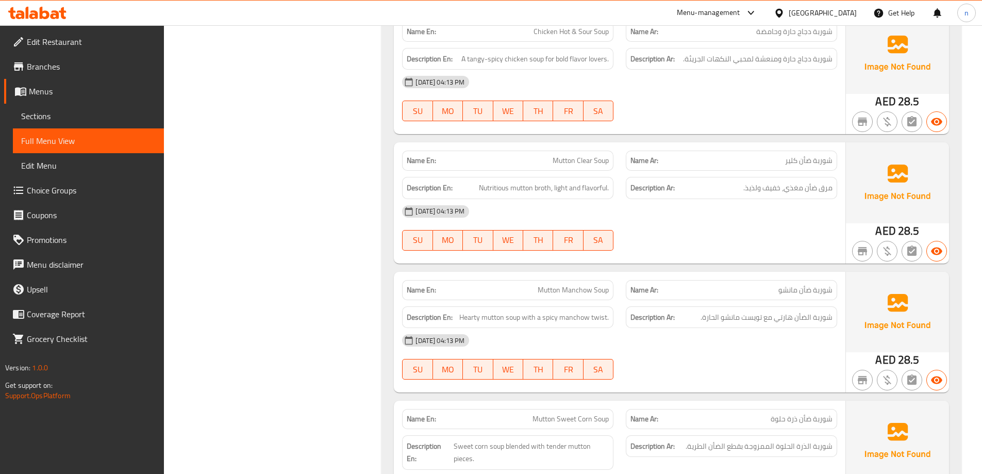
scroll to position [1082, 0]
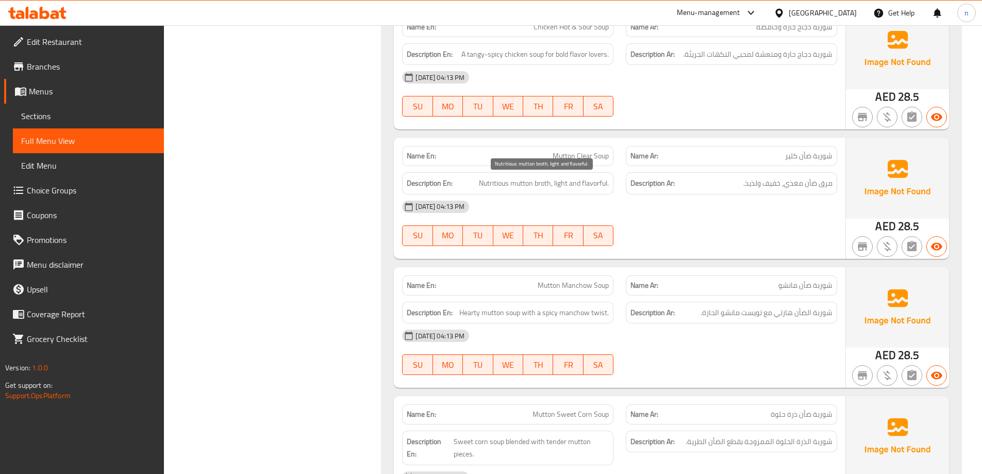
click at [546, 177] on span "Nutritious mutton broth, light and flavorful." at bounding box center [544, 183] width 130 height 13
copy span "broth"
click at [701, 209] on div "[DATE] 04:13 PM" at bounding box center [619, 206] width 447 height 25
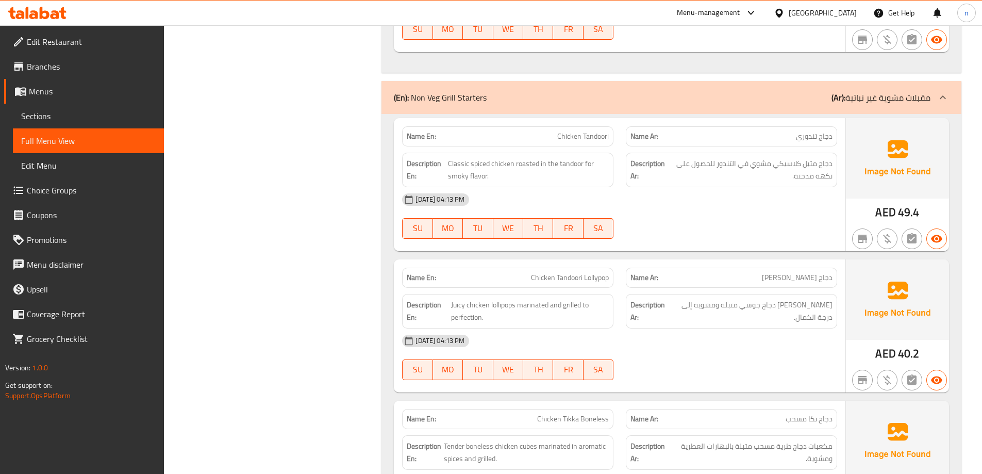
scroll to position [2010, 0]
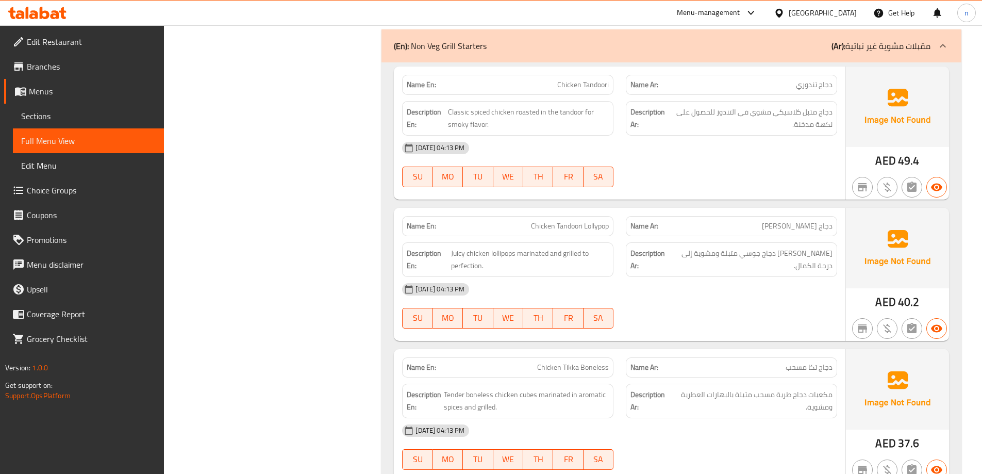
click at [735, 298] on div "[DATE] 04:13 PM" at bounding box center [619, 289] width 447 height 25
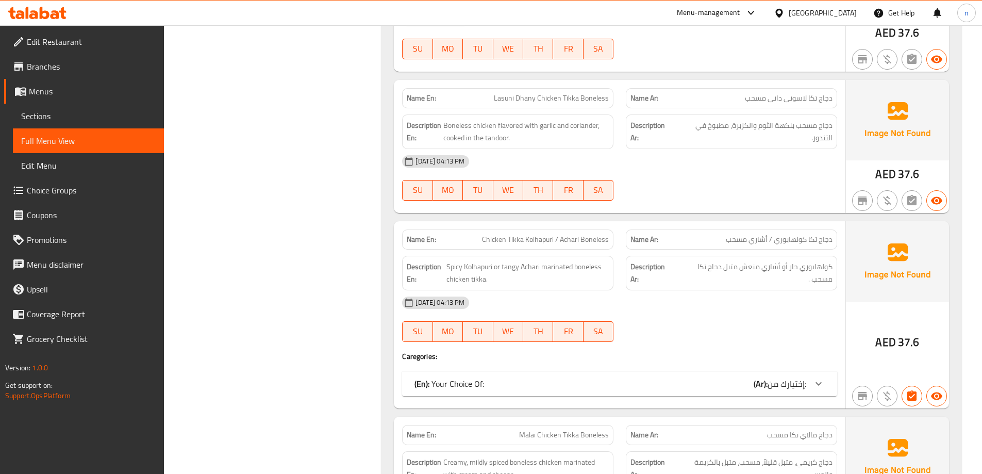
scroll to position [2577, 0]
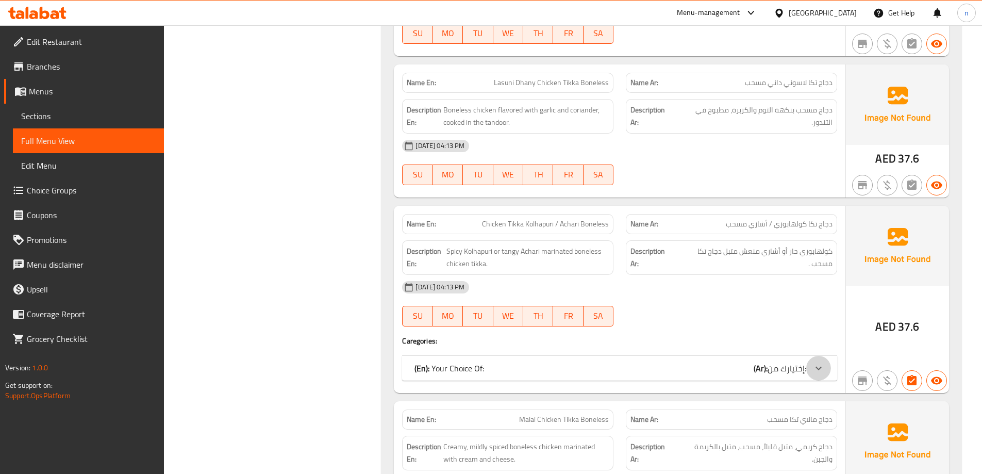
click at [814, 367] on icon at bounding box center [818, 368] width 12 height 12
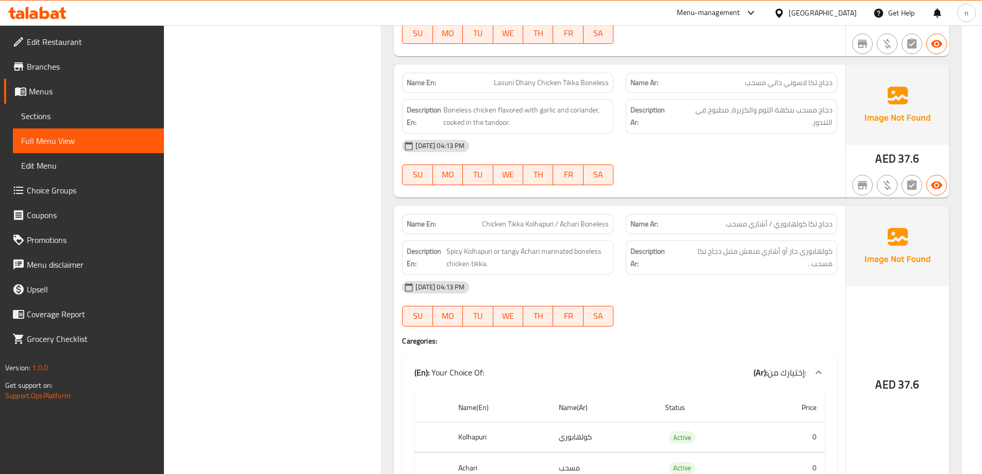
click at [816, 363] on div at bounding box center [818, 372] width 25 height 25
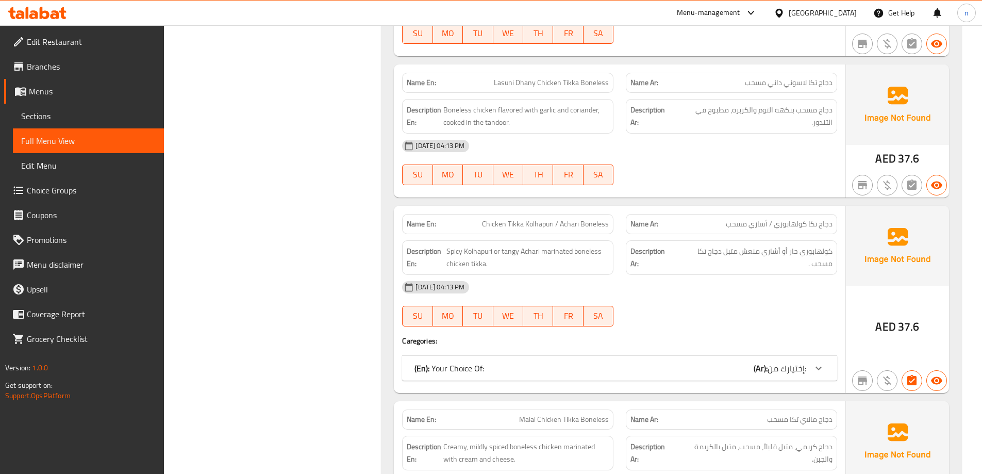
click at [816, 363] on icon at bounding box center [818, 368] width 12 height 12
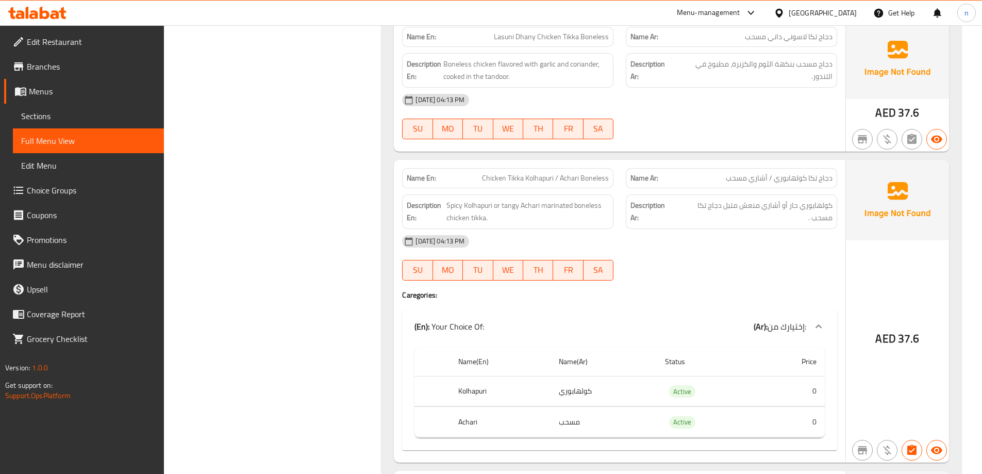
scroll to position [2680, 0]
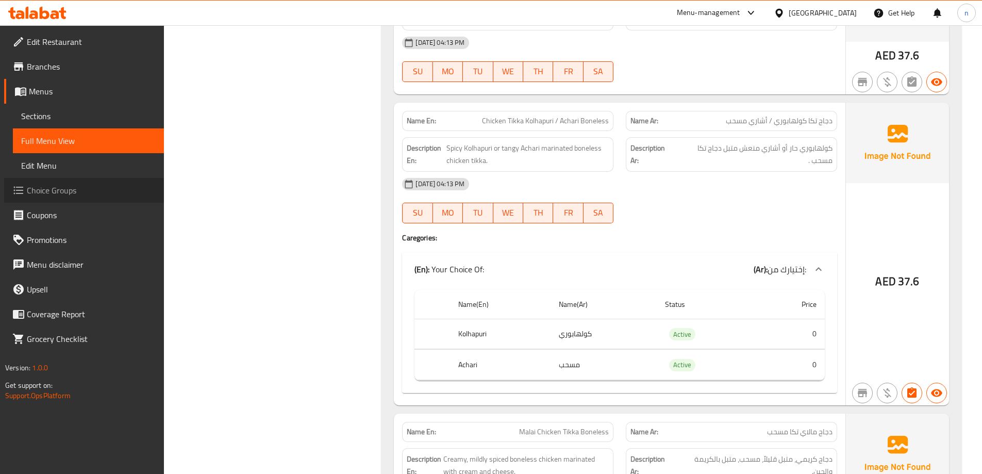
click at [39, 192] on span "Choice Groups" at bounding box center [91, 190] width 129 height 12
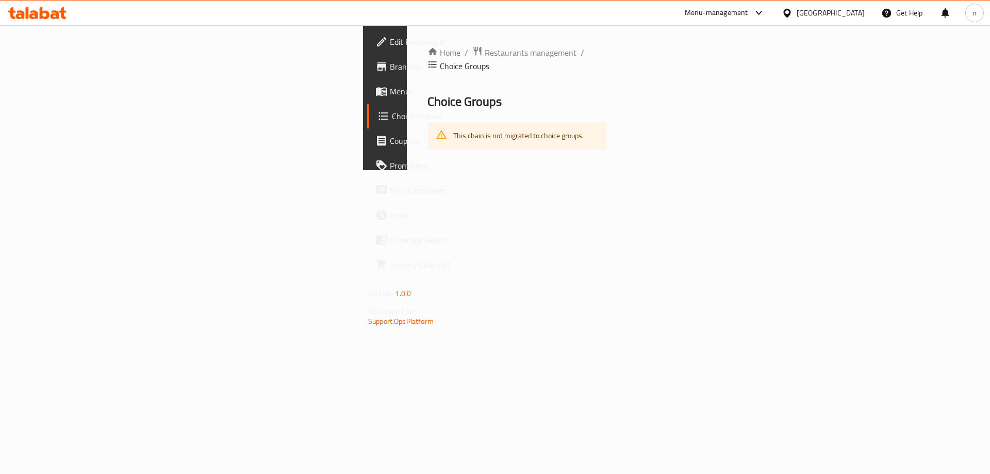
click at [390, 92] on span "Menus" at bounding box center [455, 91] width 130 height 12
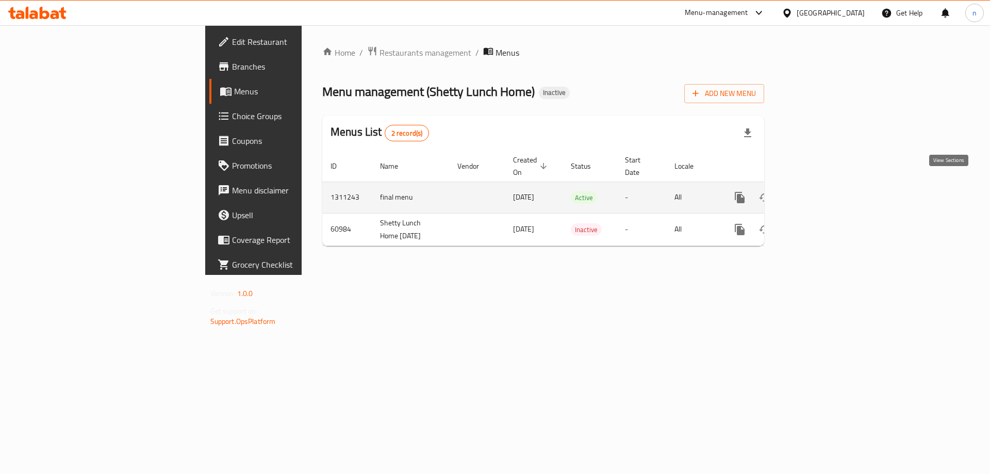
click at [818, 193] on icon "enhanced table" at bounding box center [813, 197] width 9 height 9
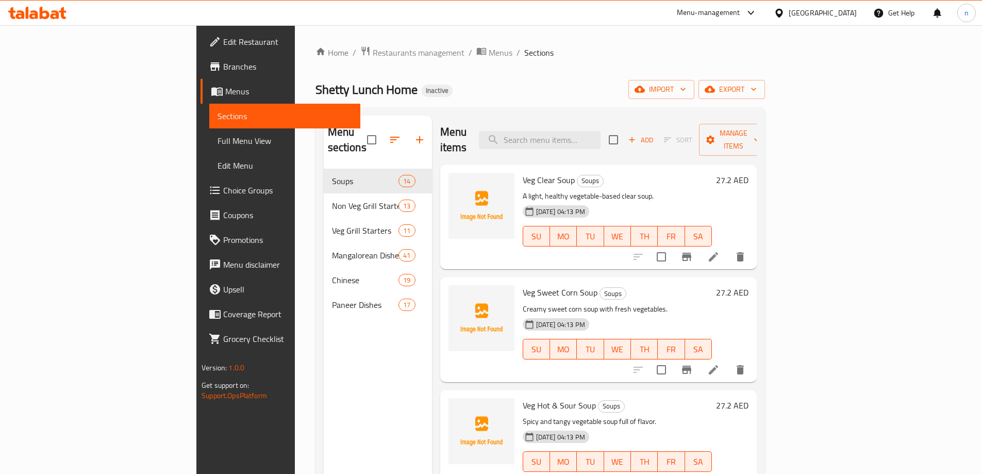
scroll to position [155, 0]
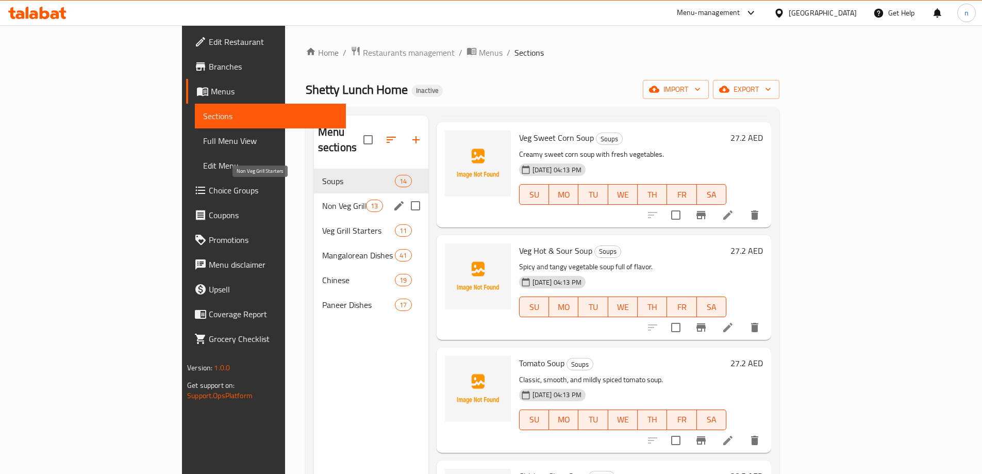
click at [322, 199] on span "Non Veg Grill Starters" at bounding box center [344, 205] width 44 height 12
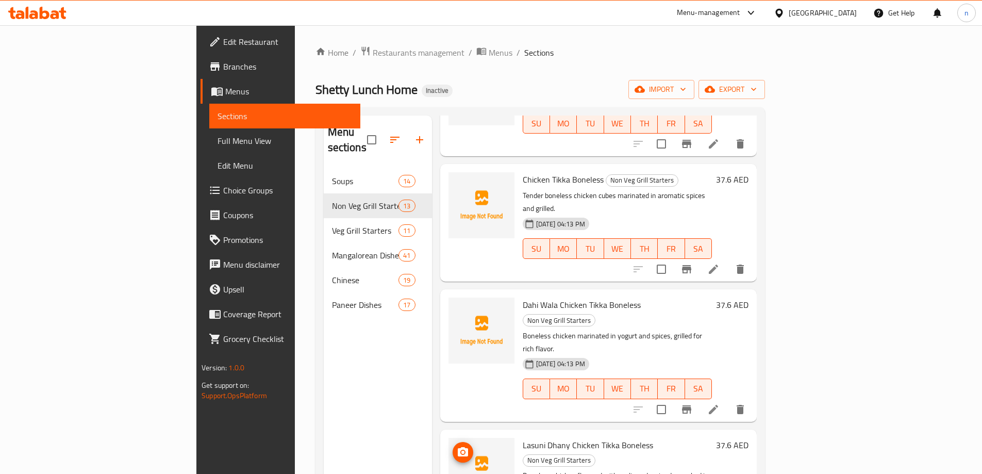
scroll to position [206, 0]
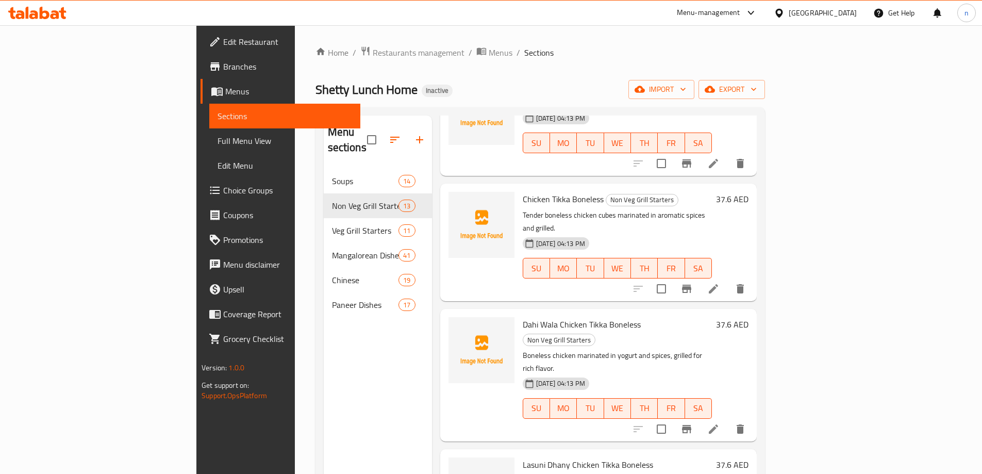
click at [218, 137] on span "Full Menu View" at bounding box center [285, 141] width 135 height 12
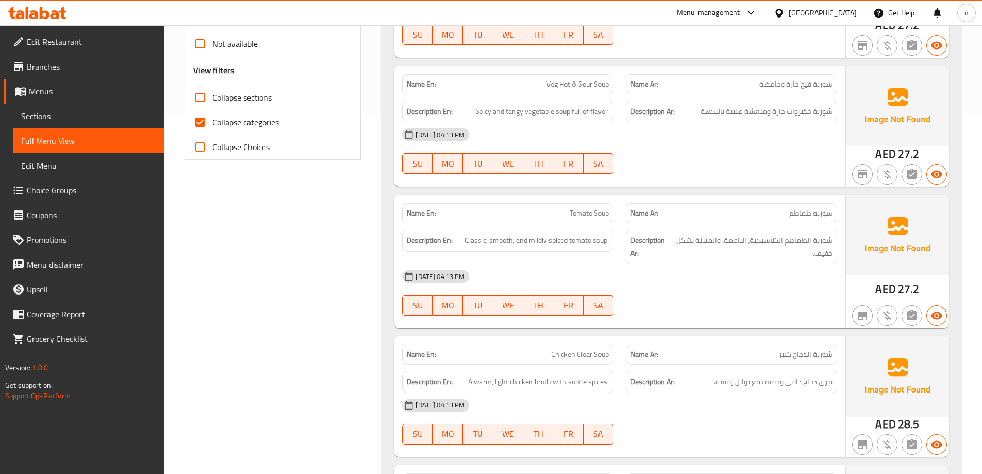
scroll to position [412, 0]
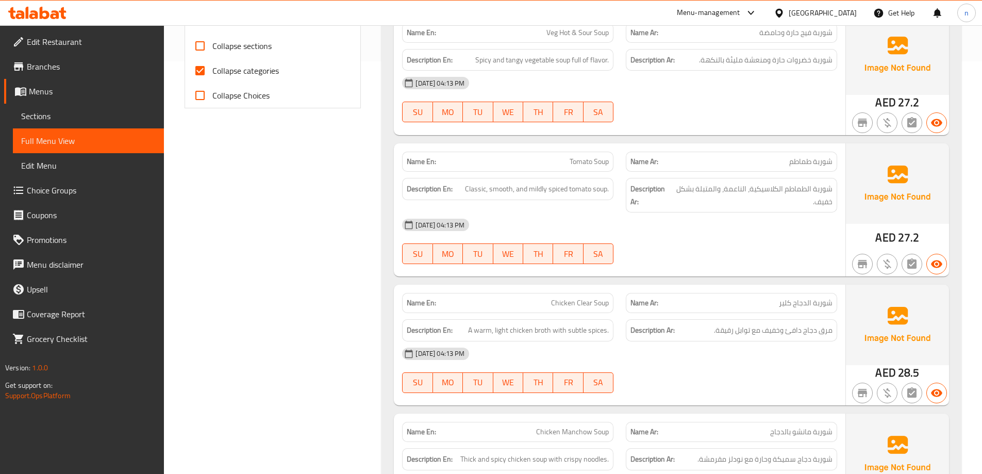
click at [199, 65] on input "Collapse categories" at bounding box center [200, 70] width 25 height 25
checkbox input "false"
click at [199, 48] on input "Collapse sections" at bounding box center [200, 46] width 25 height 25
checkbox input "true"
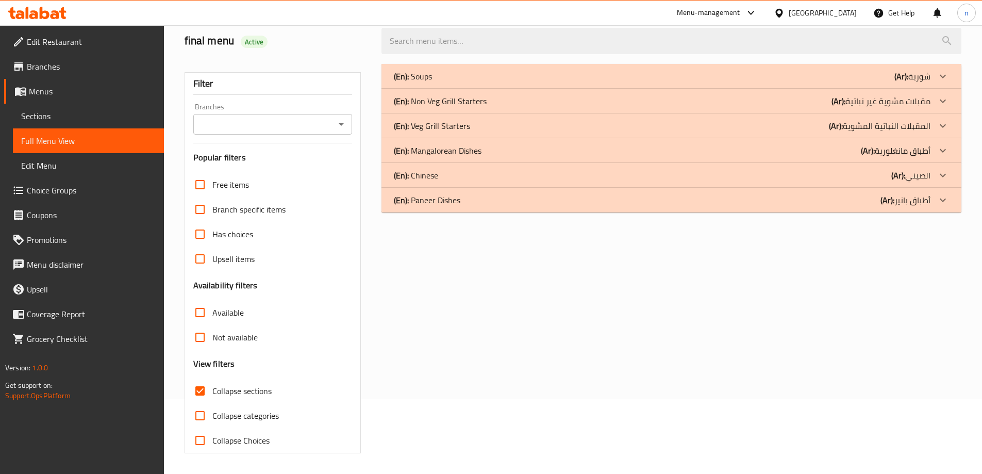
scroll to position [0, 0]
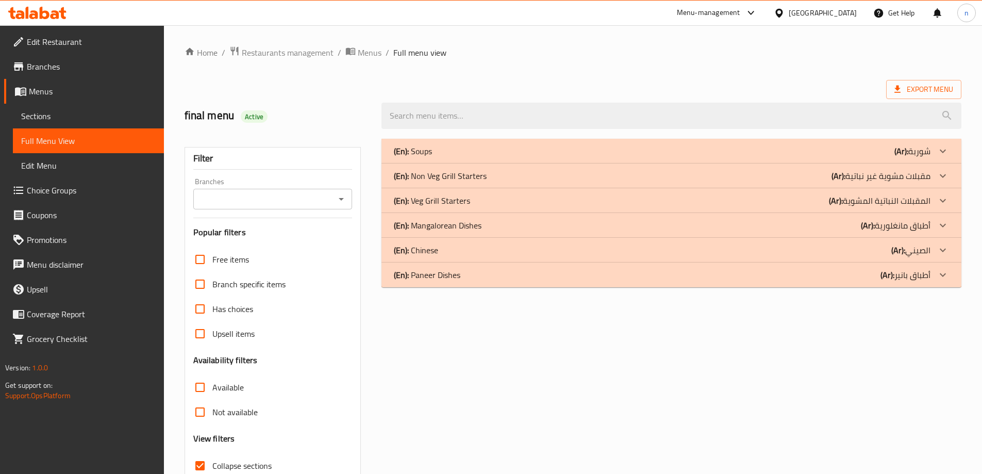
click at [644, 151] on div "(En): Soups (Ar): شوربة" at bounding box center [662, 151] width 537 height 12
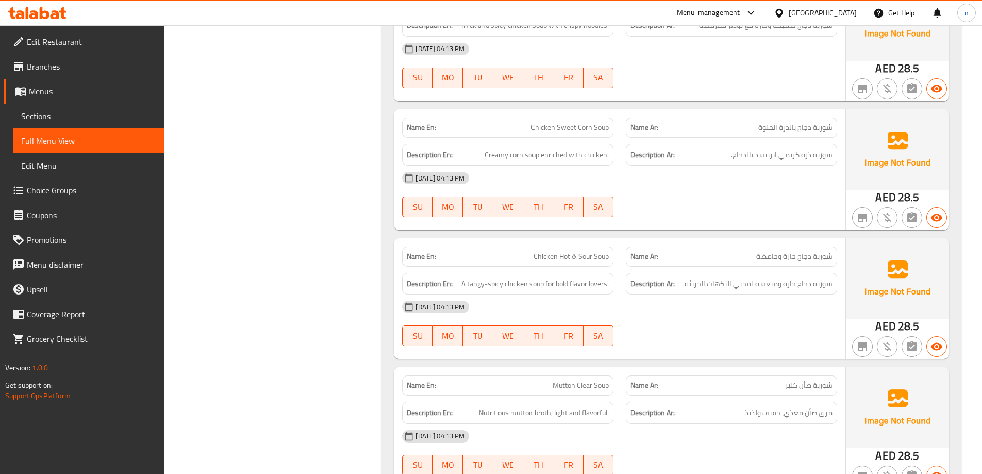
scroll to position [1710, 0]
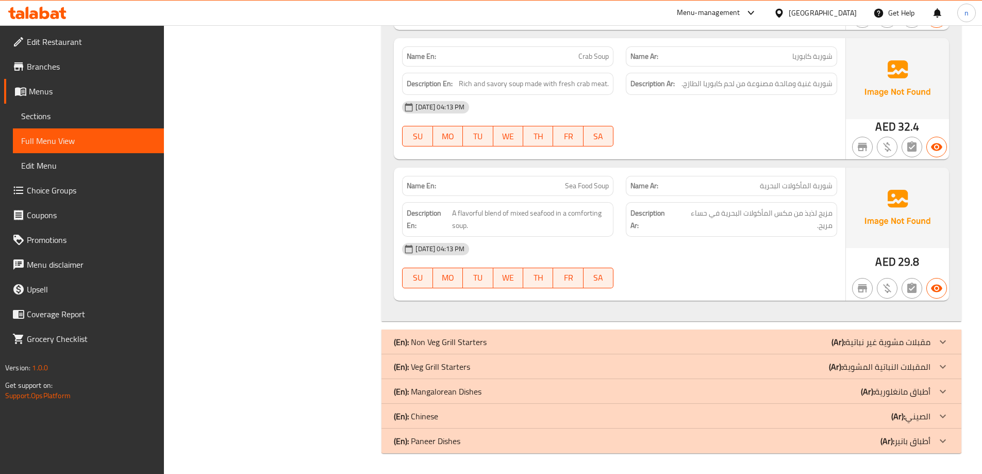
click at [618, 347] on div "(En): Non Veg Grill Starters (Ar): مقبلات مشوية غير نباتية" at bounding box center [662, 342] width 537 height 12
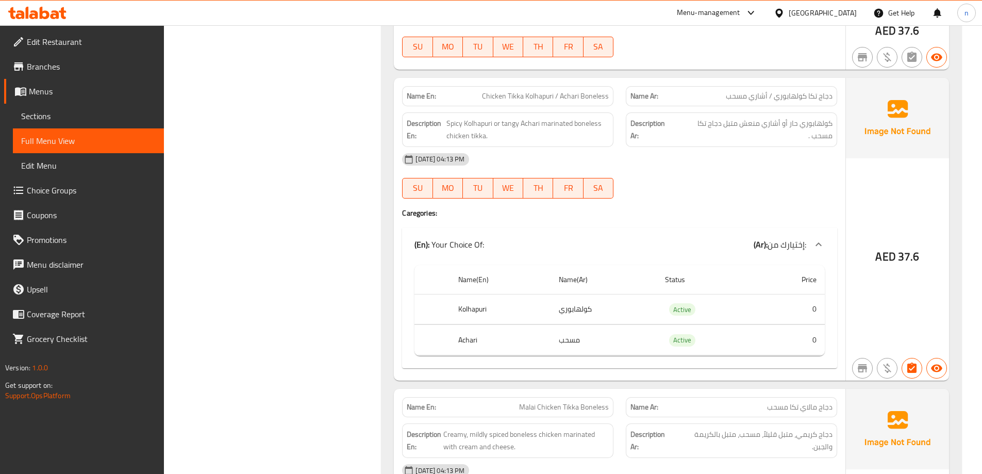
scroll to position [2692, 0]
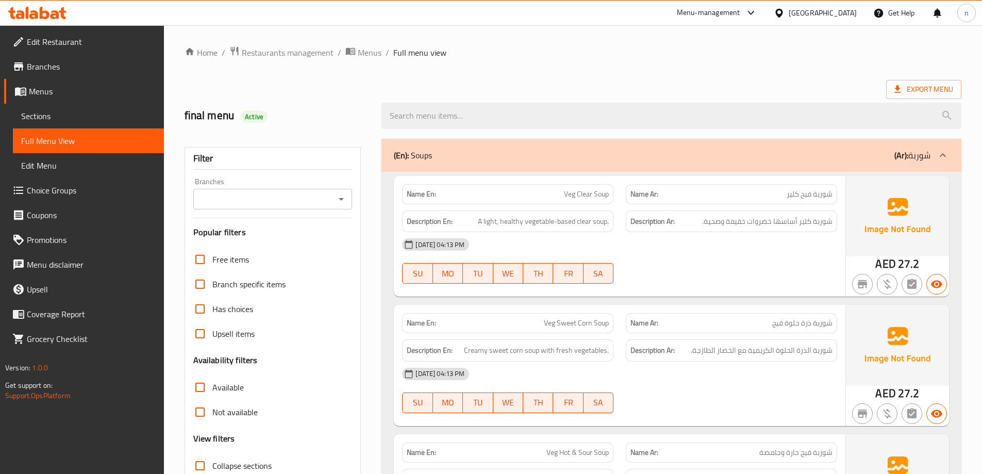
scroll to position [155, 0]
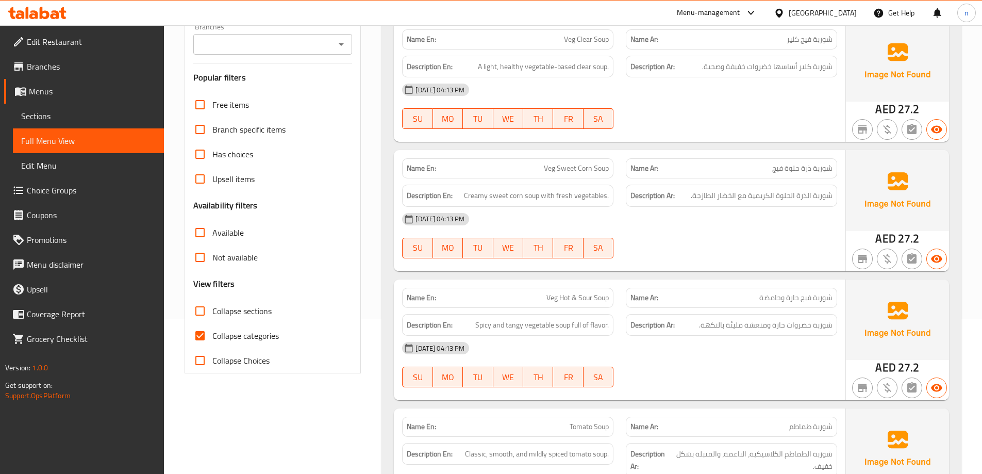
click at [194, 302] on input "Collapse sections" at bounding box center [200, 310] width 25 height 25
checkbox input "true"
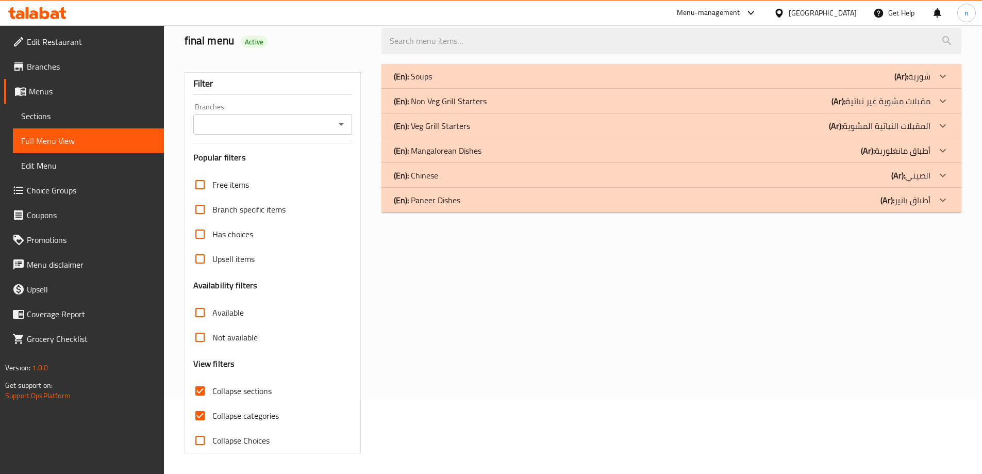
click at [197, 403] on input "Collapse categories" at bounding box center [200, 415] width 25 height 25
checkbox input "false"
click at [717, 82] on div "(En): Soups (Ar): شوربة" at bounding box center [662, 76] width 537 height 12
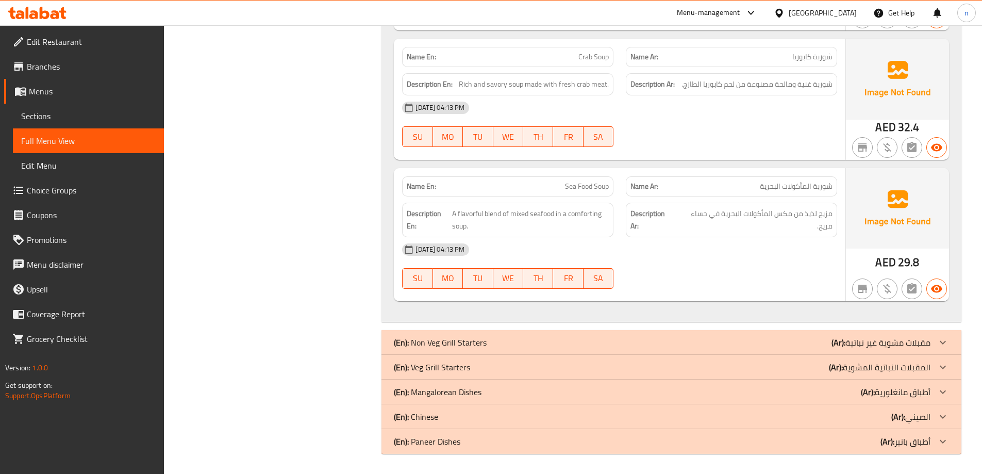
scroll to position [1710, 0]
click at [710, 336] on div "(En): Non Veg Grill Starters (Ar): مقبلات مشوية غير نباتية" at bounding box center [662, 342] width 537 height 12
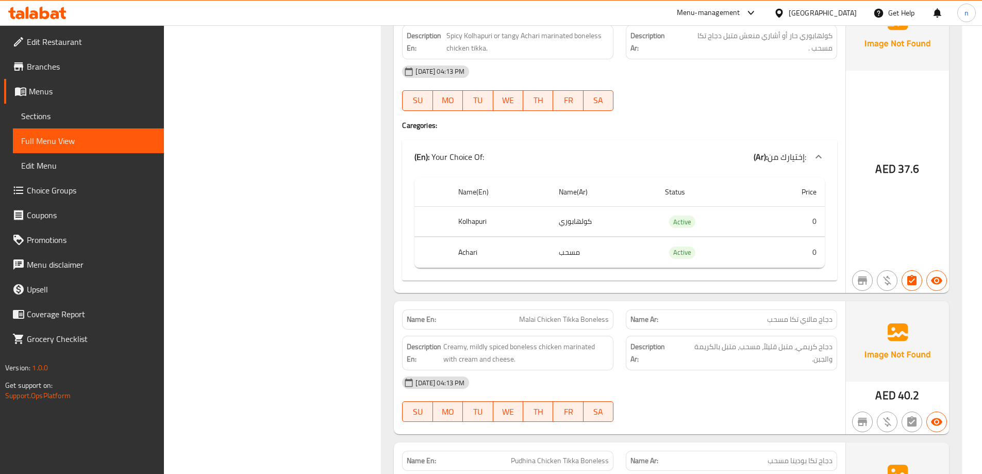
scroll to position [2741, 0]
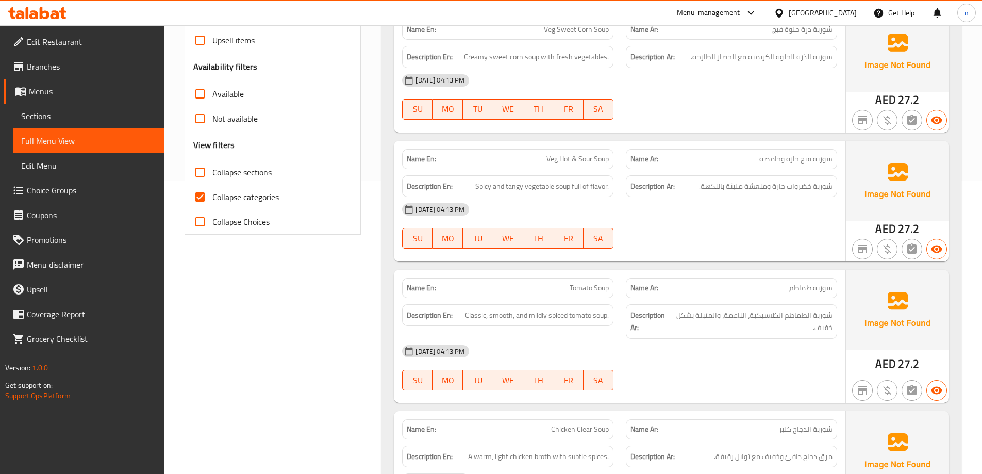
scroll to position [281, 0]
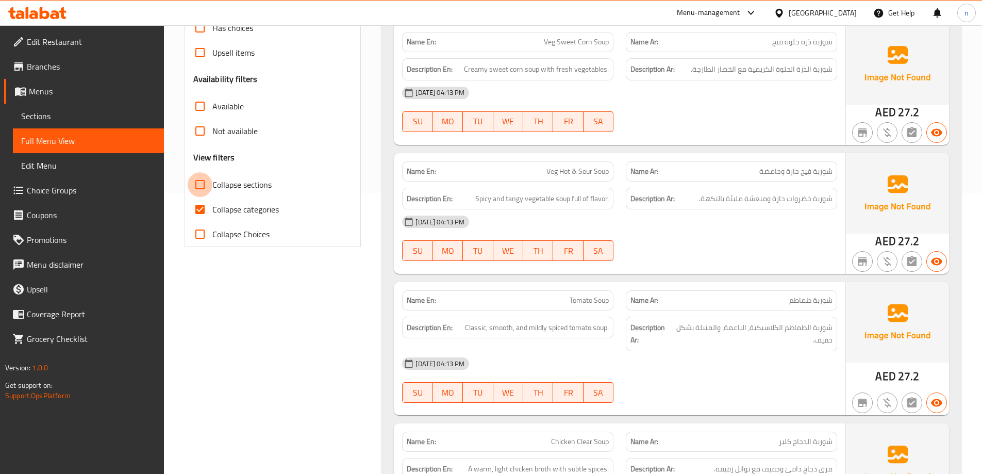
click at [198, 181] on input "Collapse sections" at bounding box center [200, 184] width 25 height 25
checkbox input "true"
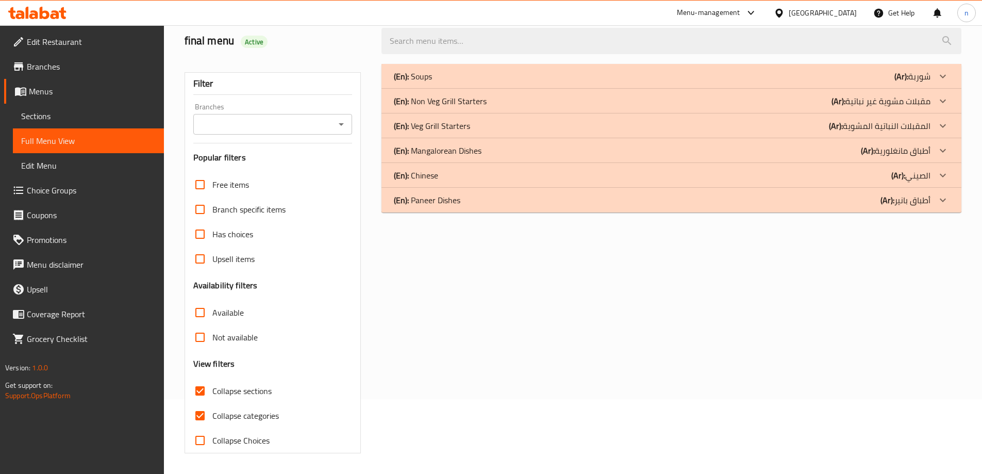
click at [202, 403] on input "Collapse categories" at bounding box center [200, 415] width 25 height 25
checkbox input "false"
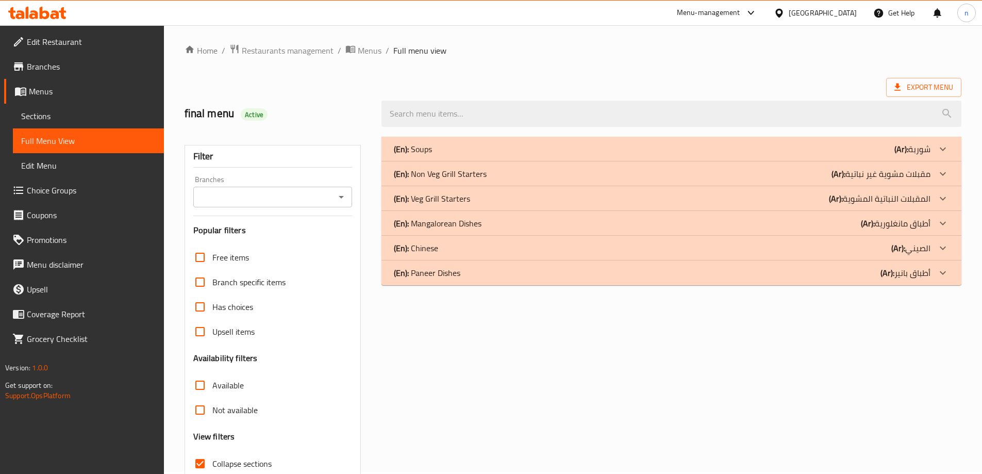
scroll to position [0, 0]
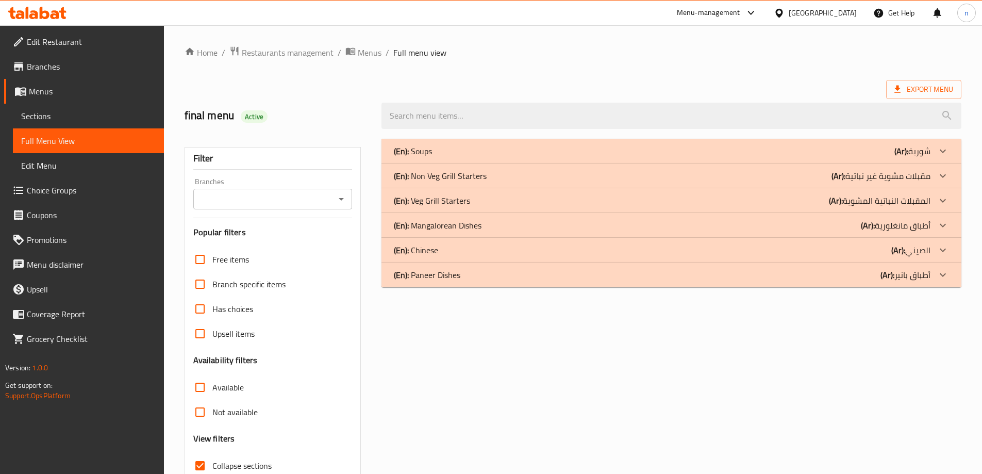
click at [779, 189] on div "(En): Veg Grill Starters (Ar): المقبلات النباتية المشوية" at bounding box center [671, 200] width 580 height 25
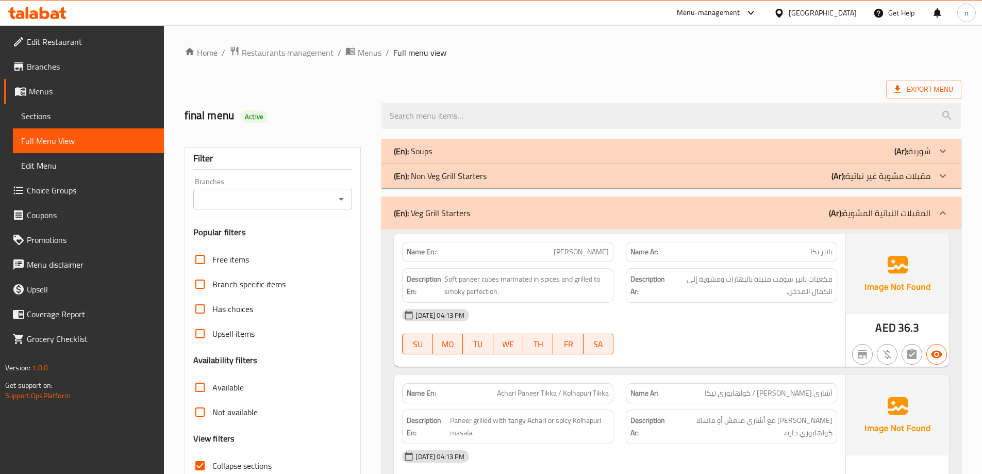
click at [774, 185] on div "(En): Non Veg Grill Starters (Ar): مقبلات مشوية غير نباتية" at bounding box center [671, 175] width 580 height 25
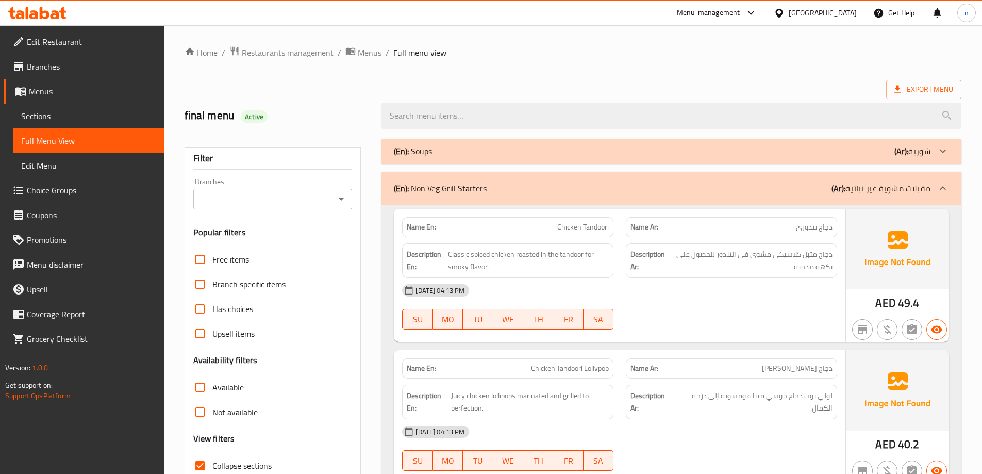
click at [753, 158] on div "(En): Soups (Ar): شوربة" at bounding box center [671, 151] width 580 height 25
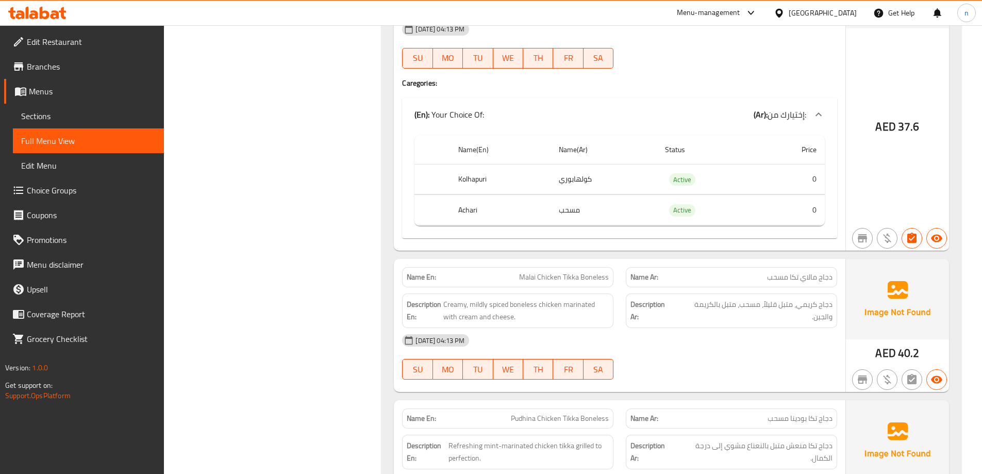
scroll to position [2680, 0]
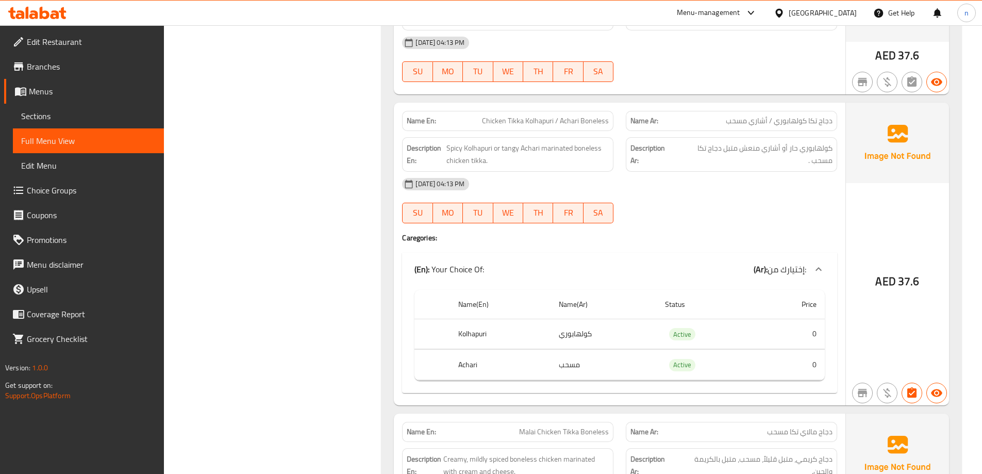
click at [507, 123] on span "Chicken Tikka Kolhapuri / Achari Boneless" at bounding box center [545, 120] width 127 height 11
copy span "Chicken Tikka Kolhapuri / Achari Boneless"
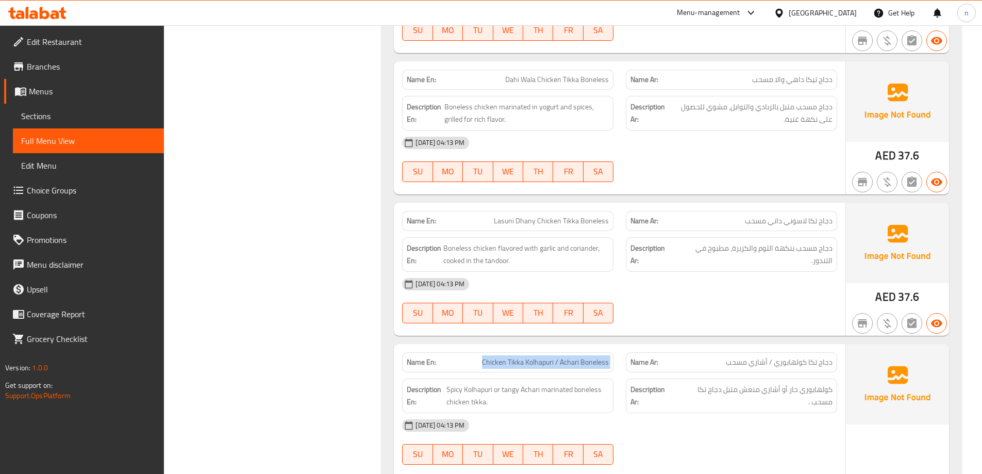
scroll to position [2422, 0]
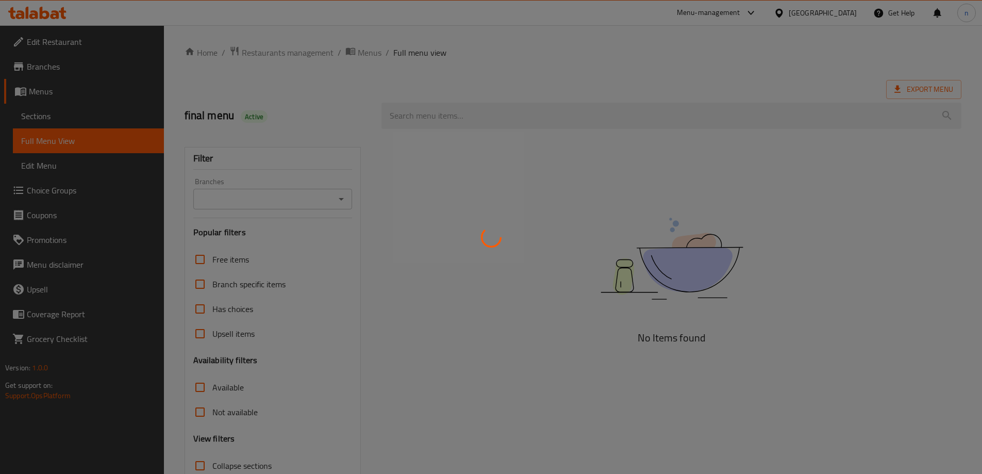
scroll to position [75, 0]
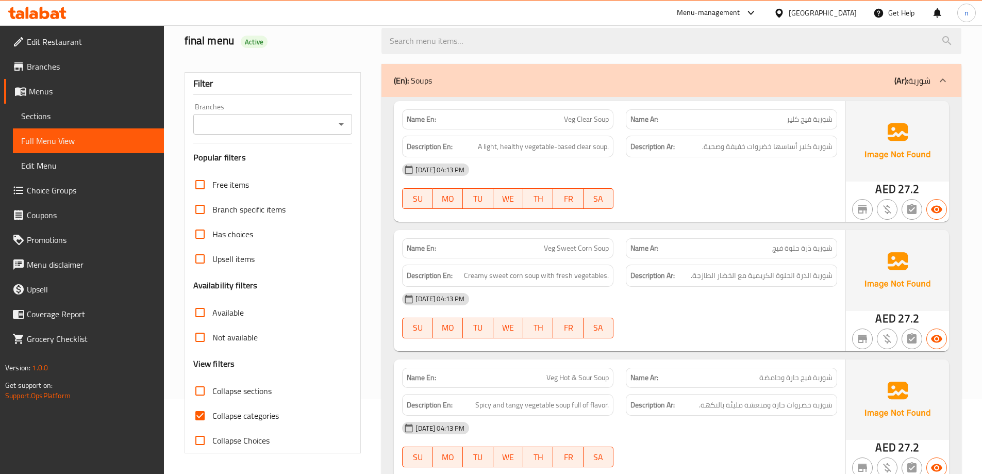
drag, startPoint x: 194, startPoint y: 384, endPoint x: 199, endPoint y: 398, distance: 15.0
click at [195, 386] on input "Collapse sections" at bounding box center [200, 390] width 25 height 25
checkbox input "true"
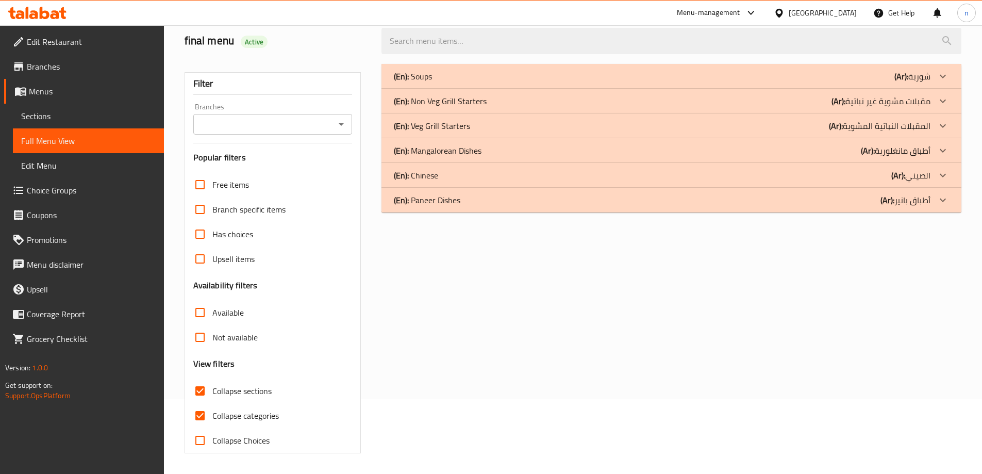
click at [200, 416] on input "Collapse categories" at bounding box center [200, 415] width 25 height 25
checkbox input "false"
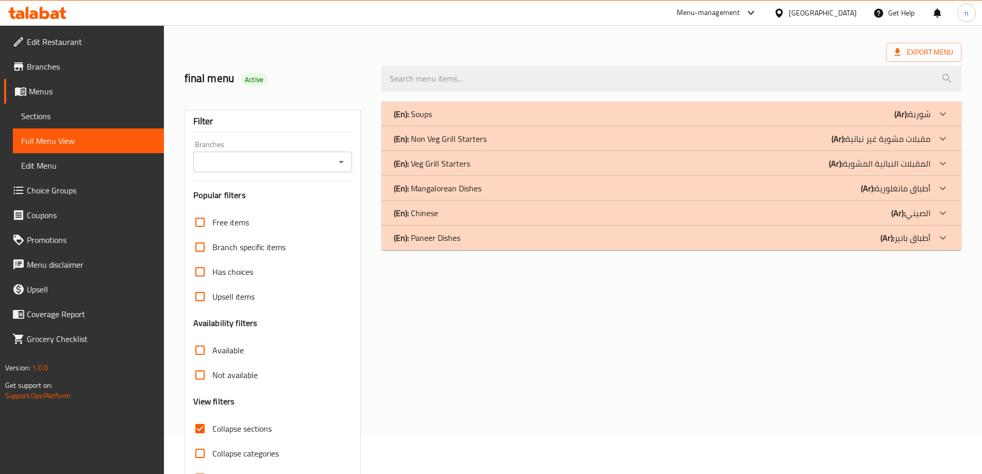
scroll to position [0, 0]
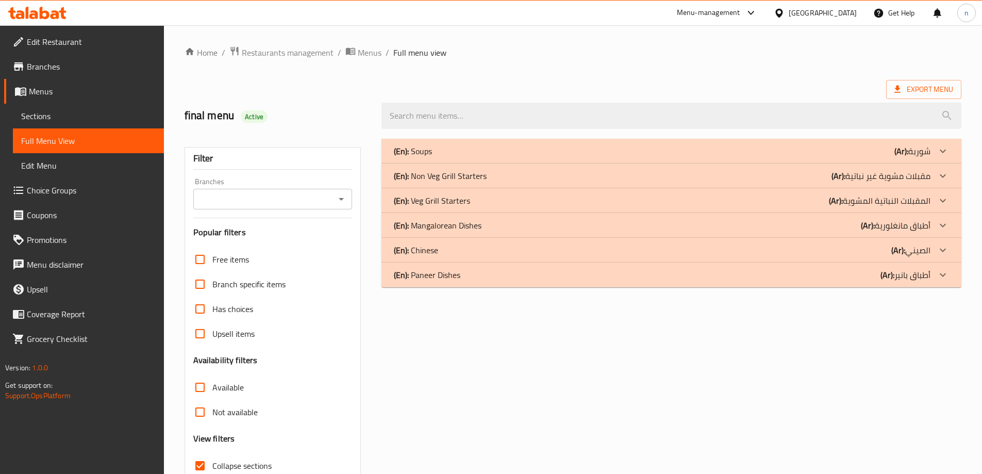
click at [572, 145] on div "(En): Soups (Ar): شوربة" at bounding box center [662, 151] width 537 height 12
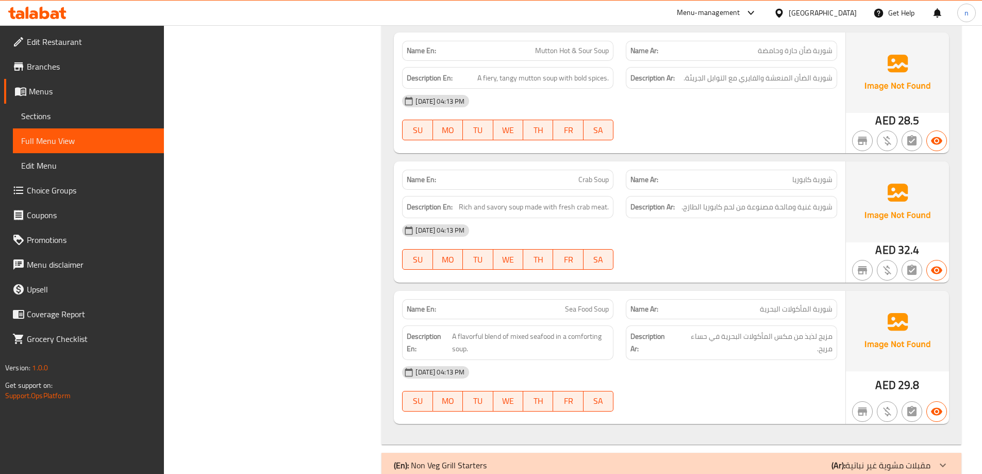
scroll to position [1710, 0]
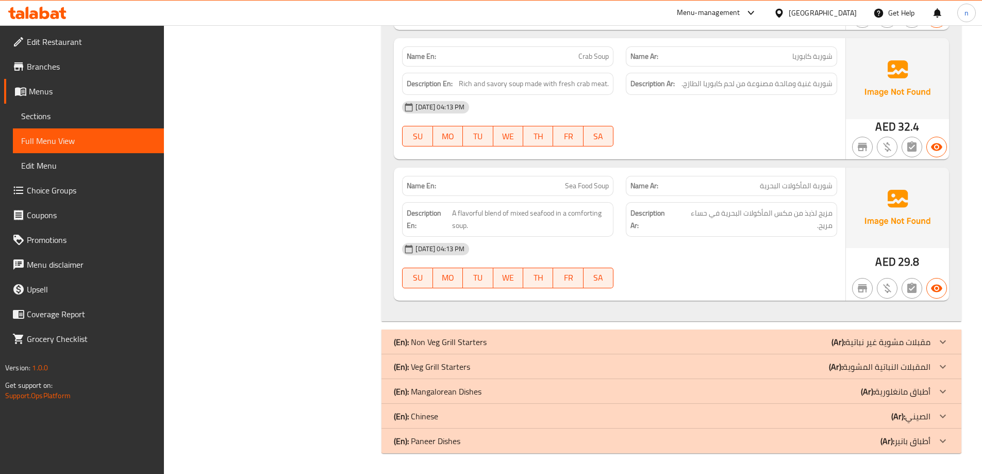
click at [545, 339] on div "(En): Non Veg Grill Starters (Ar): مقبلات مشوية غير نباتية" at bounding box center [662, 342] width 537 height 12
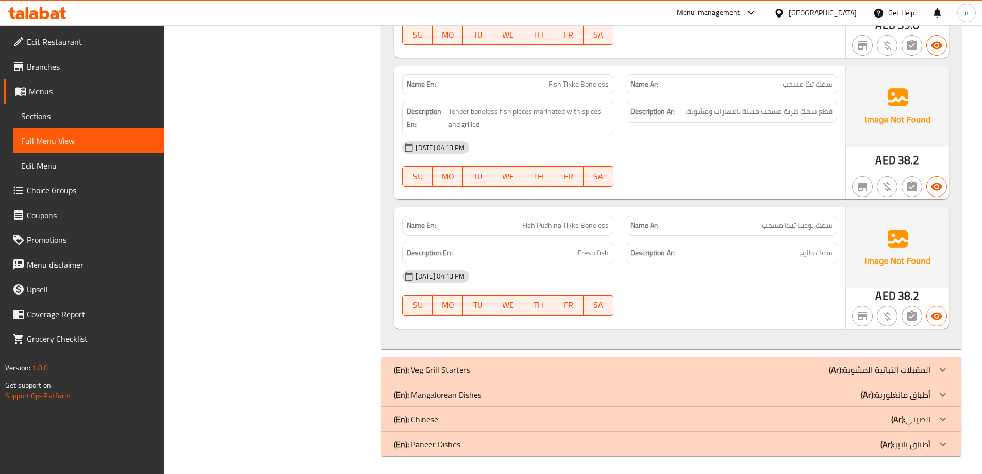
scroll to position [3724, 0]
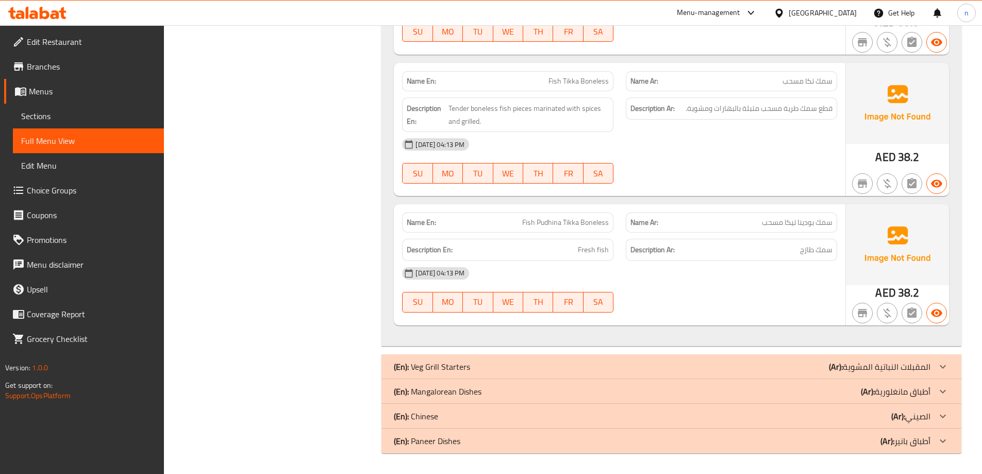
click at [544, 359] on div "(En): Veg Grill Starters (Ar): المقبلات النباتية المشوية" at bounding box center [671, 366] width 580 height 25
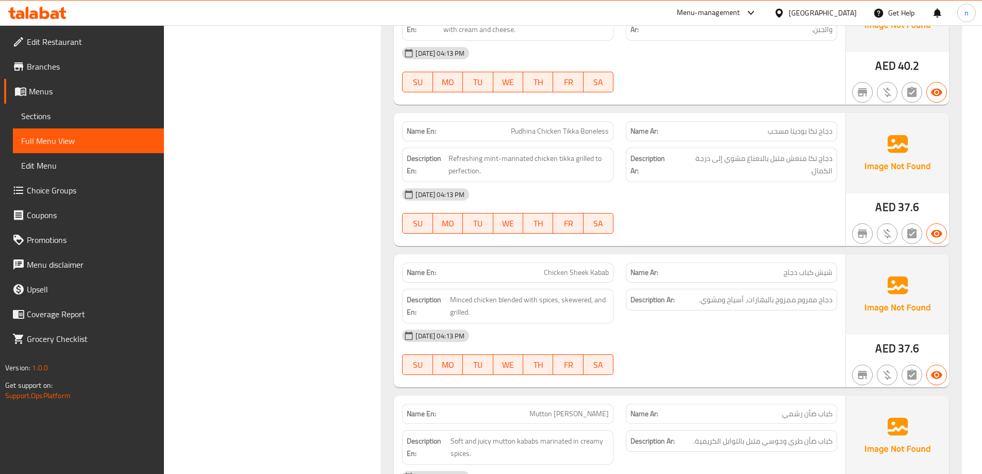
scroll to position [3209, 0]
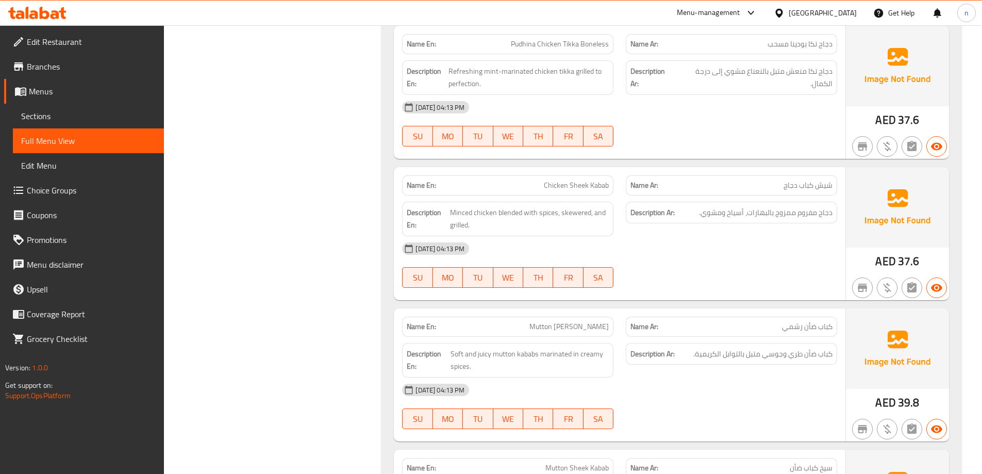
click at [576, 187] on span "Chicken Sheek Kabab" at bounding box center [576, 185] width 65 height 11
copy span "Sheek"
click at [556, 186] on span "Chicken Sheek Kabab" at bounding box center [576, 185] width 65 height 11
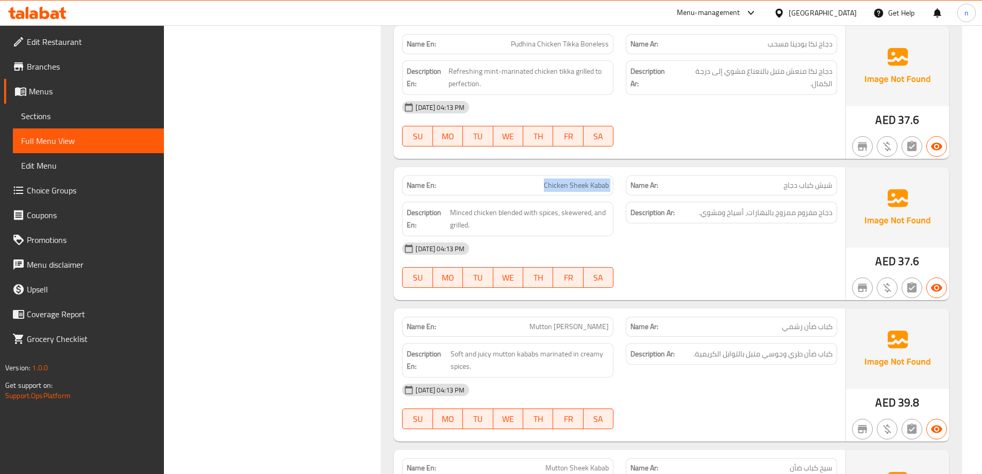
click at [556, 186] on span "Chicken Sheek Kabab" at bounding box center [576, 185] width 65 height 11
copy span "Chicken Sheek Kabab"
click at [626, 266] on div "11-09-2025 04:13 PM SU MO TU WE TH FR SA" at bounding box center [619, 265] width 447 height 58
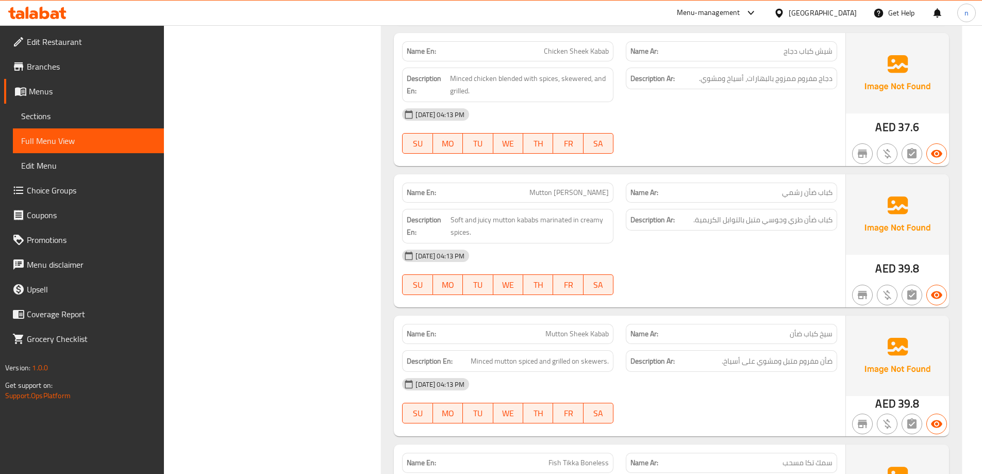
scroll to position [3364, 0]
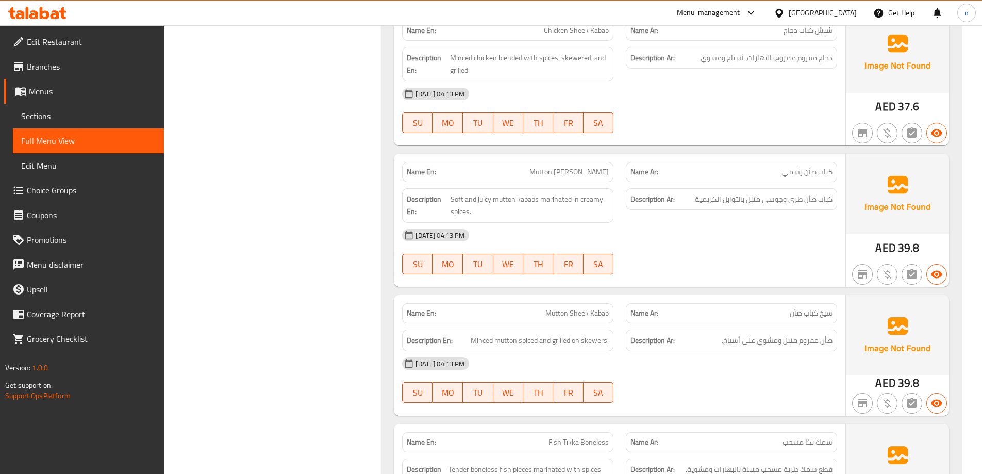
click at [585, 174] on span "Mutton Reshmi Kabab" at bounding box center [568, 171] width 79 height 11
copy span "Mutton Reshmi Kabab"
click at [666, 283] on div "Name En: Mutton Reshmi Kabab Name Ar: كباب ضأن رشمي Description En: Soft and ju…" at bounding box center [620, 220] width 452 height 133
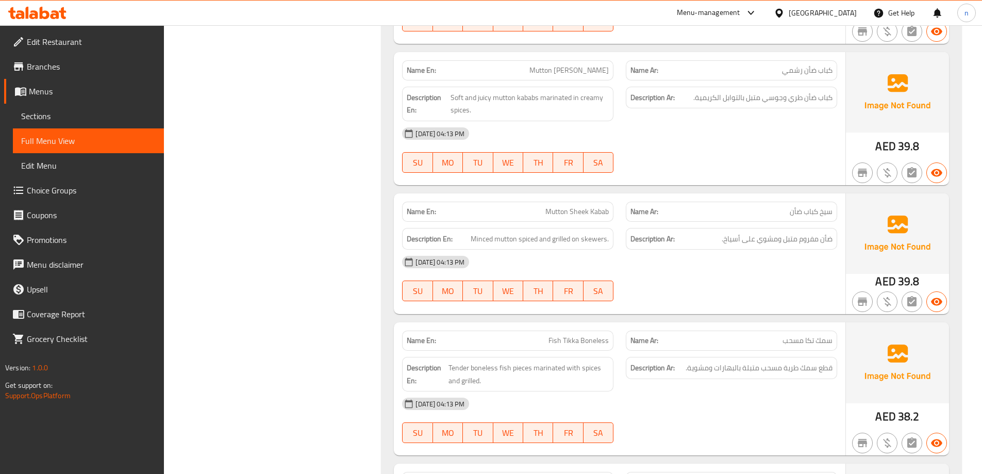
scroll to position [3415, 0]
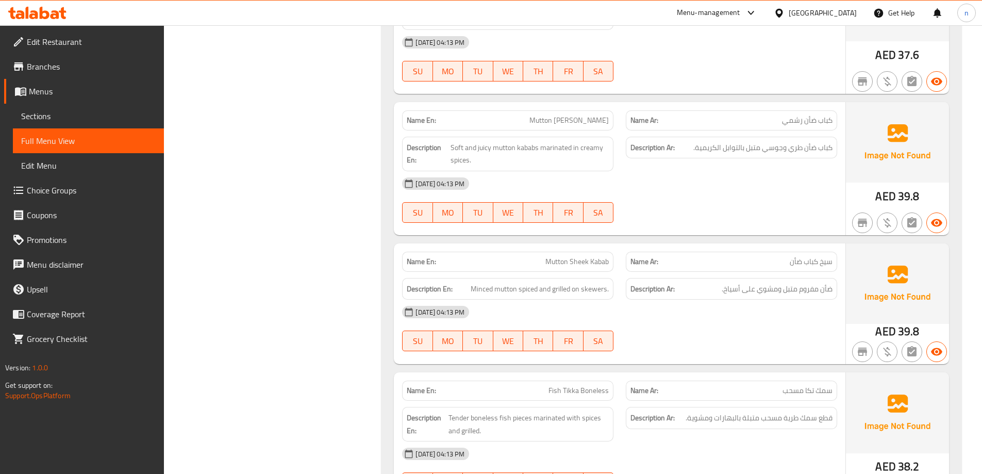
click at [577, 260] on span "Mutton Sheek Kabab" at bounding box center [576, 261] width 63 height 11
copy span "Sheek"
click at [593, 265] on span "Mutton Sheek Kabab" at bounding box center [576, 261] width 63 height 11
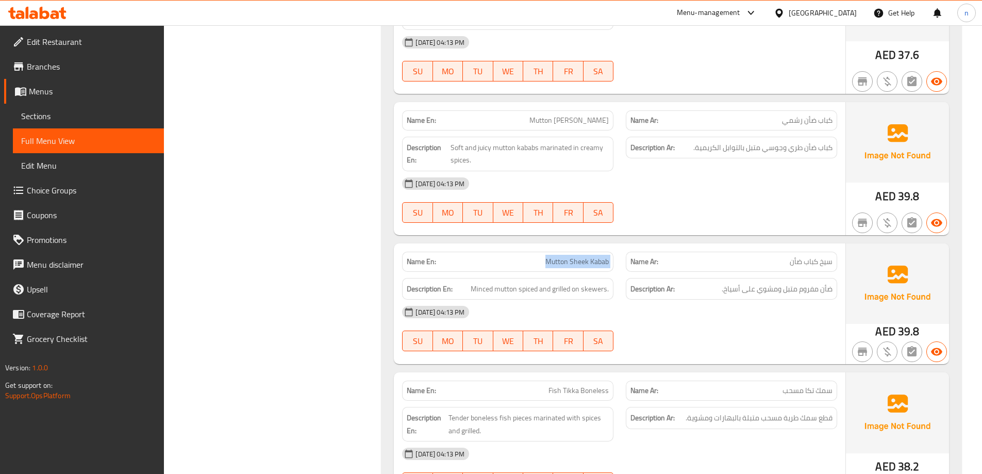
click at [593, 265] on span "Mutton Sheek Kabab" at bounding box center [576, 261] width 63 height 11
copy span "Mutton Sheek Kabab"
click at [771, 193] on div "11-09-2025 04:13 PM" at bounding box center [619, 183] width 447 height 25
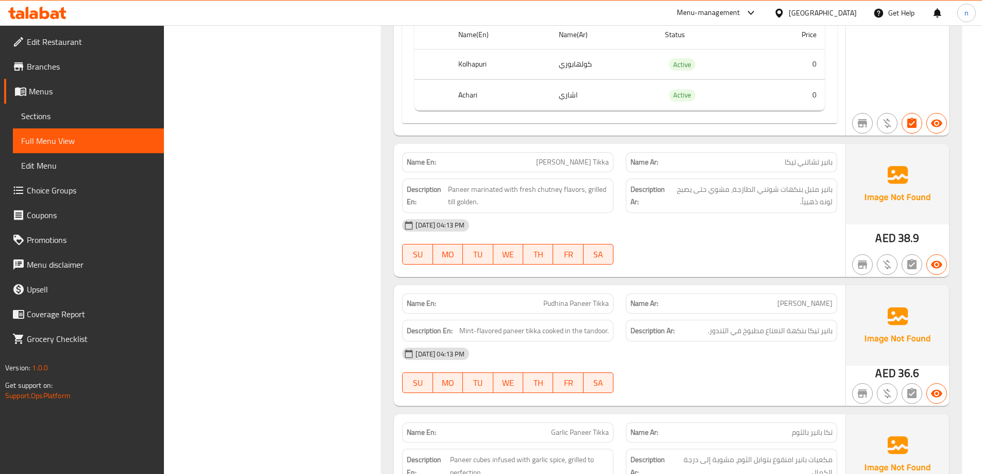
scroll to position [4467, 0]
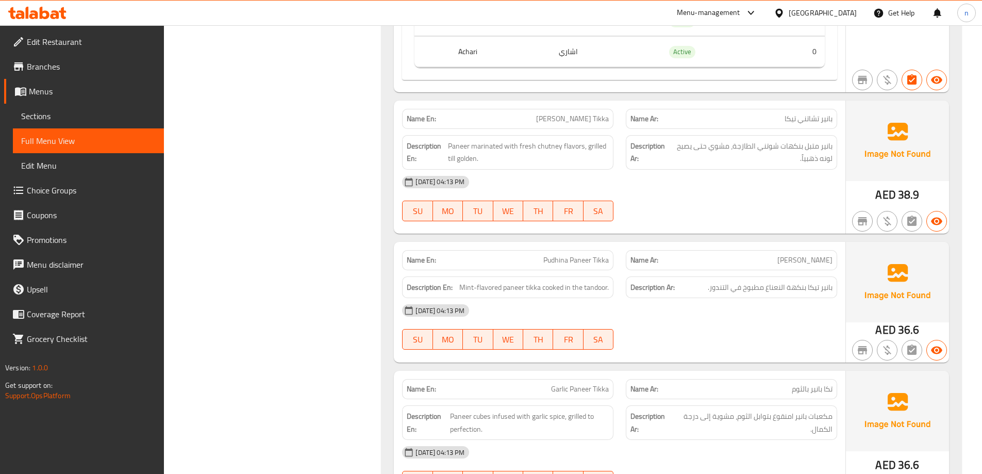
click at [575, 115] on span "Paneer Chutney Tikka" at bounding box center [572, 118] width 73 height 11
copy span "Chutney"
click at [551, 119] on span "Paneer Chutney Tikka" at bounding box center [572, 118] width 73 height 11
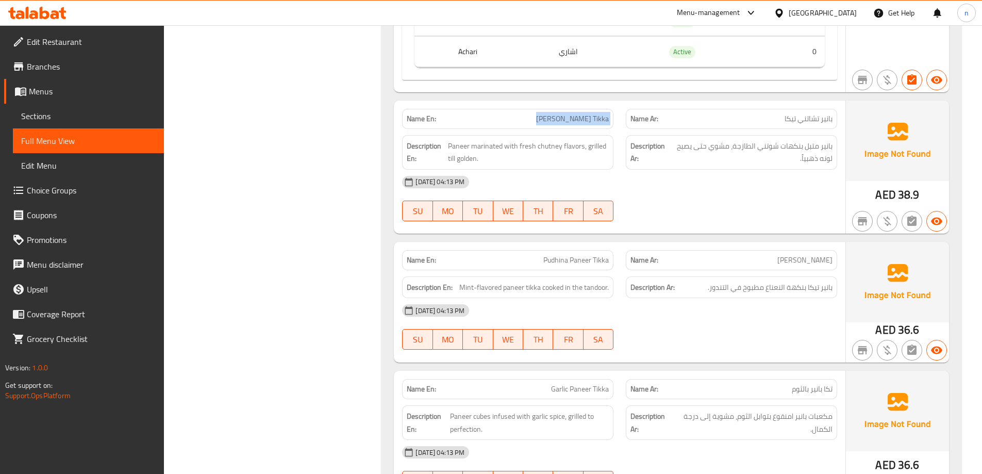
click at [551, 119] on span "Paneer Chutney Tikka" at bounding box center [572, 118] width 73 height 11
copy span "Paneer Chutney Tikka"
click at [677, 200] on div "11-09-2025 04:13 PM SU MO TU WE TH FR SA" at bounding box center [619, 199] width 447 height 58
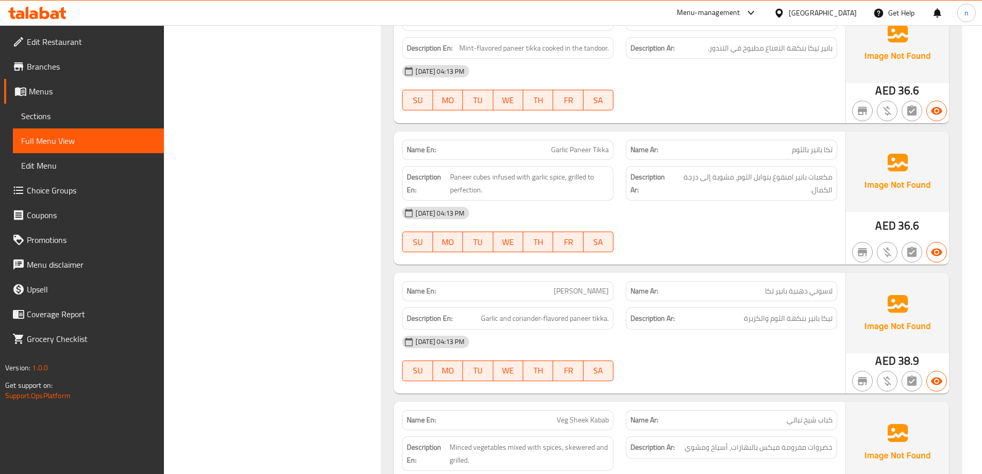
scroll to position [4725, 0]
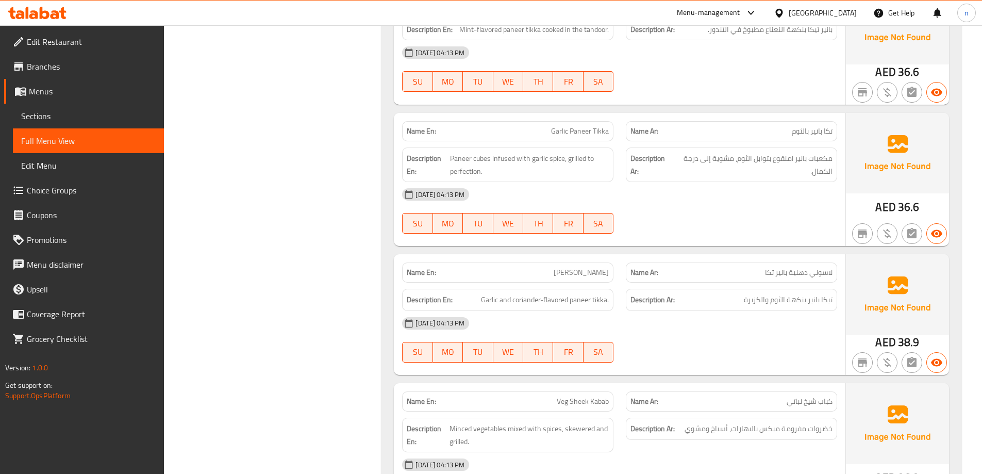
click at [579, 137] on span "Garlic Paneer Tikka" at bounding box center [580, 131] width 58 height 11
copy span "Garlic Paneer Tikka"
click at [656, 203] on div "11-09-2025 04:13 PM" at bounding box center [619, 194] width 447 height 25
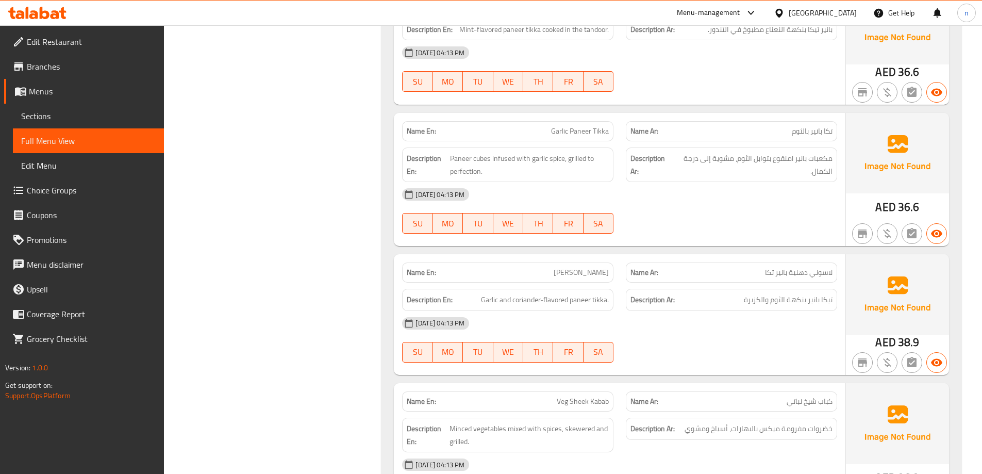
click at [569, 273] on span "Lasuni Dhanya Paneer Tikka" at bounding box center [581, 272] width 55 height 11
copy span "Lasuni Dhanya Paneer Tikka"
click at [678, 354] on div "11-09-2025 04:13 PM SU MO TU WE TH FR SA" at bounding box center [619, 340] width 447 height 58
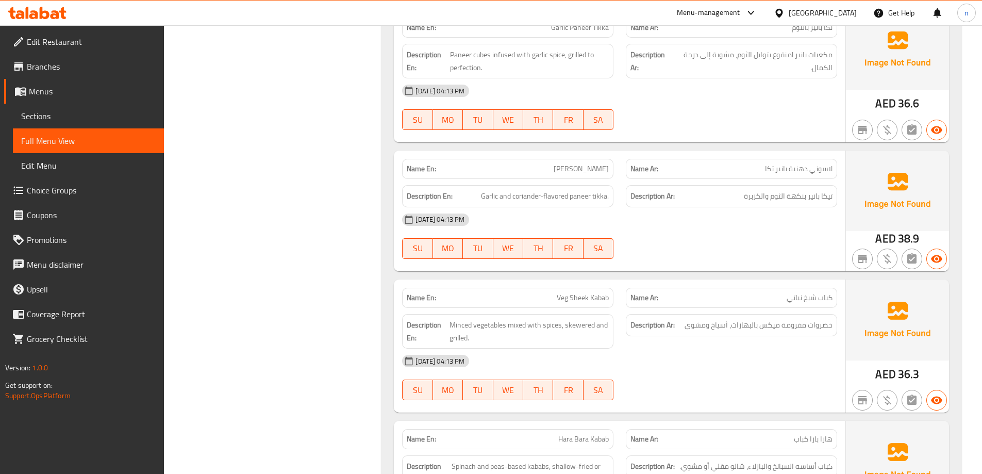
scroll to position [4879, 0]
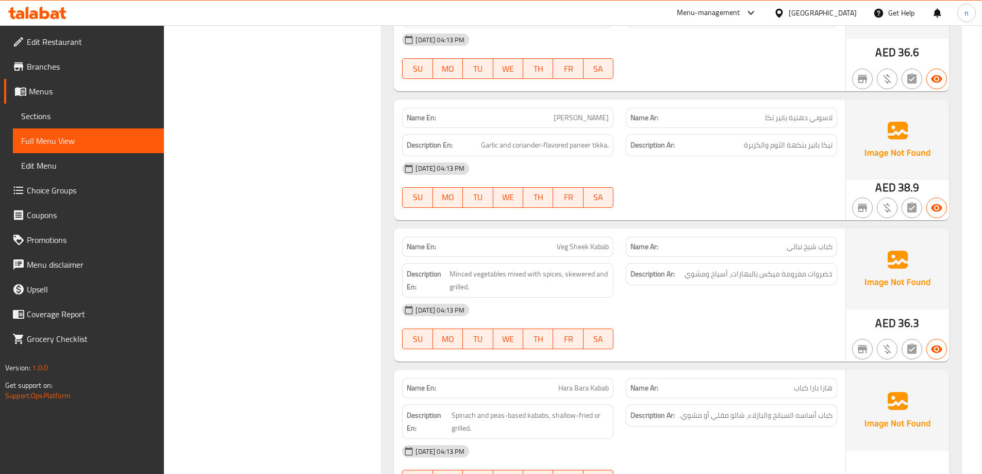
click at [593, 246] on span "Veg Sheek Kabab" at bounding box center [583, 246] width 52 height 11
copy span "Veg Sheek Kabab"
click at [682, 326] on div "11-09-2025 04:13 PM SU MO TU WE TH FR SA" at bounding box center [619, 326] width 447 height 58
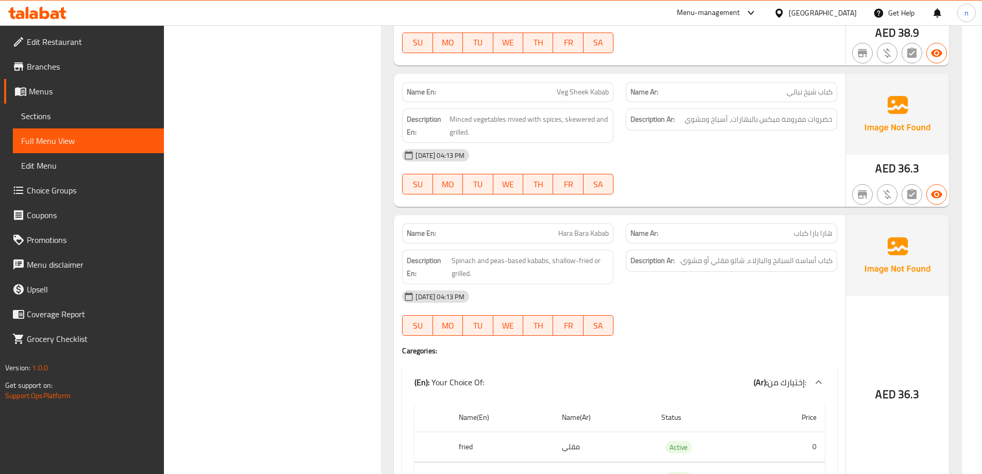
scroll to position [5086, 0]
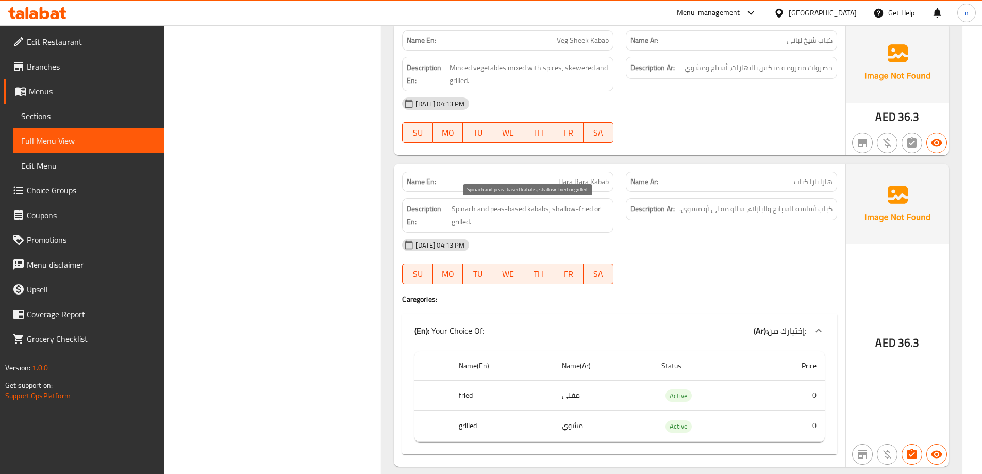
click at [463, 214] on span "Spinach and peas-based kababs, shallow-fried or grilled." at bounding box center [530, 215] width 157 height 25
click at [682, 250] on div "11-09-2025 04:13 PM" at bounding box center [619, 244] width 447 height 25
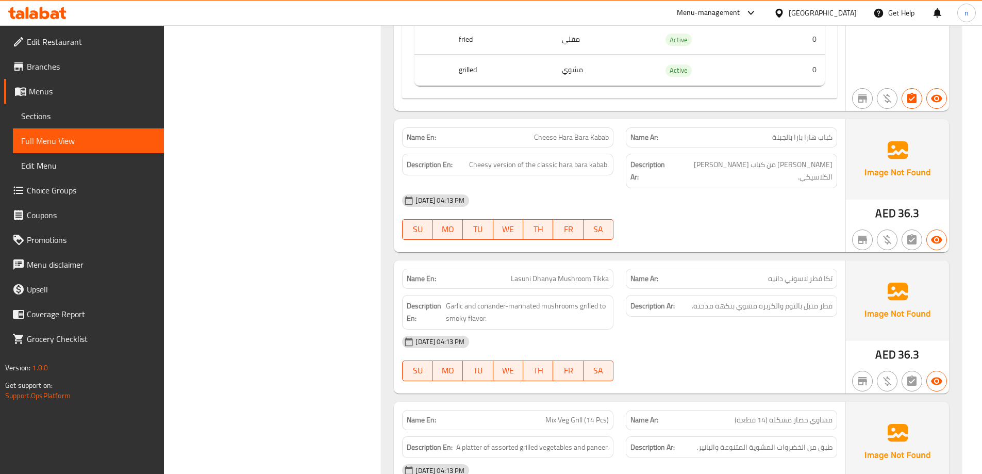
scroll to position [5446, 0]
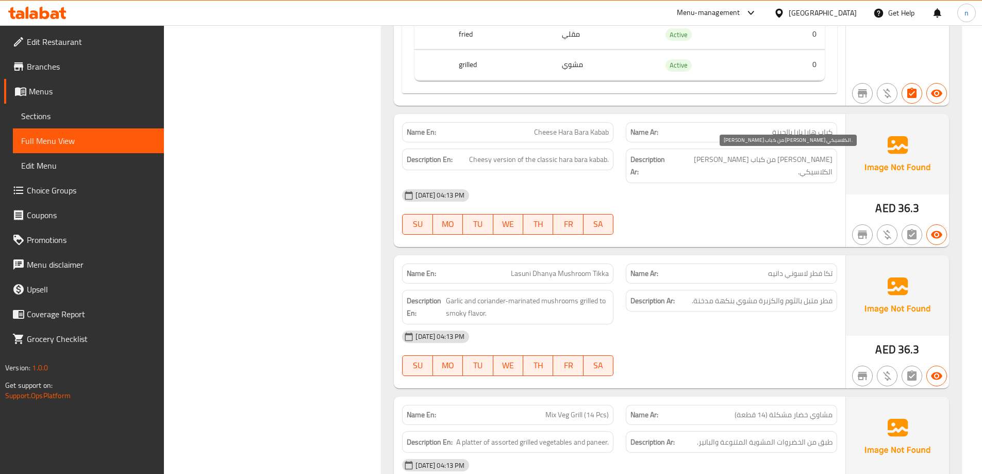
click at [823, 159] on span "فيرجن تشيزي من كباب هارا بارا الكلاسيكي." at bounding box center [752, 165] width 159 height 25
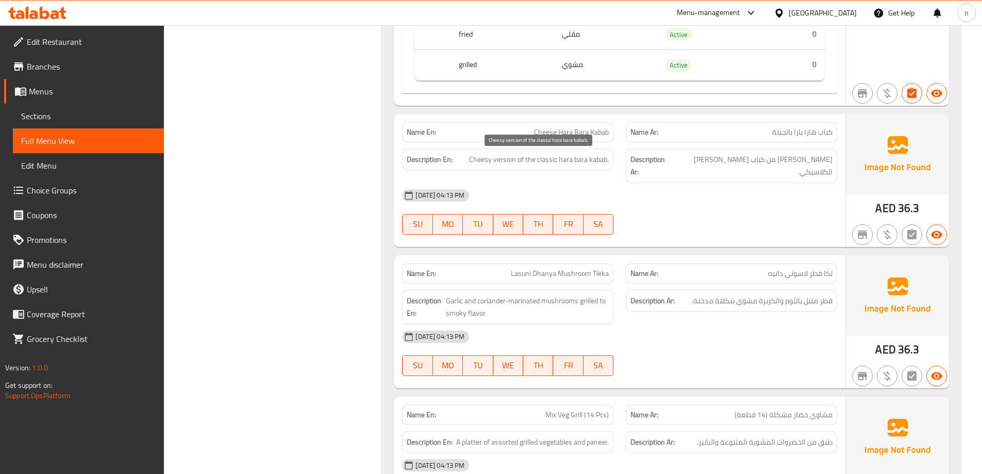
click at [507, 159] on span "Cheesy version of the classic hara bara kabab." at bounding box center [539, 159] width 140 height 13
click at [707, 191] on div "11-09-2025 04:13 PM" at bounding box center [619, 195] width 447 height 25
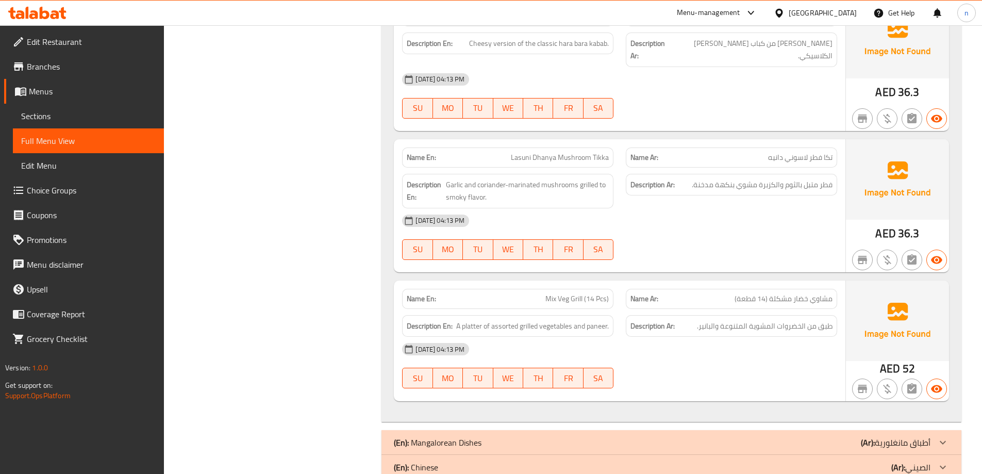
scroll to position [5601, 0]
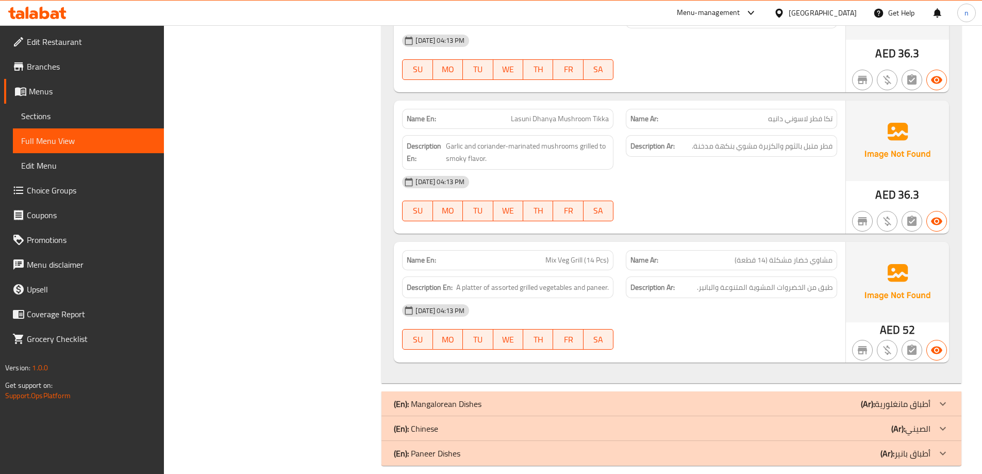
click at [541, 113] on span "Lasuni Dhanya Mushroom Tikka" at bounding box center [560, 118] width 98 height 11
click at [706, 200] on div "11-09-2025 04:13 PM SU MO TU WE TH FR SA" at bounding box center [619, 199] width 447 height 58
click at [711, 170] on div "11-09-2025 04:13 PM" at bounding box center [619, 182] width 447 height 25
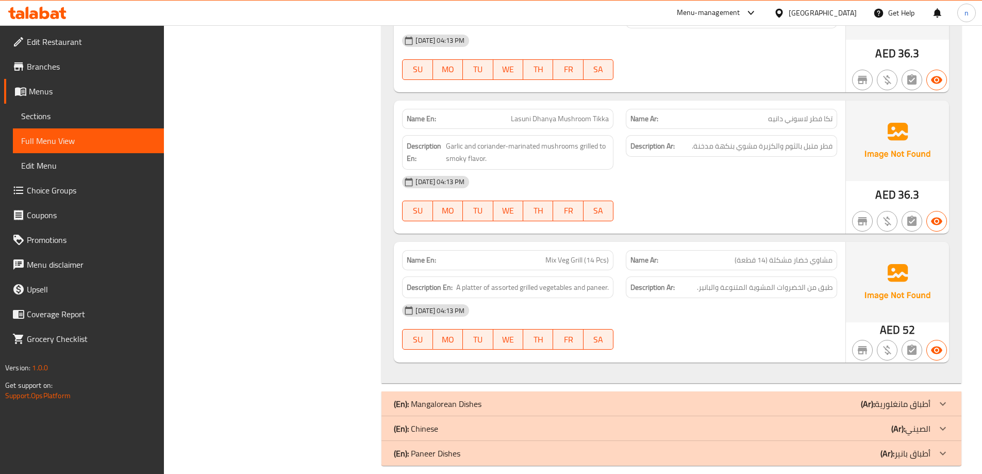
click at [759, 250] on div "Name Ar: مشاوي خضار مشكلة (14 قطعة)" at bounding box center [731, 260] width 211 height 20
click at [586, 255] on span "Mix Veg Grill (14 Pcs)" at bounding box center [576, 260] width 63 height 11
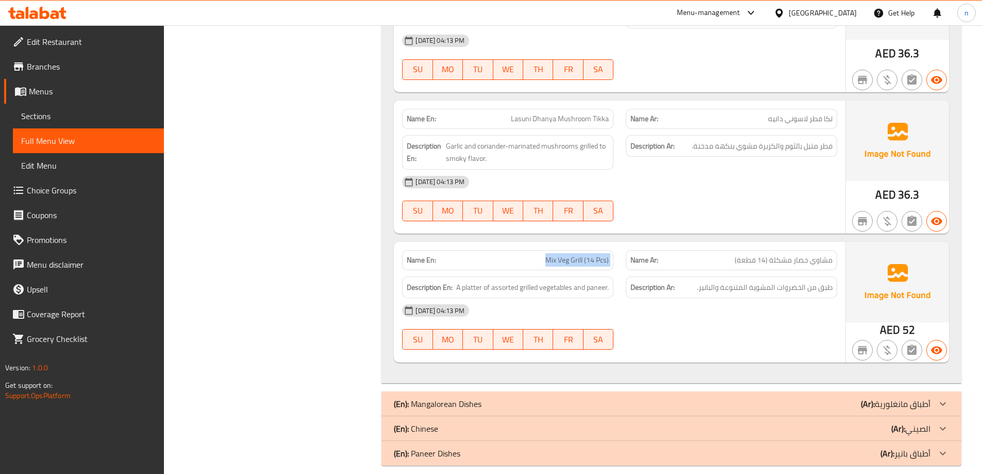
click at [684, 397] on div "(En): Mangalorean Dishes (Ar): أطباق مانغلورية" at bounding box center [662, 403] width 537 height 12
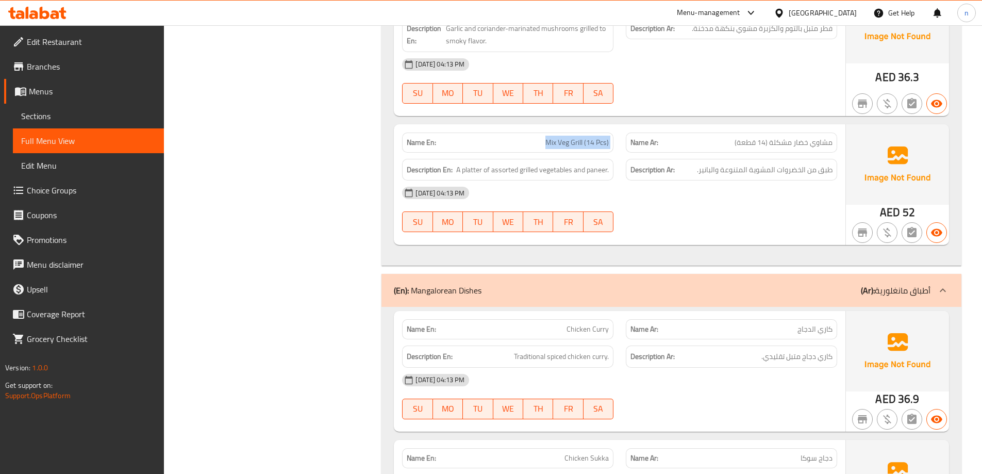
scroll to position [5859, 0]
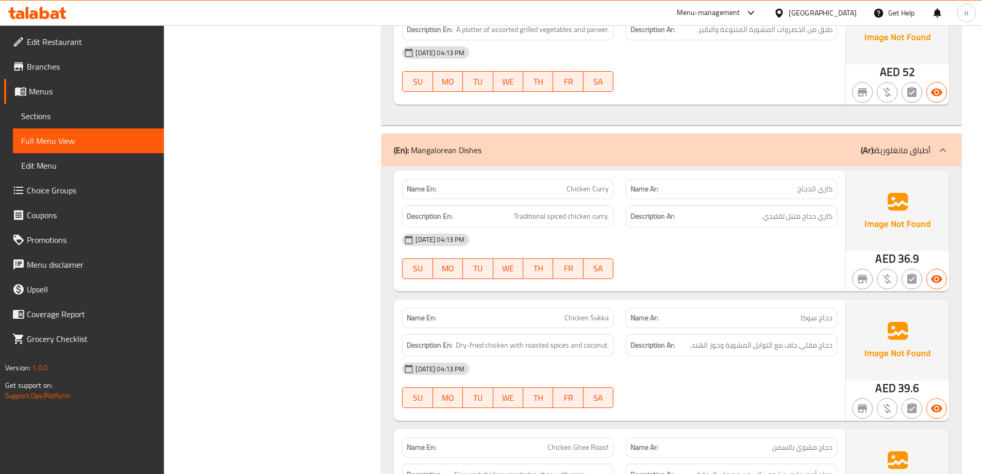
click at [700, 233] on div "11-09-2025 04:13 PM" at bounding box center [619, 239] width 447 height 25
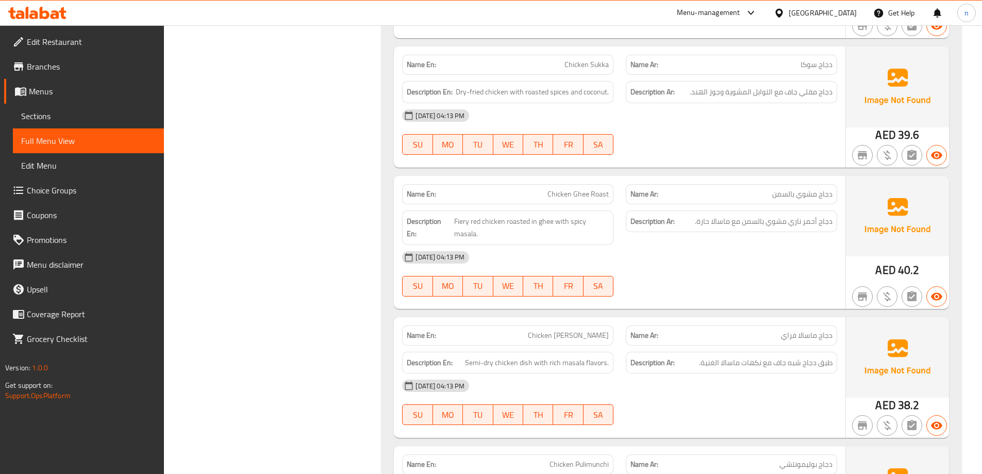
scroll to position [6116, 0]
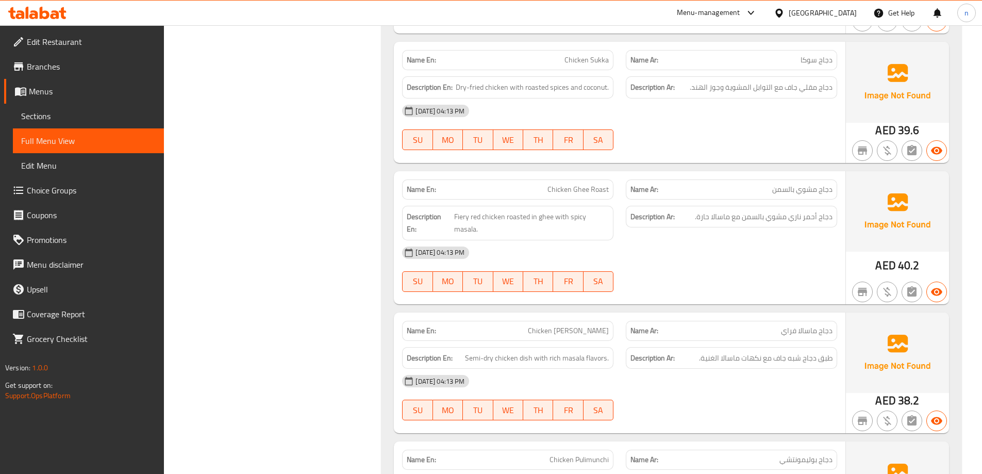
click at [572, 184] on span "Chicken Ghee Roast" at bounding box center [577, 189] width 61 height 11
click at [586, 184] on span "Chicken Ghee Roast" at bounding box center [577, 189] width 61 height 11
click at [758, 221] on div "Description Ar: دجاج أحمر ناري مشوي بالسمن مع ماسالا حارة." at bounding box center [732, 222] width 224 height 47
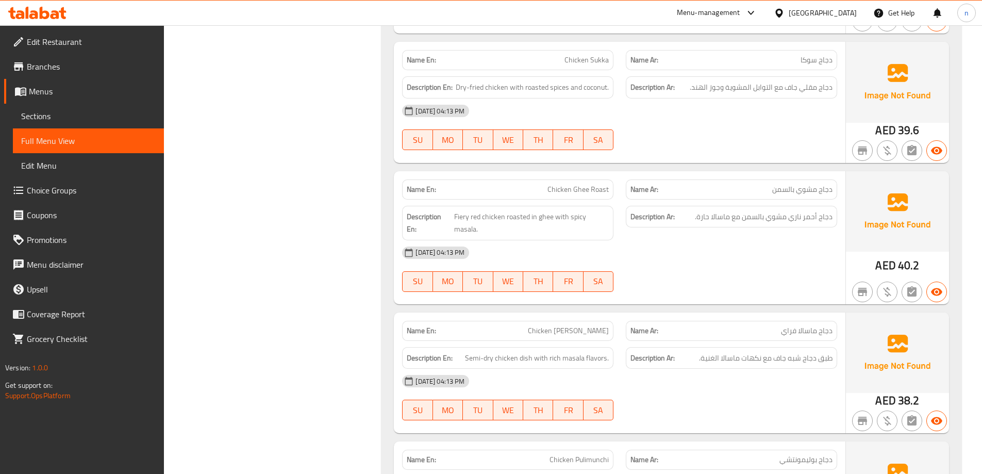
click at [575, 184] on span "Chicken Ghee Roast" at bounding box center [577, 189] width 61 height 11
click at [655, 240] on div "11-09-2025 04:13 PM" at bounding box center [619, 252] width 447 height 25
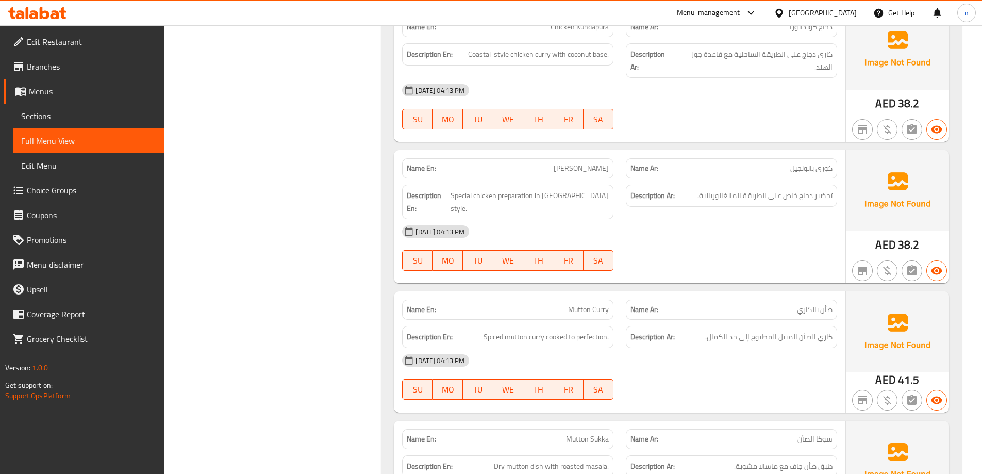
scroll to position [6683, 0]
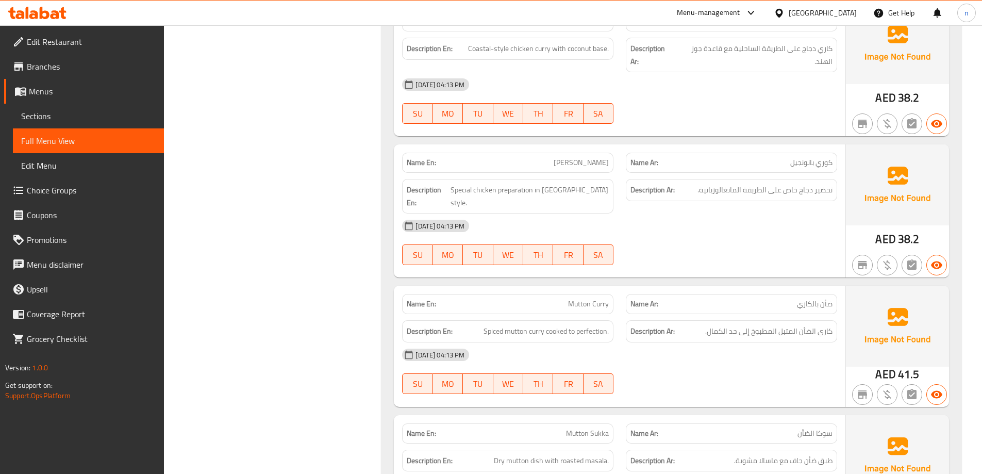
click at [574, 157] on span "Kori Bannongel" at bounding box center [581, 162] width 55 height 11
click at [720, 215] on div "11-09-2025 04:13 PM SU MO TU WE TH FR SA" at bounding box center [619, 242] width 447 height 58
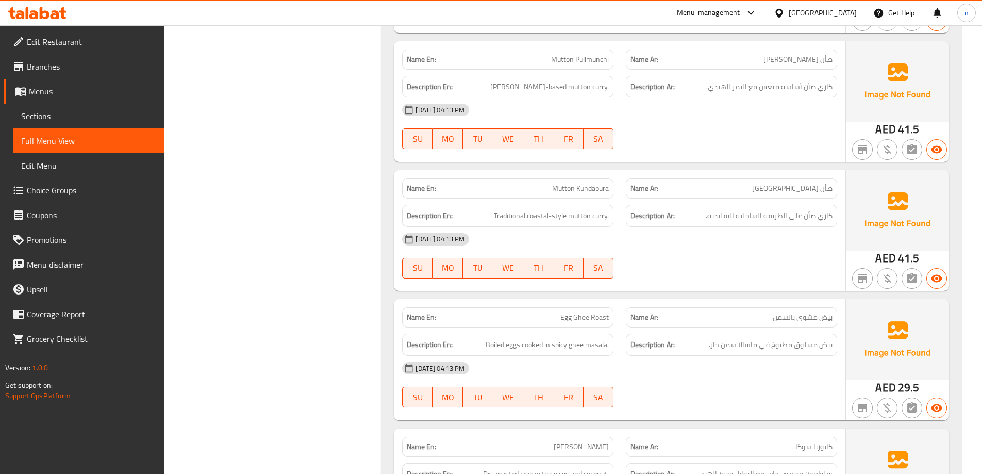
scroll to position [7508, 0]
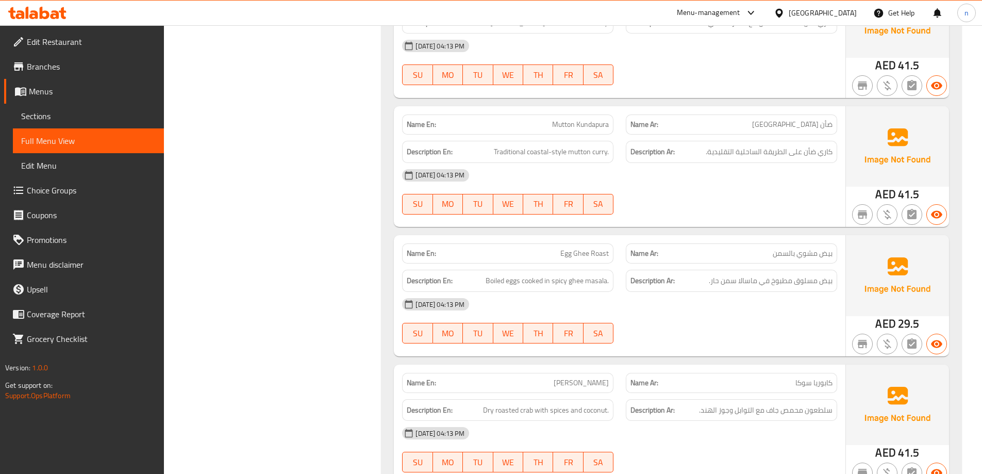
click at [596, 119] on span "Mutton Kundapura" at bounding box center [580, 124] width 57 height 11
click at [565, 119] on span "Mutton Kundapura" at bounding box center [580, 124] width 57 height 11
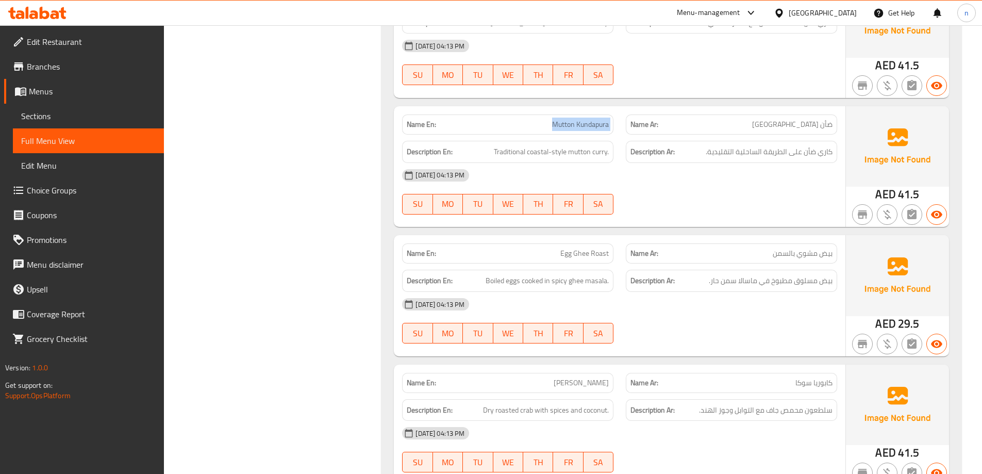
click at [776, 163] on div "11-09-2025 04:13 PM" at bounding box center [619, 175] width 447 height 25
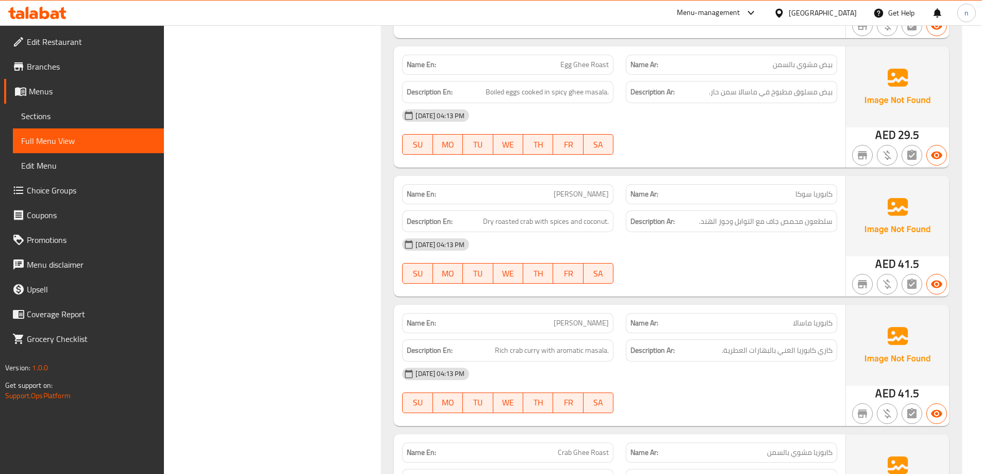
scroll to position [7714, 0]
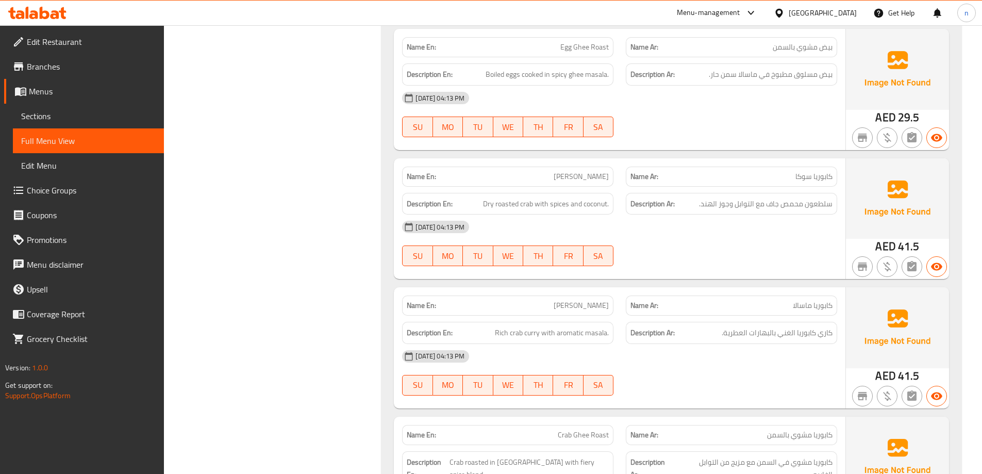
click at [586, 171] on span "Crab Sukka" at bounding box center [581, 176] width 55 height 11
click at [717, 216] on div "11-09-2025 04:13 PM SU MO TU WE TH FR SA" at bounding box center [619, 243] width 447 height 58
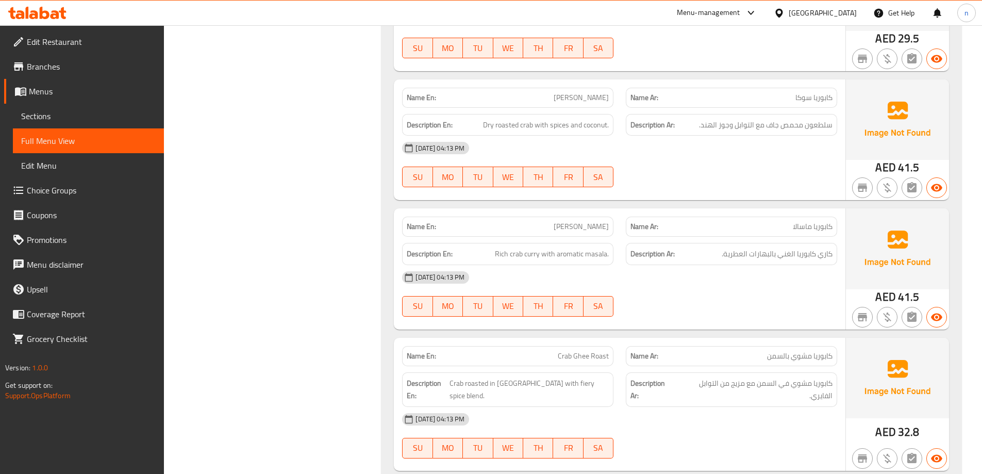
scroll to position [7817, 0]
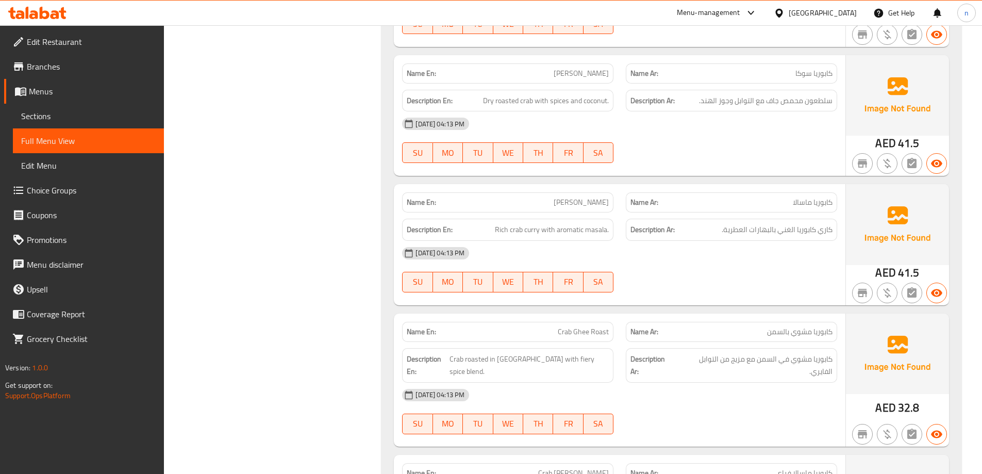
click at [813, 192] on div "Name Ar: كابوريا ماسالا" at bounding box center [731, 202] width 211 height 20
click at [814, 192] on div "Name Ar: كابوريا ماسالا" at bounding box center [731, 202] width 211 height 20
click at [811, 192] on div "Name Ar: كابوريا ماسالا" at bounding box center [731, 202] width 211 height 20
click at [810, 197] on span "كابوريا ماسالا" at bounding box center [813, 202] width 40 height 11
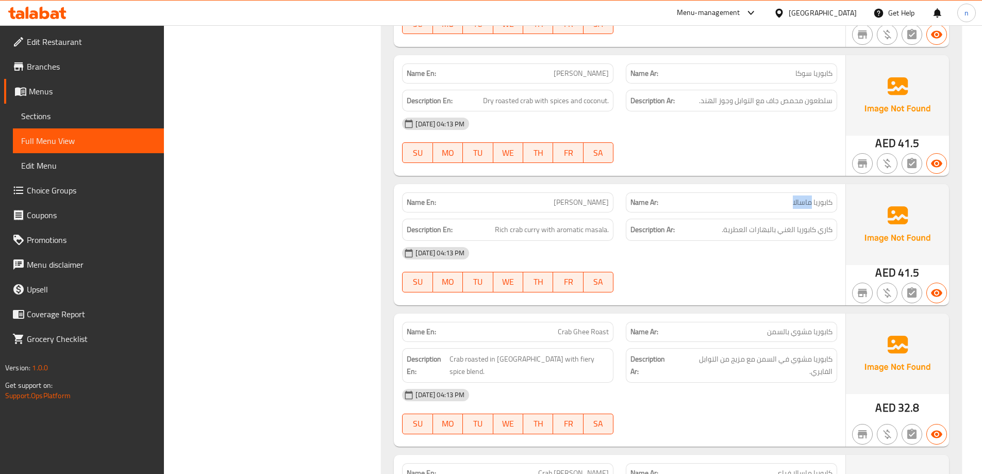
click at [810, 197] on span "كابوريا ماسالا" at bounding box center [813, 202] width 40 height 11
click at [607, 197] on span "Crab Masala" at bounding box center [581, 202] width 55 height 11
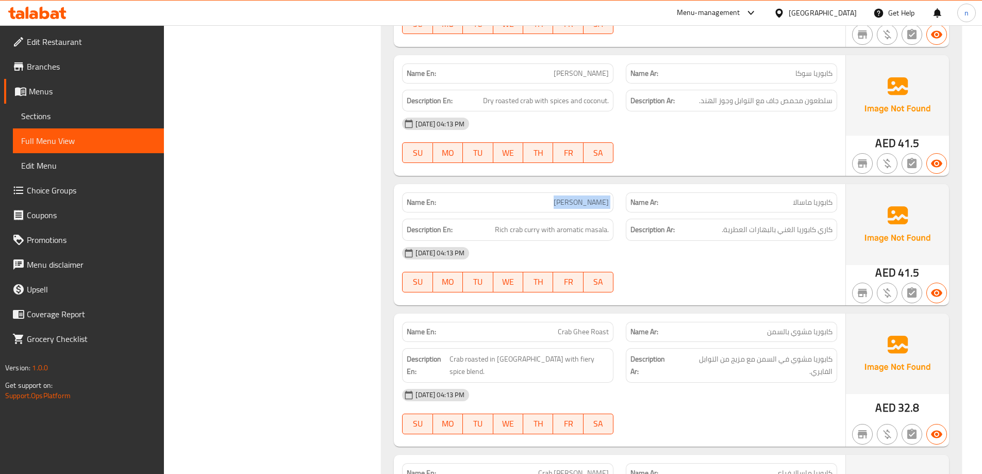
click at [607, 197] on span "Crab Masala" at bounding box center [581, 202] width 55 height 11
click at [710, 255] on div "11-09-2025 04:13 PM SU MO TU WE TH FR SA" at bounding box center [619, 270] width 447 height 58
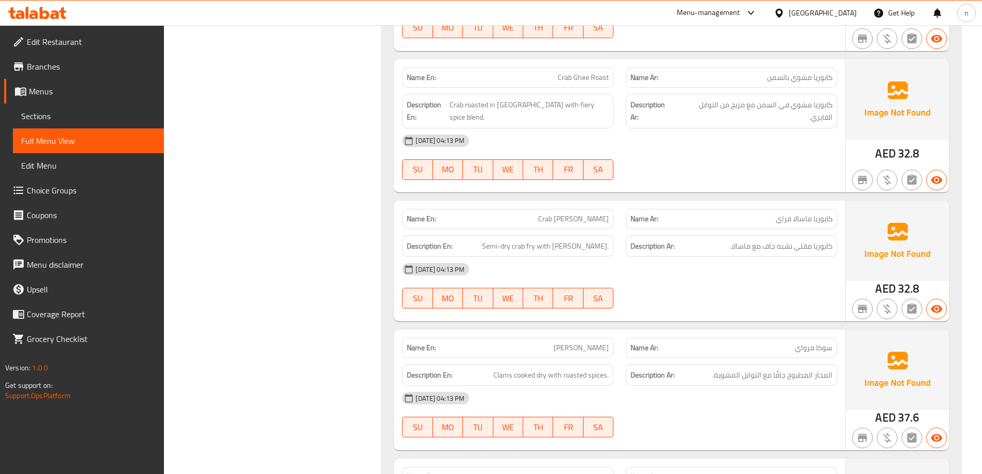
scroll to position [8075, 0]
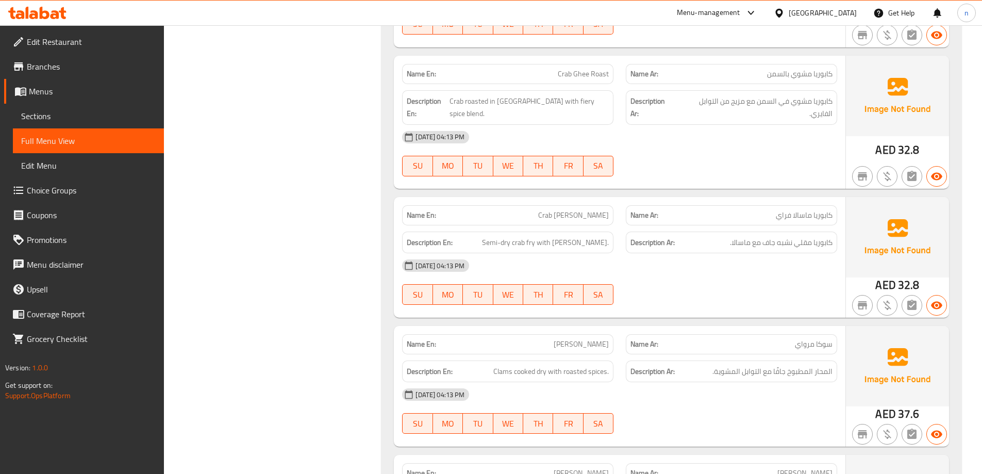
click at [574, 210] on span "Crab Masala Fry" at bounding box center [573, 215] width 71 height 11
click at [759, 253] on div "11-09-2025 04:13 PM" at bounding box center [619, 265] width 447 height 25
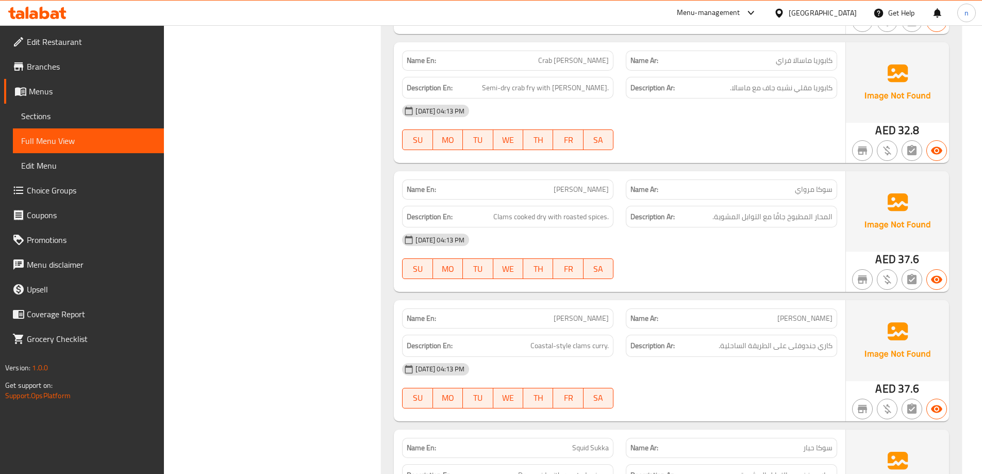
scroll to position [8333, 0]
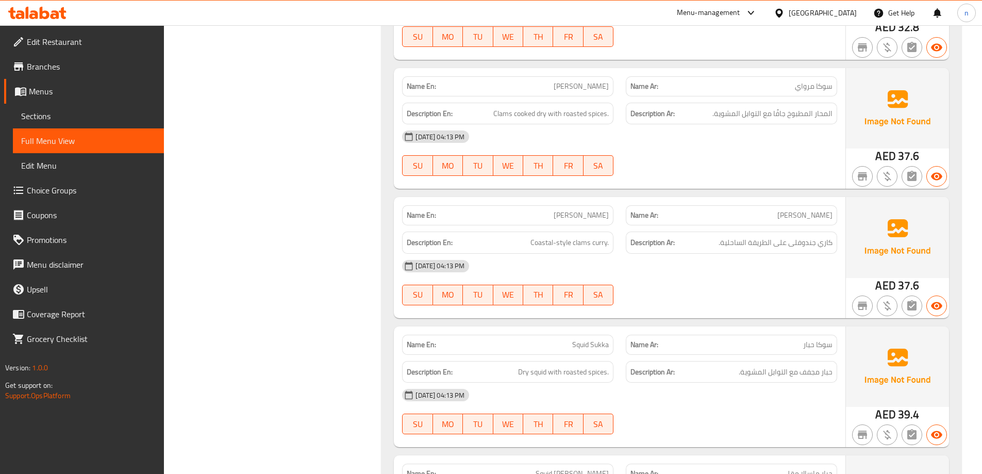
click at [601, 210] on span "Marwai Gasi" at bounding box center [581, 215] width 55 height 11
click at [595, 210] on span "Marwai Gasi" at bounding box center [581, 215] width 55 height 11
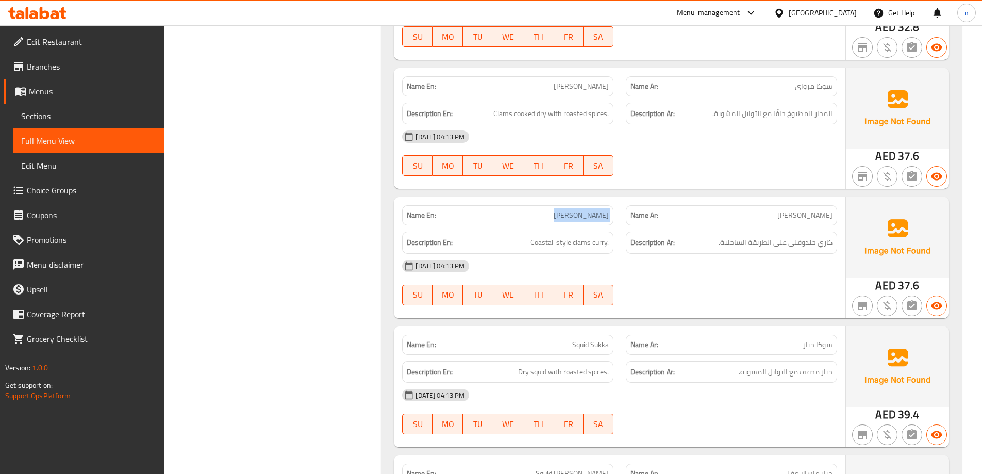
click at [593, 210] on span "Marwai Gasi" at bounding box center [581, 215] width 55 height 11
click at [582, 210] on span "Marwai Gasi" at bounding box center [581, 215] width 55 height 11
click at [778, 254] on div "11-09-2025 04:13 PM" at bounding box center [619, 266] width 447 height 25
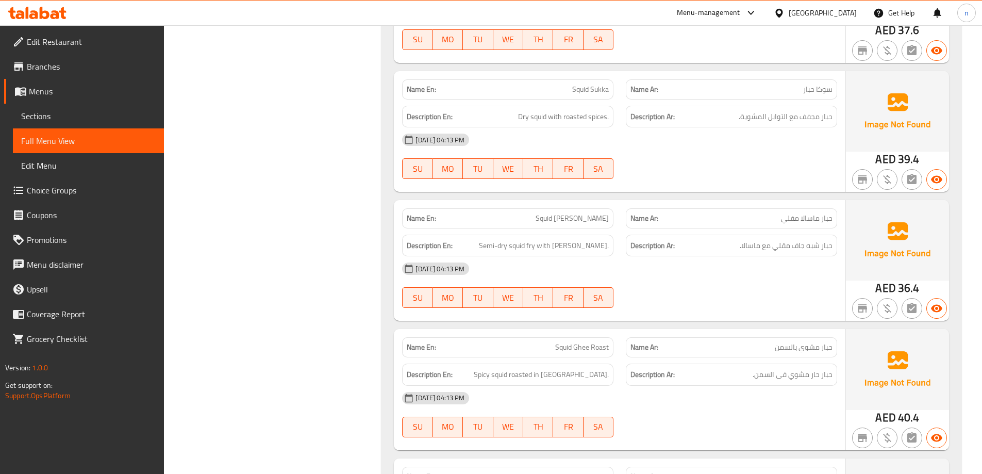
scroll to position [8590, 0]
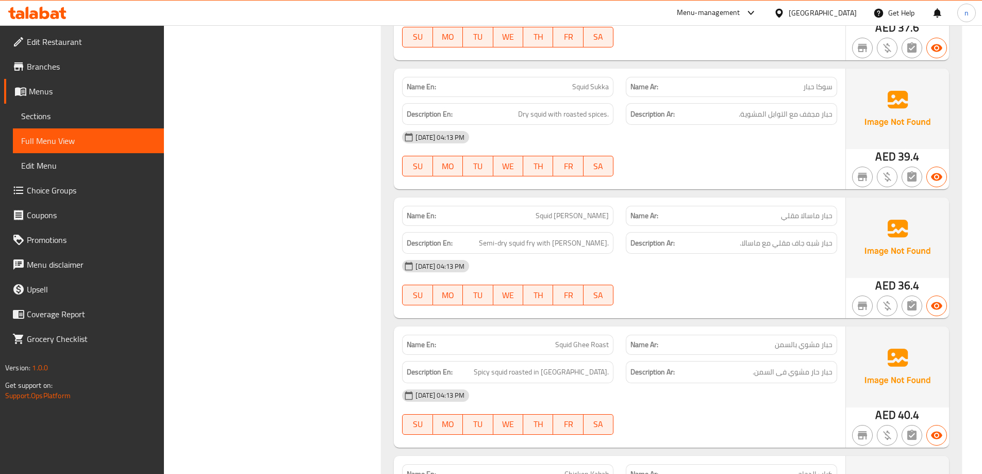
click at [568, 210] on span "Squid Masala Fry" at bounding box center [572, 215] width 73 height 11
click at [667, 299] on div at bounding box center [732, 305] width 224 height 12
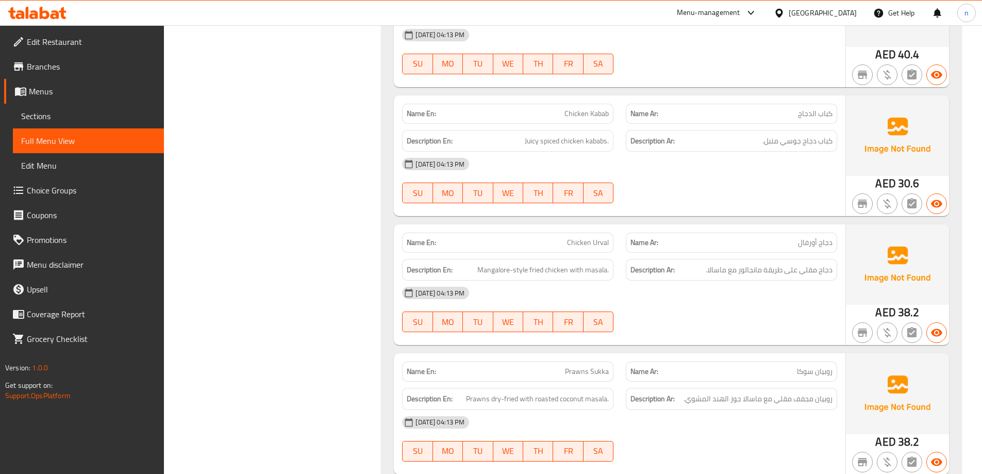
scroll to position [8951, 0]
click at [488, 263] on span "Mangalore-style fried chicken with masala." at bounding box center [542, 269] width 131 height 13
click at [495, 263] on span "Mangalore-style fried chicken with masala." at bounding box center [542, 269] width 131 height 13
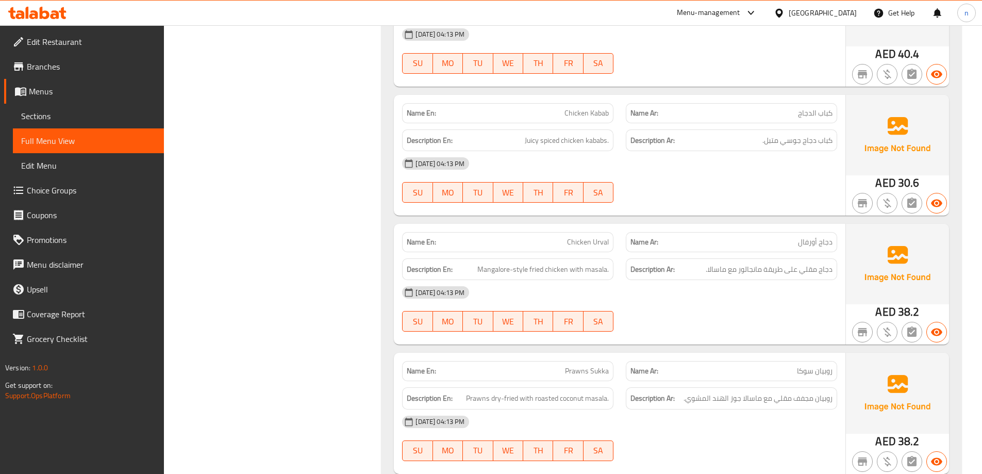
click at [593, 237] on span "Chicken Urval" at bounding box center [588, 242] width 42 height 11
click at [783, 290] on div "11-09-2025 04:13 PM SU MO TU WE TH FR SA" at bounding box center [619, 309] width 447 height 58
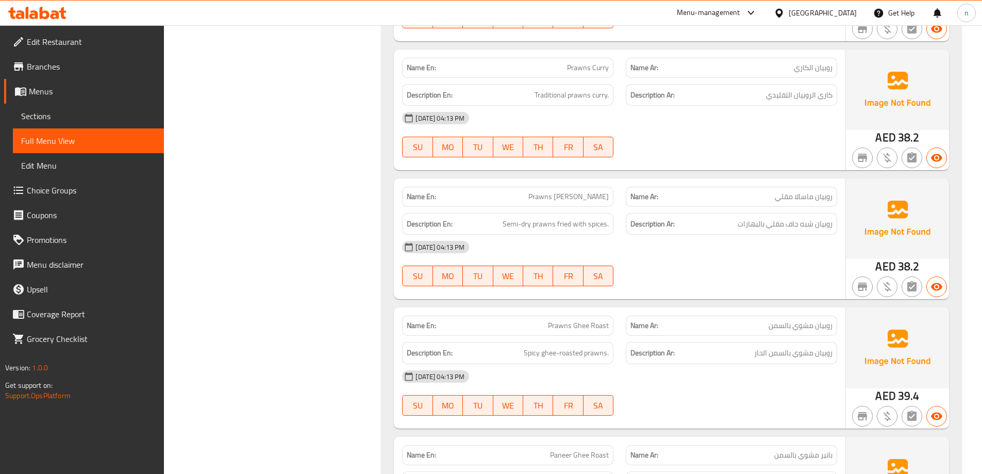
scroll to position [9415, 0]
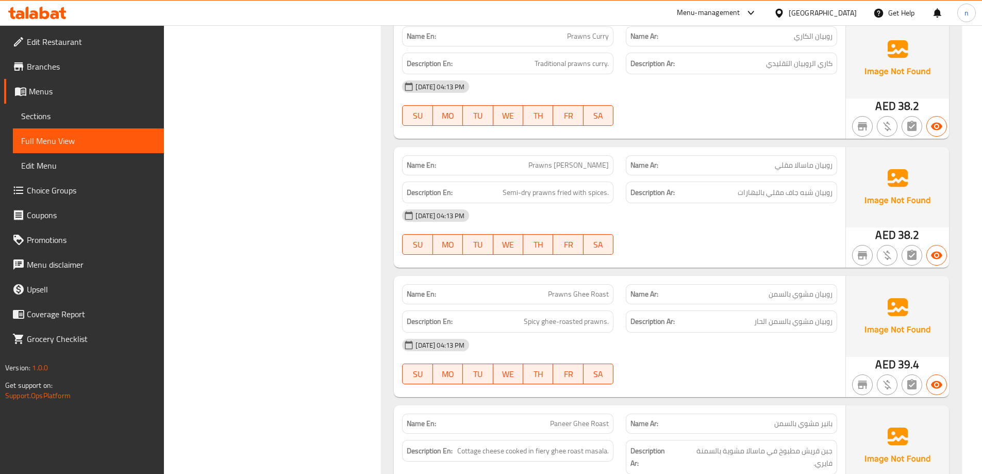
click at [581, 160] on span "Prawns Masala Fry" at bounding box center [568, 165] width 80 height 11
click at [716, 203] on div "11-09-2025 04:13 PM" at bounding box center [619, 215] width 447 height 25
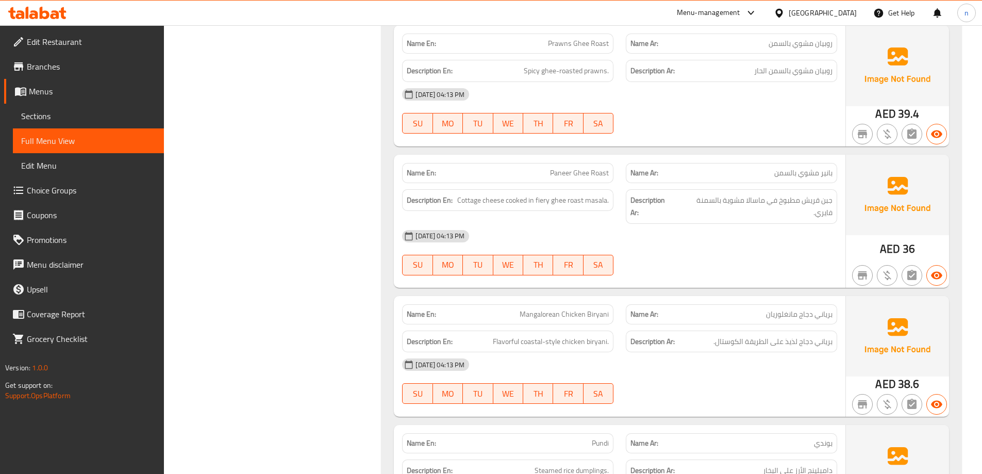
scroll to position [9827, 0]
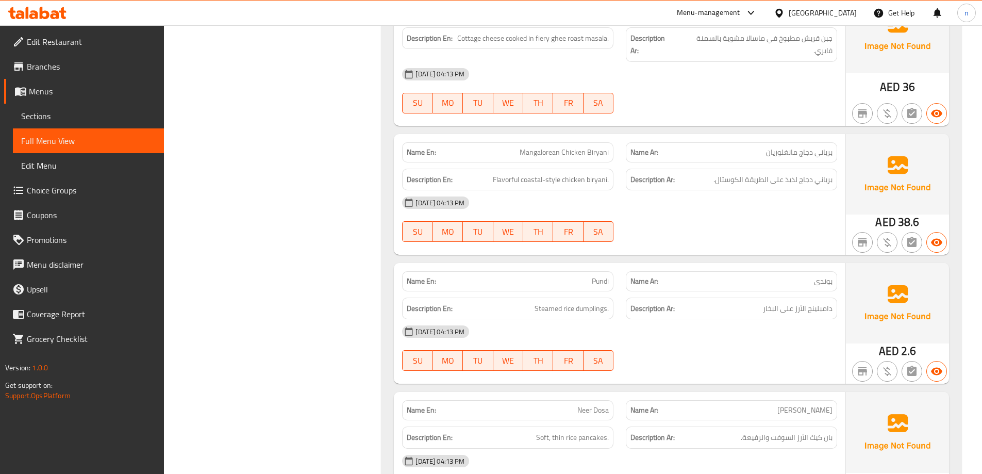
click at [541, 147] on span "Mangalorean Chicken Biryani" at bounding box center [564, 152] width 89 height 11
click at [759, 204] on div "11-09-2025 04:13 PM SU MO TU WE TH FR SA" at bounding box center [619, 219] width 447 height 58
click at [539, 173] on span "Flavorful coastal-style chicken biryani." at bounding box center [551, 179] width 116 height 13
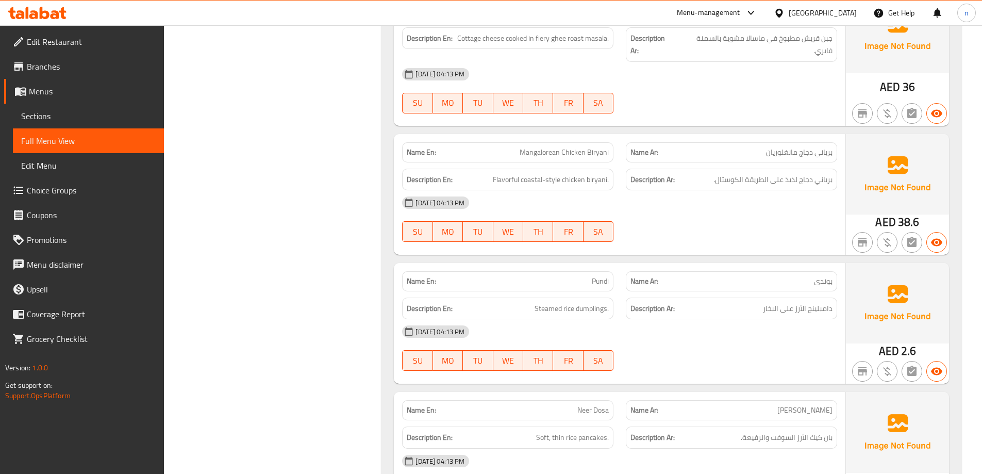
click at [688, 190] on div "11-09-2025 04:13 PM" at bounding box center [619, 202] width 447 height 25
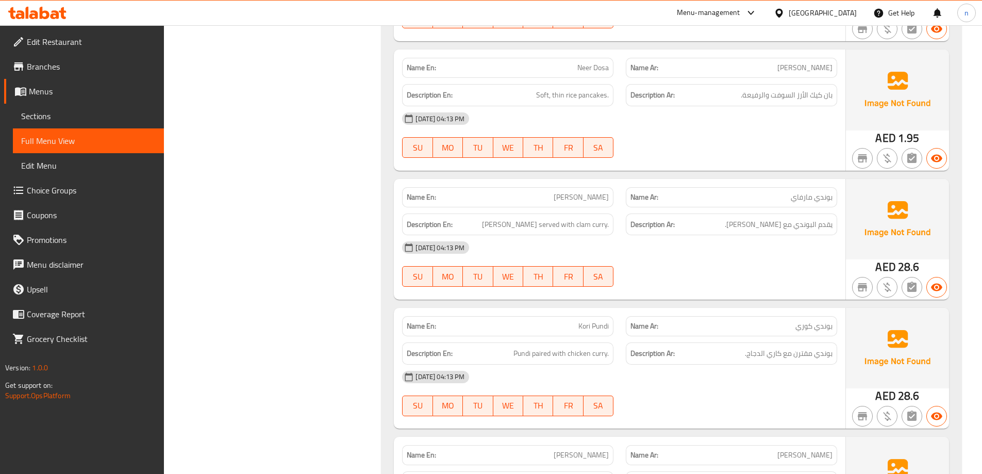
scroll to position [10240, 0]
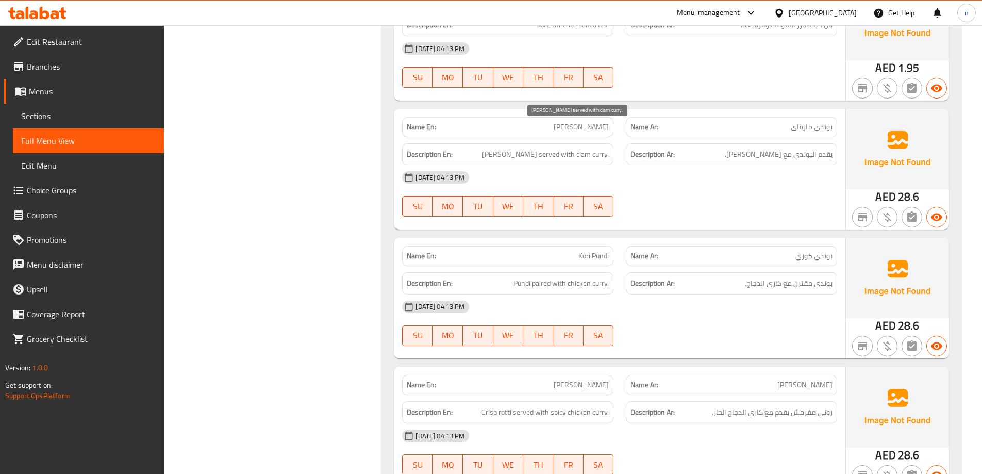
click at [586, 148] on span "Pundi served with clam curry." at bounding box center [545, 154] width 127 height 13
click at [663, 165] on div "11-09-2025 04:13 PM" at bounding box center [619, 177] width 447 height 25
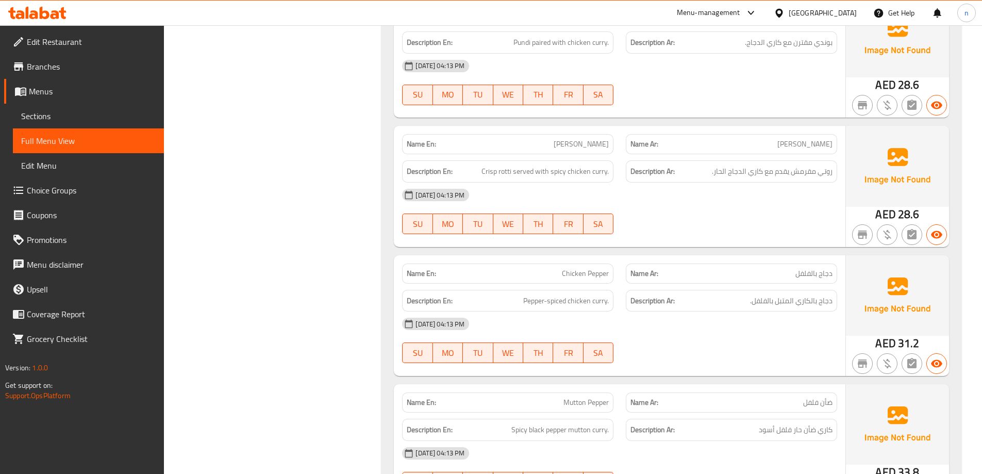
scroll to position [10497, 0]
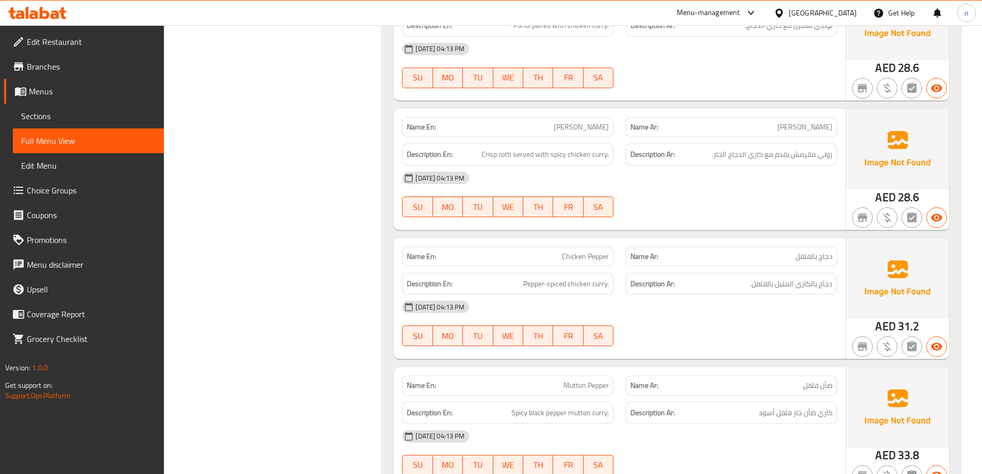
click at [487, 148] on span "Crisp rotti served with spicy chicken curry." at bounding box center [544, 154] width 127 height 13
click at [595, 122] on span "Kori Rotti" at bounding box center [581, 127] width 55 height 11
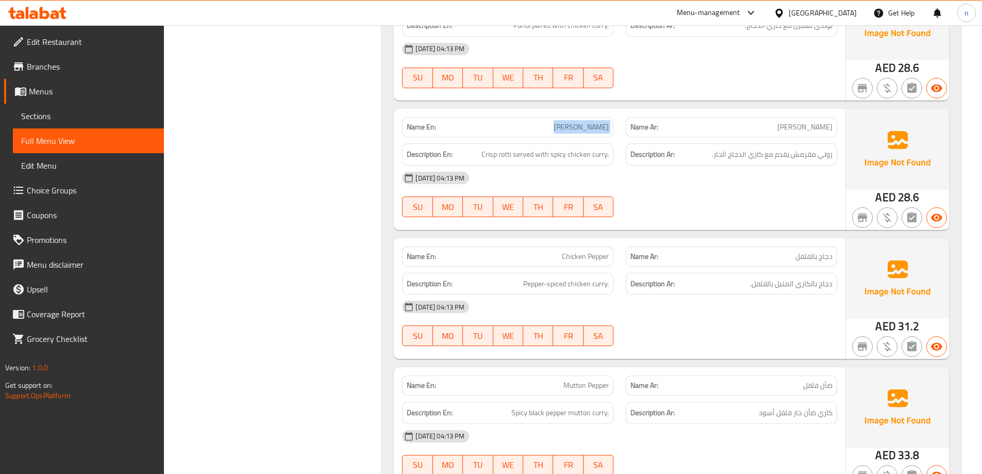
click at [573, 122] on p "Name En: Kori Rotti" at bounding box center [508, 127] width 202 height 11
click at [687, 211] on div at bounding box center [732, 217] width 224 height 12
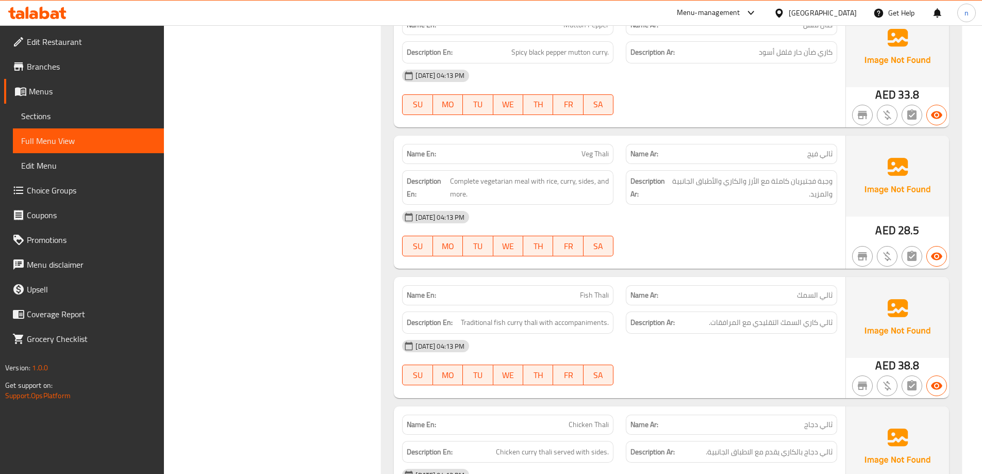
scroll to position [10858, 0]
click at [497, 174] on span "Complete vegetarian meal with rice, curry, sides, and more." at bounding box center [529, 186] width 159 height 25
click at [586, 148] on span "Veg Thali" at bounding box center [594, 153] width 27 height 11
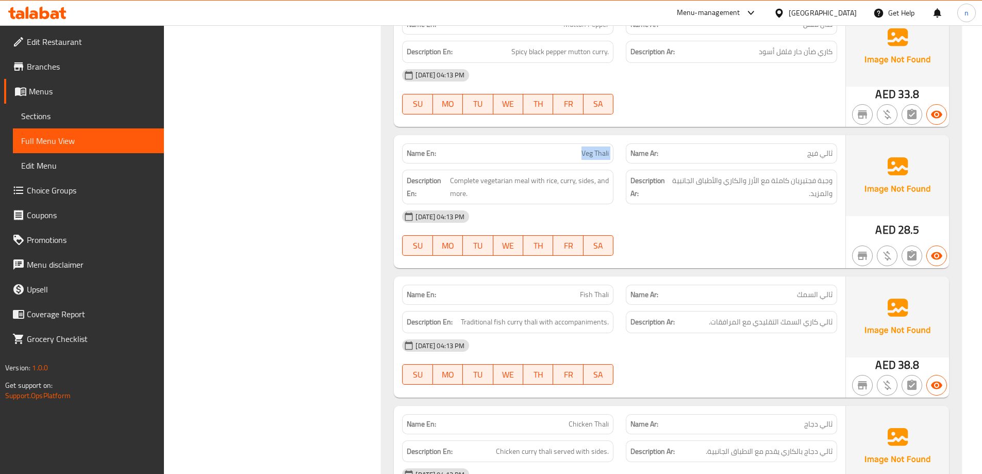
click at [586, 148] on span "Veg Thali" at bounding box center [594, 153] width 27 height 11
click at [664, 339] on div "11-09-2025 04:13 PM SU MO TU WE TH FR SA" at bounding box center [619, 362] width 447 height 58
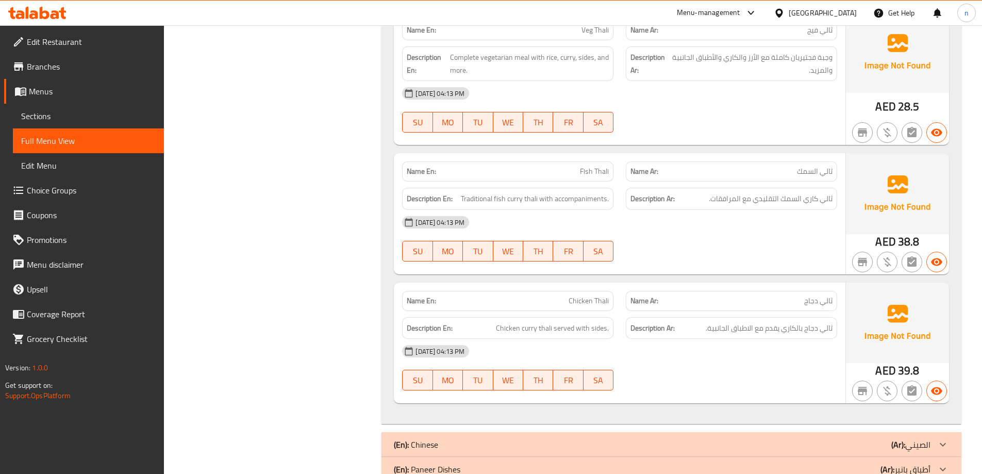
scroll to position [10986, 0]
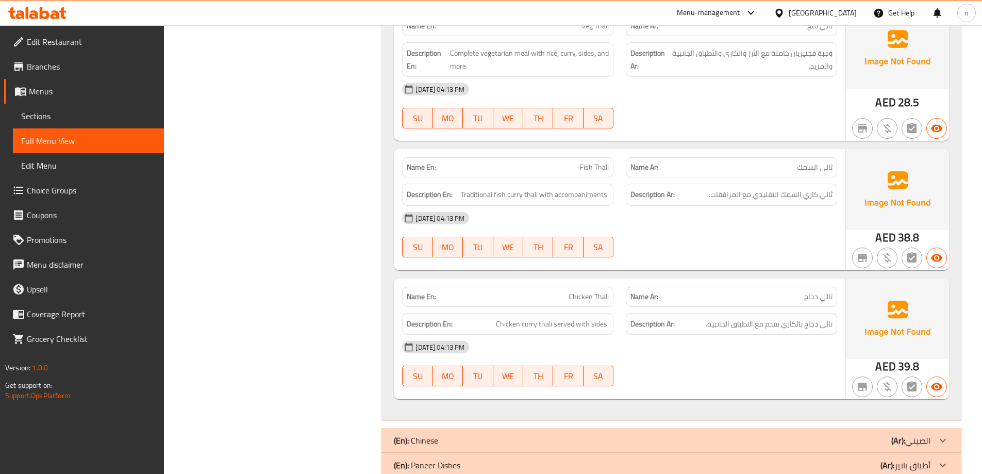
click at [701, 434] on div "(En): Chinese (Ar): الصيني" at bounding box center [662, 440] width 537 height 12
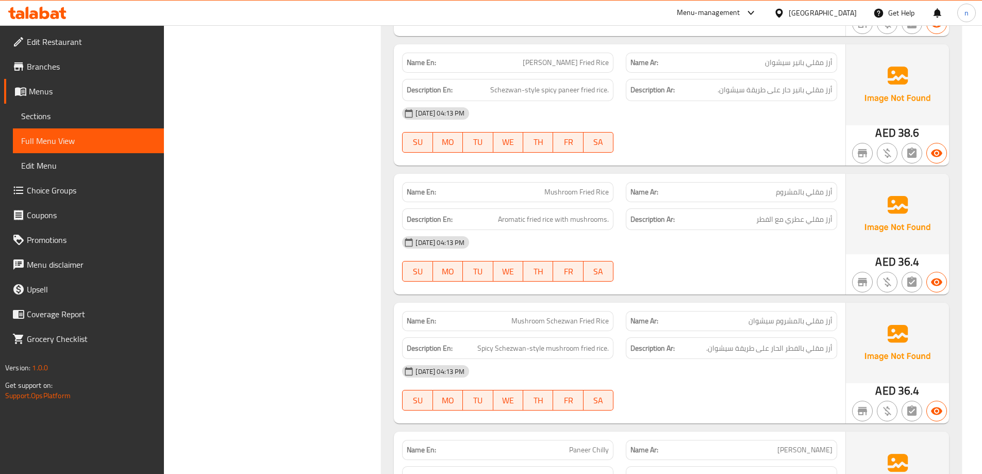
scroll to position [12583, 0]
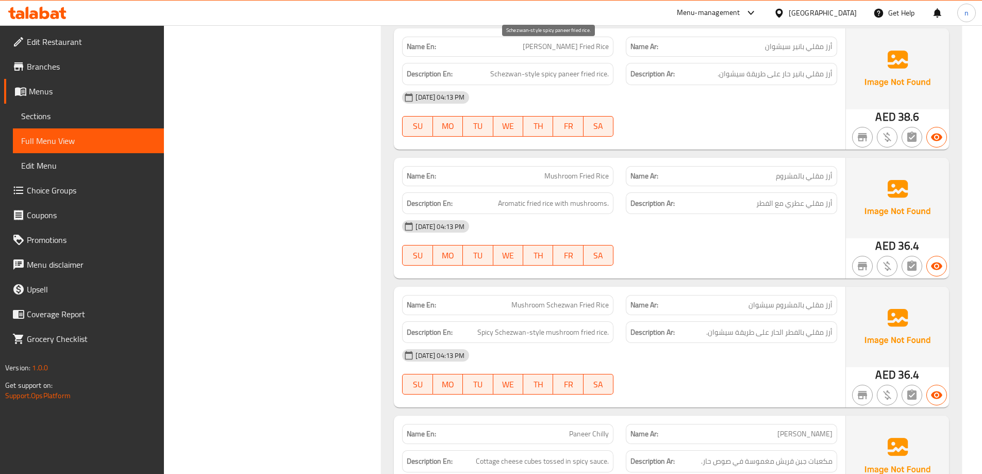
click at [512, 68] on span "Schezwan-style spicy paneer fried rice." at bounding box center [549, 74] width 119 height 13
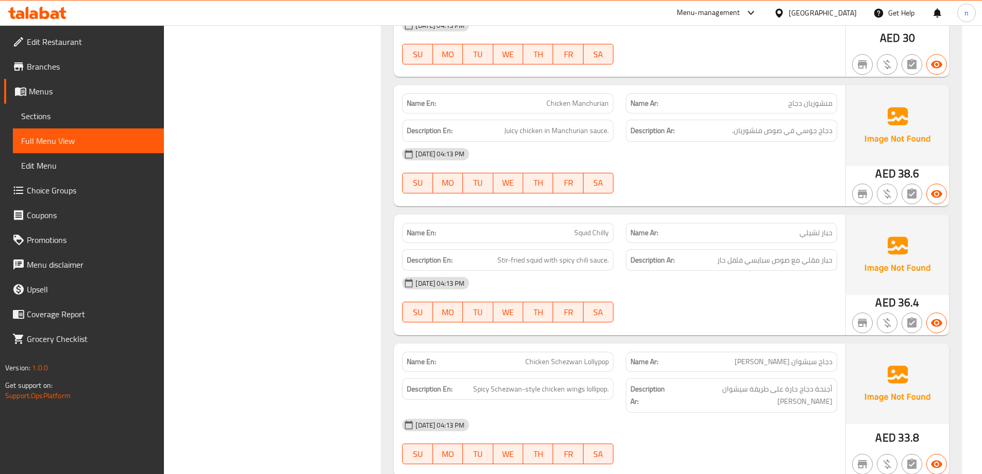
scroll to position [13470, 0]
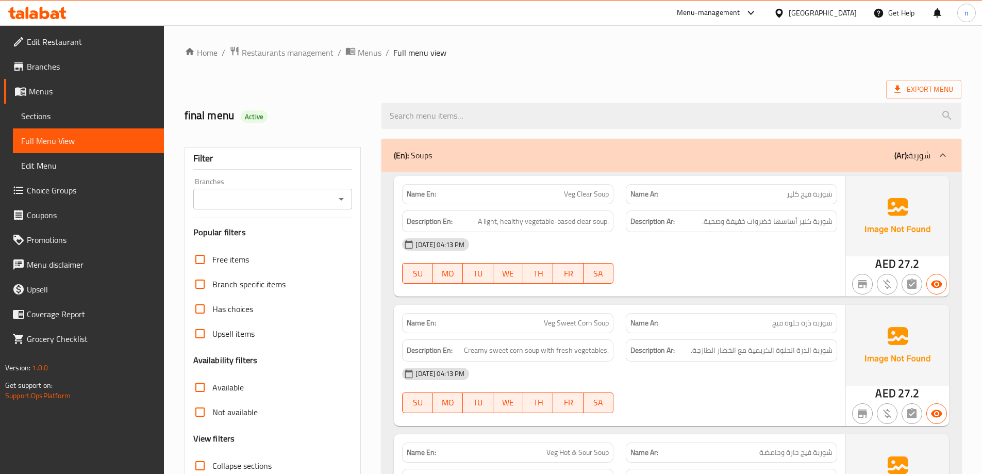
scroll to position [155, 0]
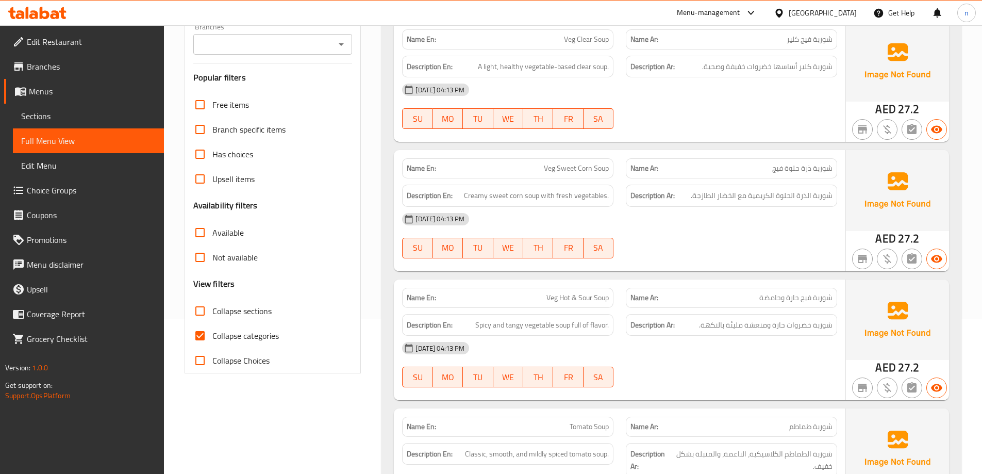
click at [199, 309] on input "Collapse sections" at bounding box center [200, 310] width 25 height 25
checkbox input "true"
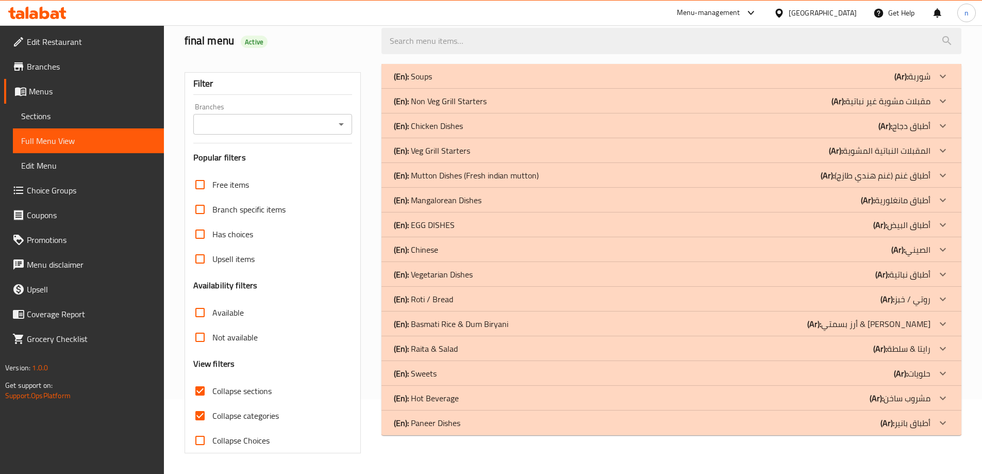
click at [198, 403] on input "Collapse categories" at bounding box center [200, 415] width 25 height 25
checkbox input "false"
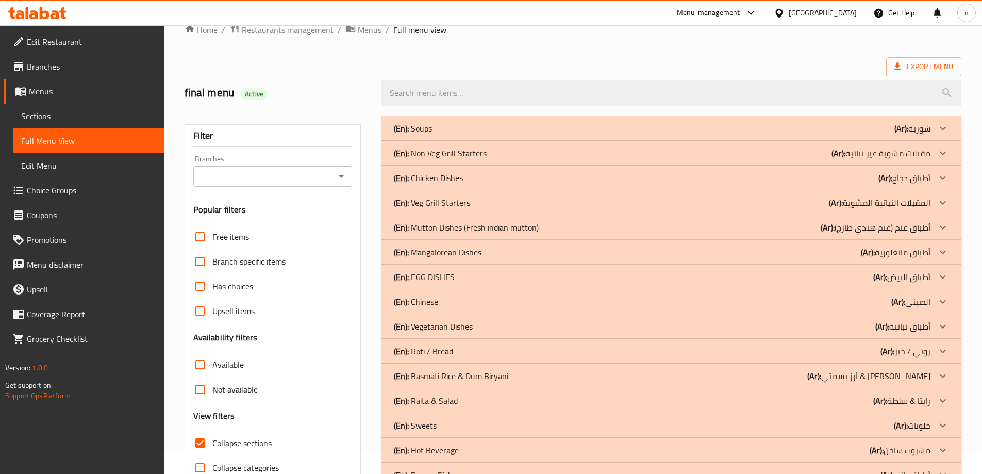
scroll to position [0, 0]
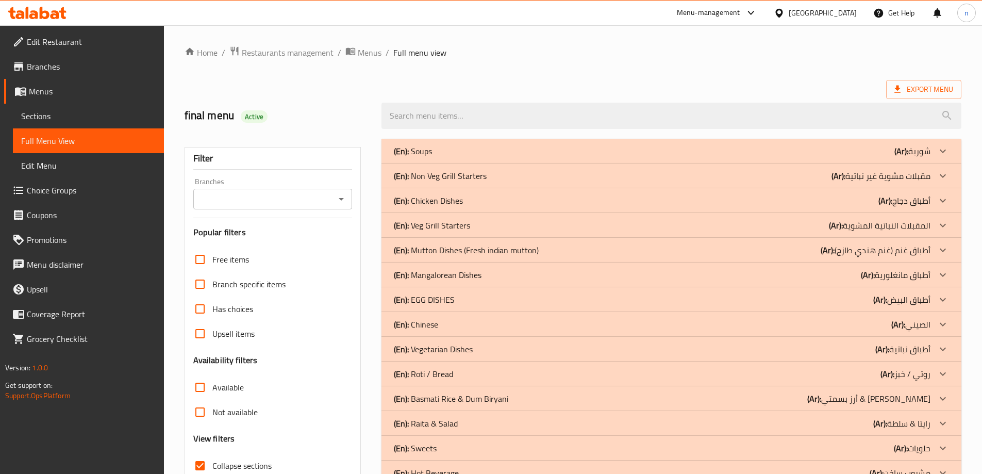
click at [610, 145] on div "(En): Soups (Ar): شوربة" at bounding box center [662, 151] width 537 height 12
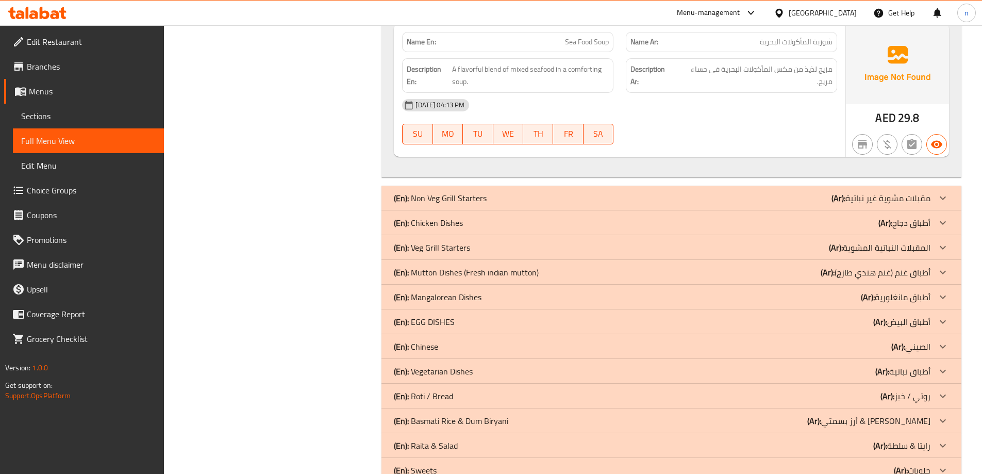
scroll to position [1933, 0]
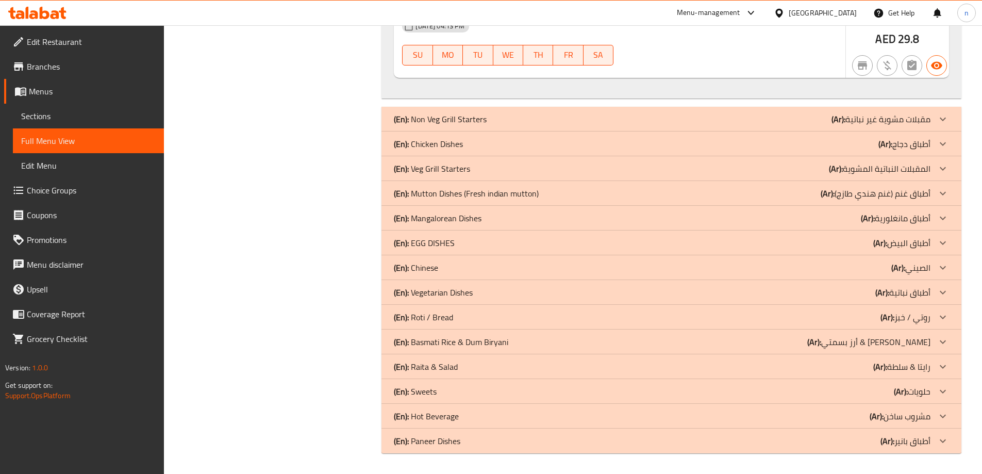
click at [610, 120] on div "(En): Non Veg Grill Starters (Ar): مقبلات مشوية غير نباتية" at bounding box center [662, 119] width 537 height 12
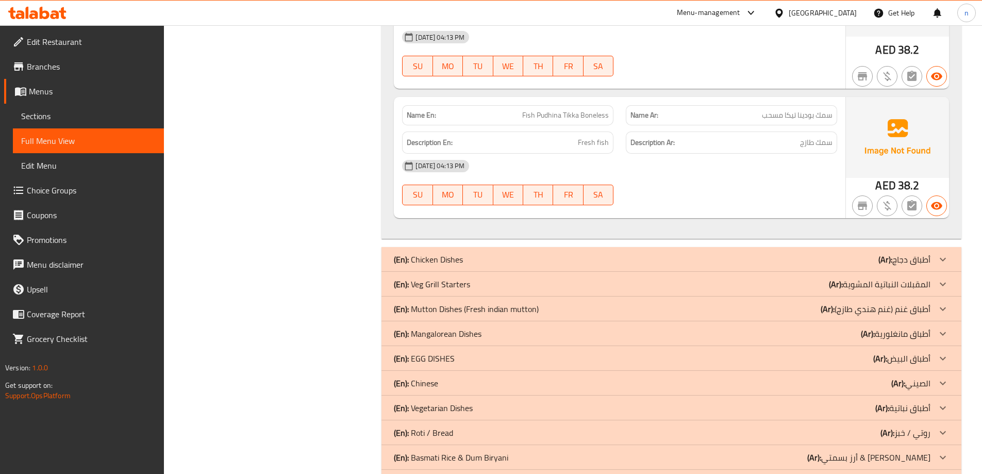
scroll to position [3840, 0]
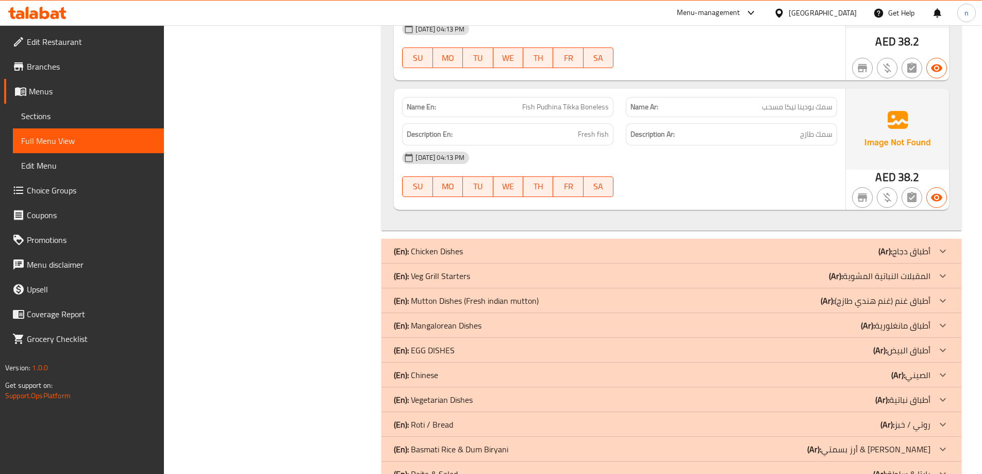
click at [810, 257] on div "(En): Chicken Dishes (Ar): أطباق دجاج" at bounding box center [662, 251] width 537 height 12
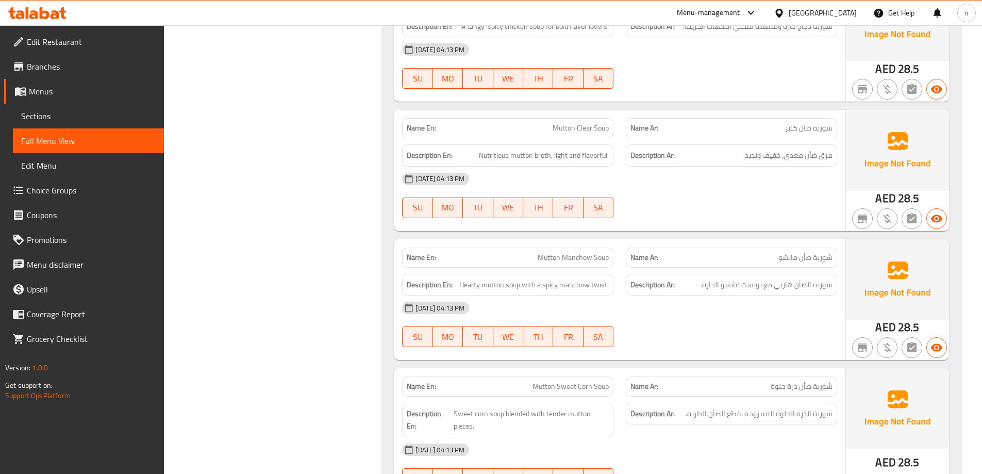
scroll to position [1012, 0]
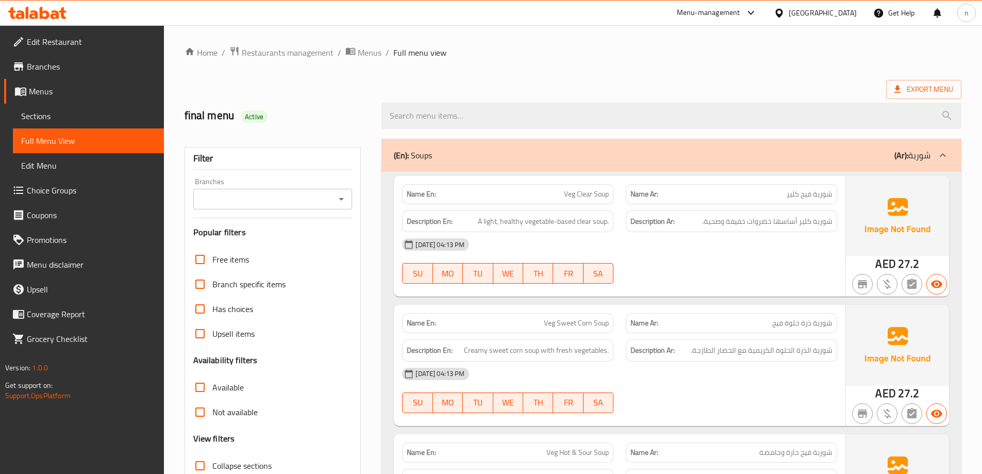
scroll to position [206, 0]
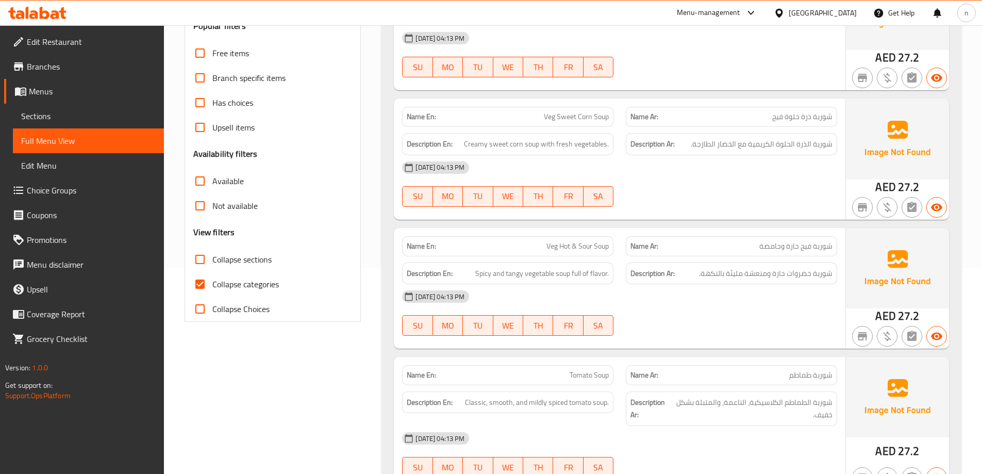
click at [202, 264] on input "Collapse sections" at bounding box center [200, 259] width 25 height 25
checkbox input "true"
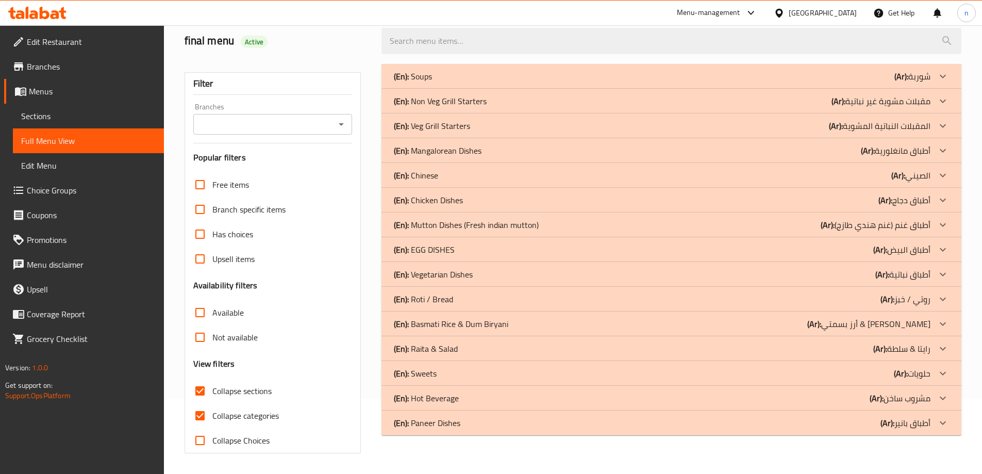
click at [200, 403] on input "Collapse categories" at bounding box center [200, 415] width 25 height 25
checkbox input "false"
click at [575, 81] on div "(En): Soups (Ar): شوربة" at bounding box center [662, 76] width 537 height 12
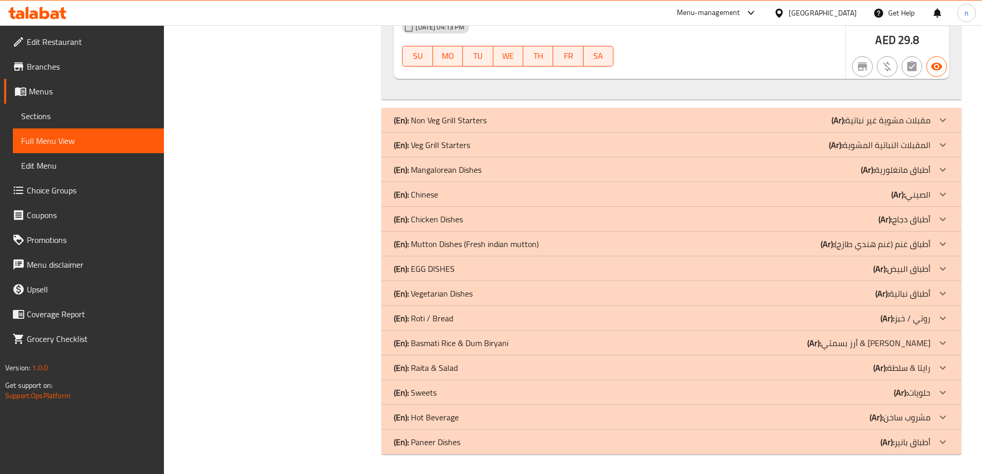
scroll to position [1933, 0]
click at [594, 121] on div "(En): Non Veg Grill Starters (Ar): مقبلات مشوية غير نباتية" at bounding box center [662, 119] width 537 height 12
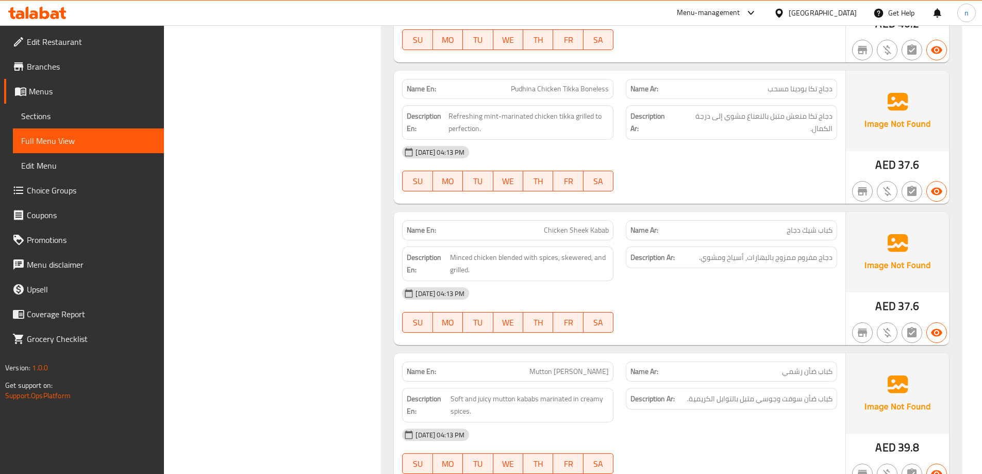
scroll to position [3947, 0]
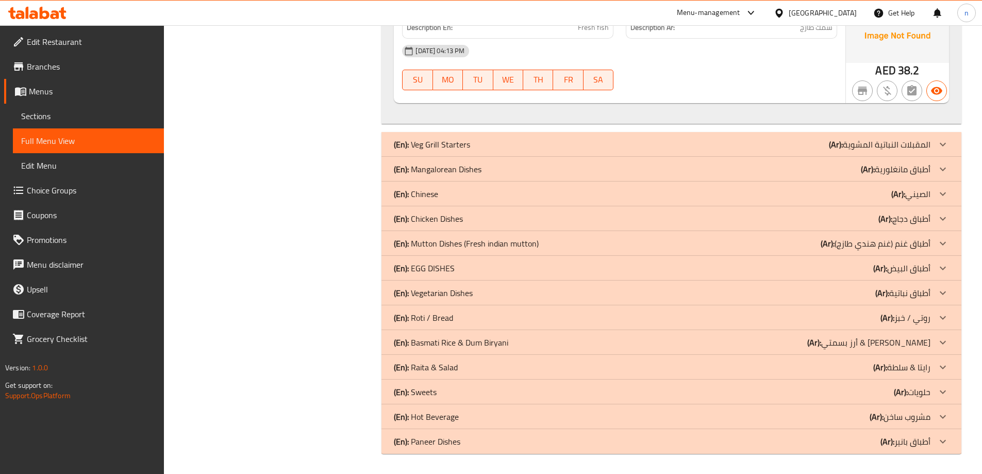
click at [601, 153] on div "(En): Veg Grill Starters (Ar): المقبلات النباتية المشوية" at bounding box center [671, 144] width 580 height 25
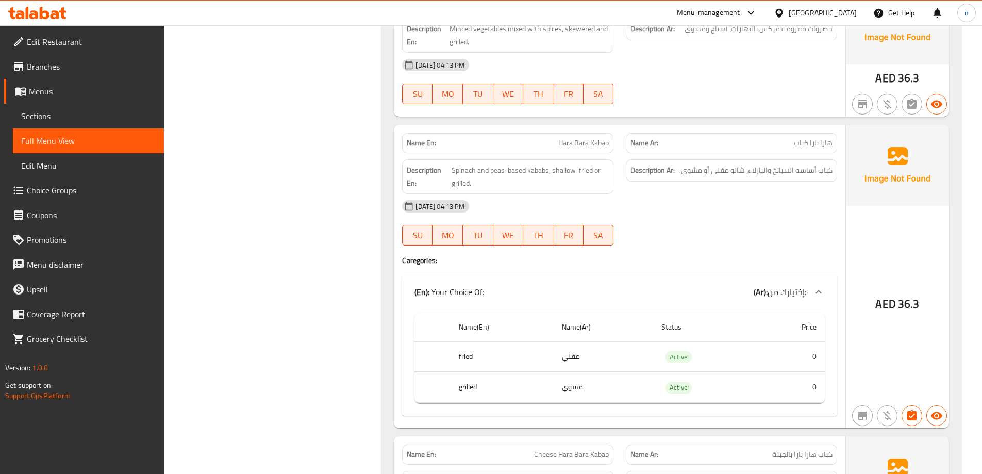
scroll to position [5824, 0]
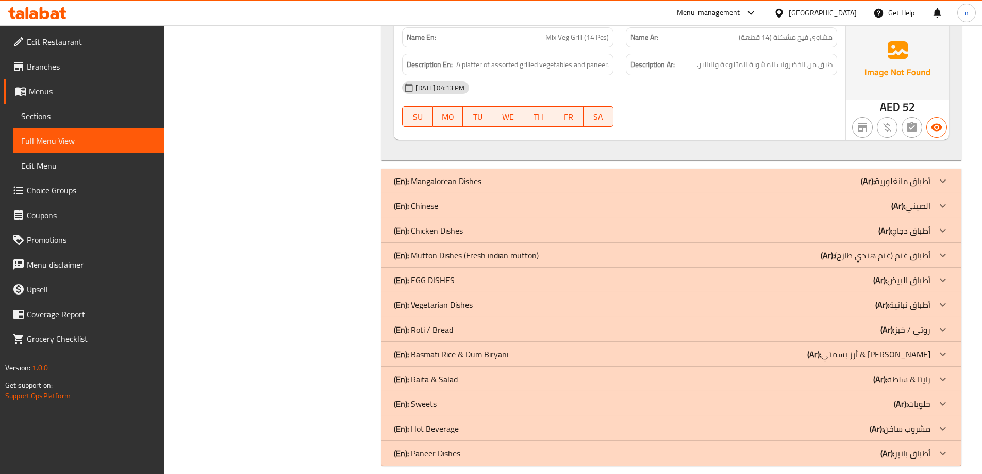
click at [598, 175] on div "(En): Mangalorean Dishes (Ar): أطباق مانغلورية" at bounding box center [662, 181] width 537 height 12
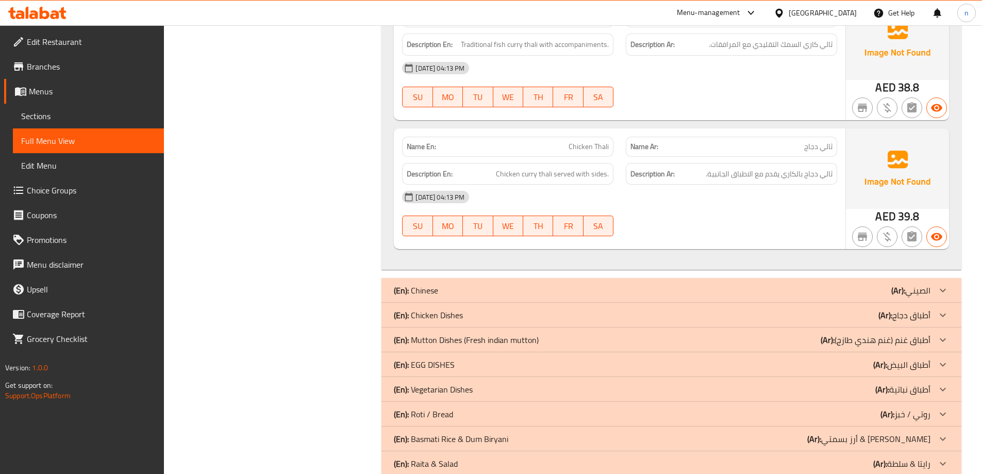
scroll to position [11208, 0]
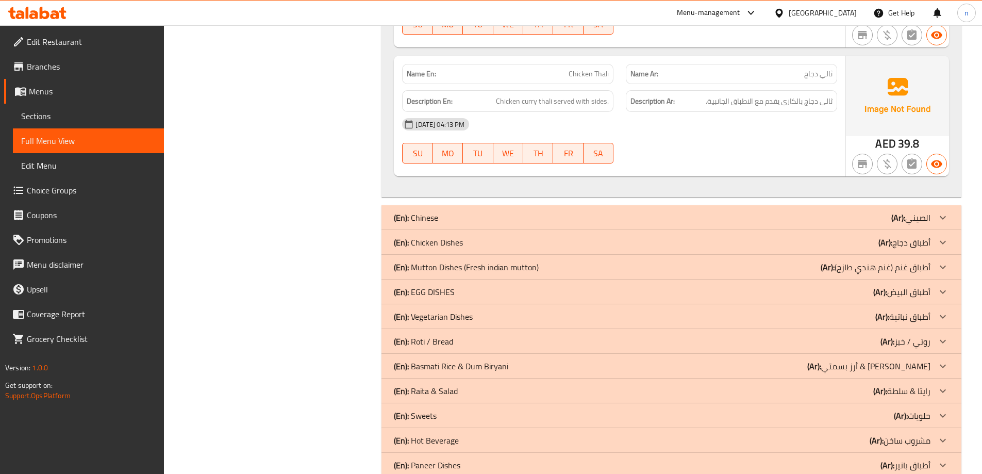
click at [570, 211] on div "(En): Chinese (Ar): الصيني" at bounding box center [662, 217] width 537 height 12
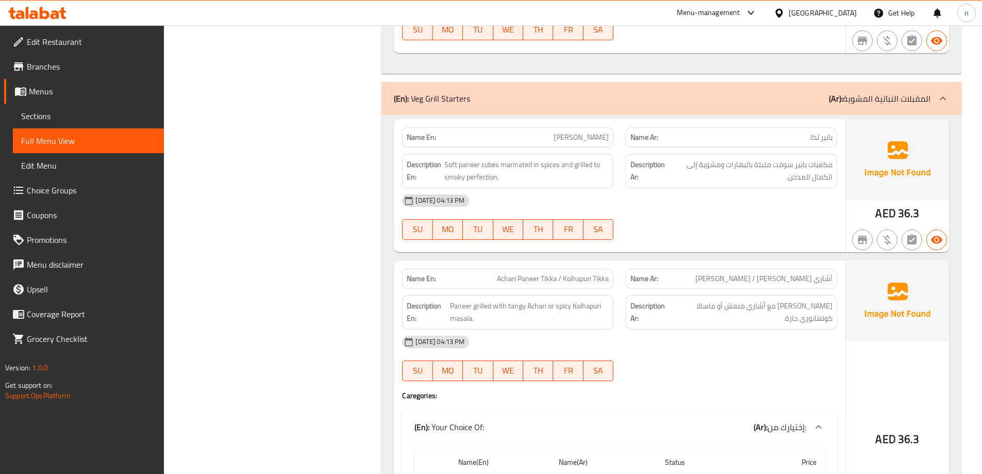
scroll to position [4020, 0]
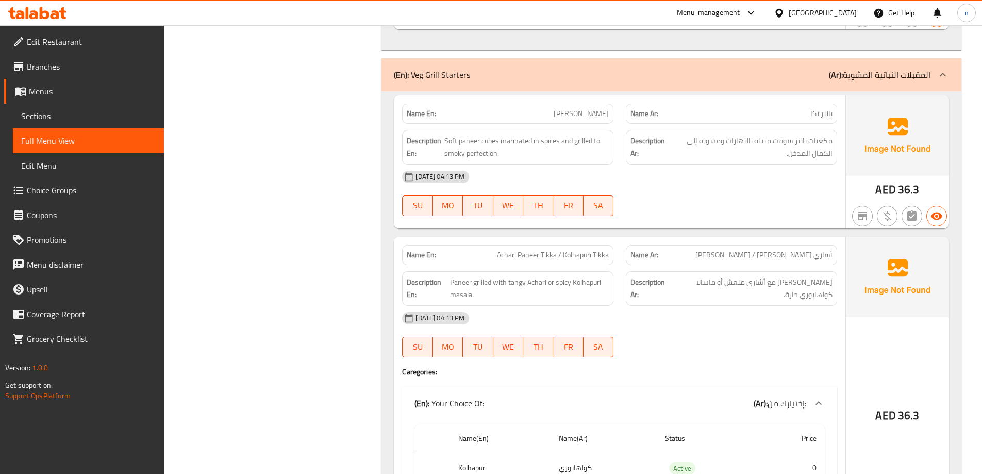
click at [808, 202] on div "[DATE] 04:13 PM SU MO TU WE TH FR SA" at bounding box center [619, 193] width 447 height 58
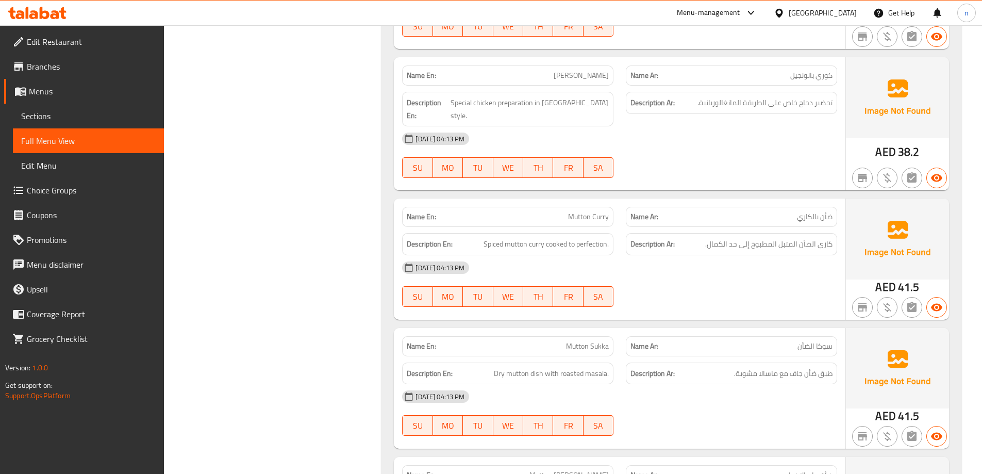
scroll to position [6752, 0]
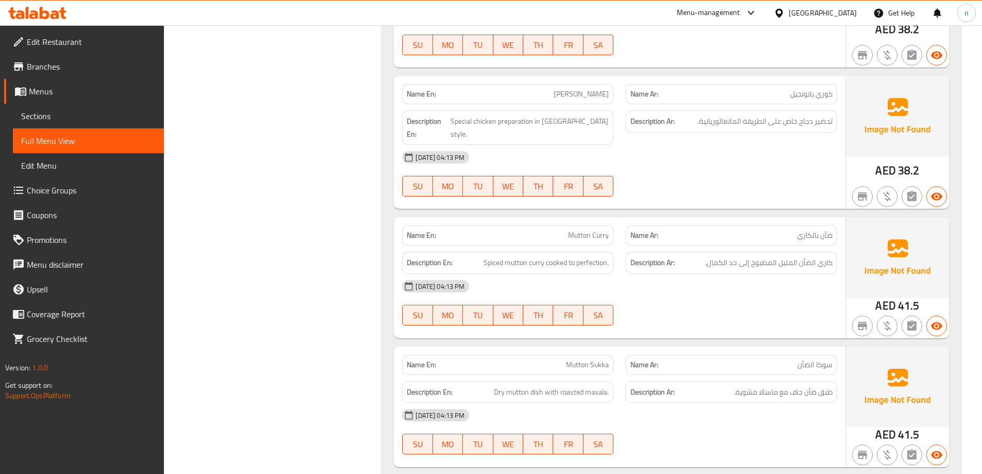
click at [902, 245] on img at bounding box center [897, 257] width 103 height 80
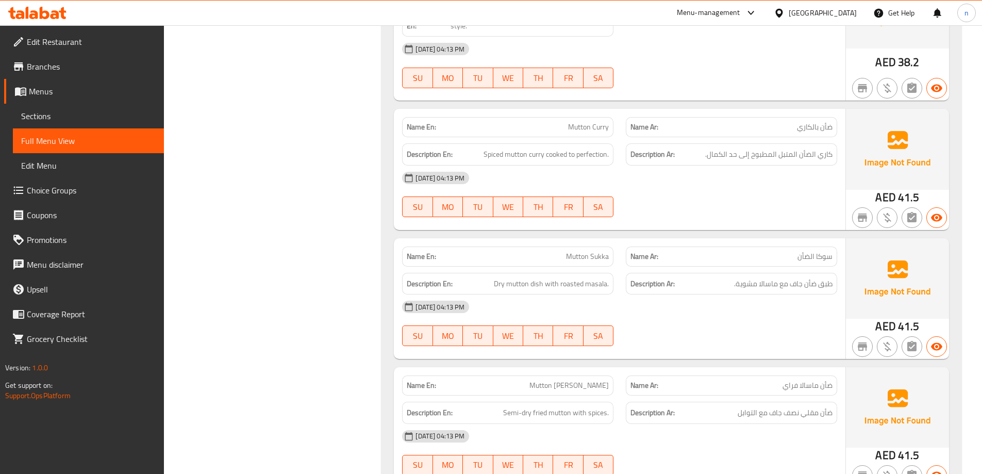
scroll to position [6907, 0]
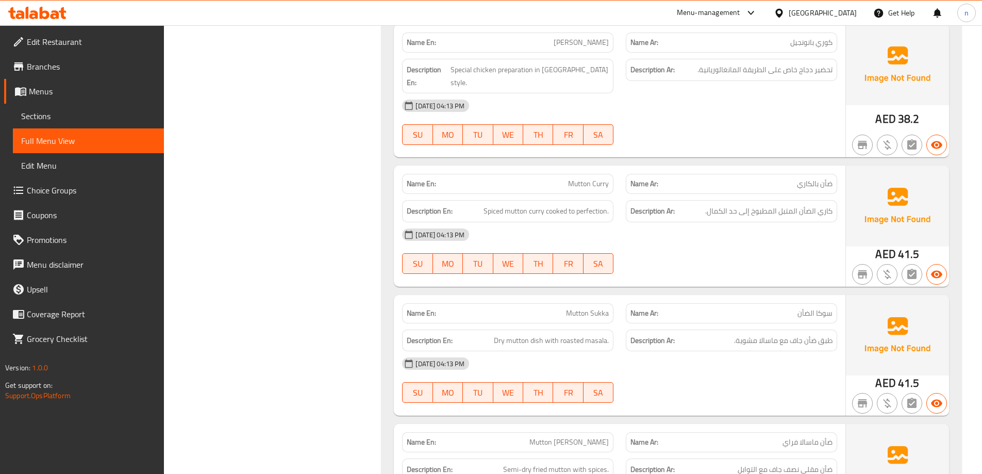
click at [897, 173] on img at bounding box center [897, 205] width 103 height 80
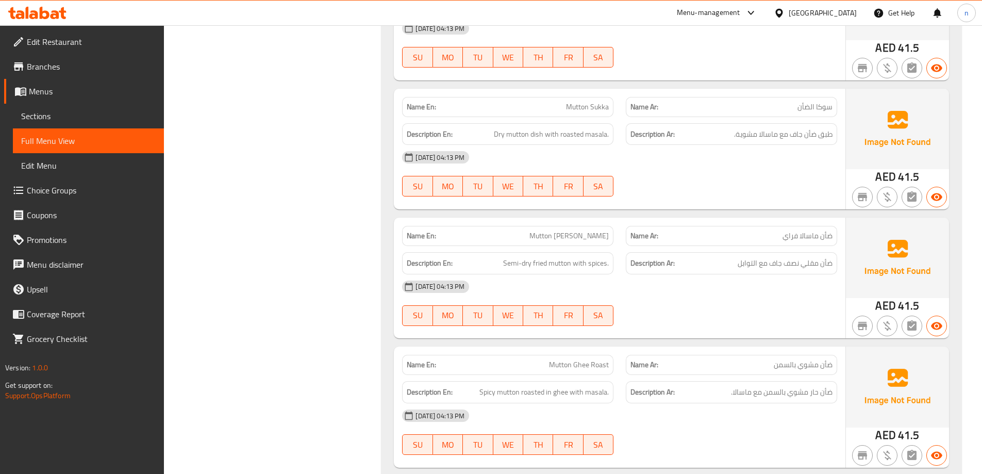
click at [897, 99] on img at bounding box center [897, 129] width 103 height 80
click at [867, 230] on img at bounding box center [897, 258] width 103 height 80
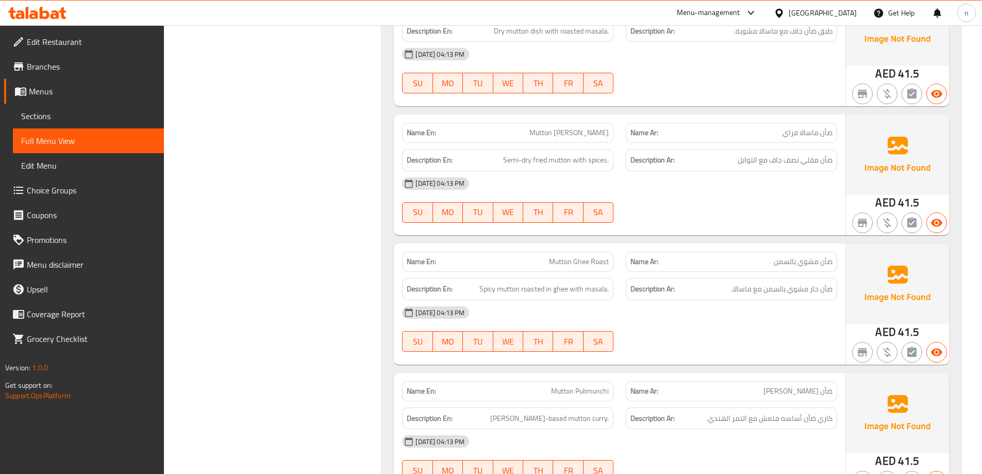
click at [868, 243] on img at bounding box center [897, 283] width 103 height 80
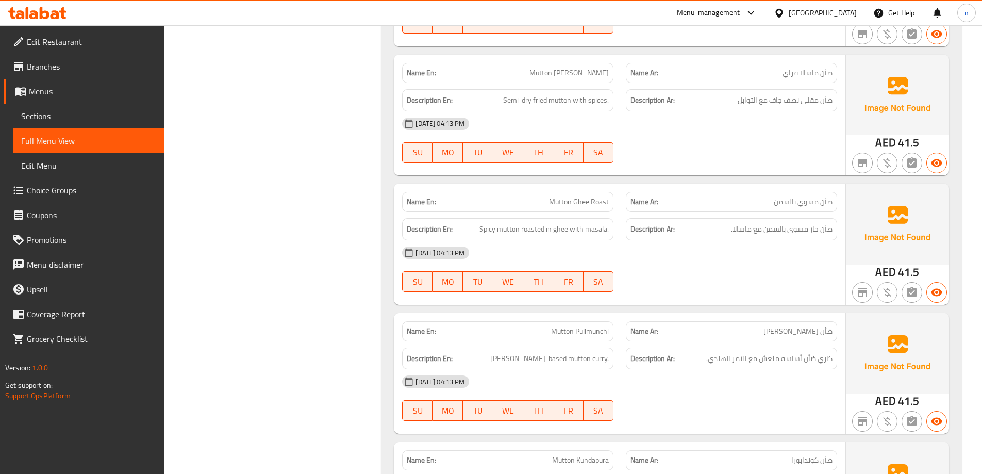
scroll to position [7267, 0]
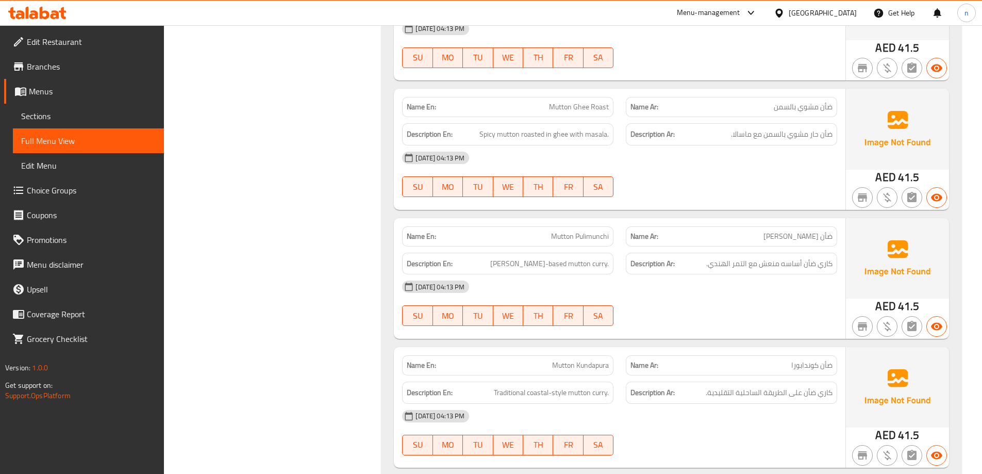
click at [876, 233] on img at bounding box center [897, 258] width 103 height 80
click at [881, 347] on img at bounding box center [897, 387] width 103 height 80
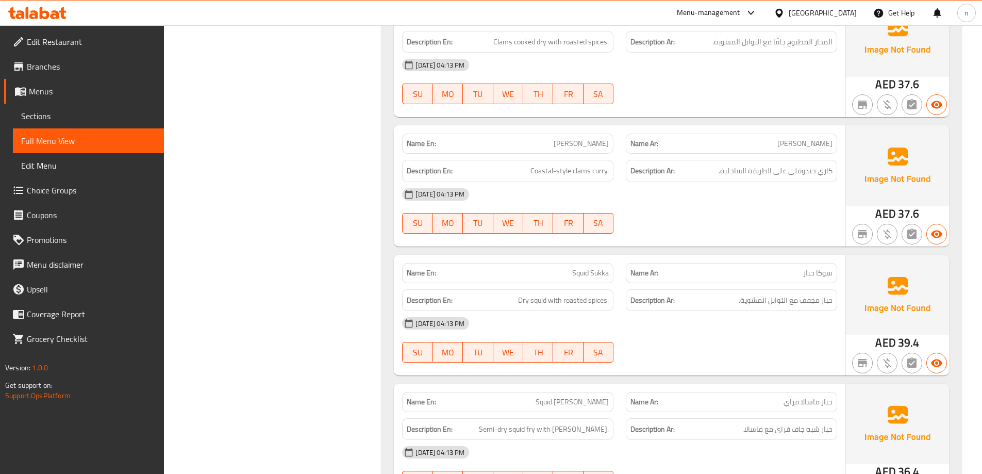
scroll to position [8401, 0]
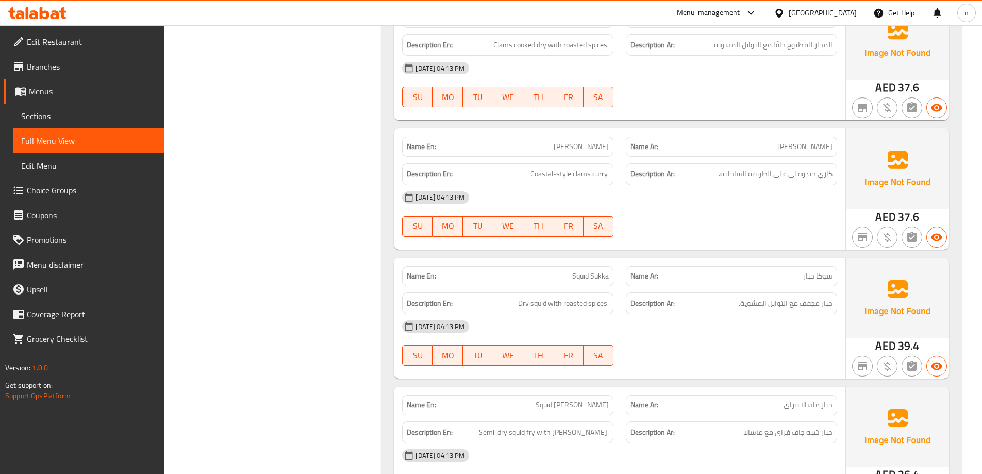
click at [587, 141] on span "[PERSON_NAME]" at bounding box center [581, 146] width 55 height 11
copy span "[PERSON_NAME]"
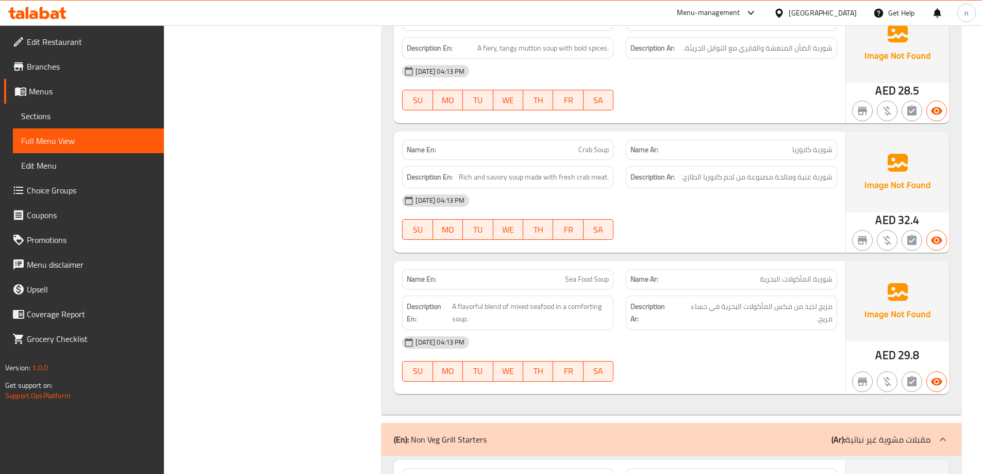
scroll to position [0, 0]
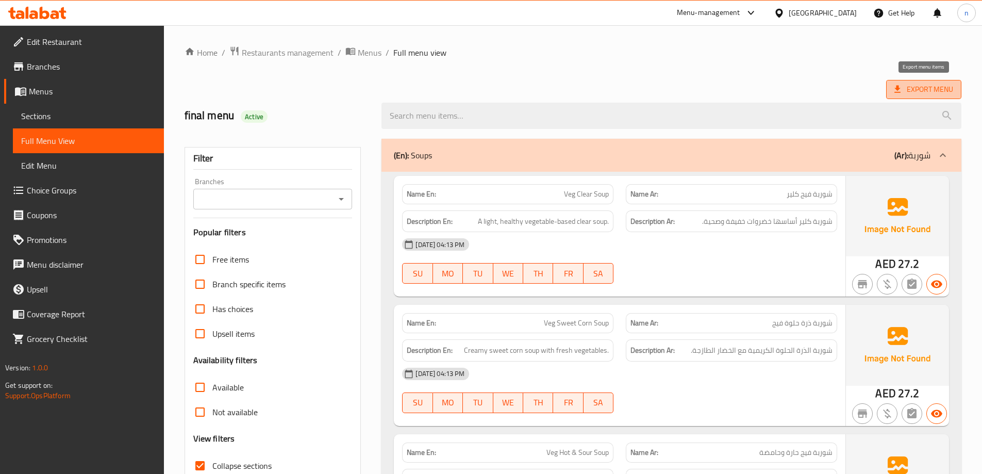
click at [901, 85] on icon at bounding box center [897, 89] width 10 height 10
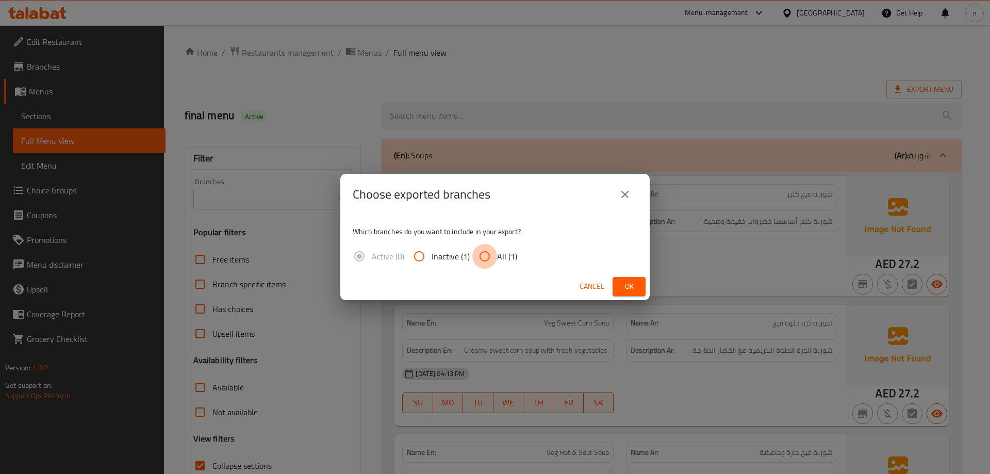
click at [481, 258] on input "All (1)" at bounding box center [484, 256] width 25 height 25
radio input "true"
click at [635, 290] on span "Ok" at bounding box center [629, 286] width 16 height 13
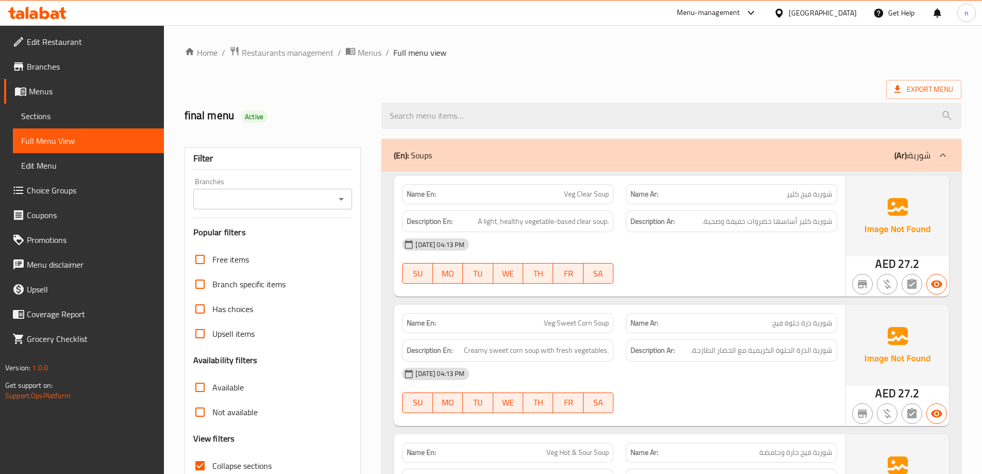
click at [86, 47] on span "Edit Restaurant" at bounding box center [91, 42] width 129 height 12
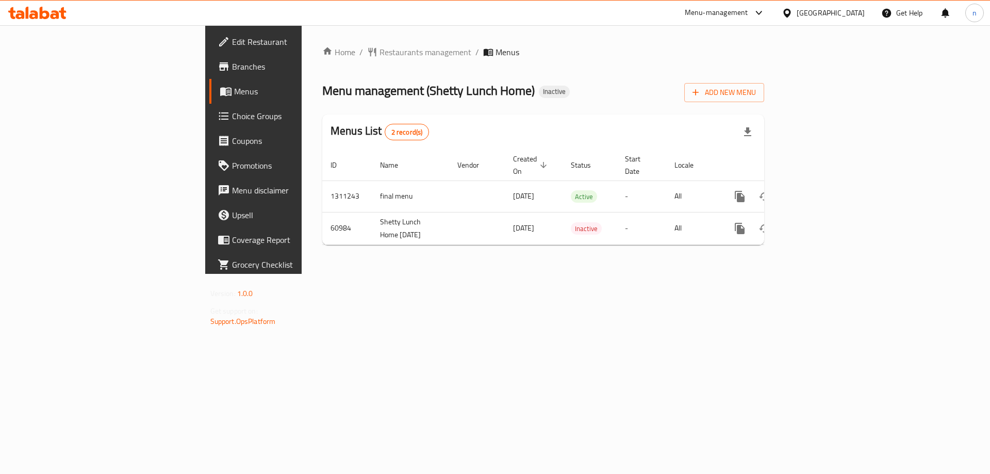
click at [383, 274] on div "Home / Restaurants management / Menus Menu management ( Shetty Lunch Home ) Ina…" at bounding box center [543, 149] width 483 height 248
